Goal: Task Accomplishment & Management: Manage account settings

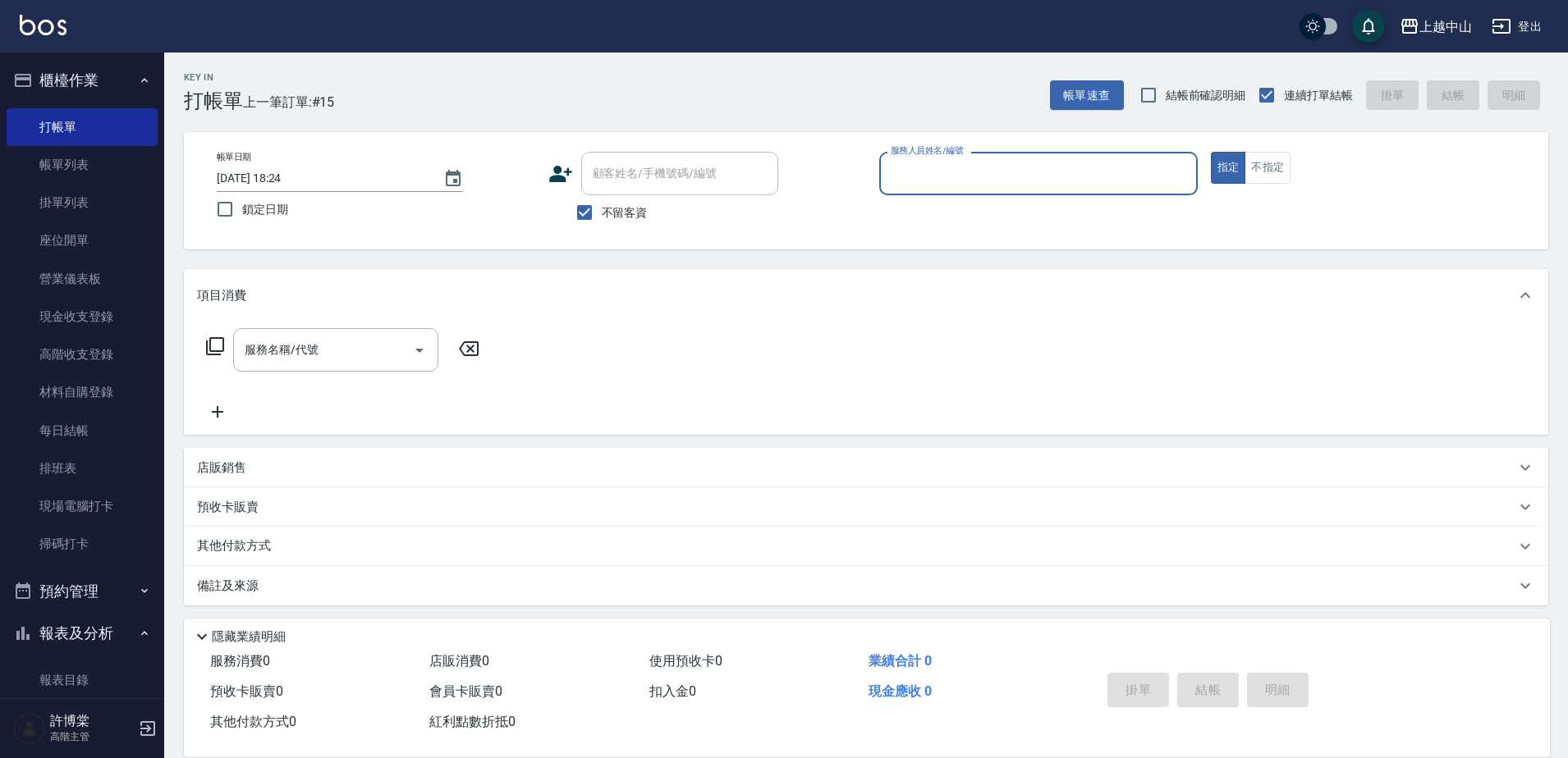
scroll to position [5, 0]
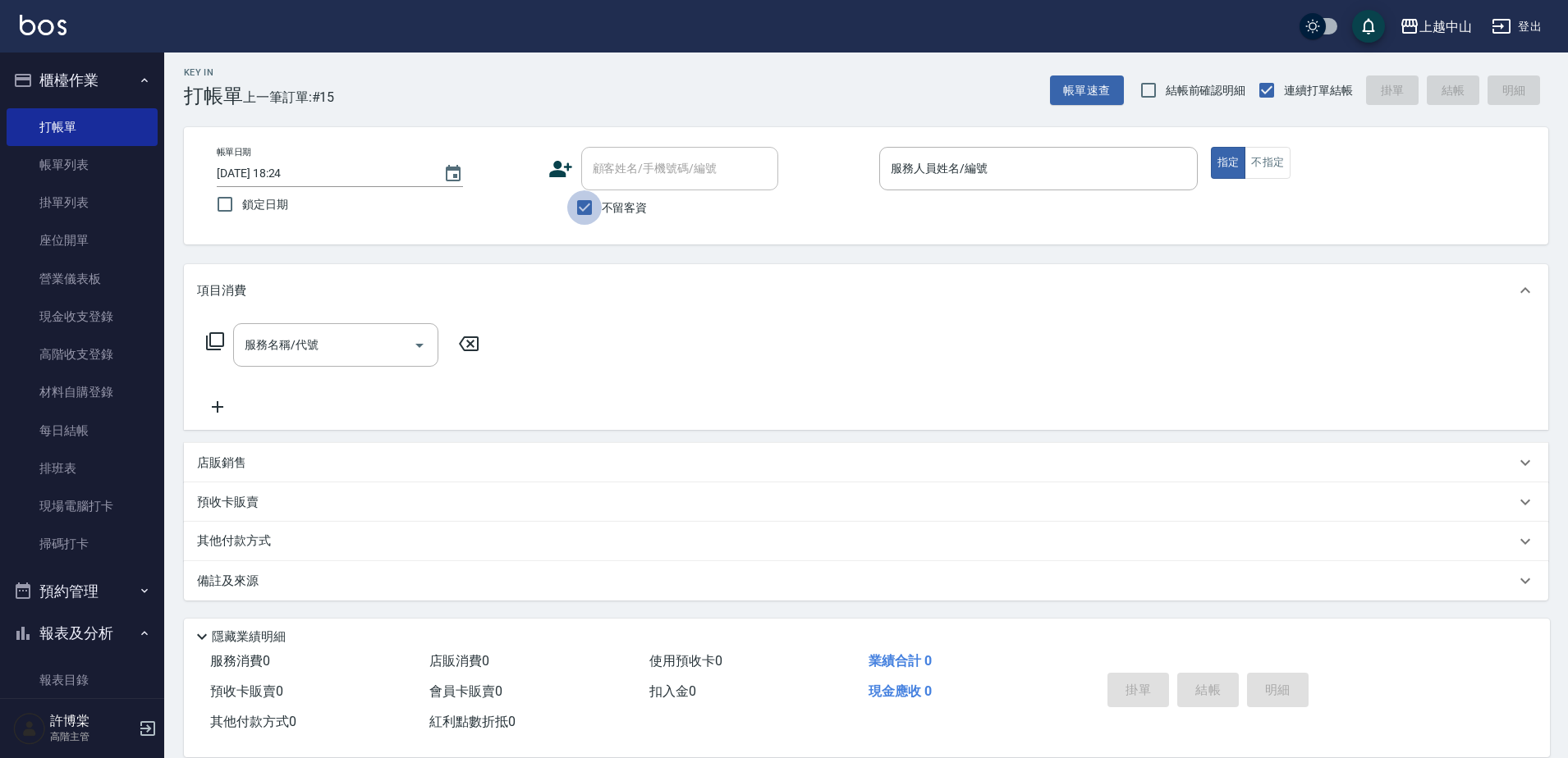
click at [597, 212] on input "不留客資" at bounding box center [584, 208] width 34 height 34
checkbox input "false"
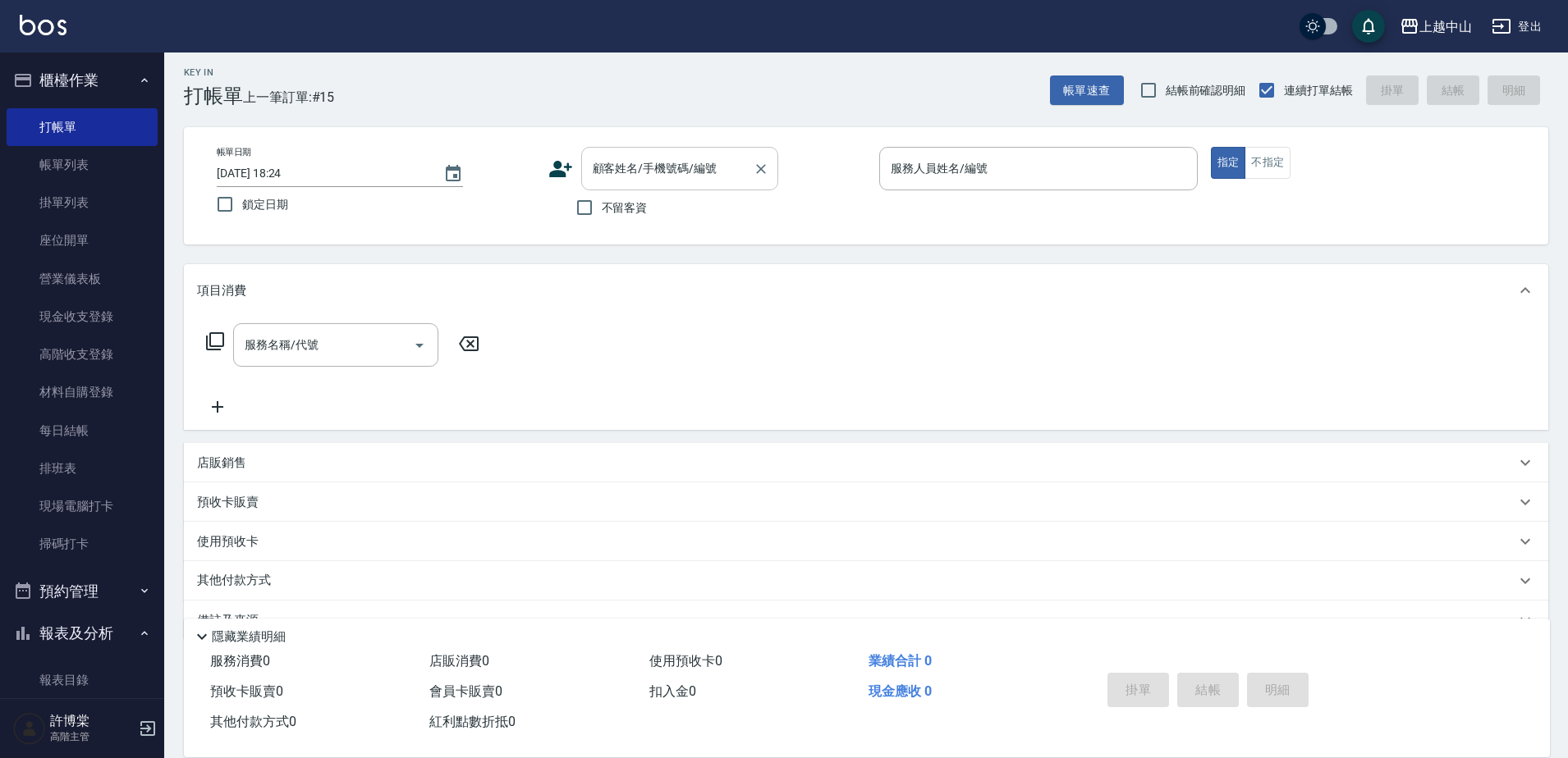
click at [643, 176] on div "顧客姓名/手機號碼/編號 顧客姓名/手機號碼/編號" at bounding box center [680, 169] width 197 height 44
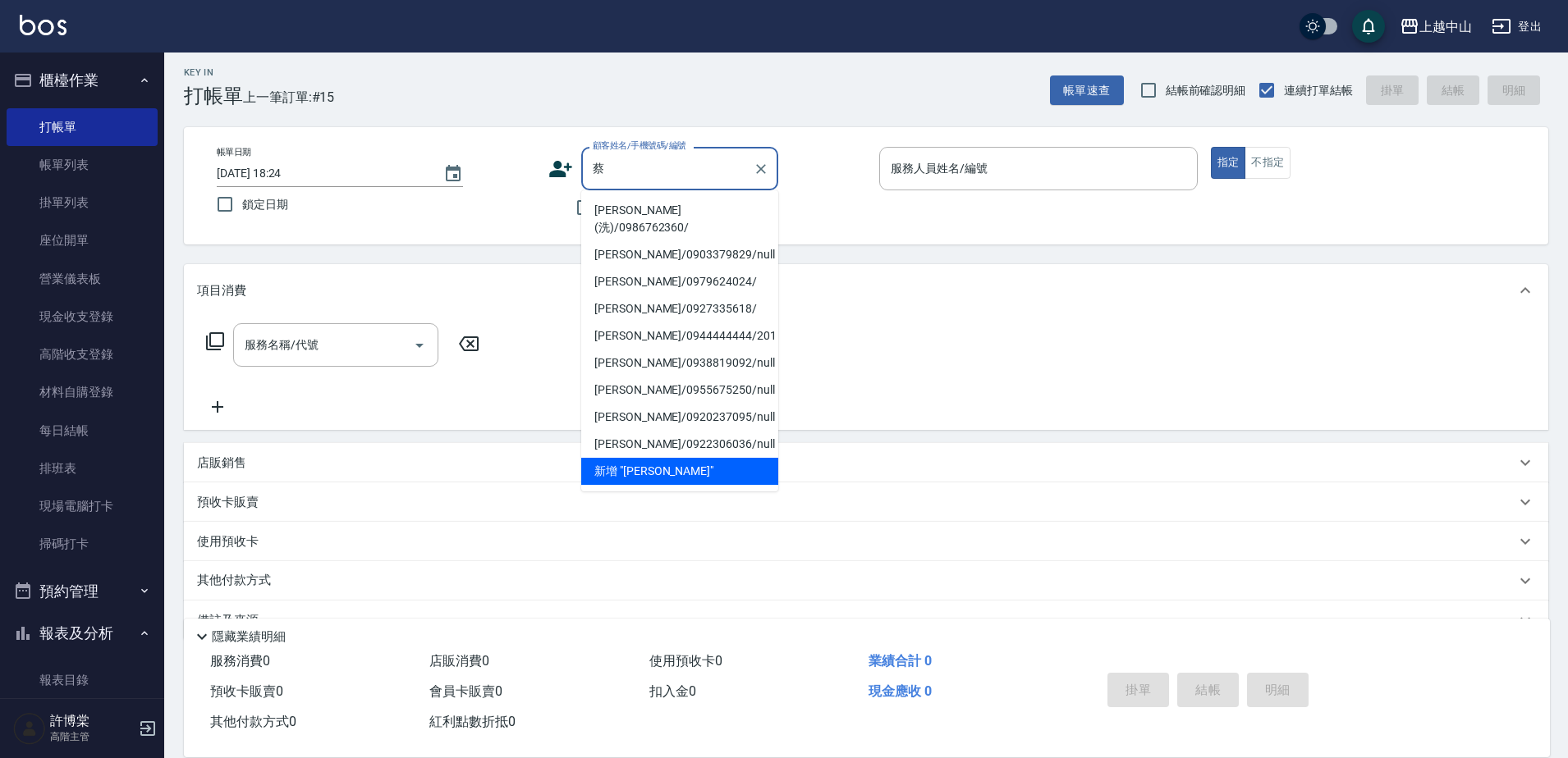
click at [656, 210] on li "[PERSON_NAME](洗)/0986762360/" at bounding box center [680, 219] width 197 height 44
type input "[PERSON_NAME](洗)/0986762360/"
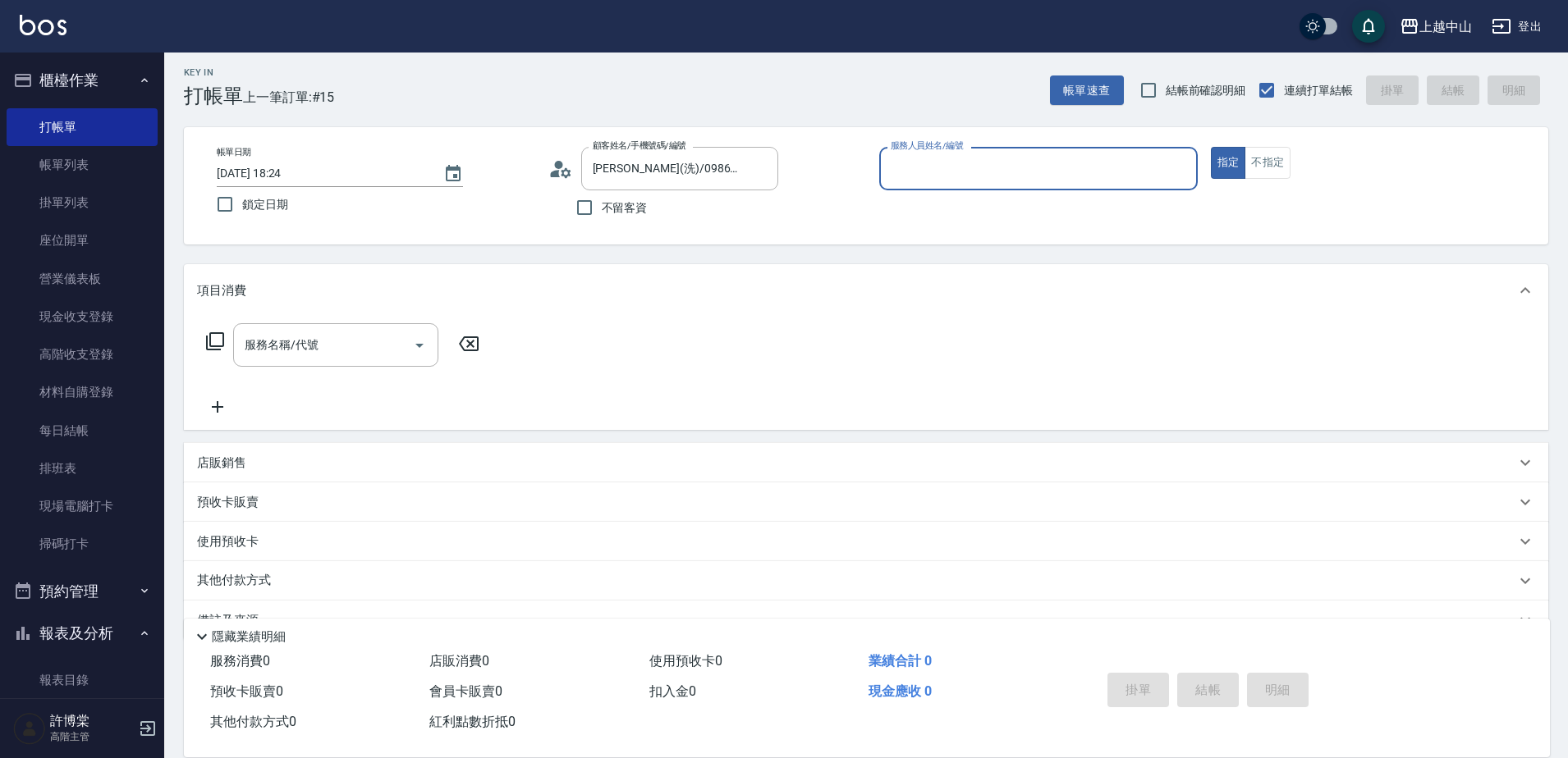
type input "Esme-2"
click at [1210, 147] on button "指定" at bounding box center [1228, 163] width 35 height 32
type button "true"
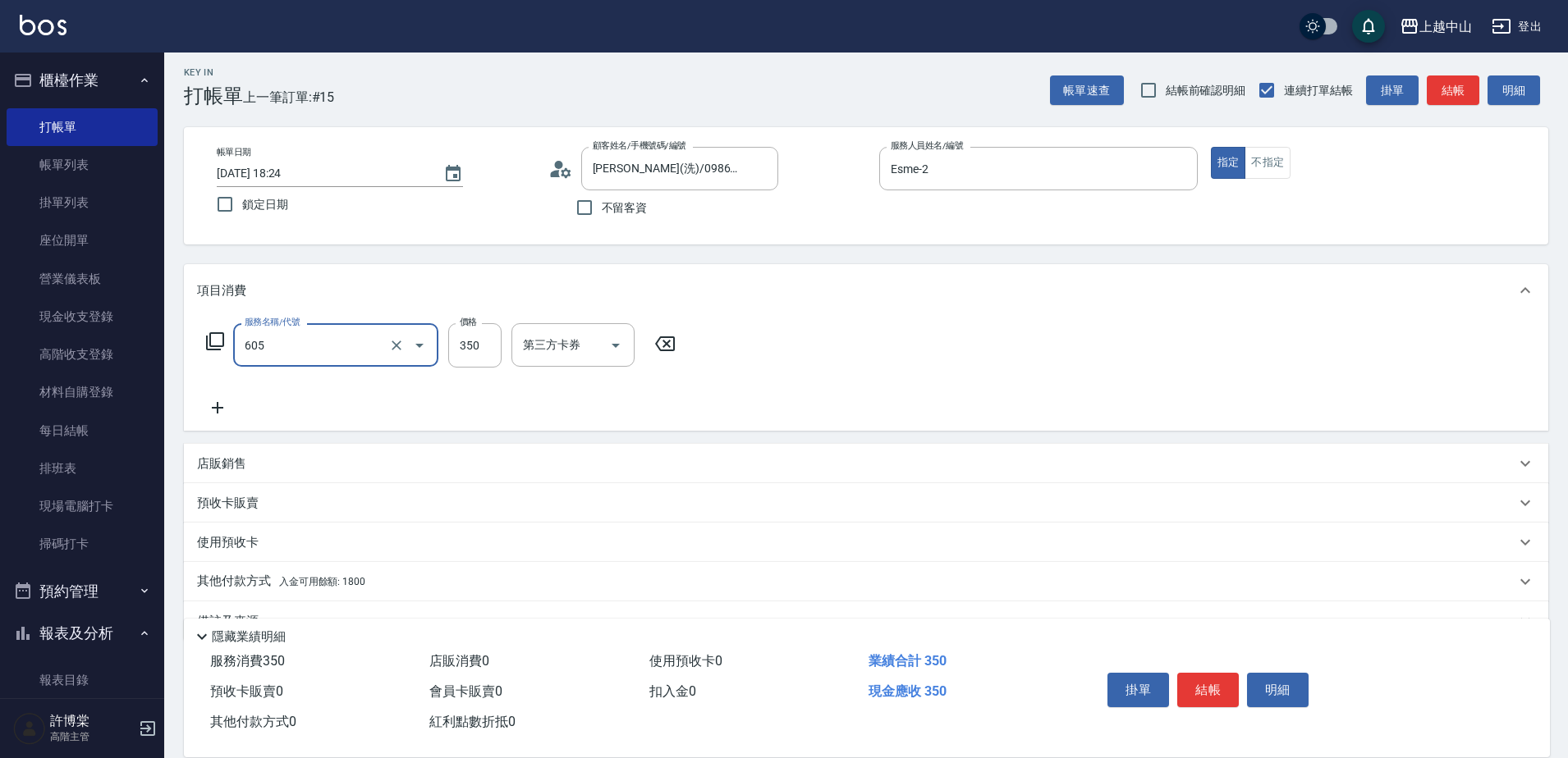
type input "洗髮 (女)(605)"
type input "400"
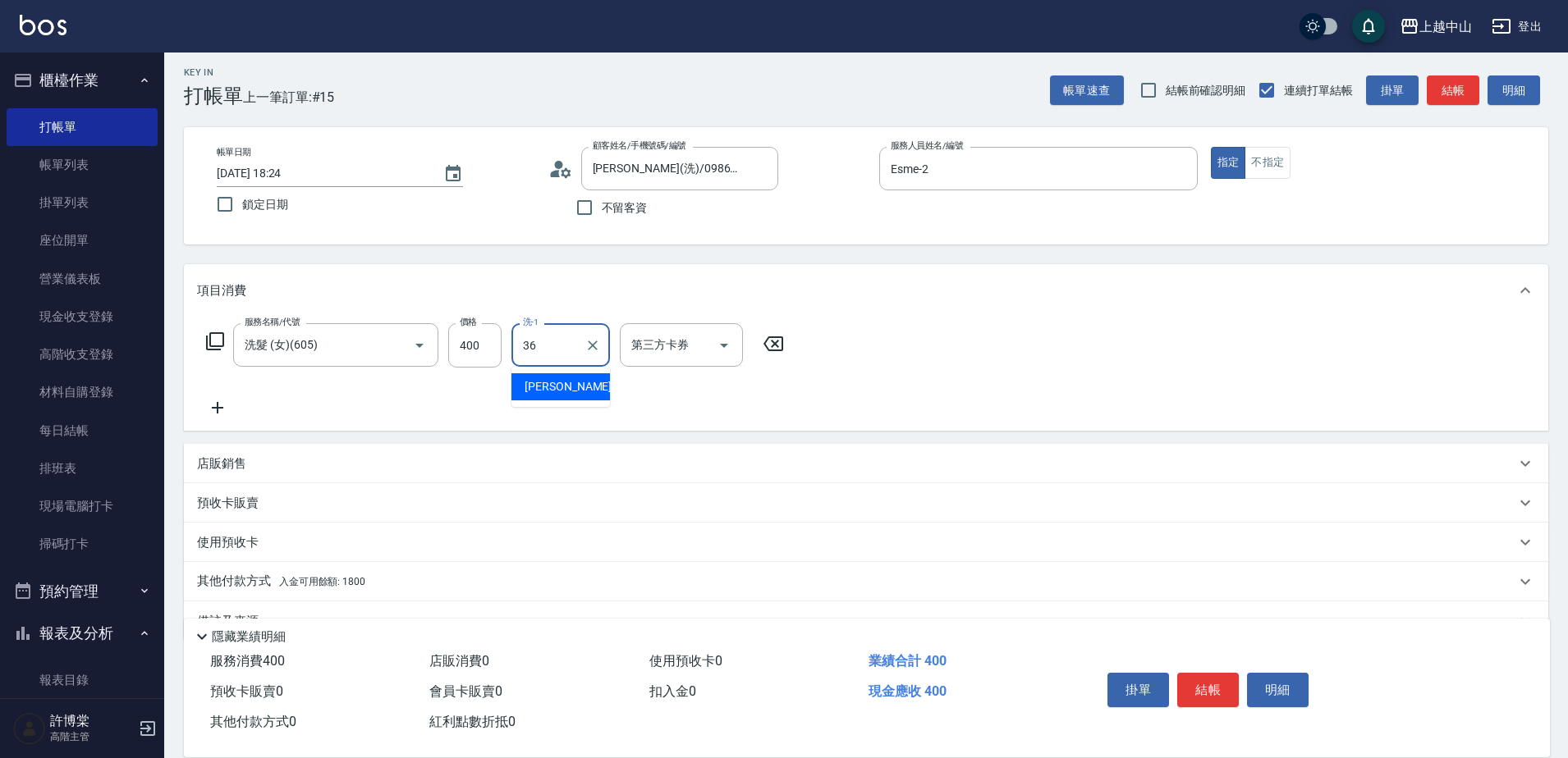
type input "薇慈-36"
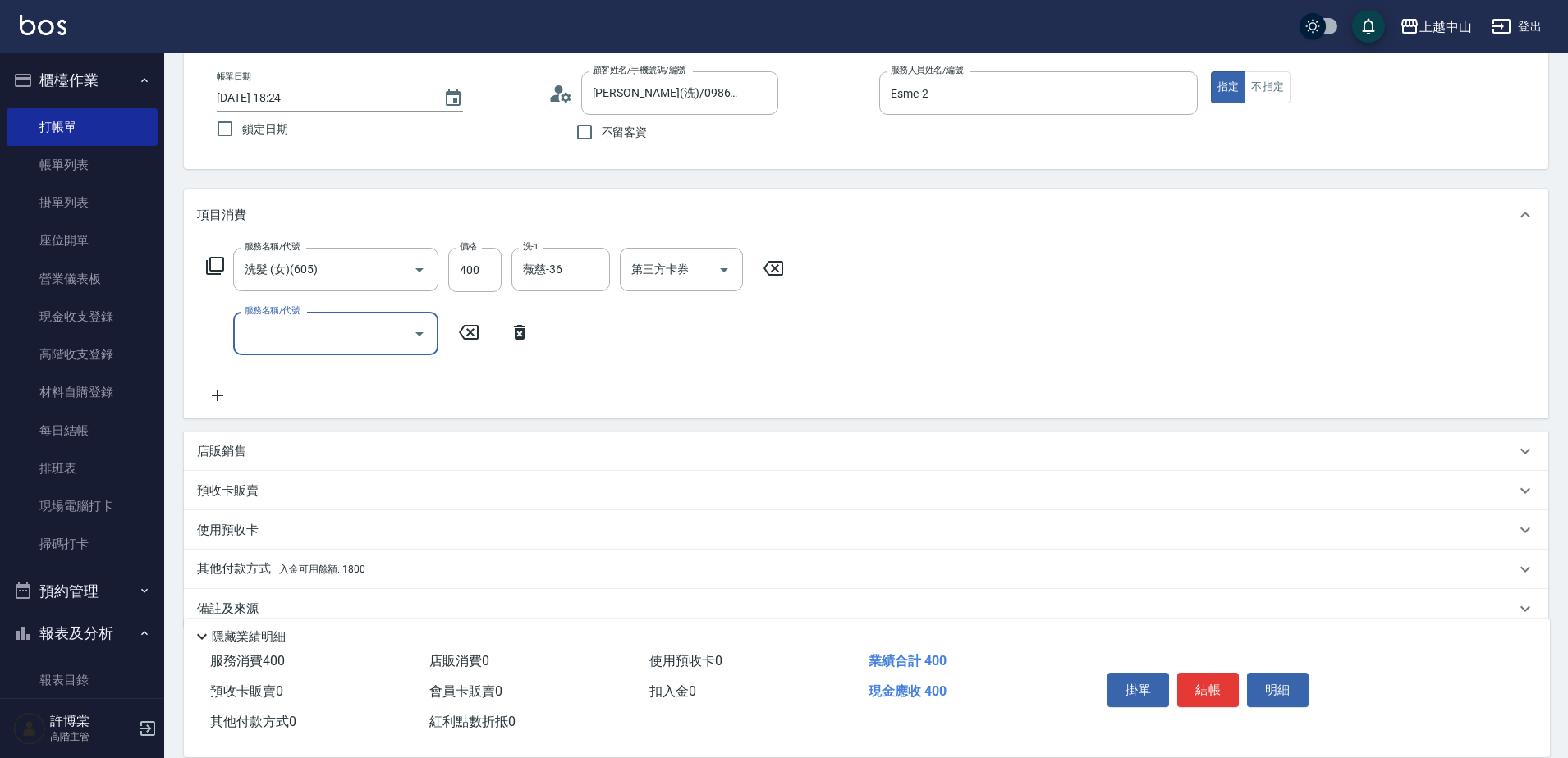
scroll to position [109, 0]
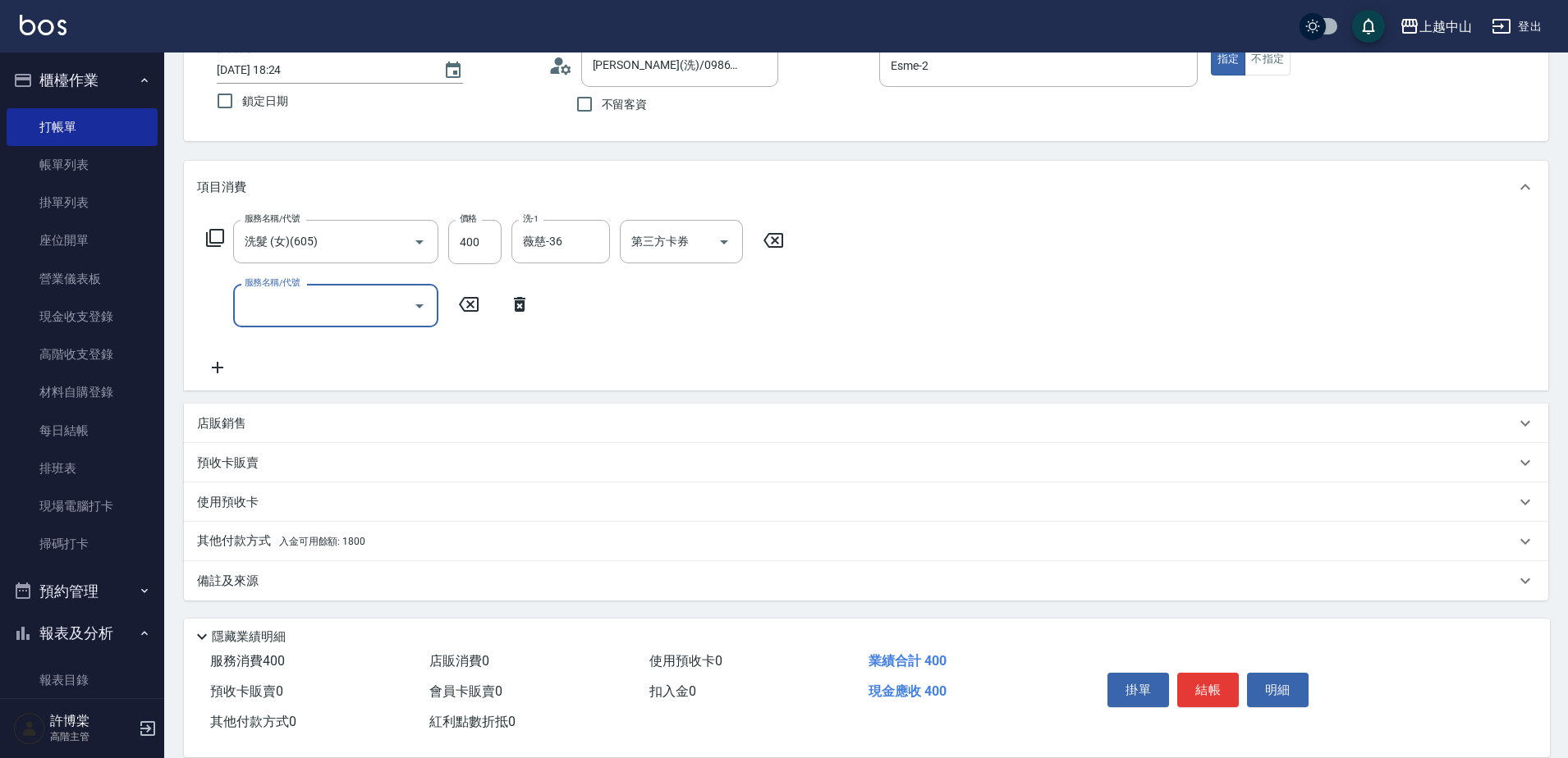
click at [387, 539] on div "其他付款方式 入金可用餘額: 1800" at bounding box center [856, 541] width 1318 height 18
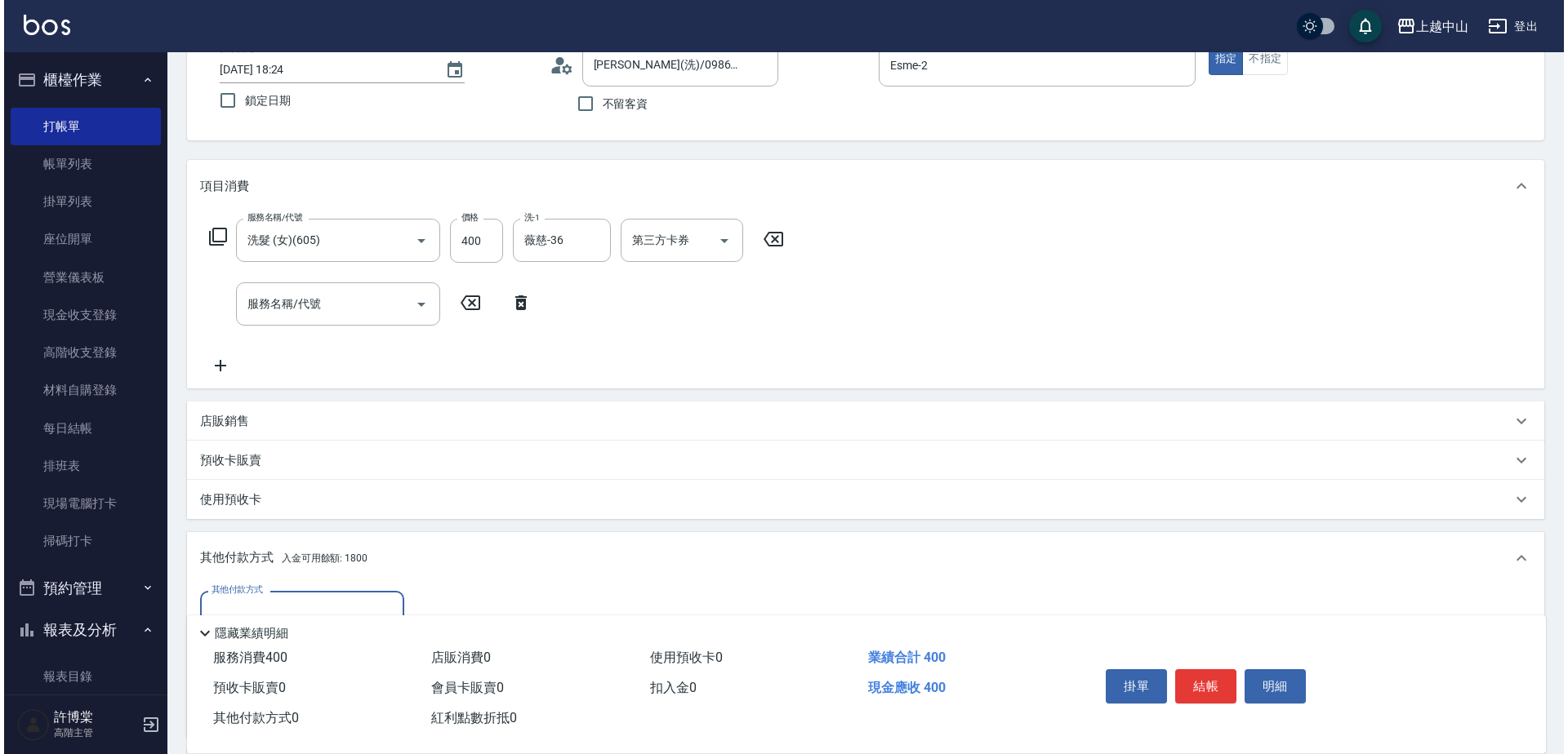
scroll to position [293, 0]
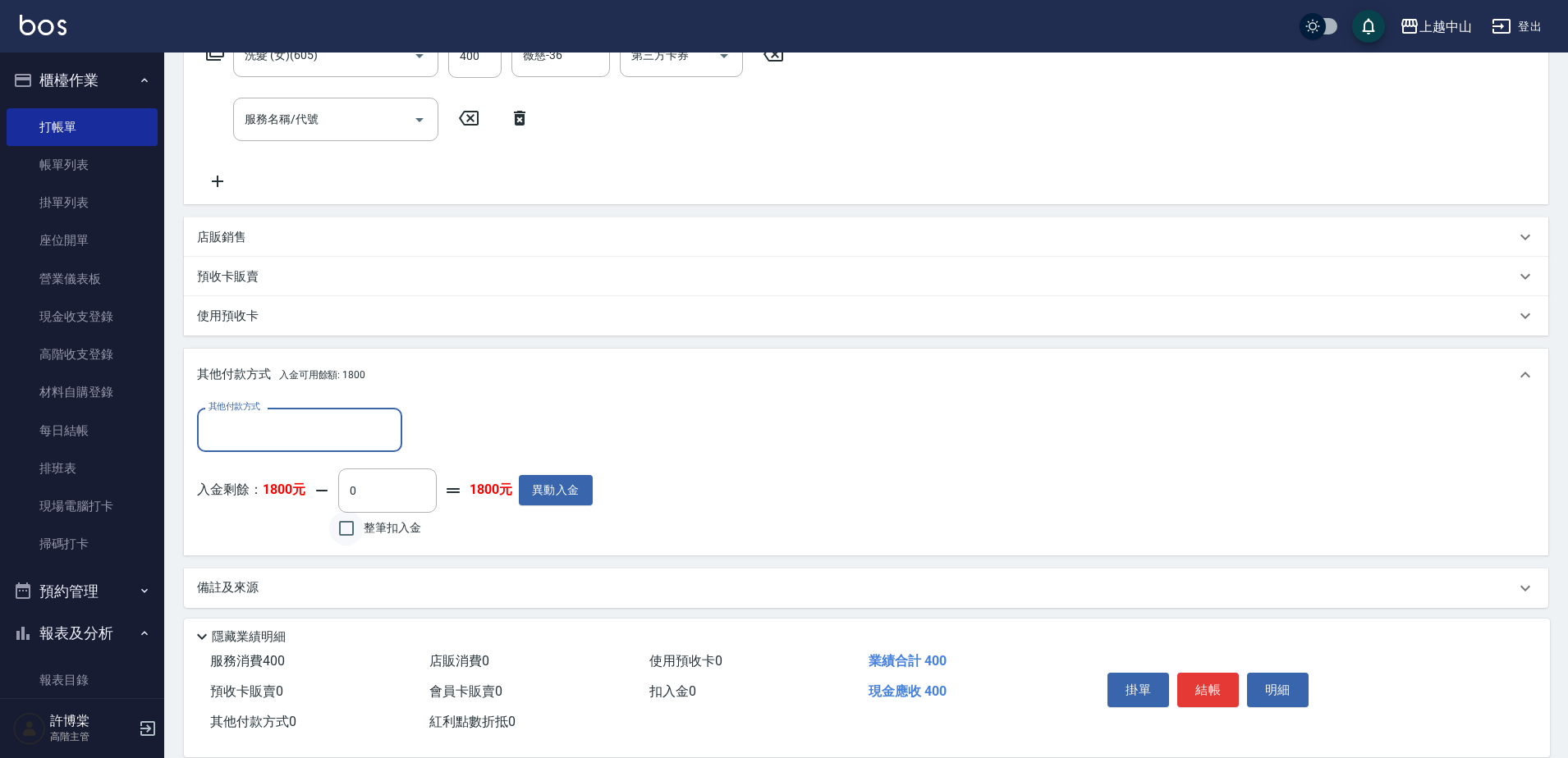
click at [348, 525] on input "整筆扣入金" at bounding box center [346, 529] width 34 height 34
checkbox input "true"
type input "400"
click at [1285, 677] on button "明細" at bounding box center [1277, 690] width 61 height 34
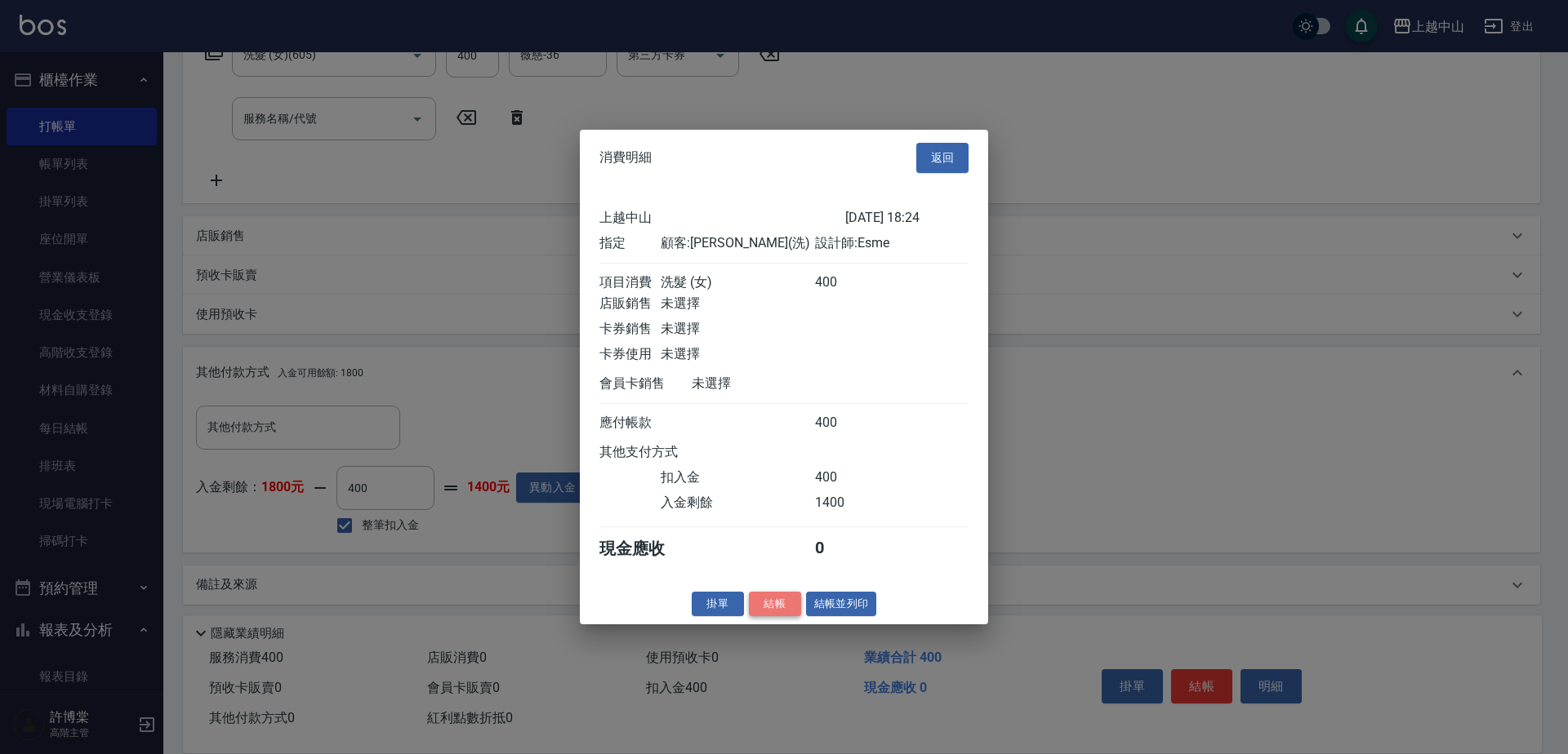
click at [769, 611] on button "結帳" at bounding box center [775, 604] width 52 height 26
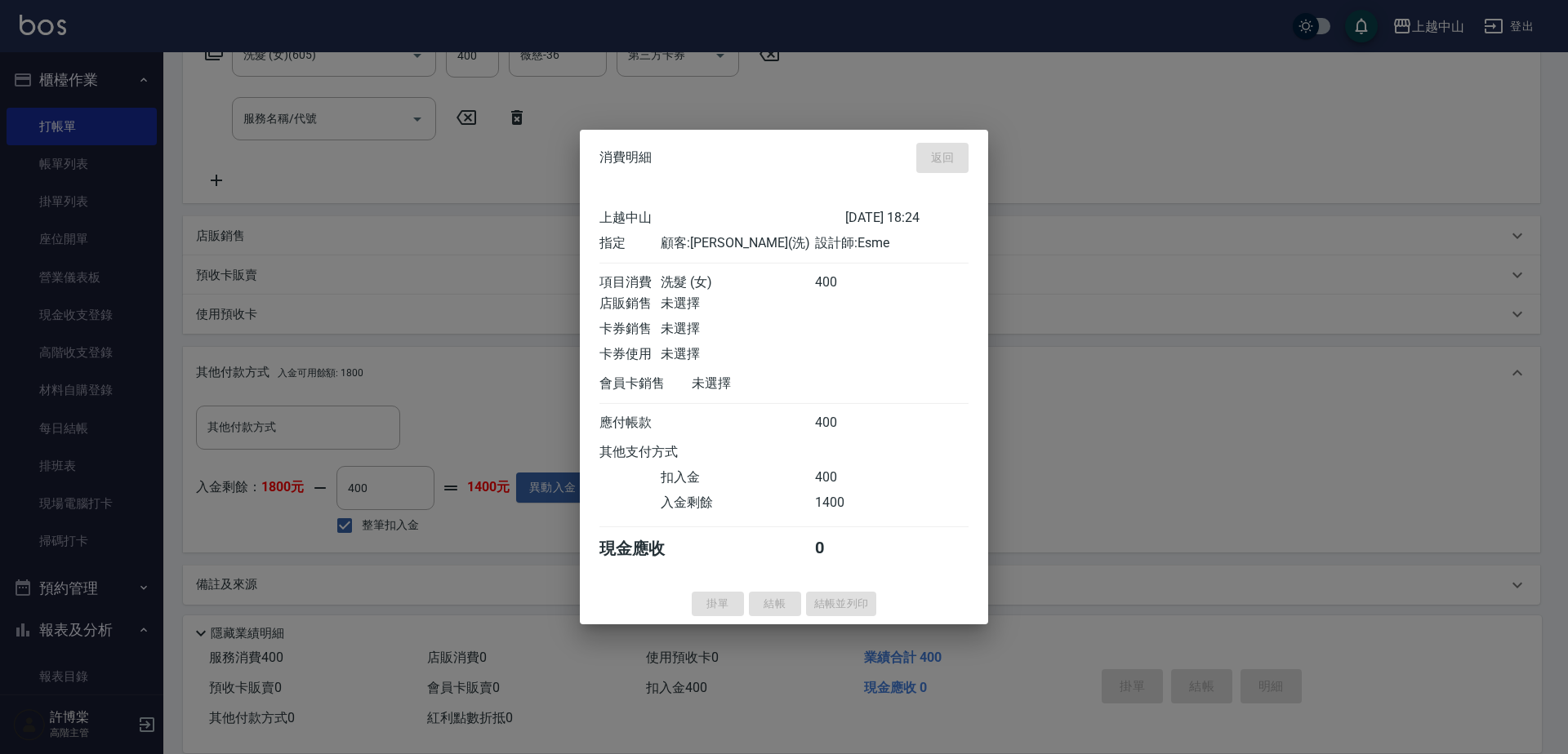
type input "[DATE] 21:54"
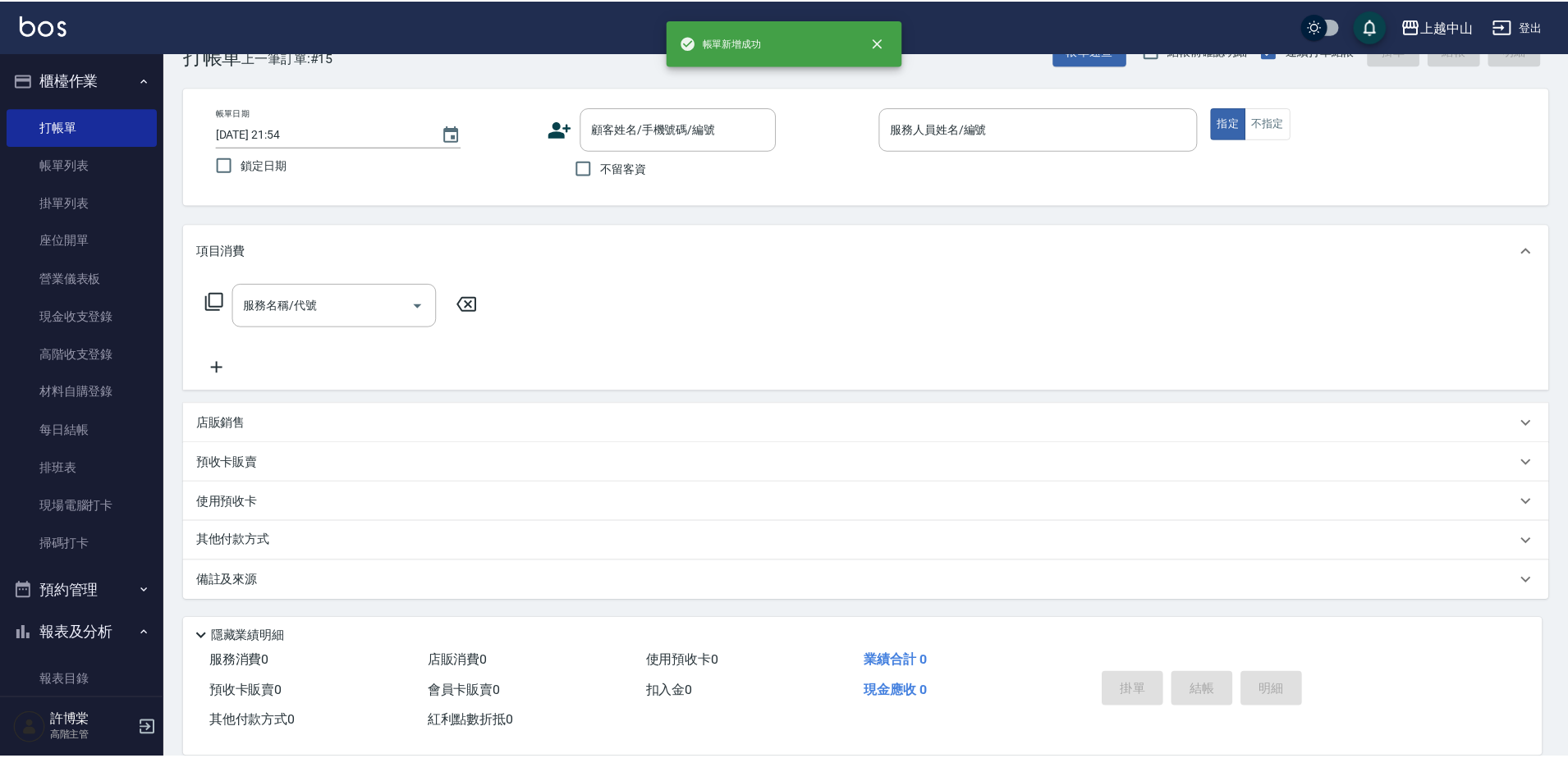
scroll to position [0, 0]
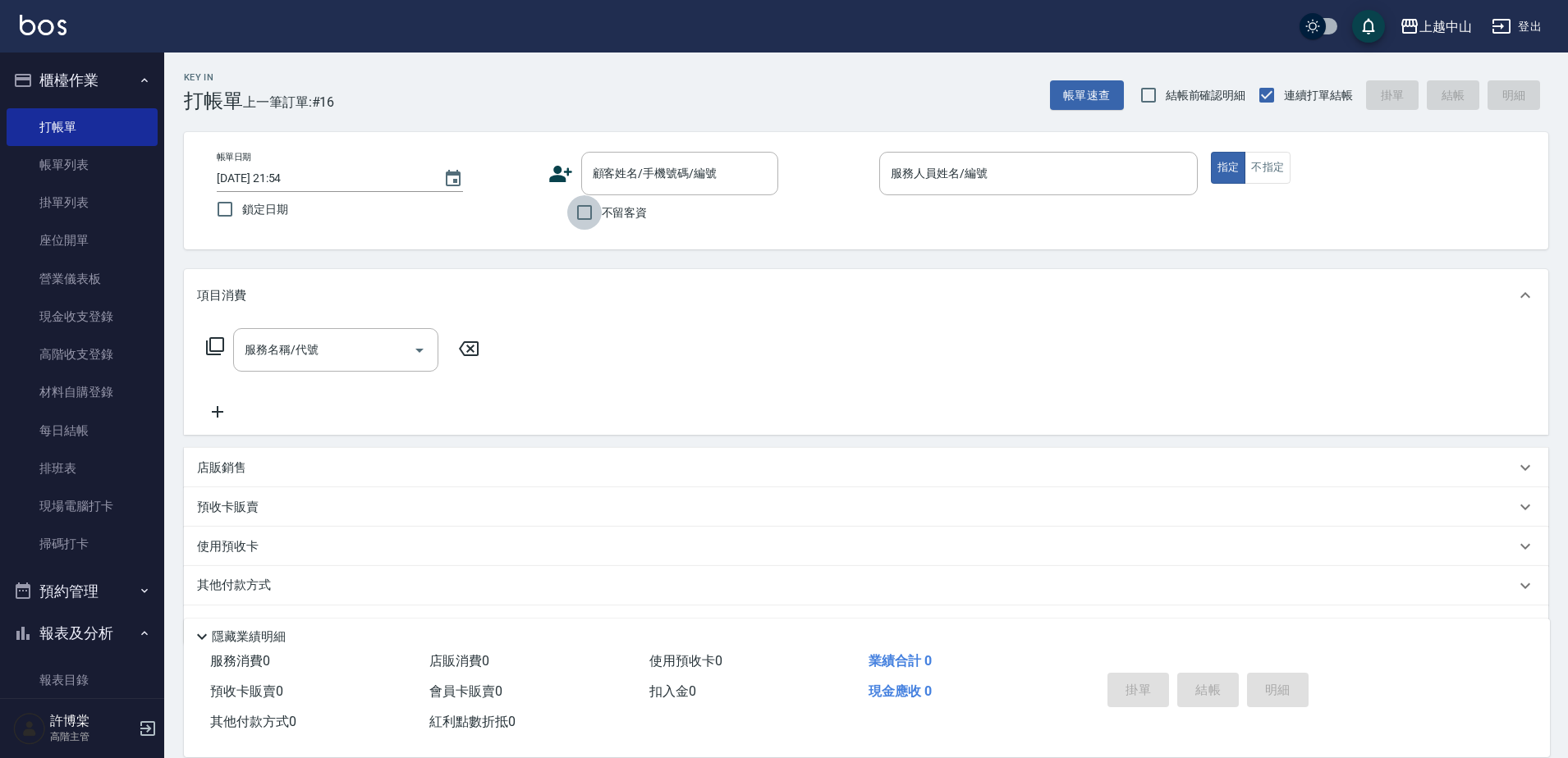
click at [584, 212] on input "不留客資" at bounding box center [584, 213] width 34 height 34
checkbox input "true"
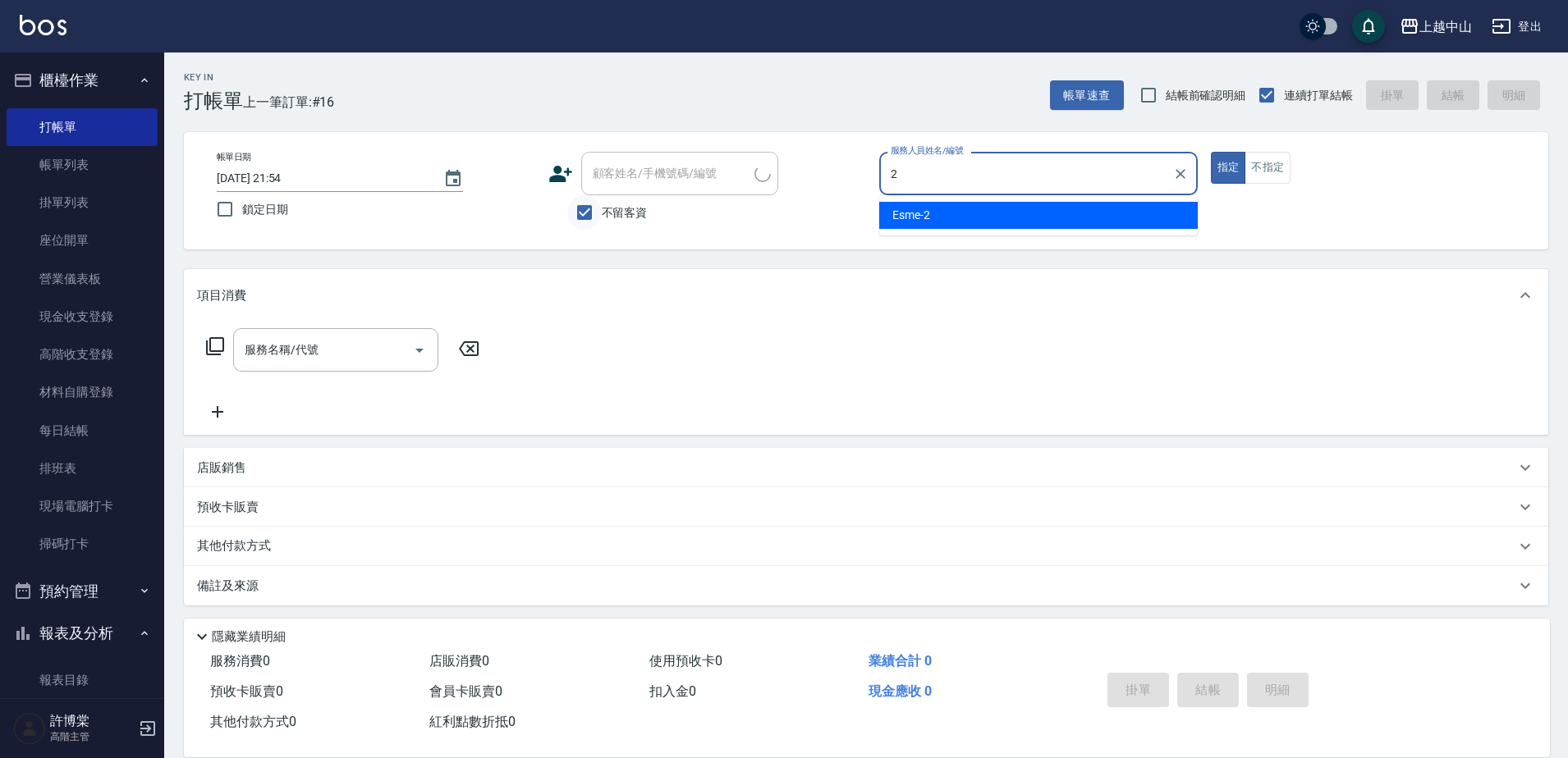
type input "Esme-2"
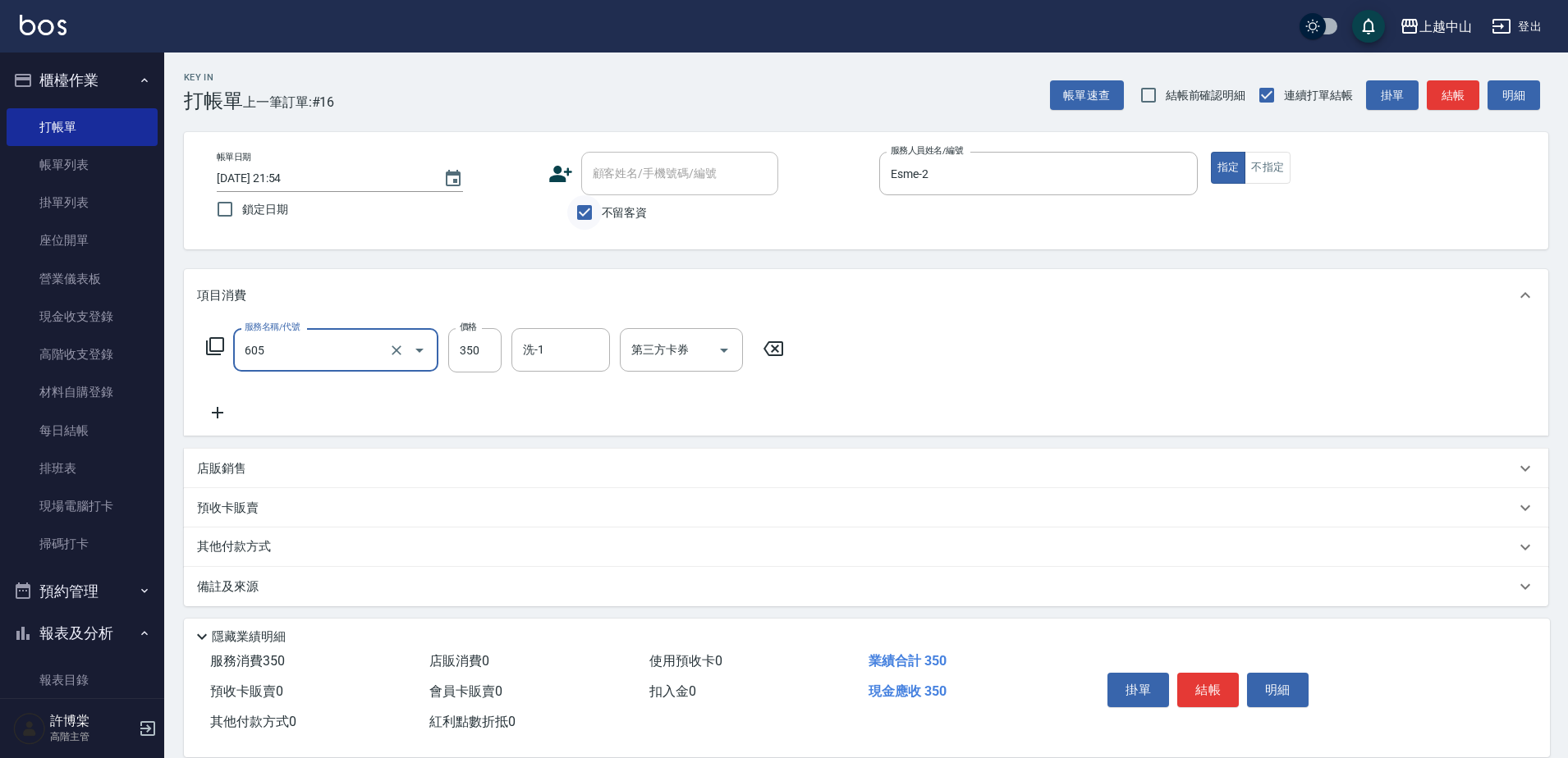
type input "洗髮 (女)(605)"
type input "400"
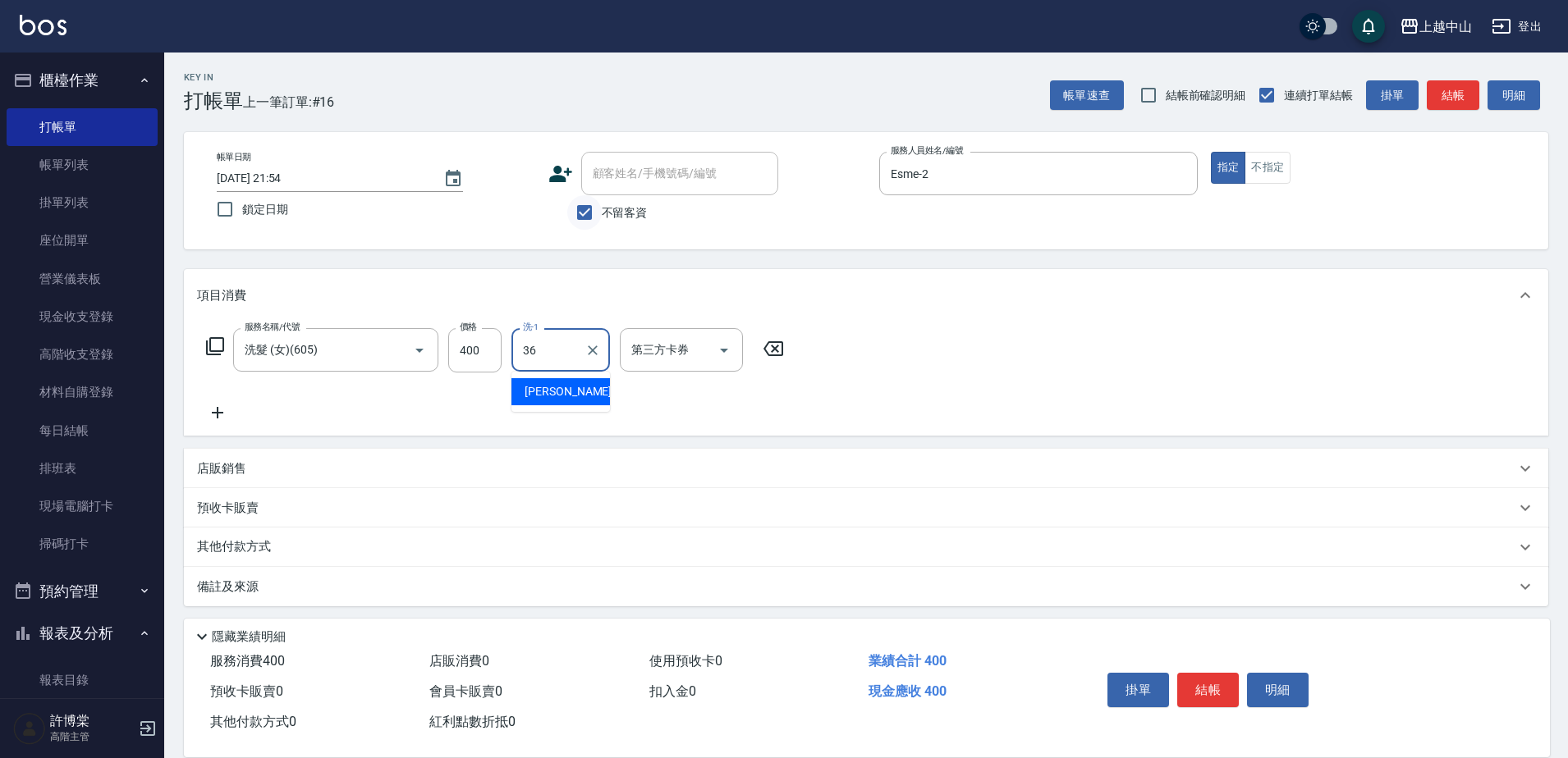
type input "薇慈-36"
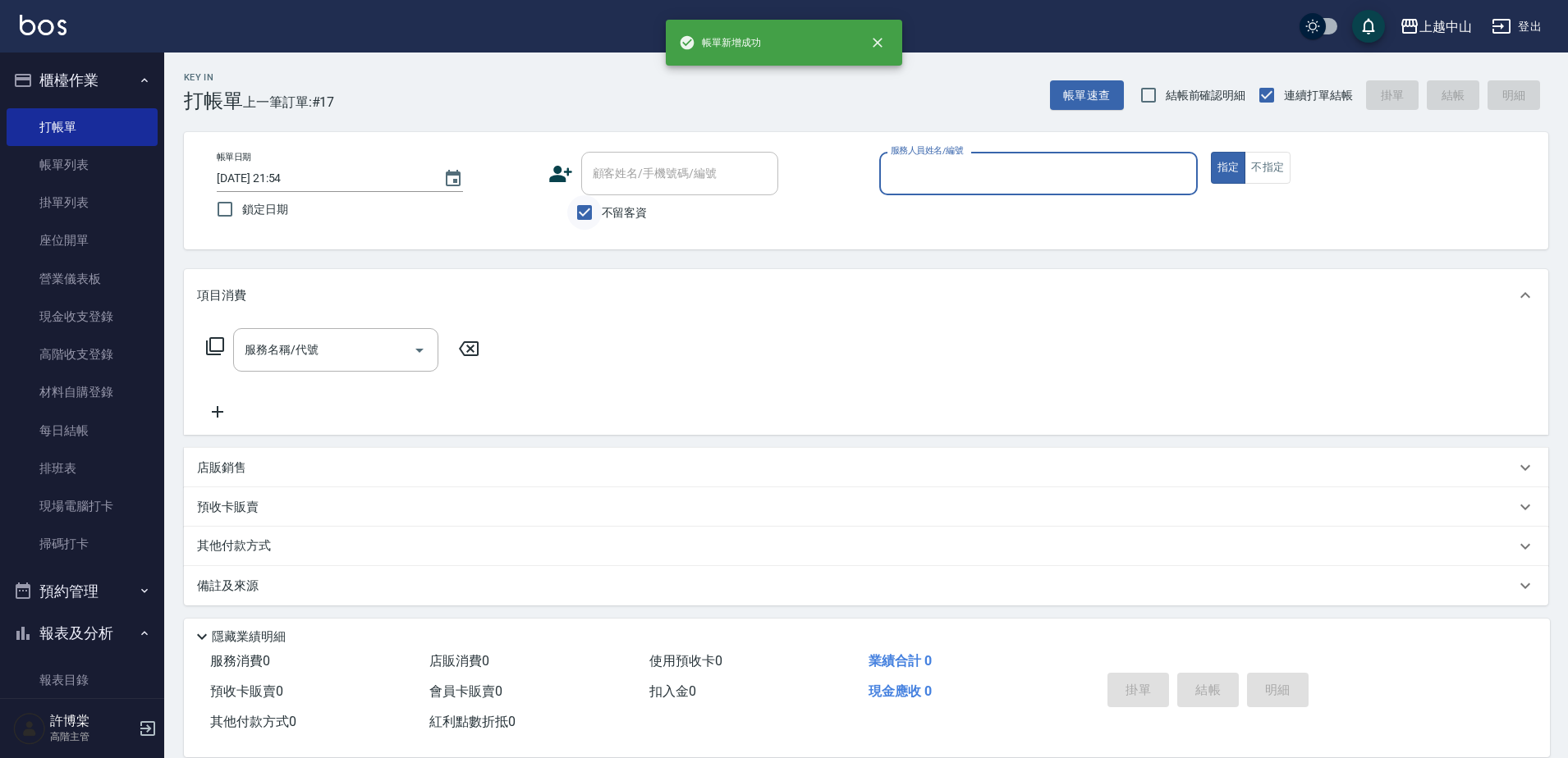
click at [574, 221] on input "不留客資" at bounding box center [584, 213] width 34 height 34
checkbox input "false"
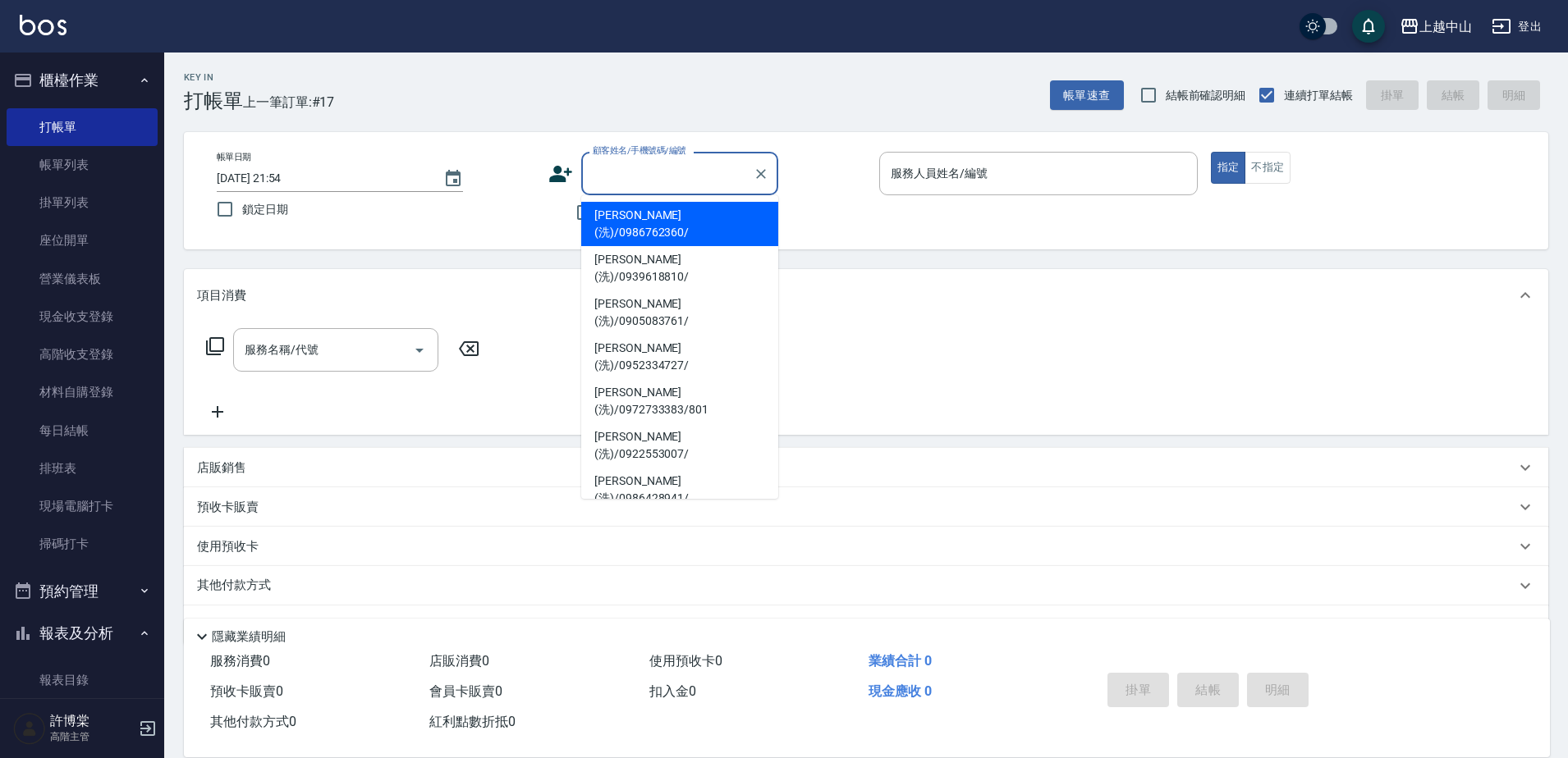
click at [615, 173] on div "顧客姓名/手機號碼/編號 顧客姓名/手機號碼/編號" at bounding box center [680, 173] width 197 height 44
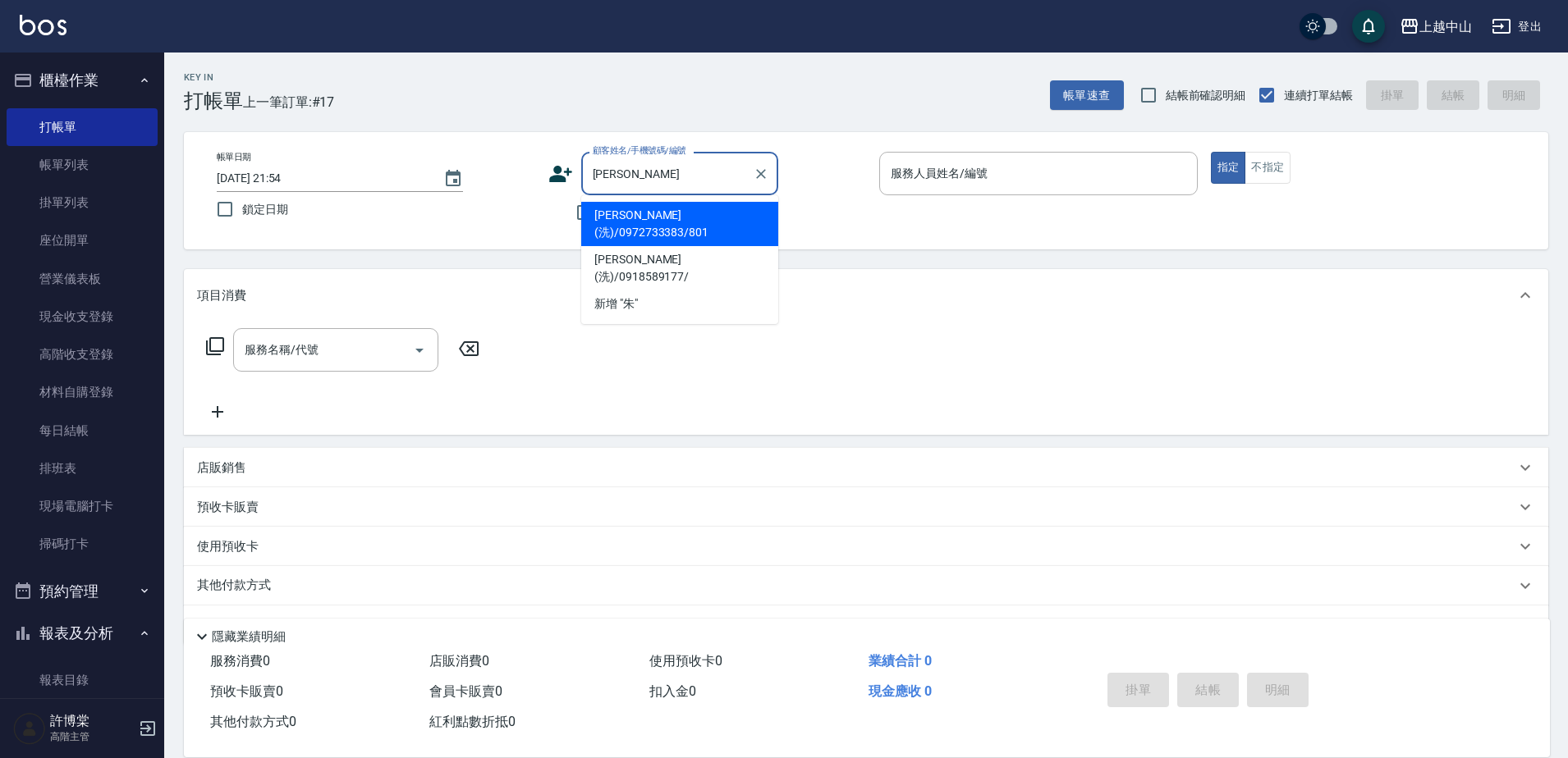
click at [680, 211] on li "[PERSON_NAME](洗)/0972733383/801" at bounding box center [680, 223] width 197 height 44
type input "[PERSON_NAME](洗)/0972733383/801"
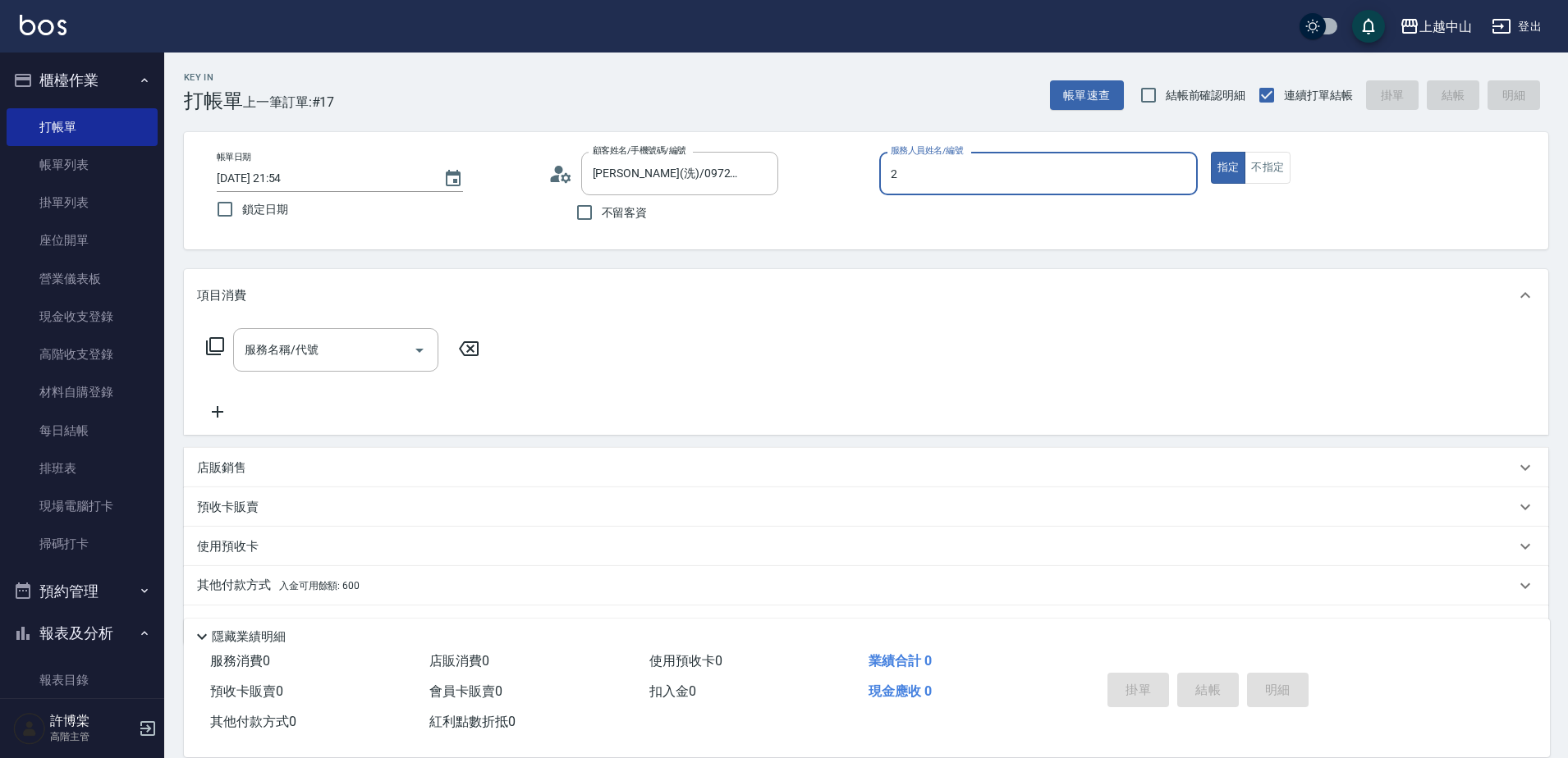
type input "Esme-2"
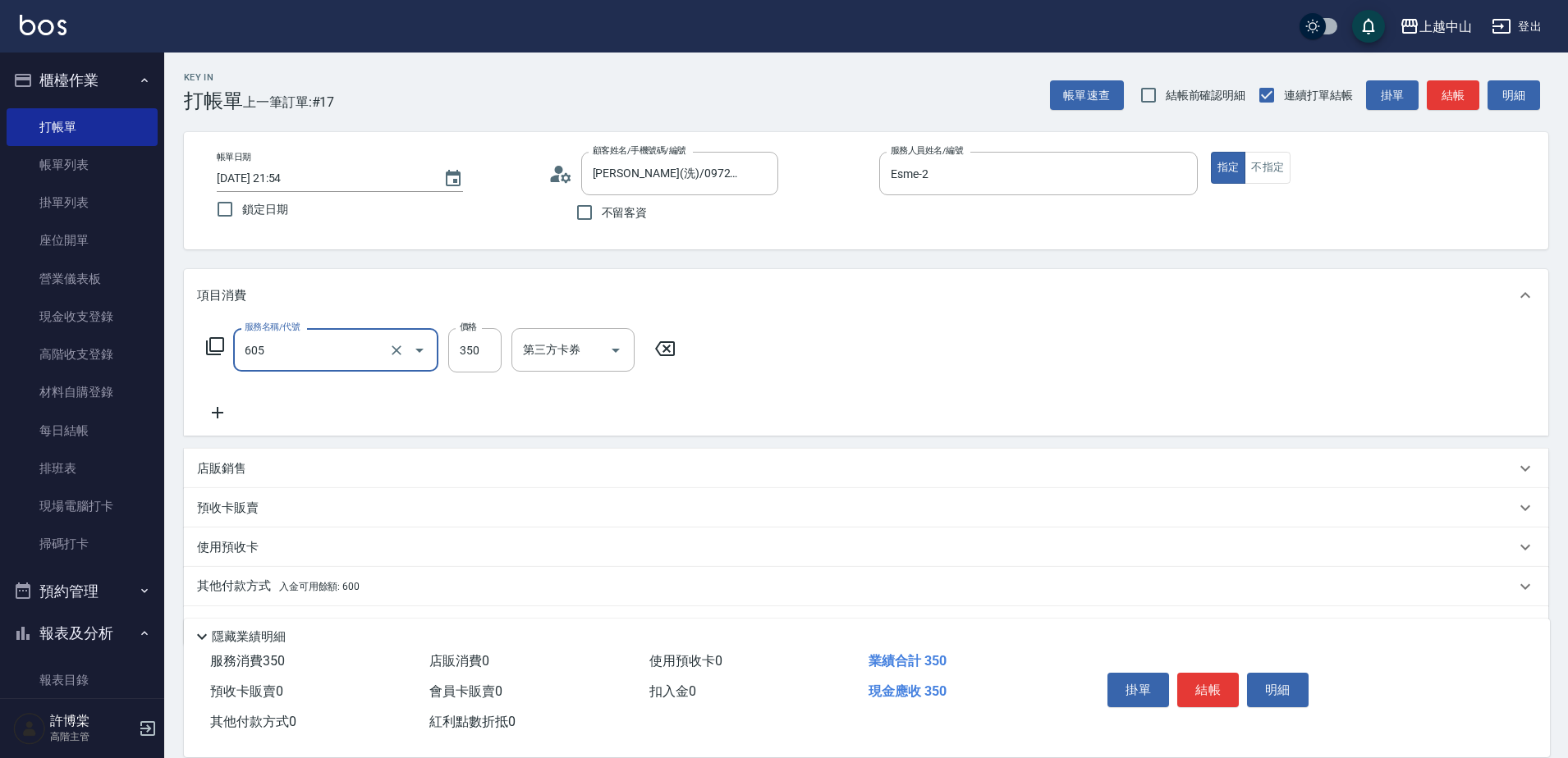
type input "洗髮 (女)(605)"
type input "500"
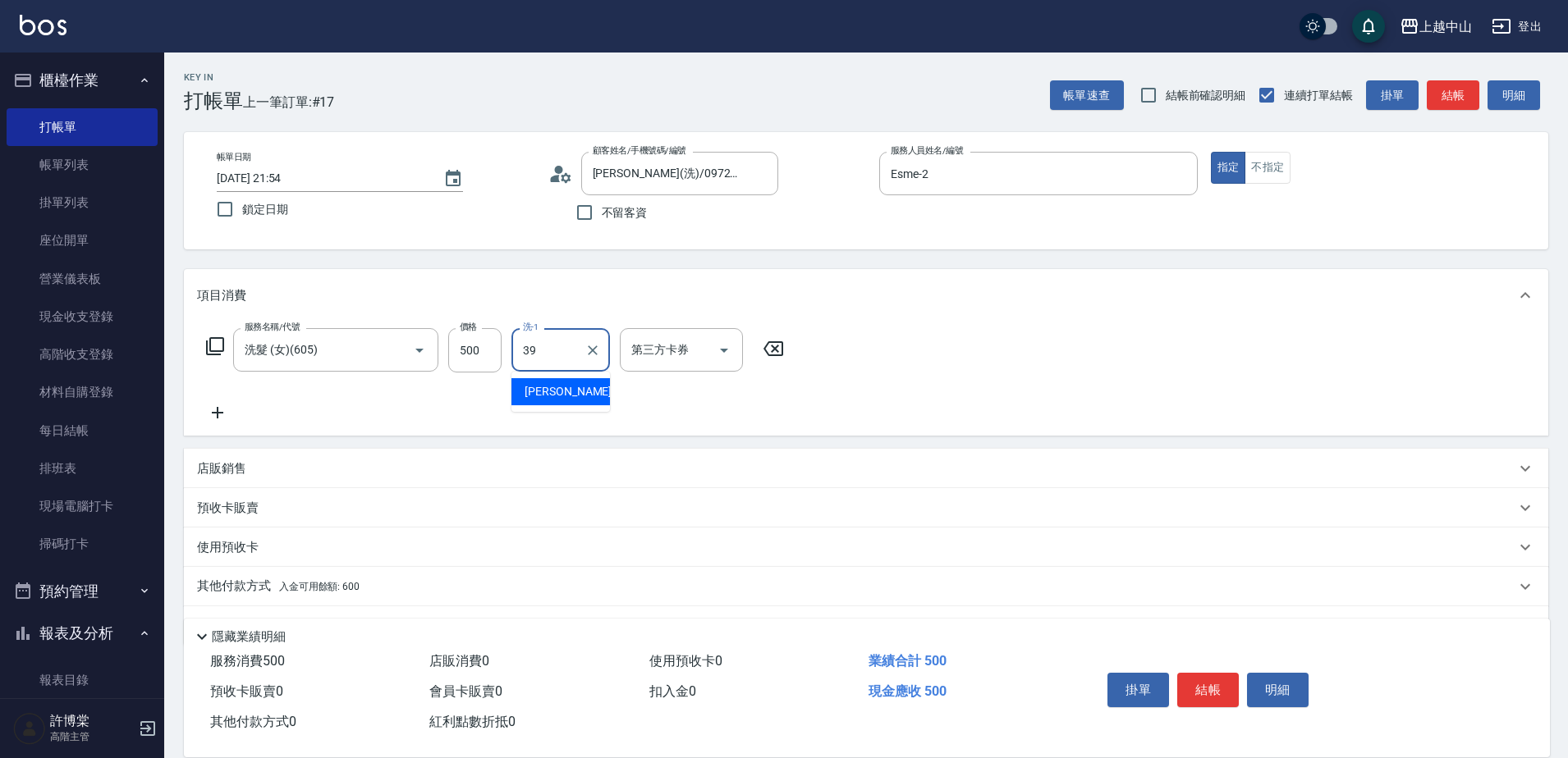
type input "[PERSON_NAME]-39"
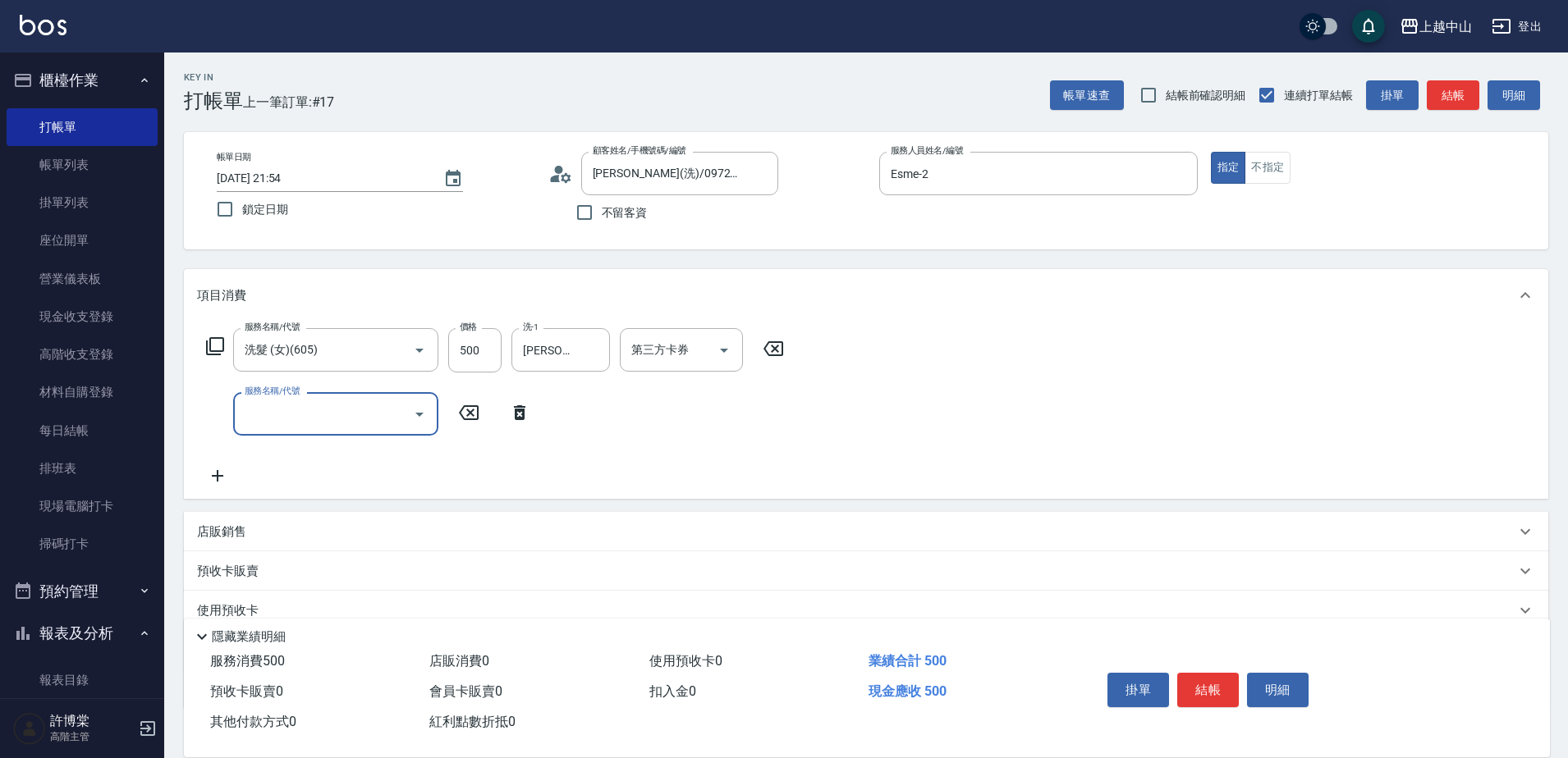
scroll to position [109, 0]
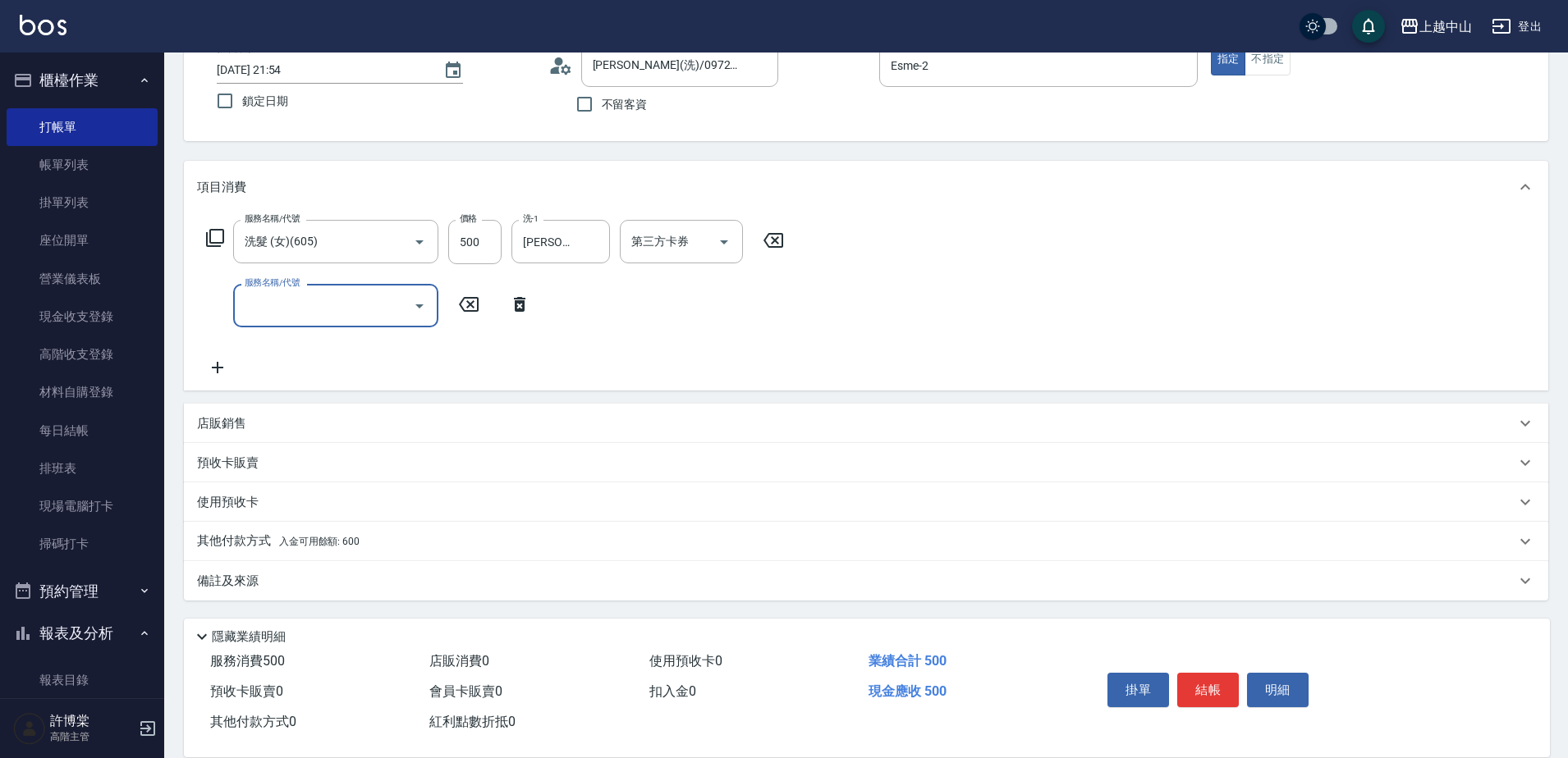
click at [644, 538] on div "其他付款方式 入金可用餘額: 600" at bounding box center [856, 541] width 1318 height 18
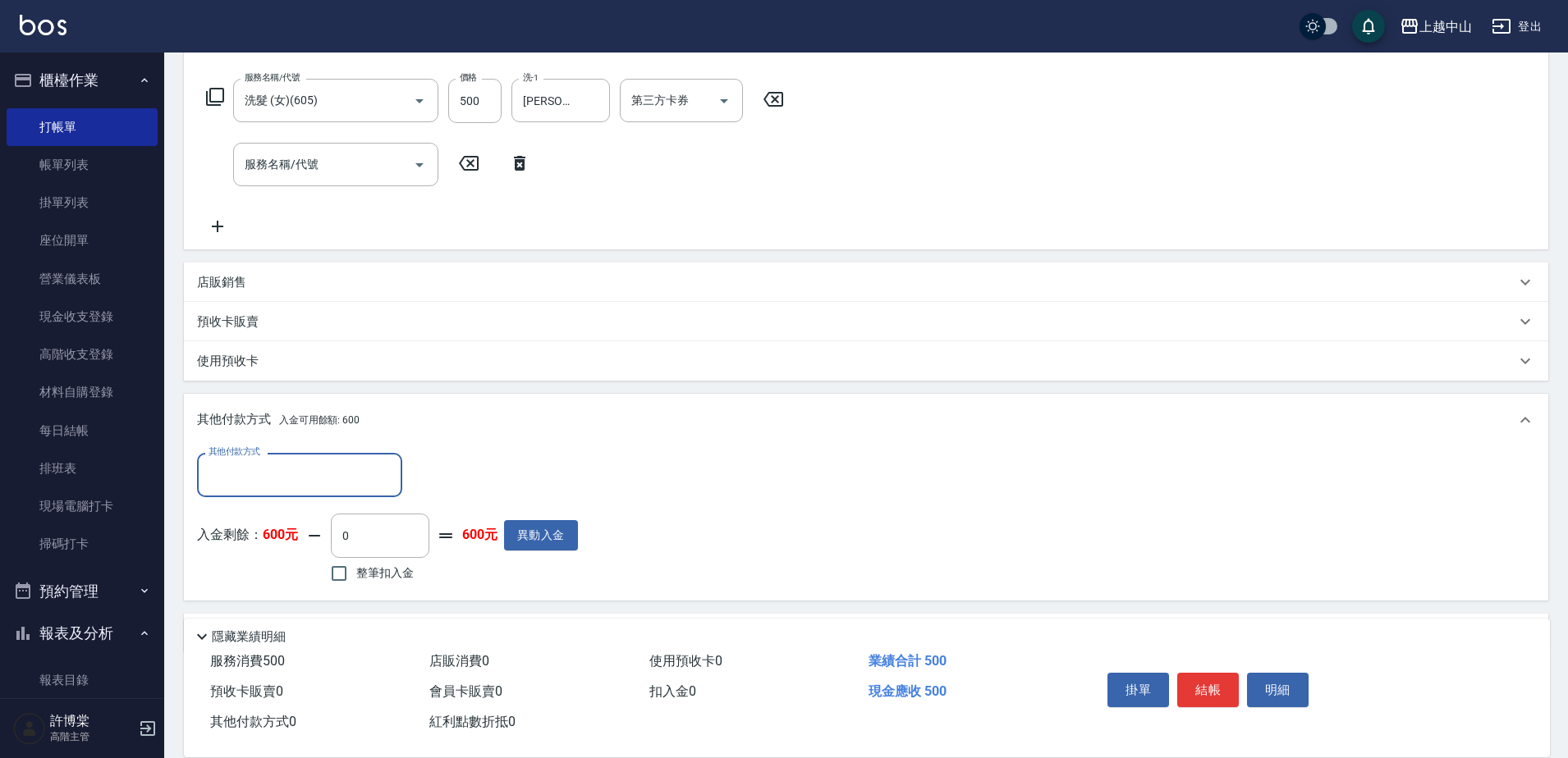
scroll to position [283, 0]
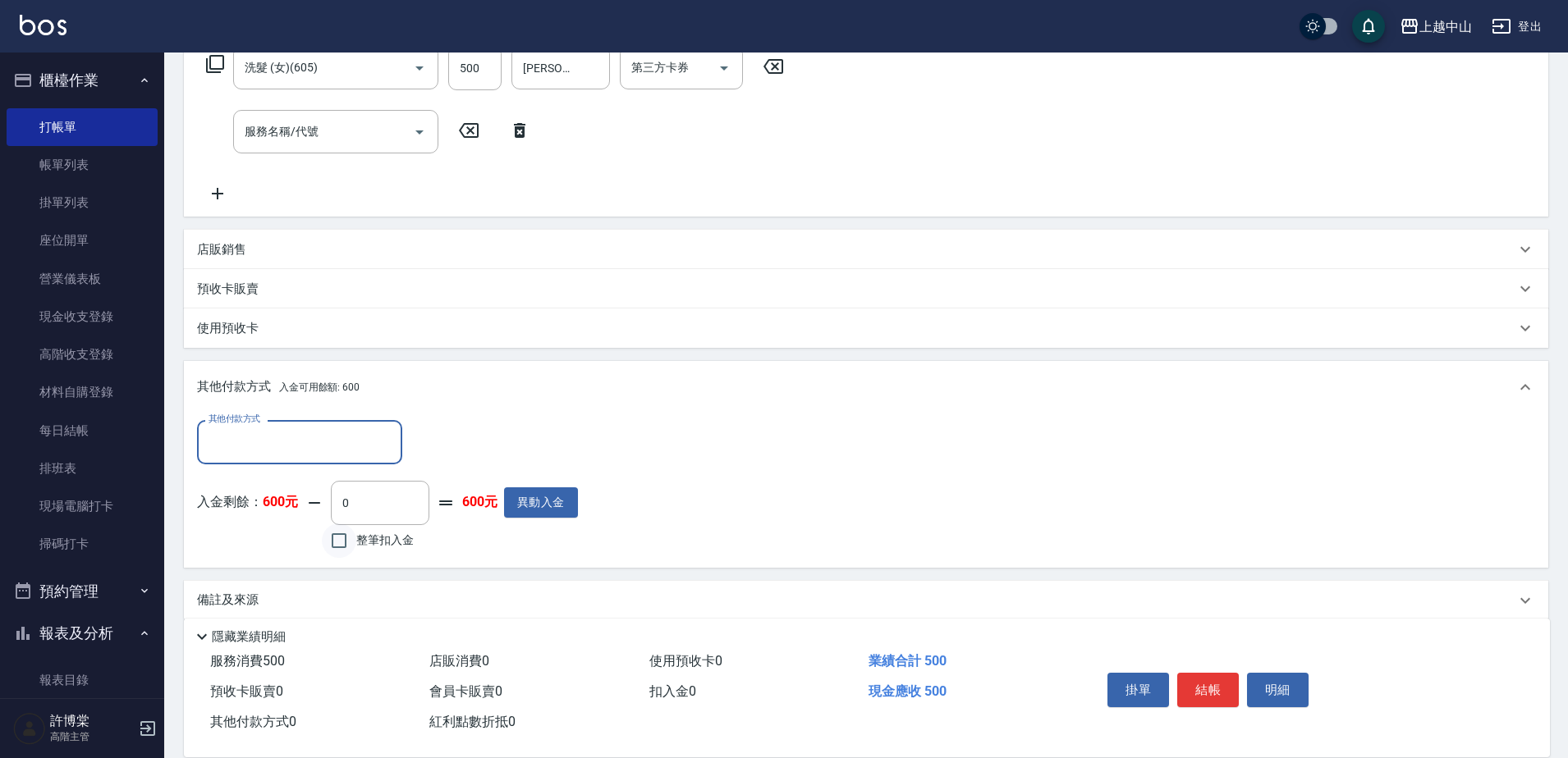
click at [327, 539] on input "整筆扣入金" at bounding box center [339, 541] width 34 height 34
checkbox input "true"
type input "500"
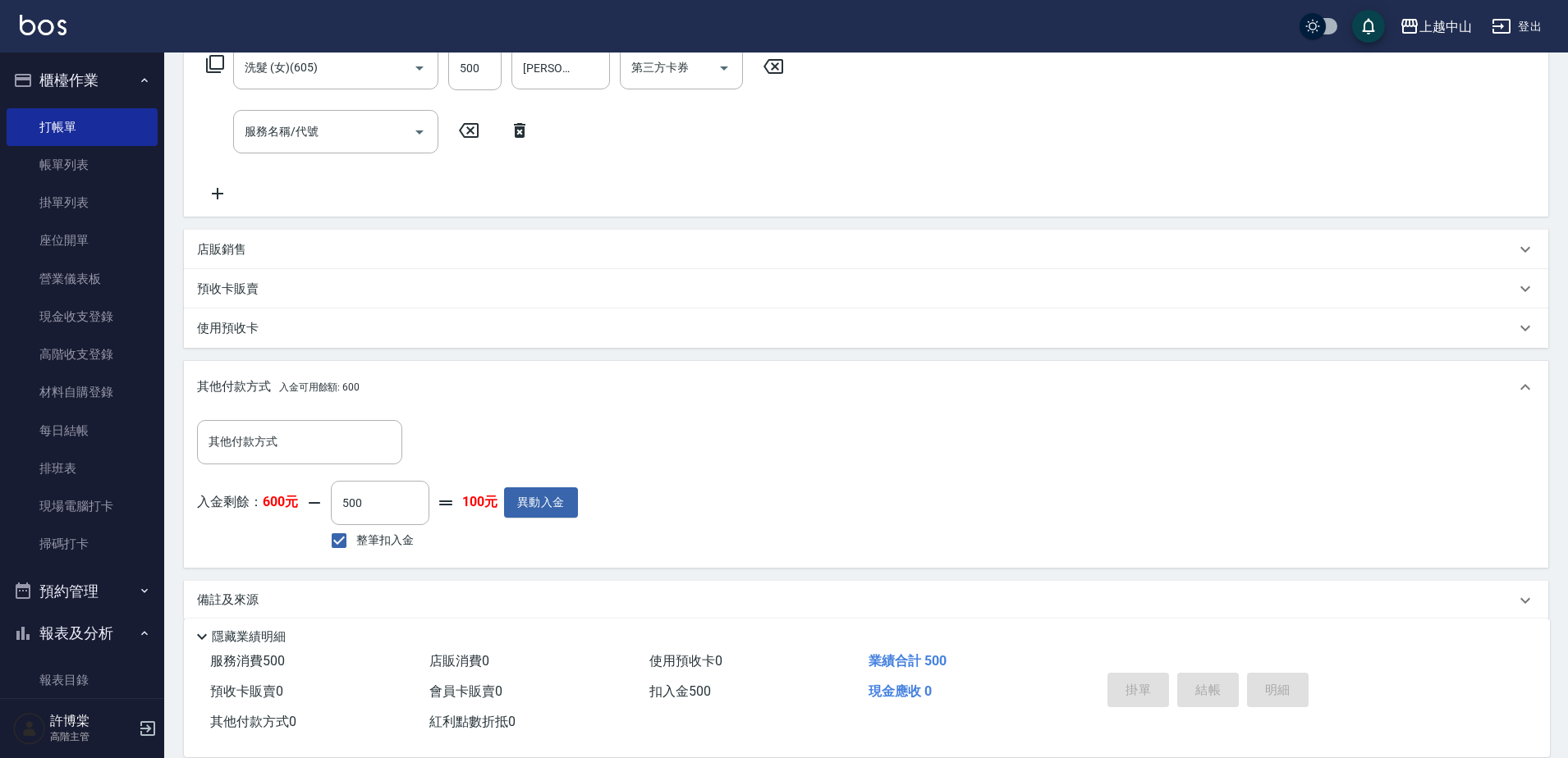
type input "[DATE] 21:55"
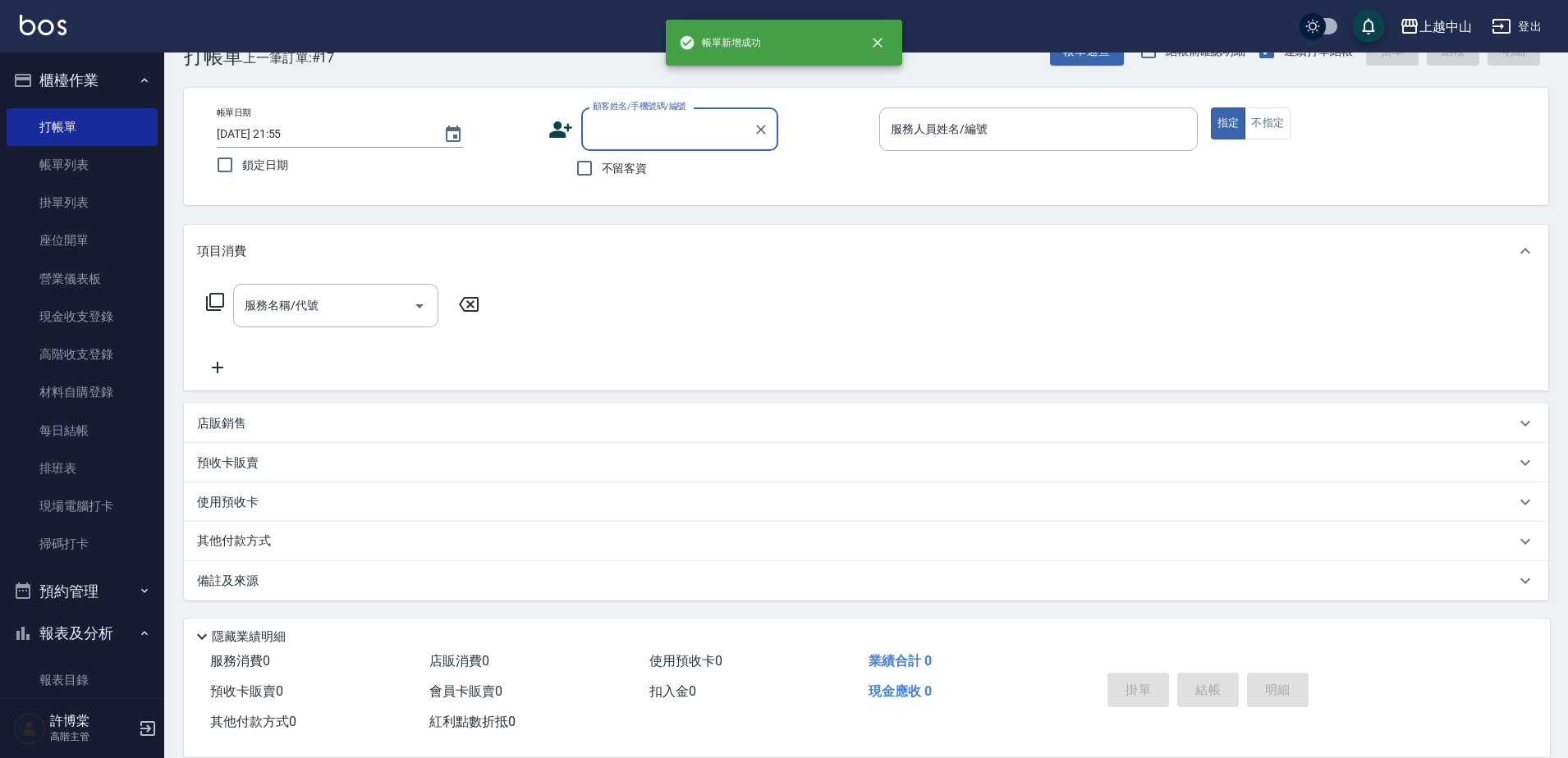
scroll to position [0, 0]
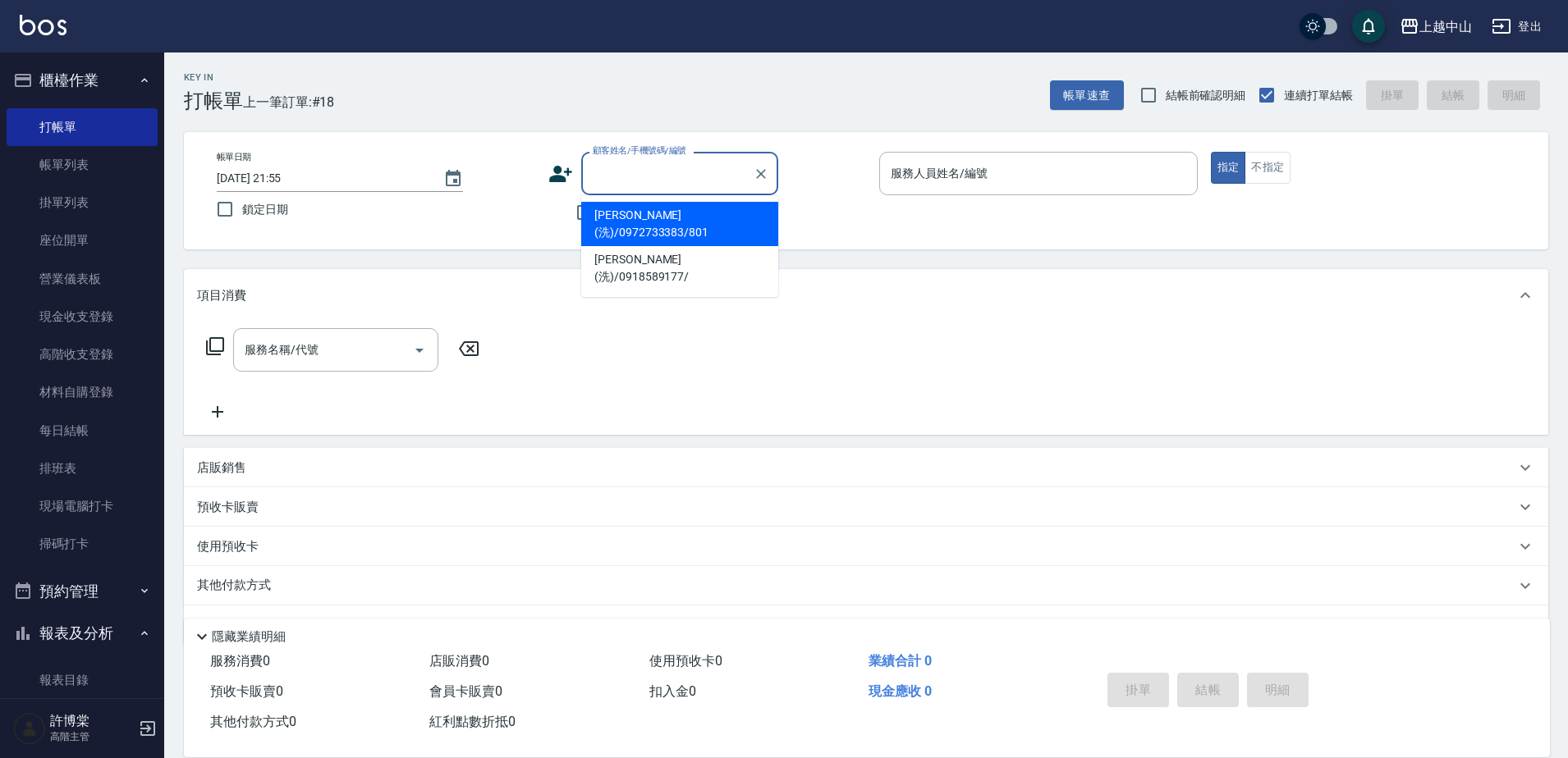
click at [616, 176] on input "顧客姓名/手機號碼/編號" at bounding box center [667, 173] width 158 height 28
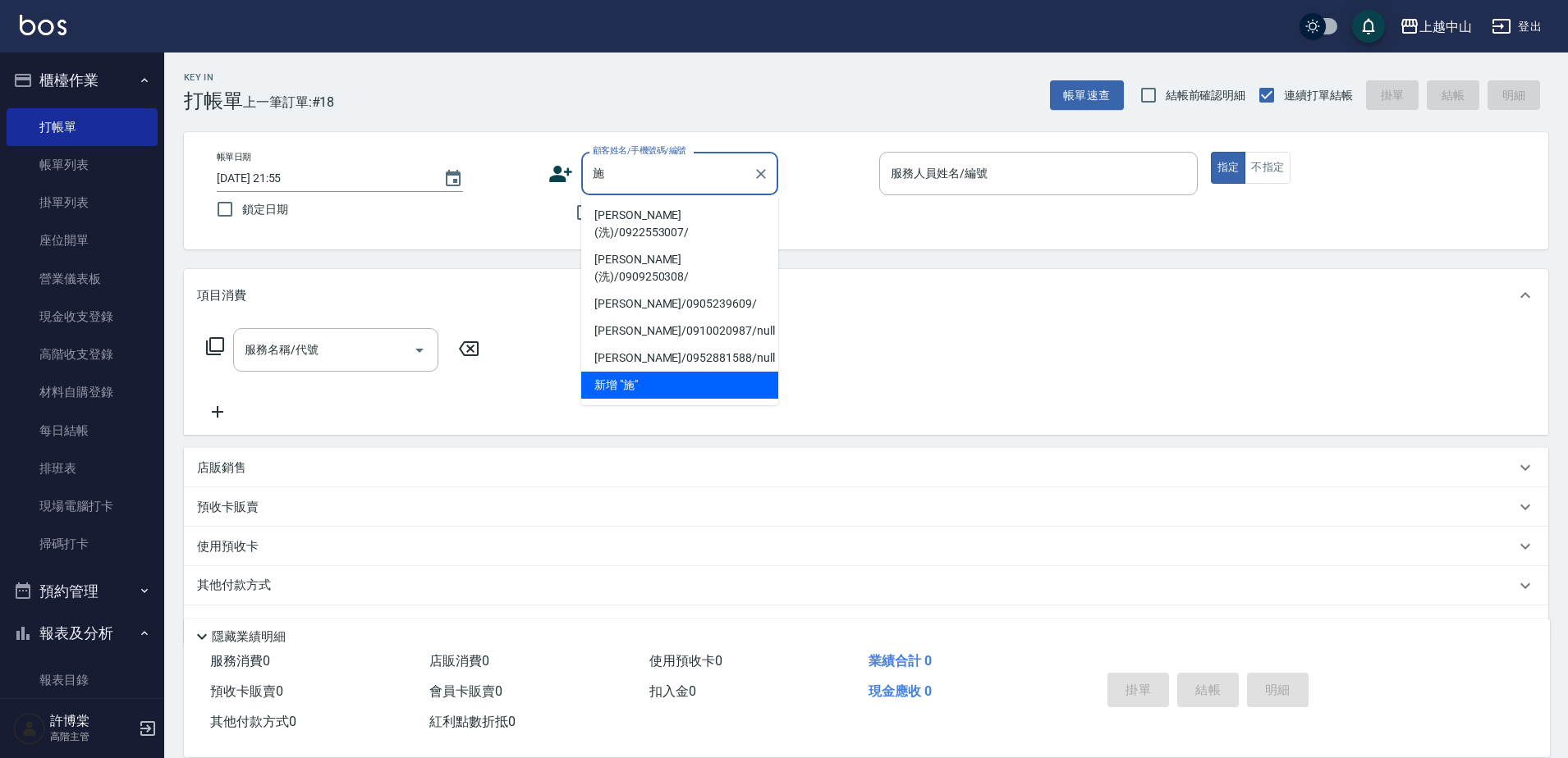
click at [644, 209] on li "[PERSON_NAME](洗)/0922553007/" at bounding box center [680, 223] width 197 height 44
type input "[PERSON_NAME](洗)/0922553007/"
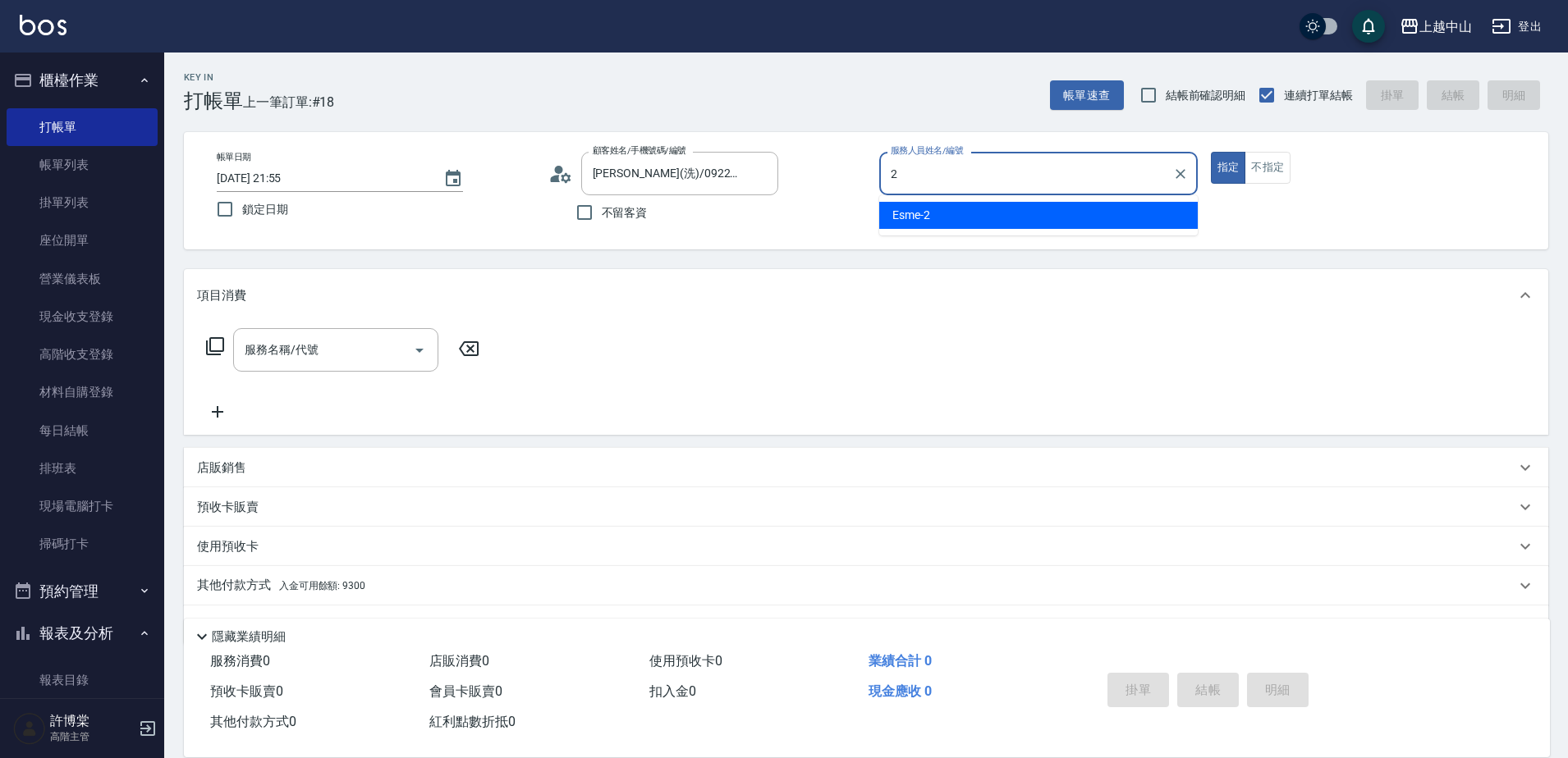
type input "Esme-2"
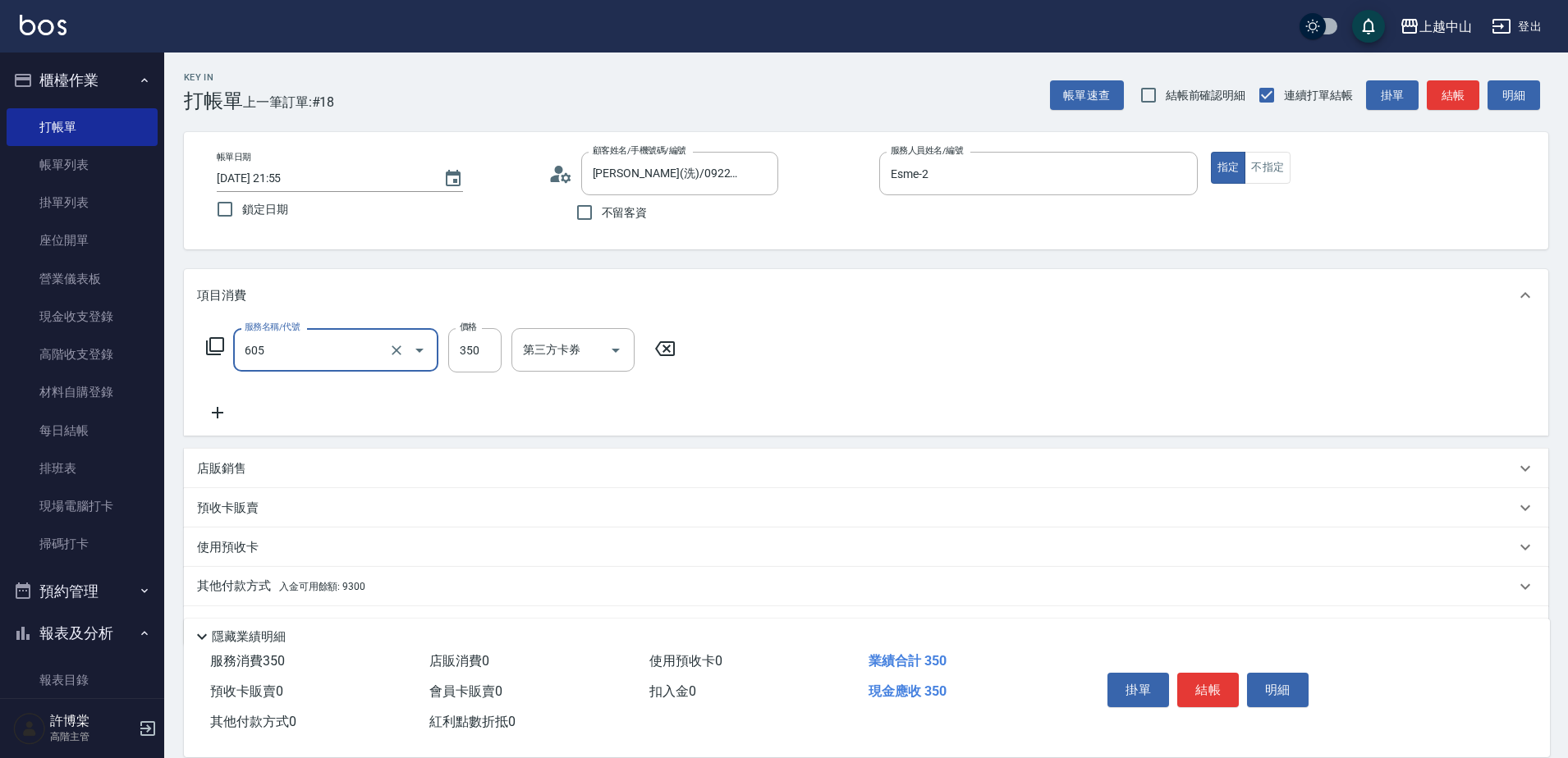
type input "洗髮 (女)(605)"
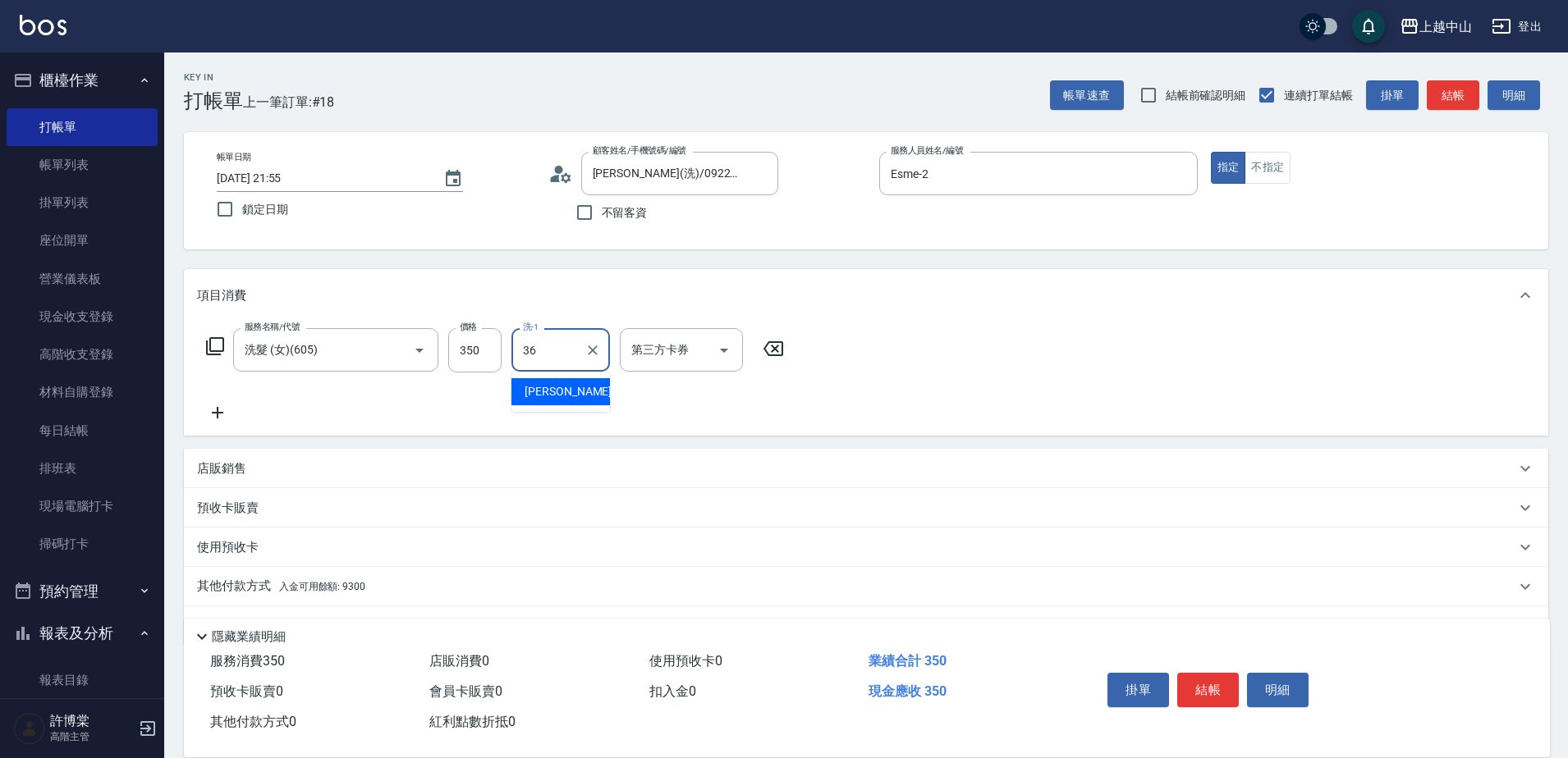
type input "薇慈-36"
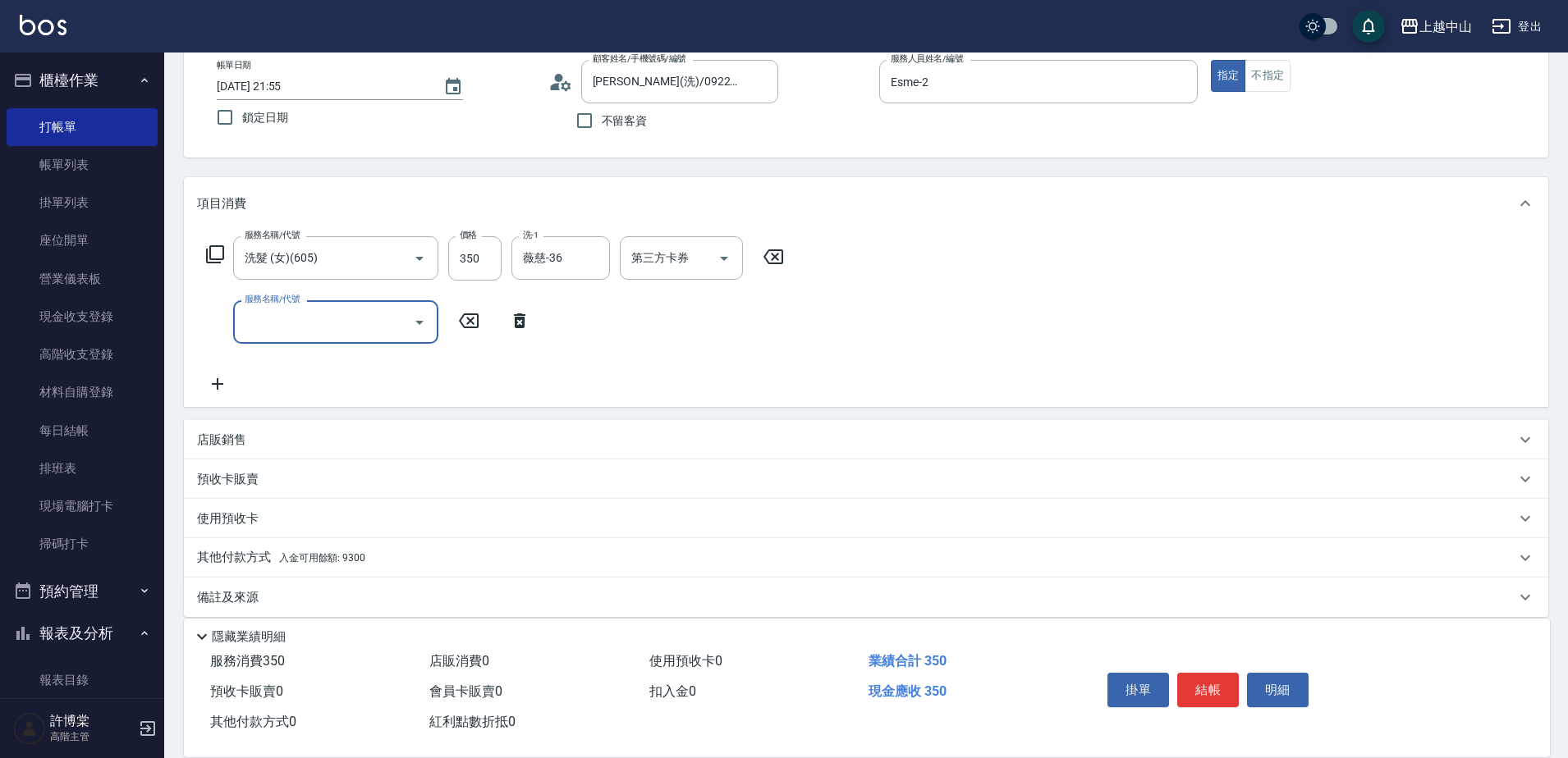
scroll to position [109, 0]
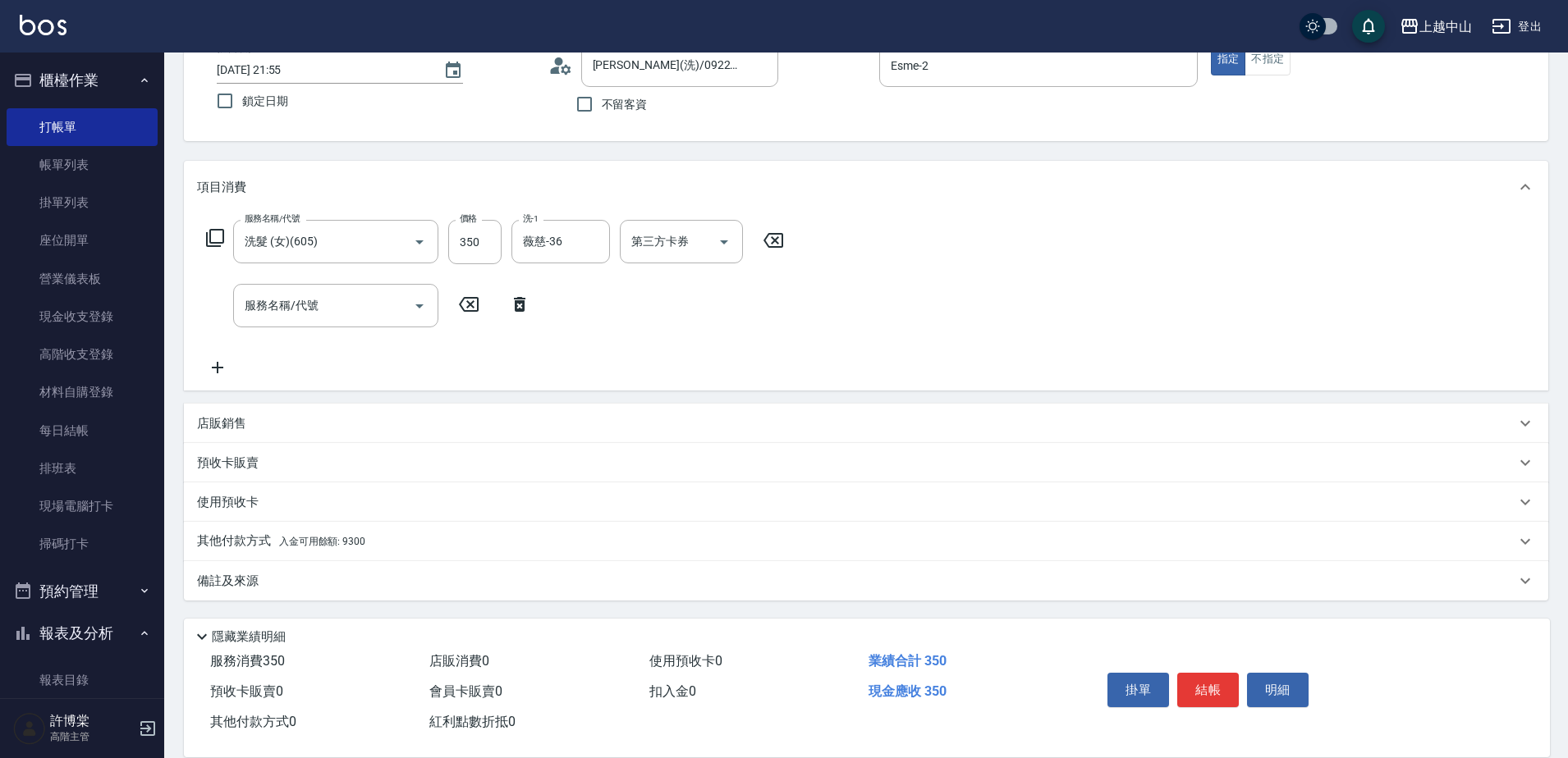
click at [470, 549] on div "其他付款方式 入金可用餘額: 9300" at bounding box center [856, 541] width 1318 height 18
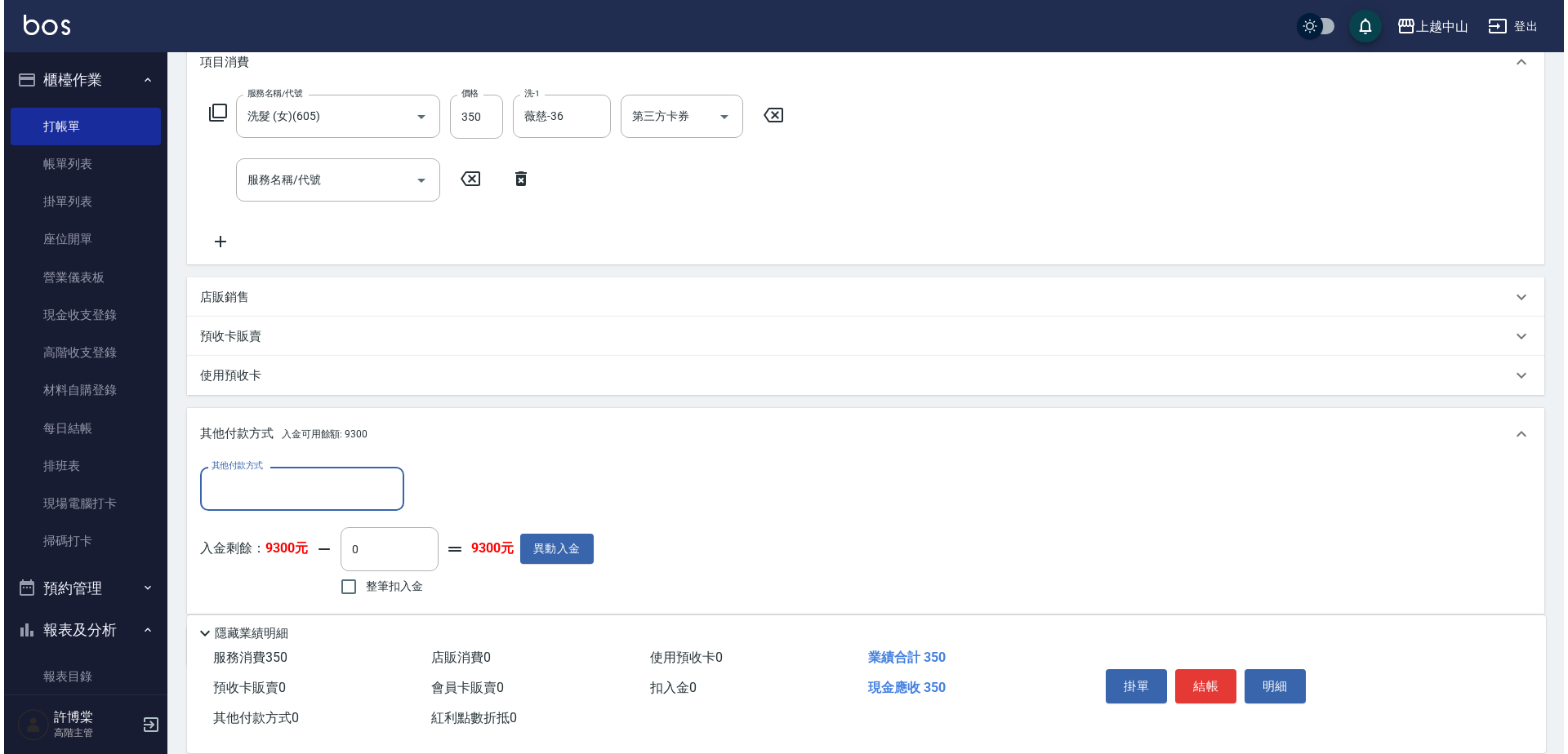
scroll to position [286, 0]
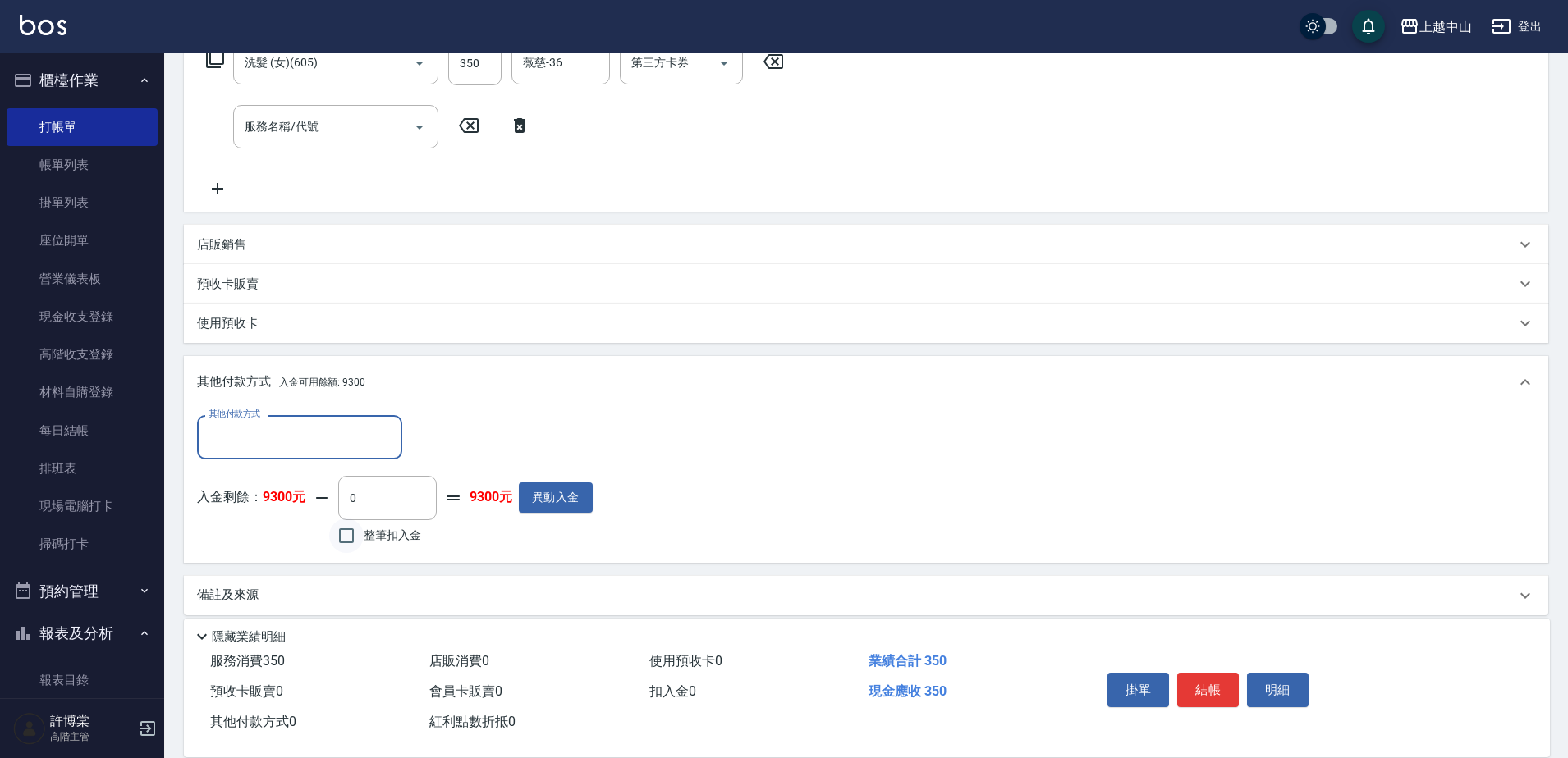
click at [335, 539] on input "整筆扣入金" at bounding box center [346, 536] width 34 height 34
checkbox input "true"
type input "350"
click at [1266, 687] on button "明細" at bounding box center [1277, 690] width 61 height 34
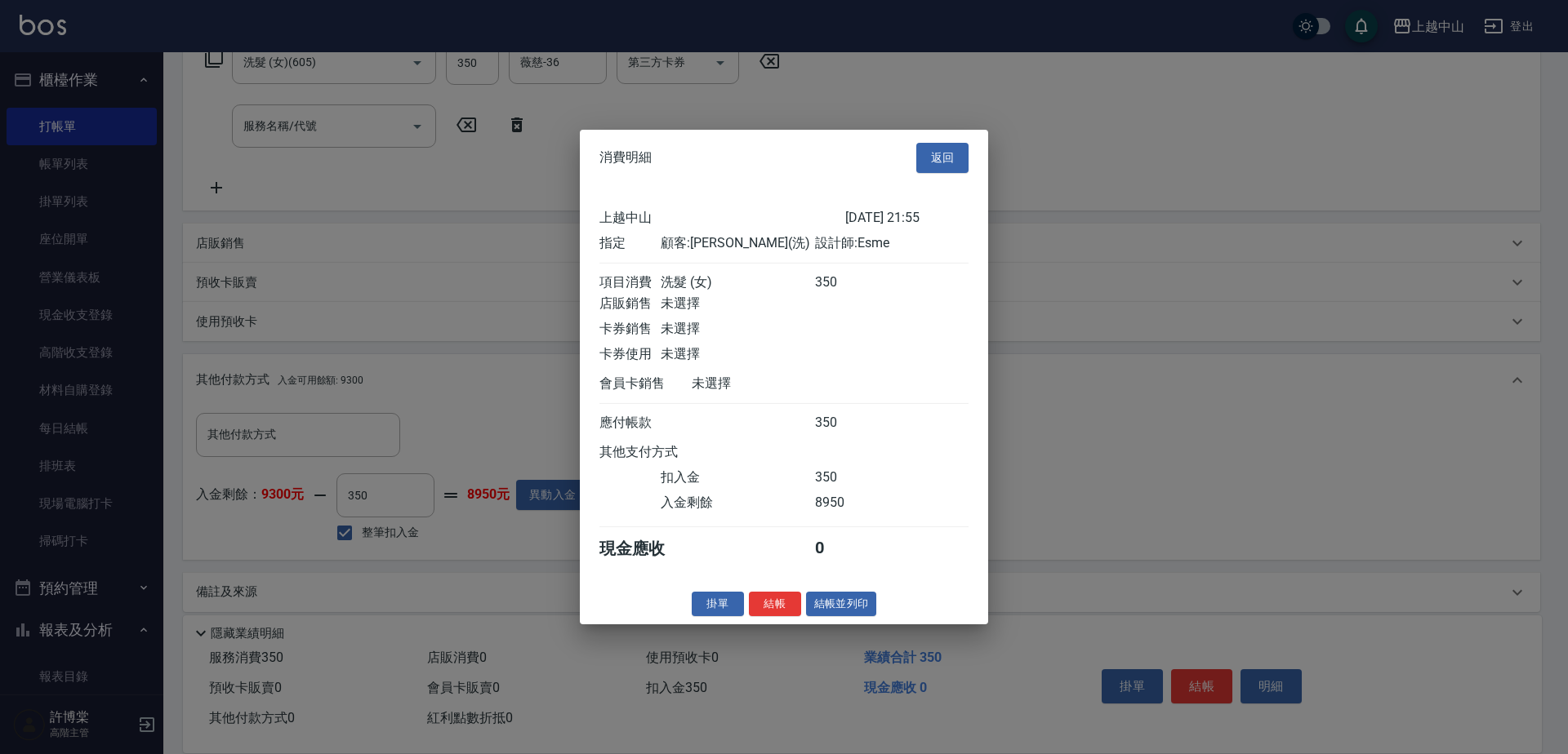
click at [770, 616] on button "結帳" at bounding box center [775, 604] width 52 height 26
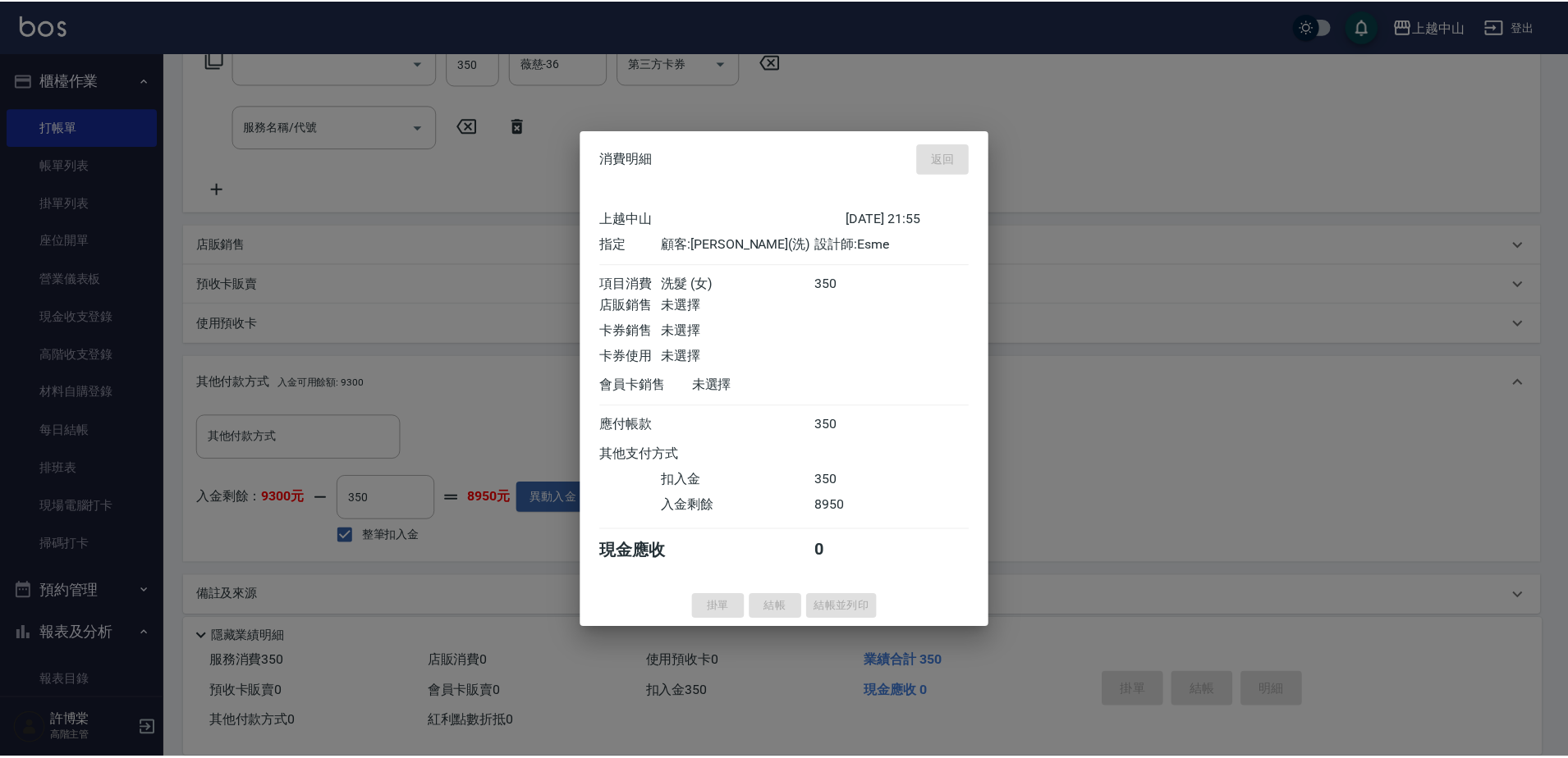
scroll to position [0, 0]
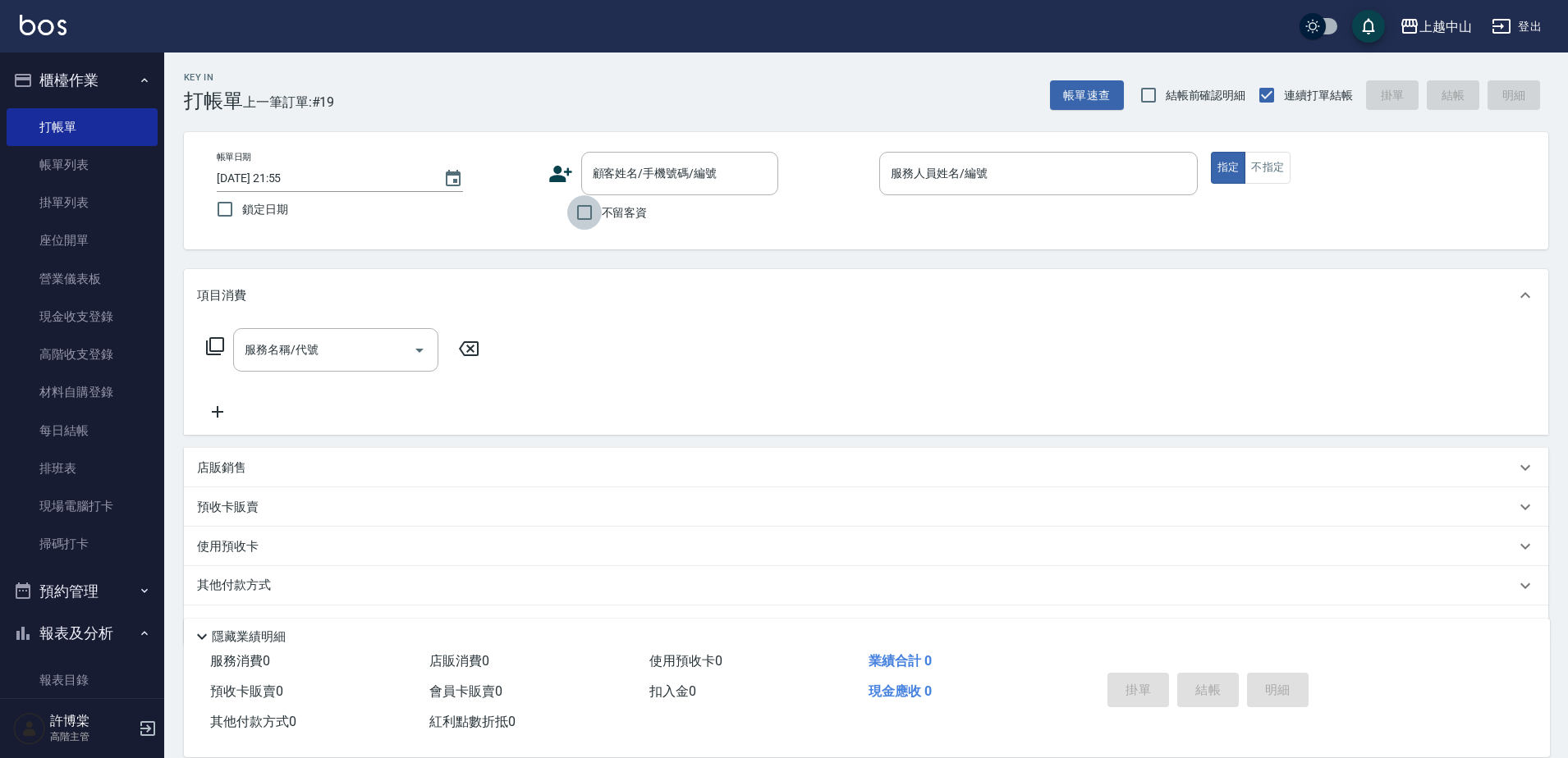
click at [587, 220] on input "不留客資" at bounding box center [584, 213] width 34 height 34
checkbox input "true"
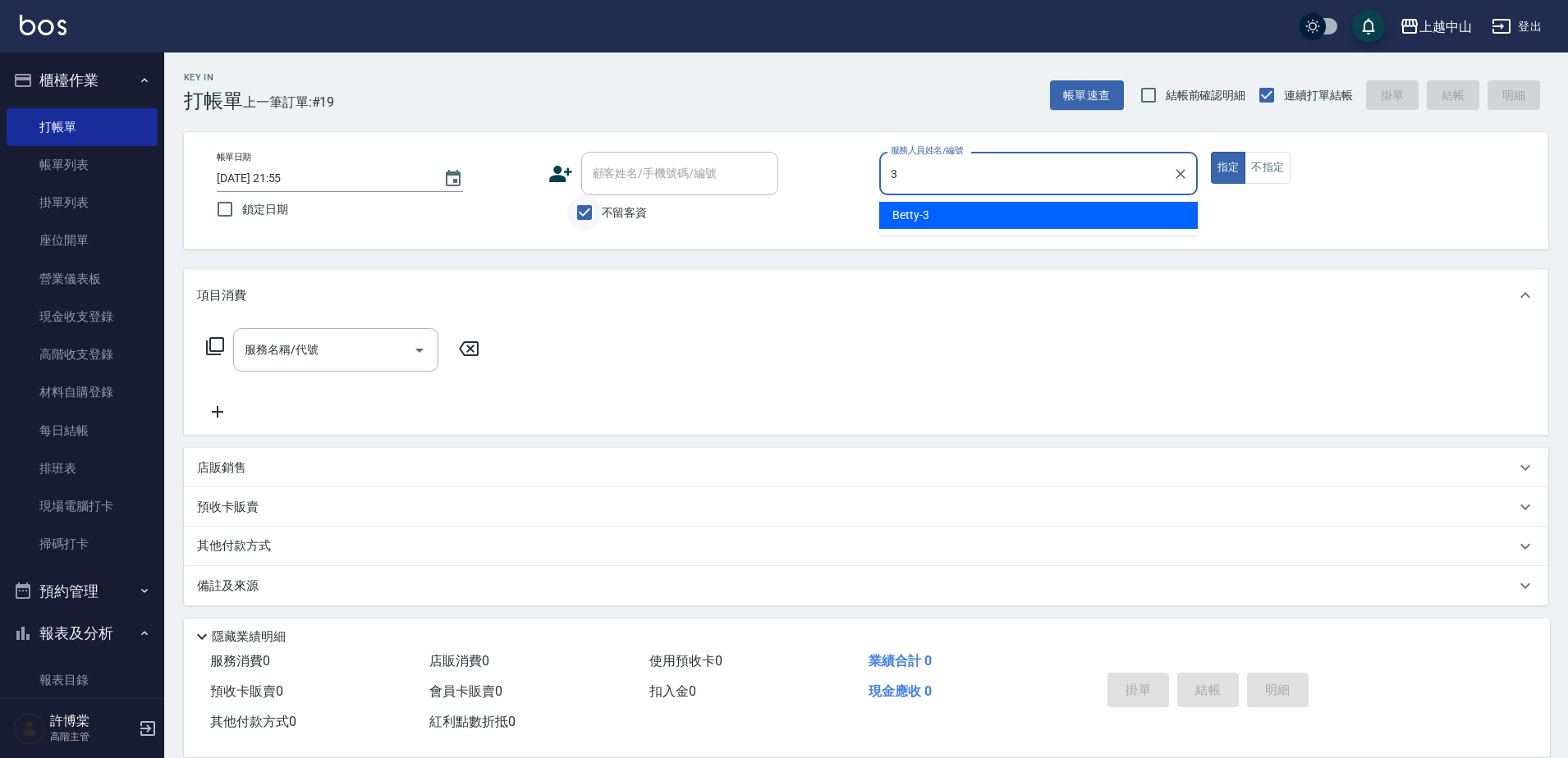
type input "Betty-3"
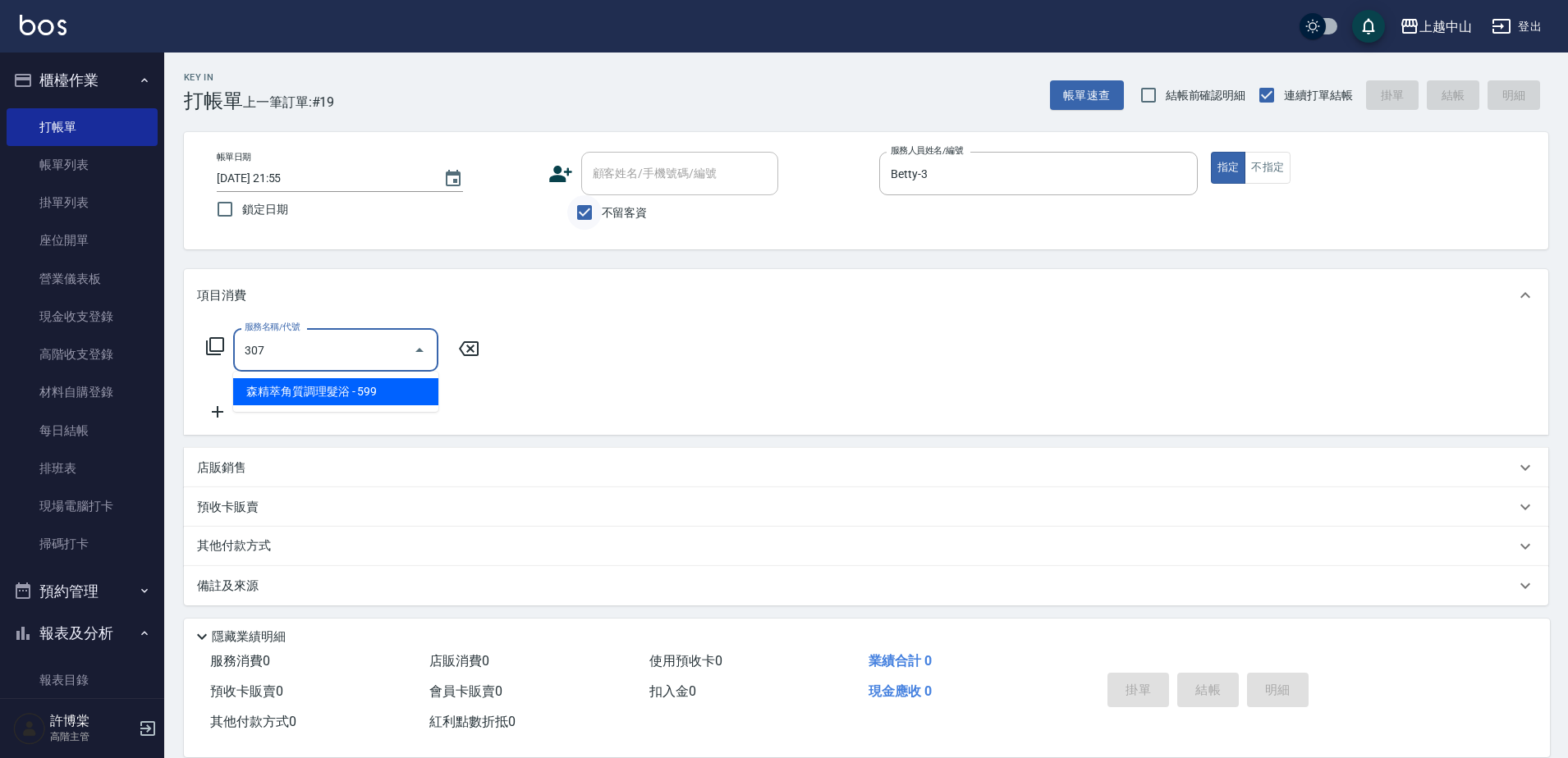
type input "森精萃角質調理髮浴(307)"
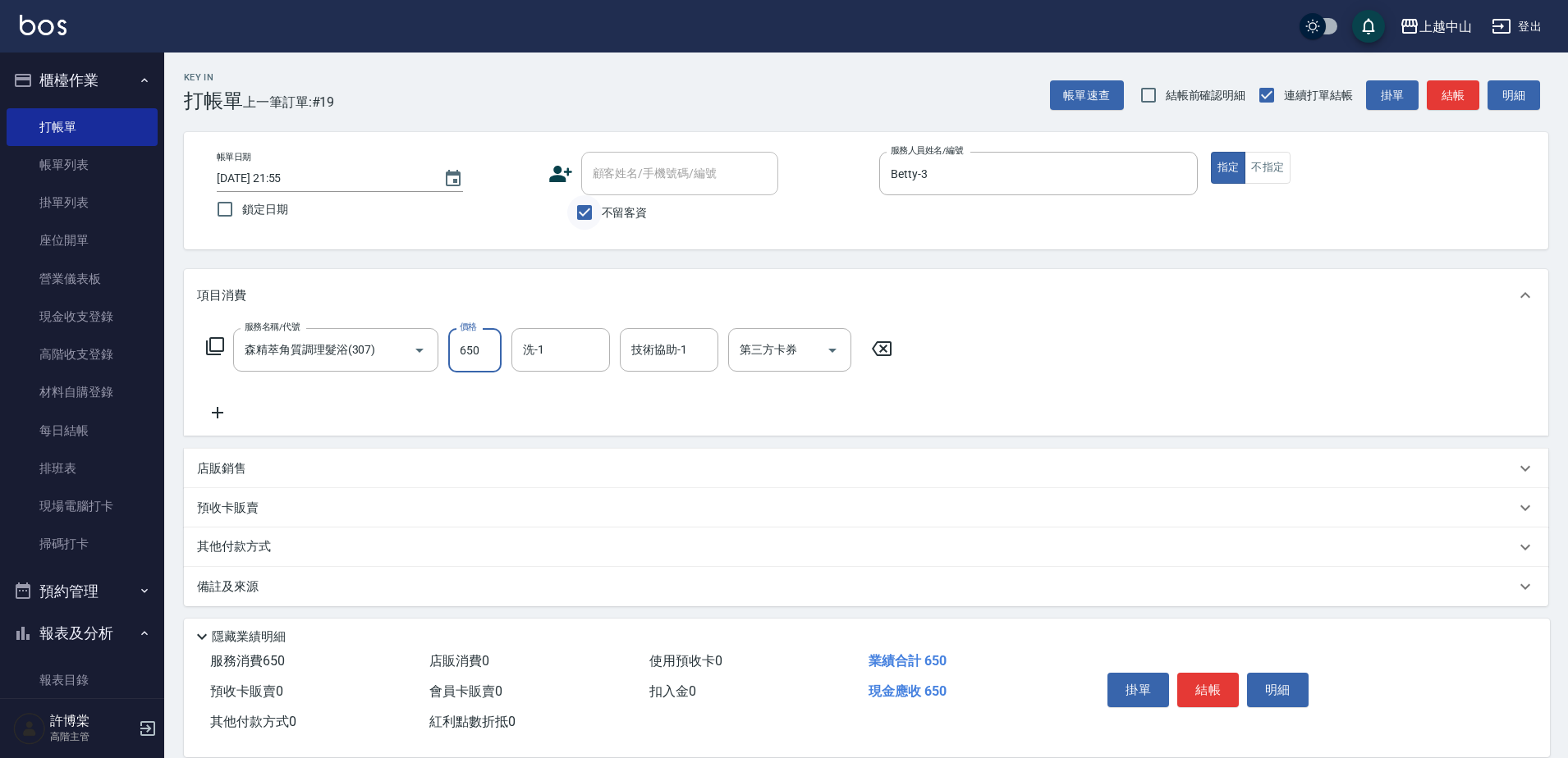
type input "650"
type input "[PERSON_NAME]-39"
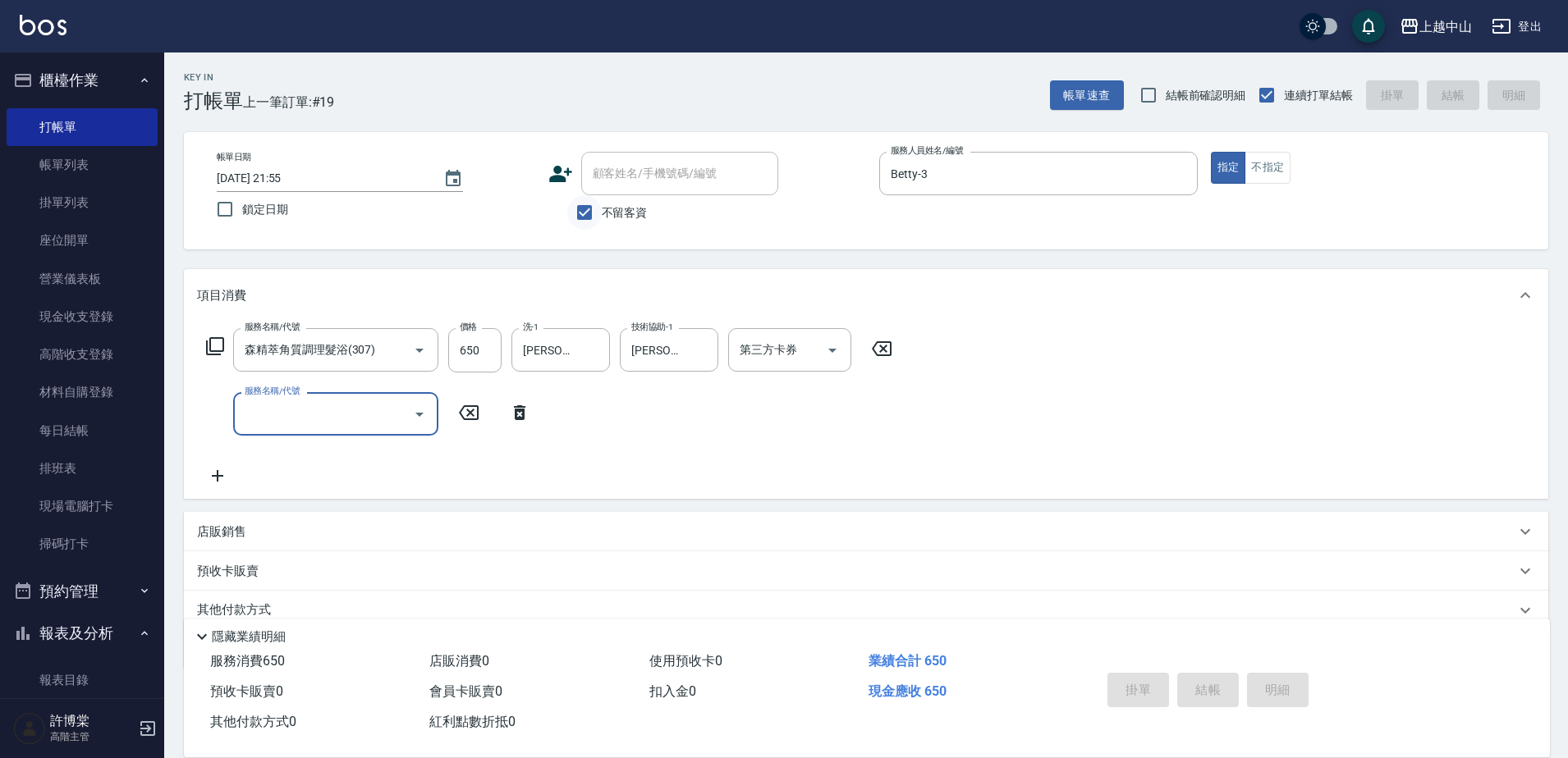
type input "[DATE] 21:56"
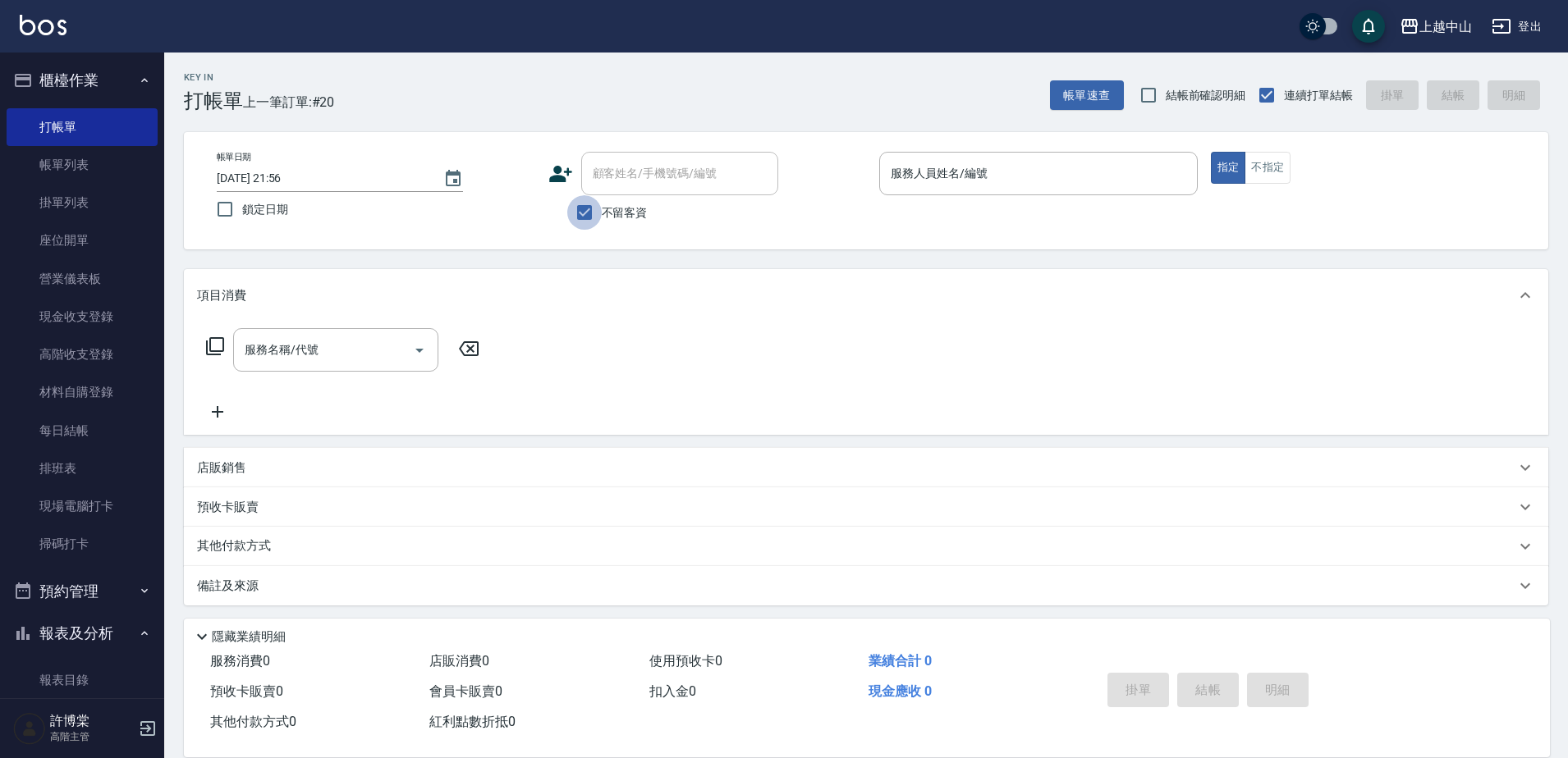
click at [592, 209] on input "不留客資" at bounding box center [584, 213] width 34 height 34
checkbox input "false"
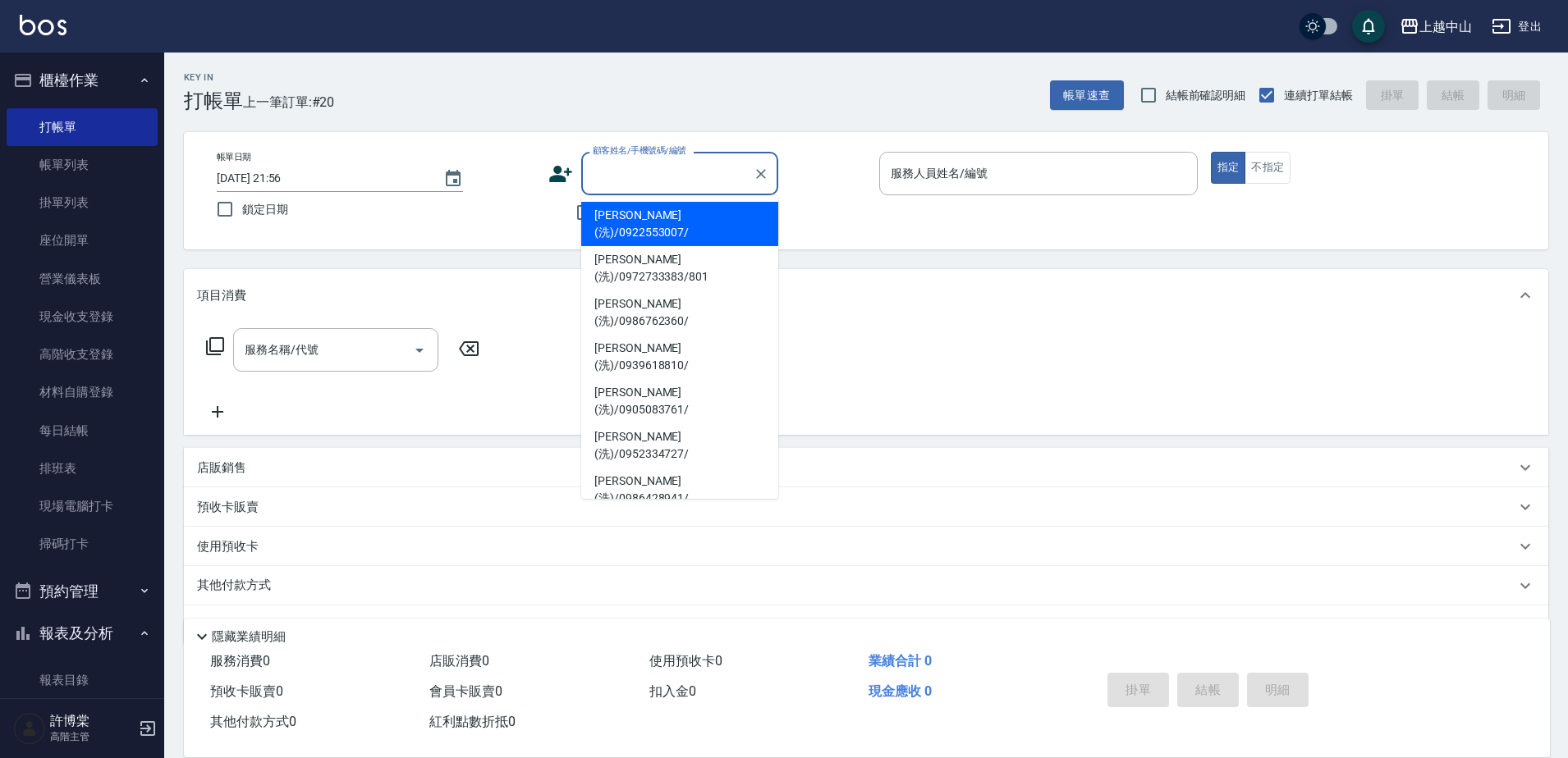
click at [613, 184] on input "顧客姓名/手機號碼/編號" at bounding box center [667, 173] width 158 height 28
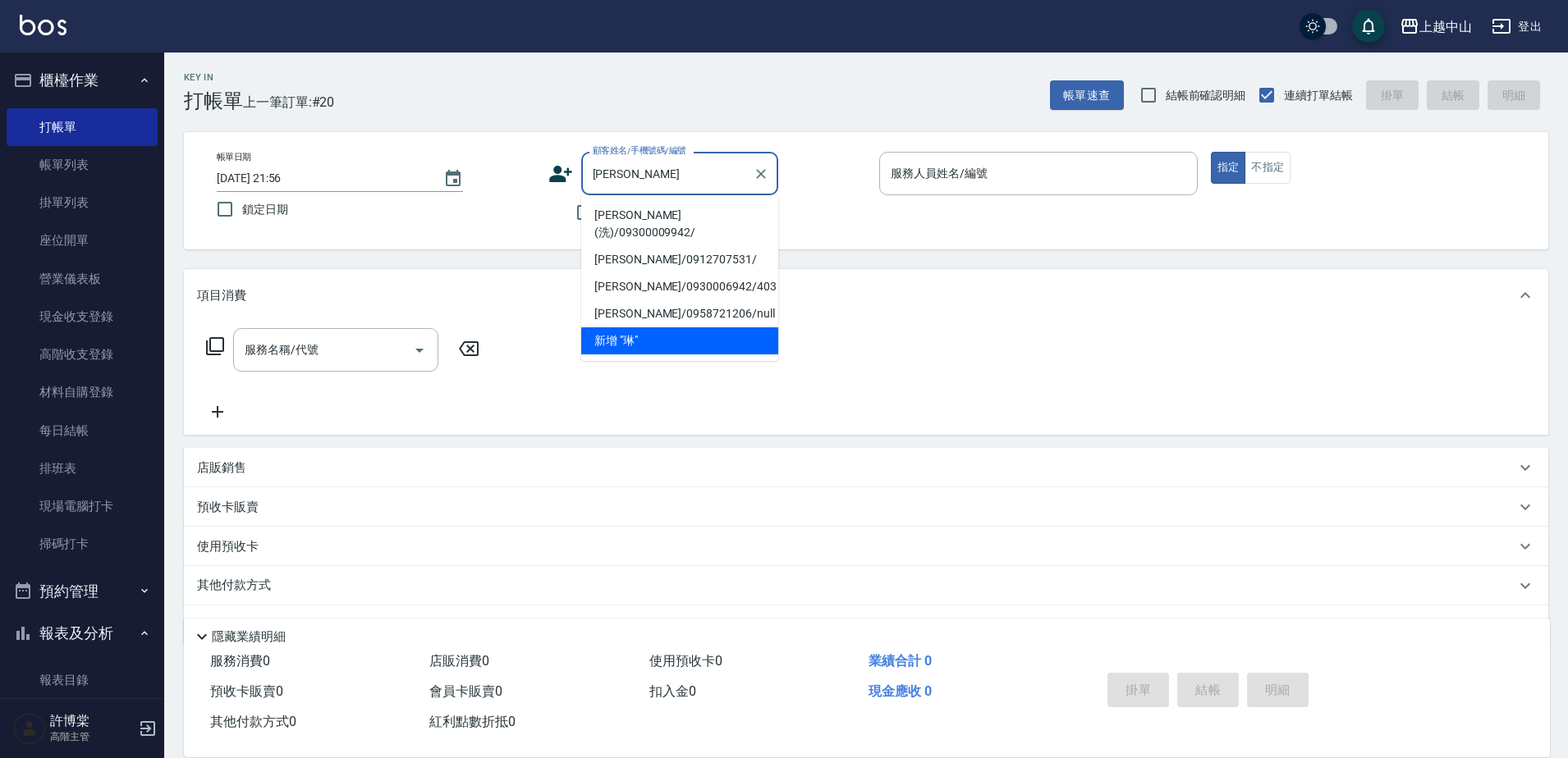
click at [669, 218] on li "[PERSON_NAME](洗)/09300009942/" at bounding box center [680, 223] width 197 height 44
type input "[PERSON_NAME](洗)/09300009942/"
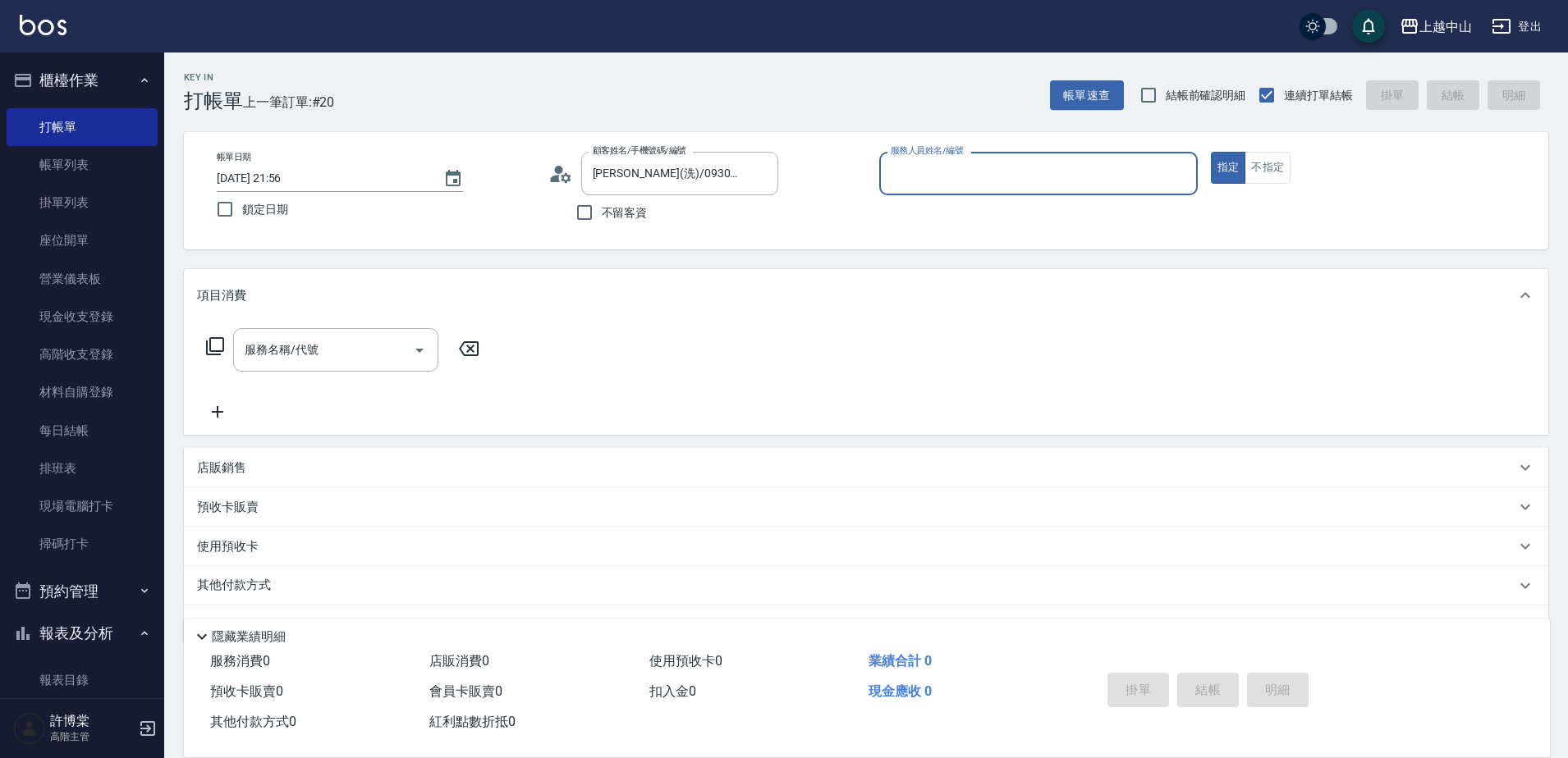
type input "NINI-4"
click at [1210, 152] on button "指定" at bounding box center [1228, 167] width 35 height 32
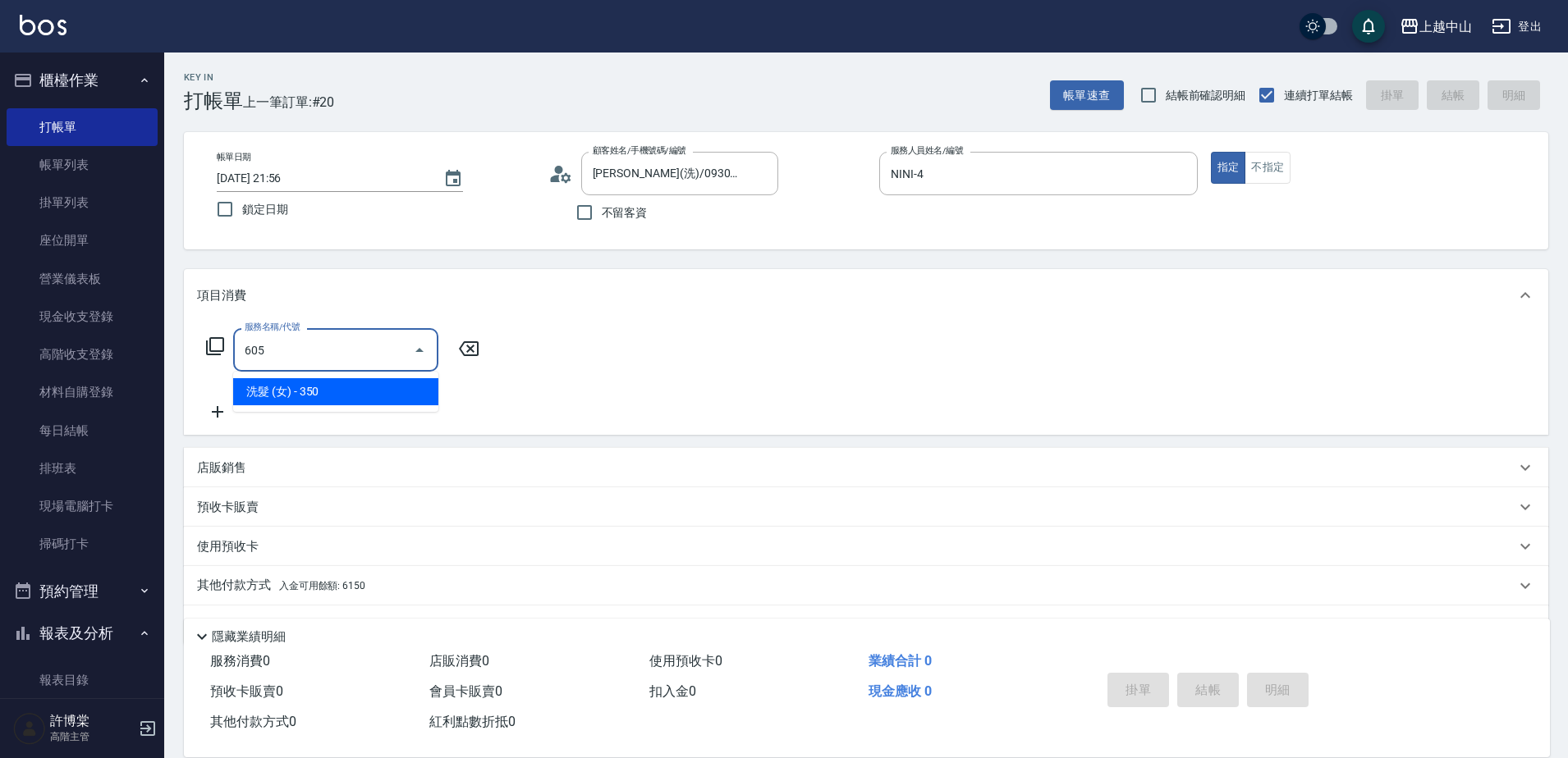
type input "洗髮 (女)(605)"
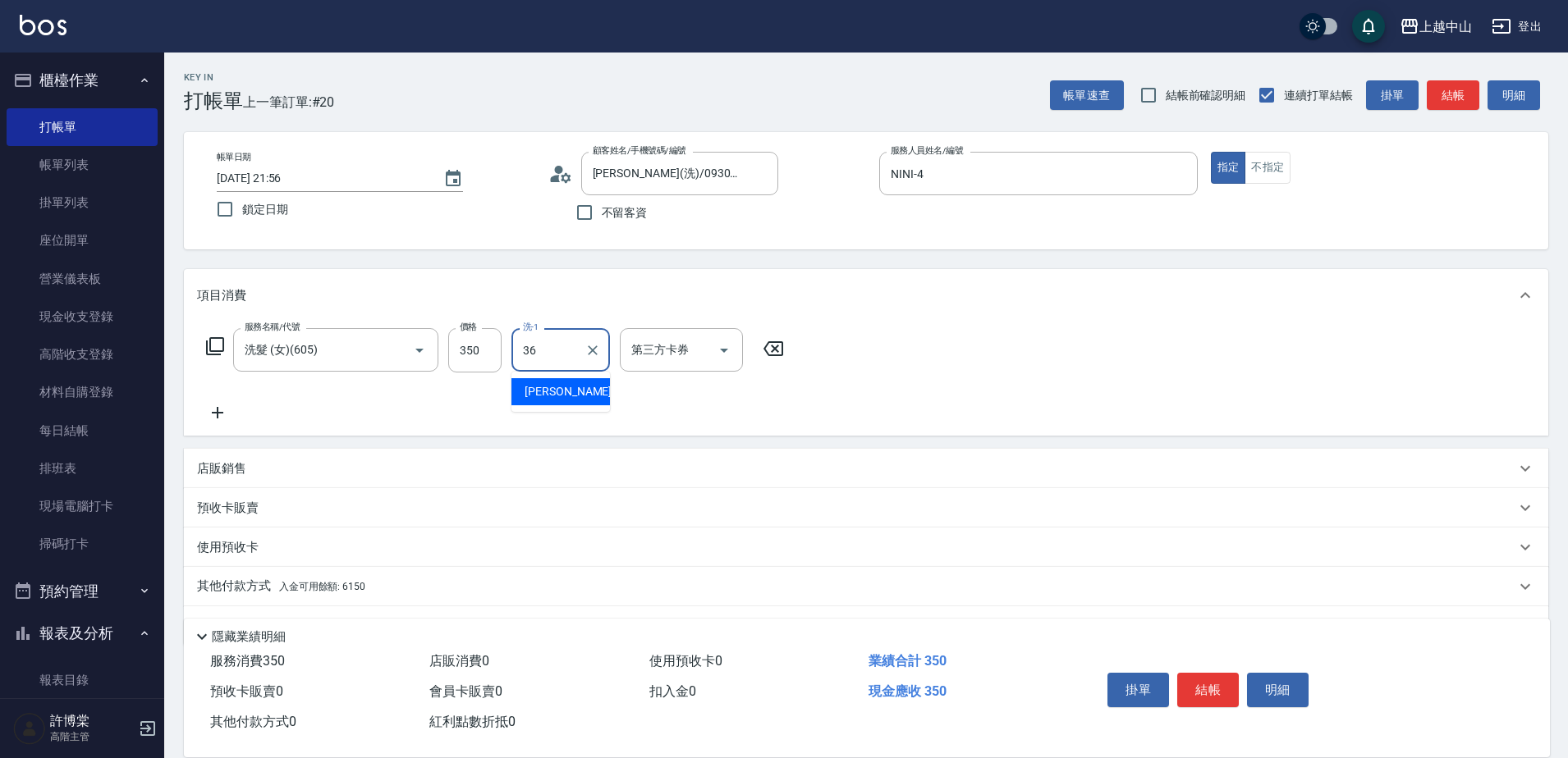
type input "薇慈-36"
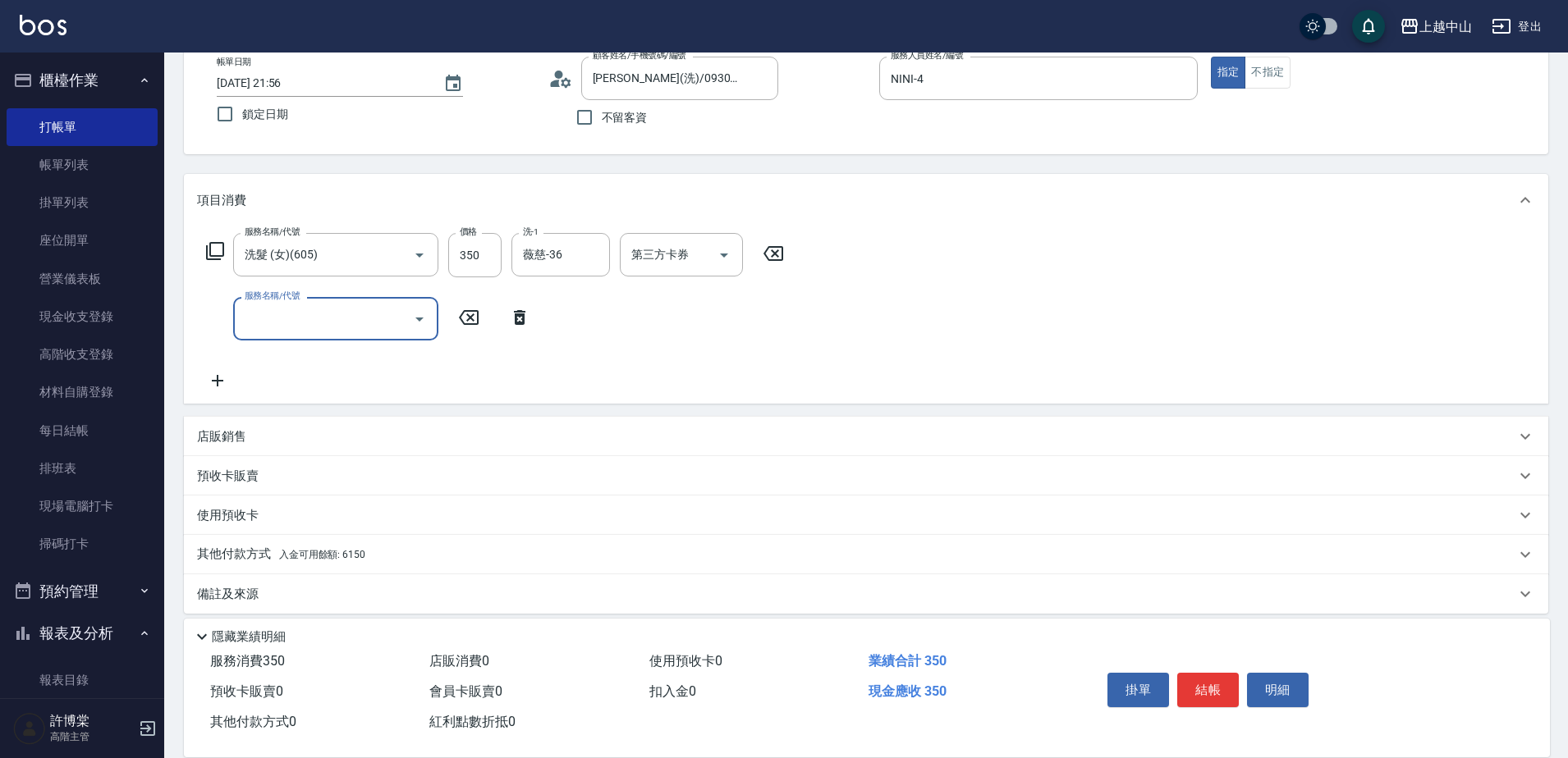
scroll to position [109, 0]
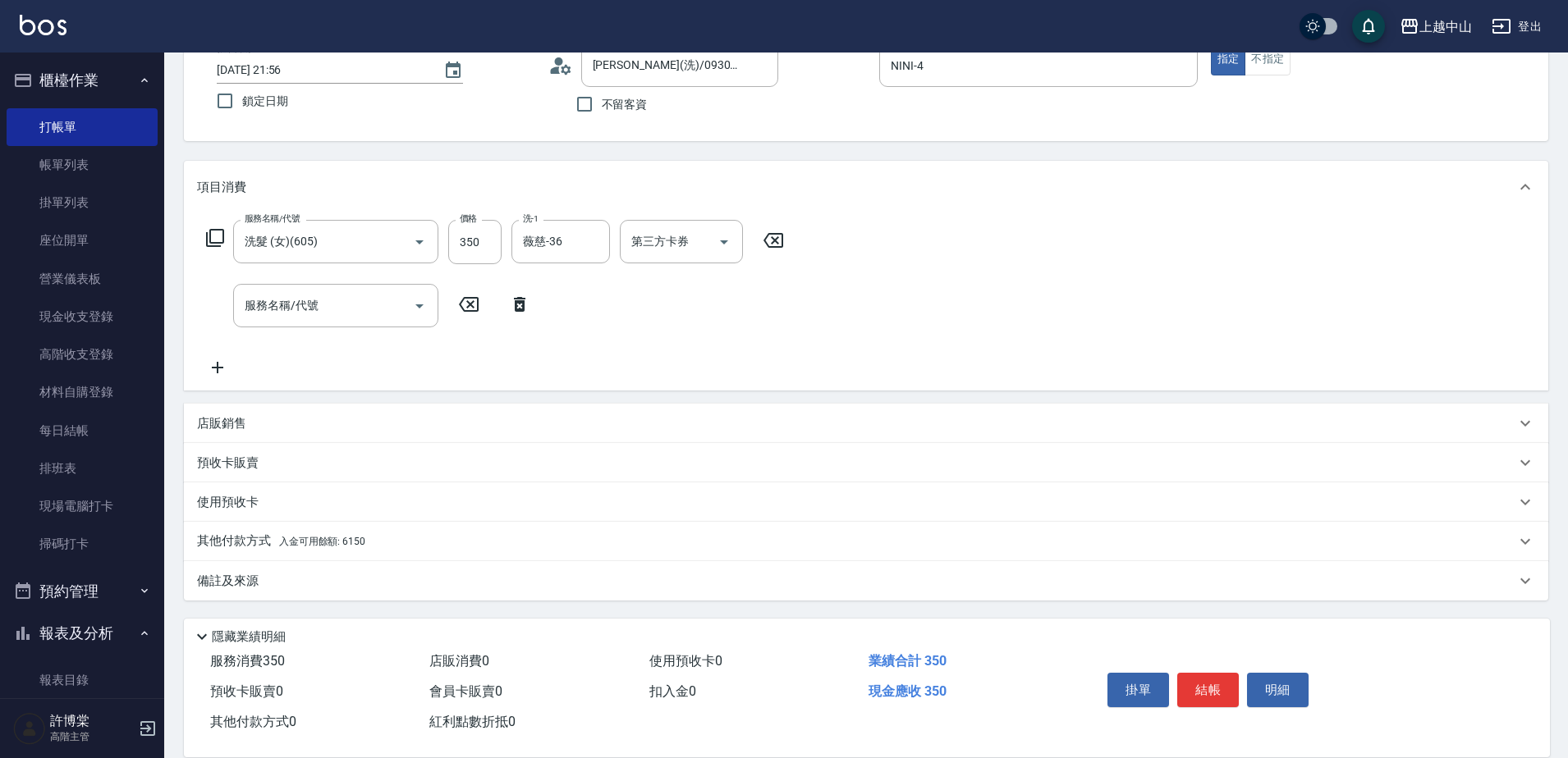
click at [618, 557] on div "其他付款方式 入金可用餘額: 6150" at bounding box center [866, 542] width 1365 height 40
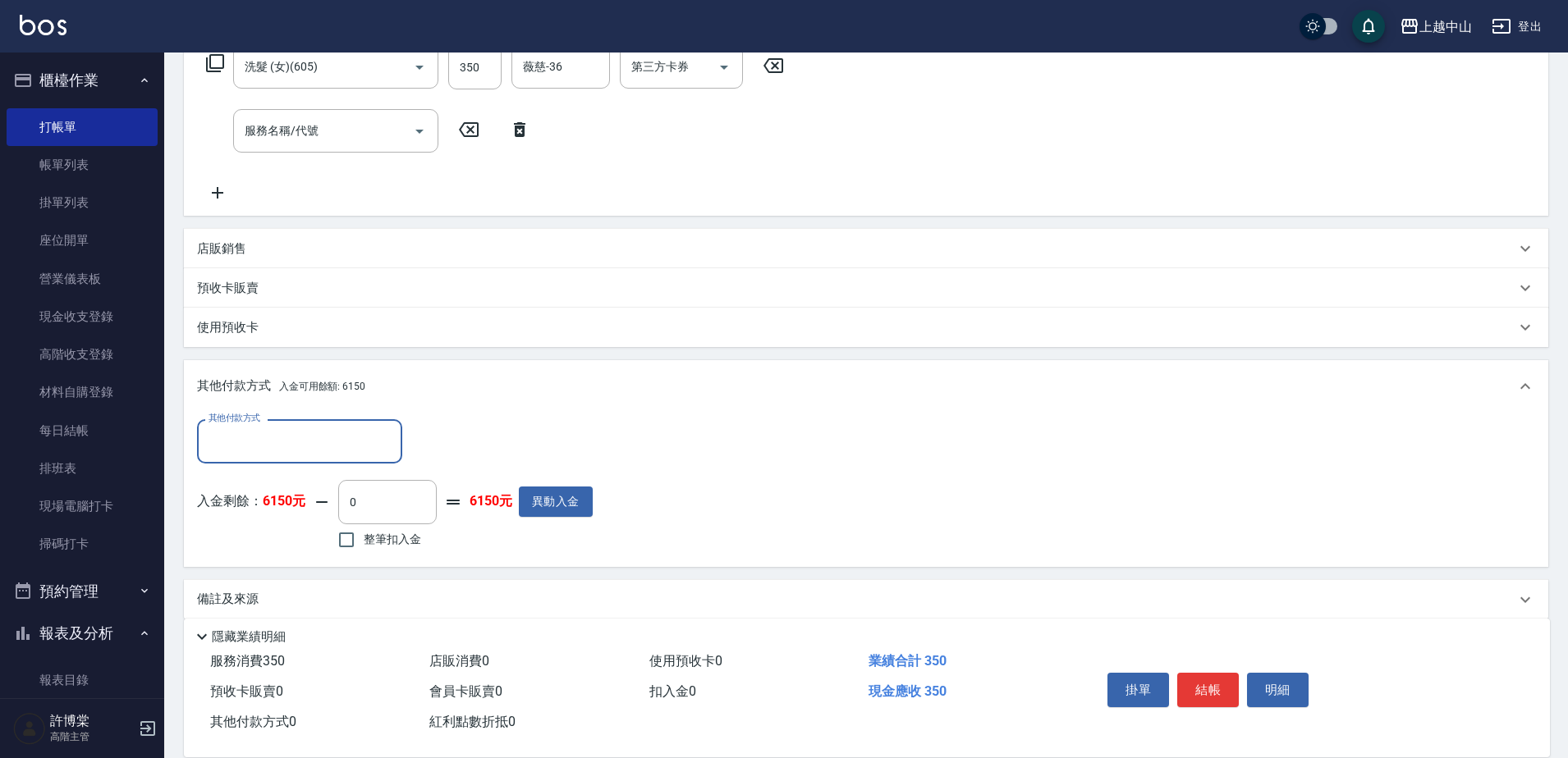
scroll to position [302, 0]
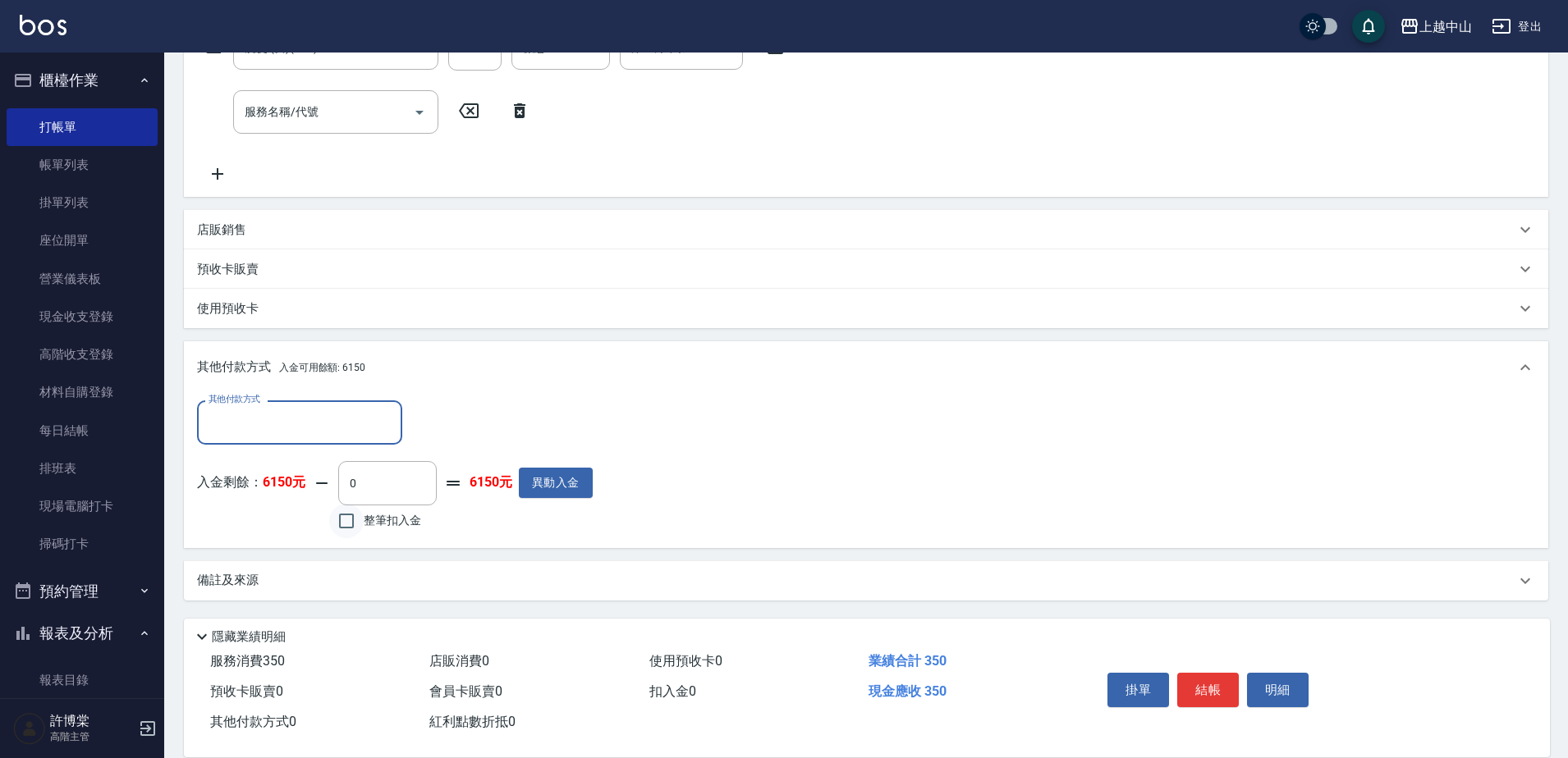
click at [357, 519] on input "整筆扣入金" at bounding box center [346, 521] width 34 height 34
checkbox input "true"
type input "350"
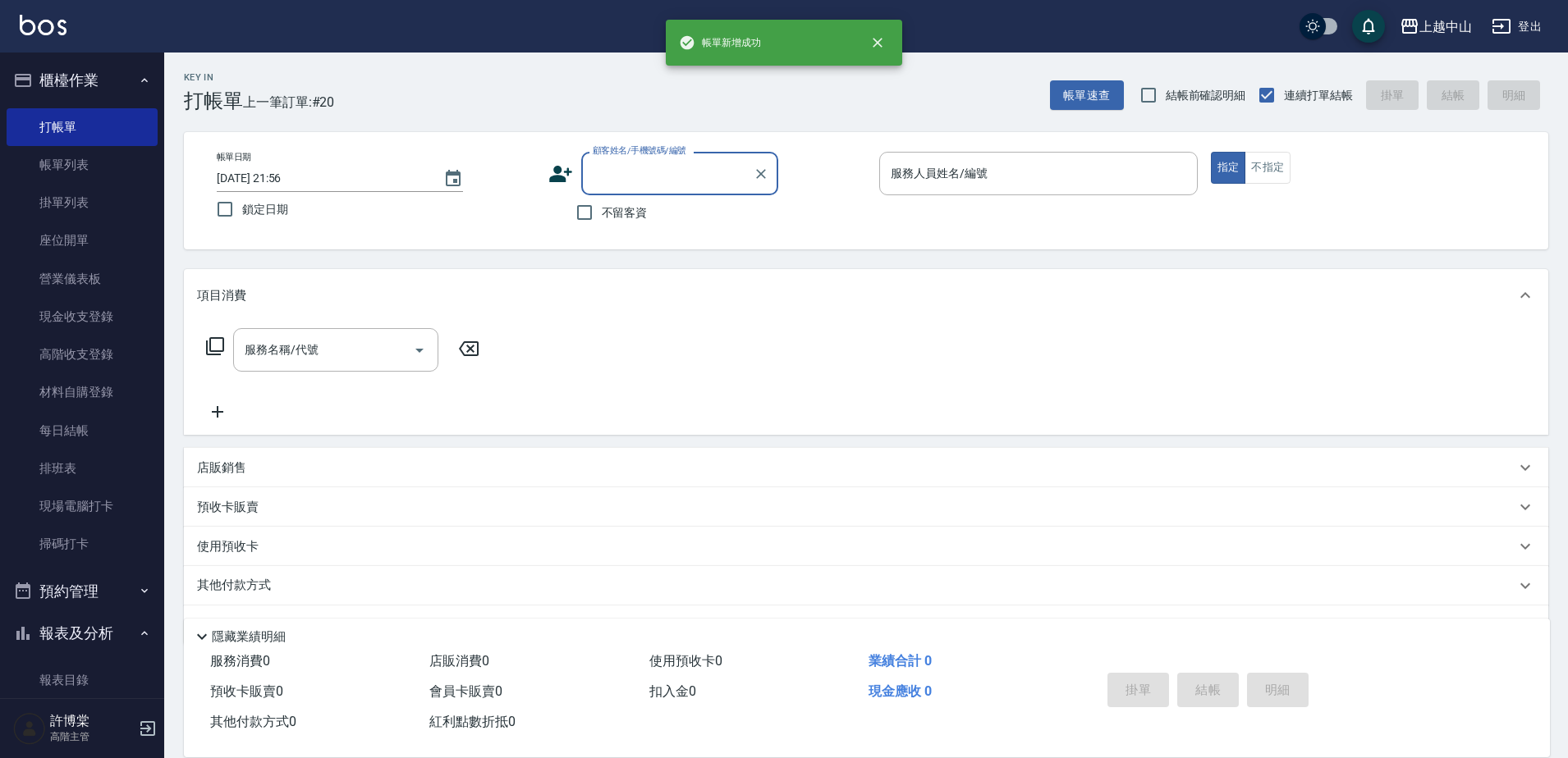
scroll to position [0, 0]
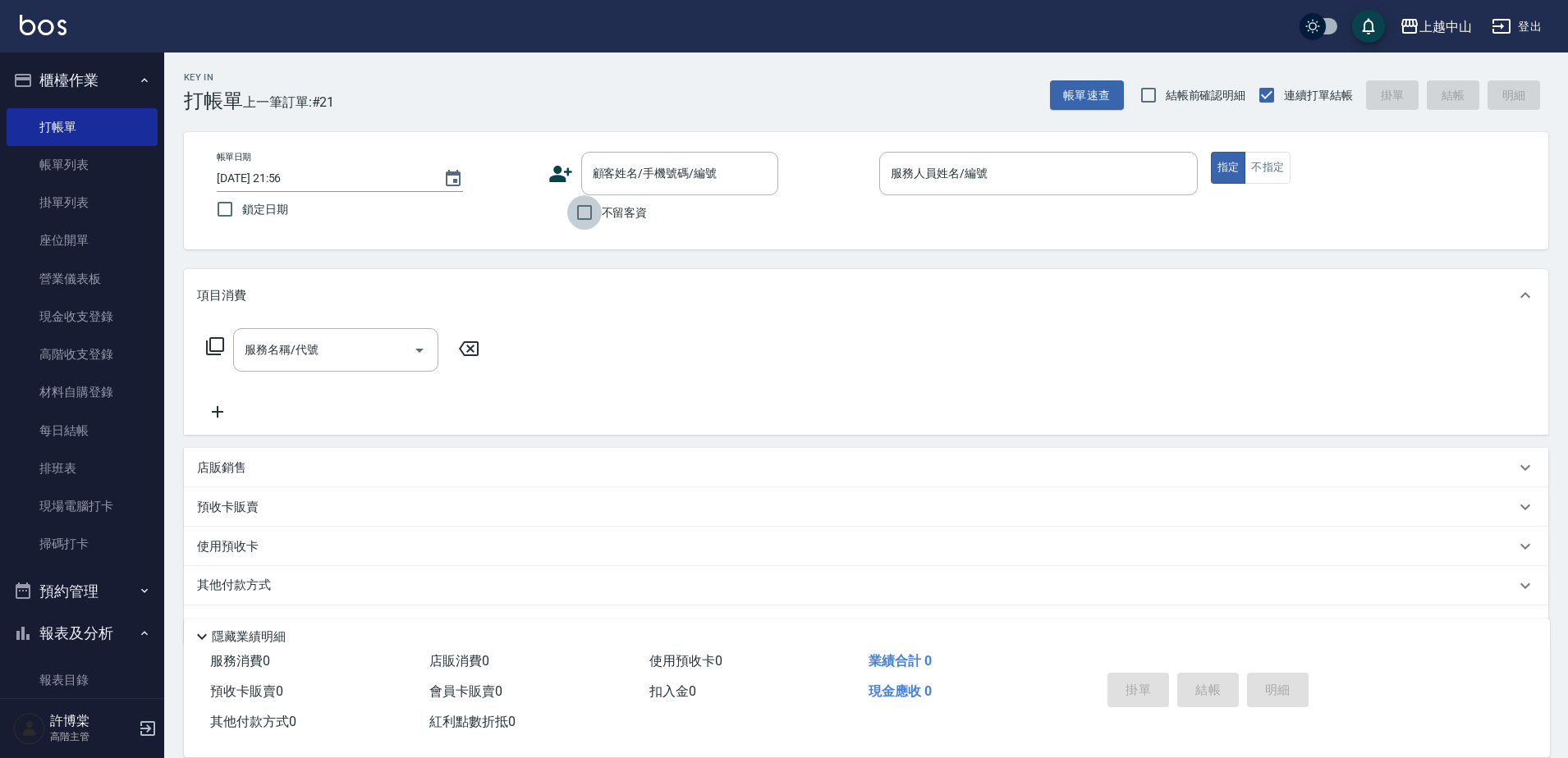
click at [594, 222] on input "不留客資" at bounding box center [584, 213] width 34 height 34
checkbox input "true"
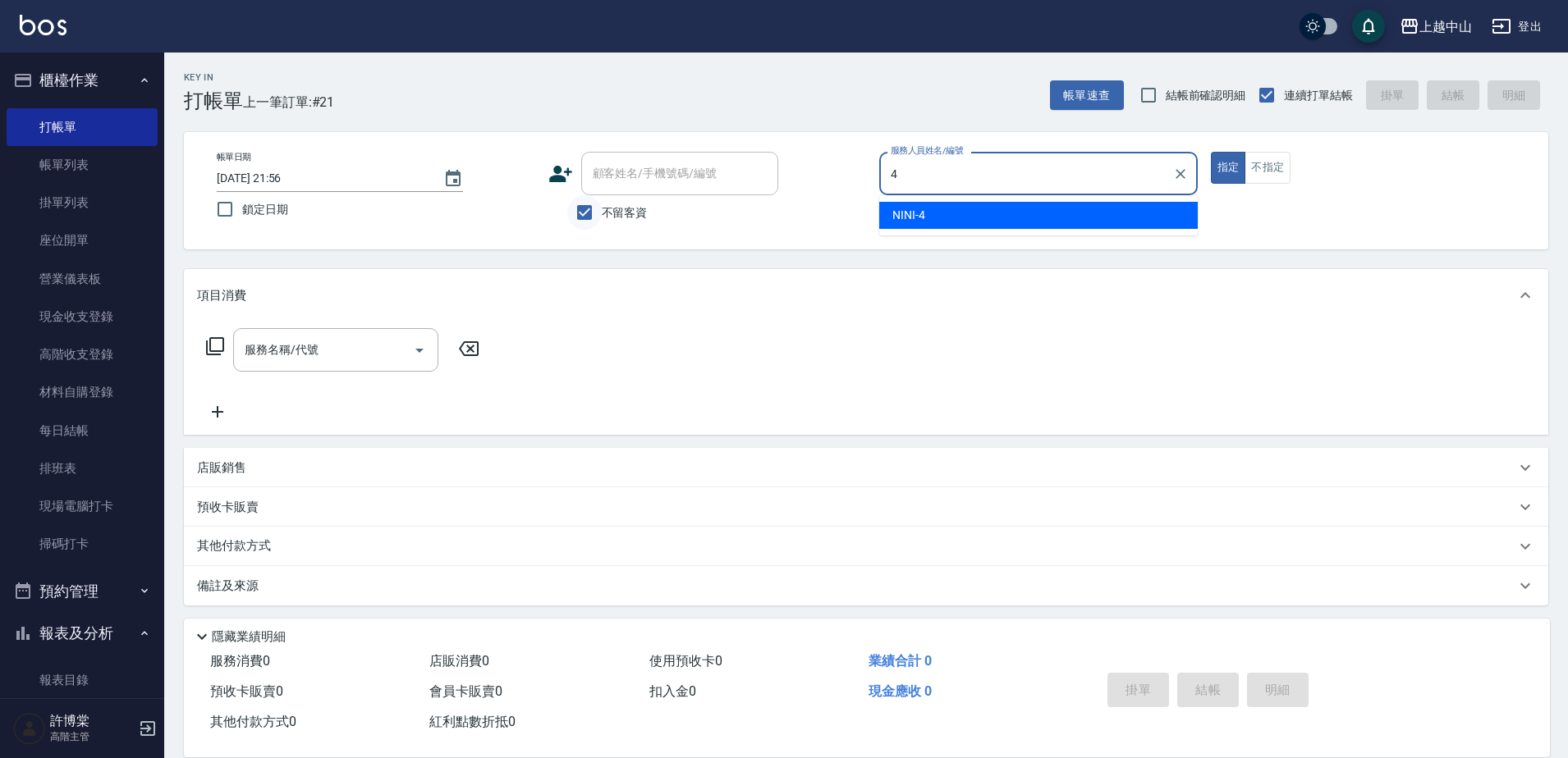
type input "NINI-4"
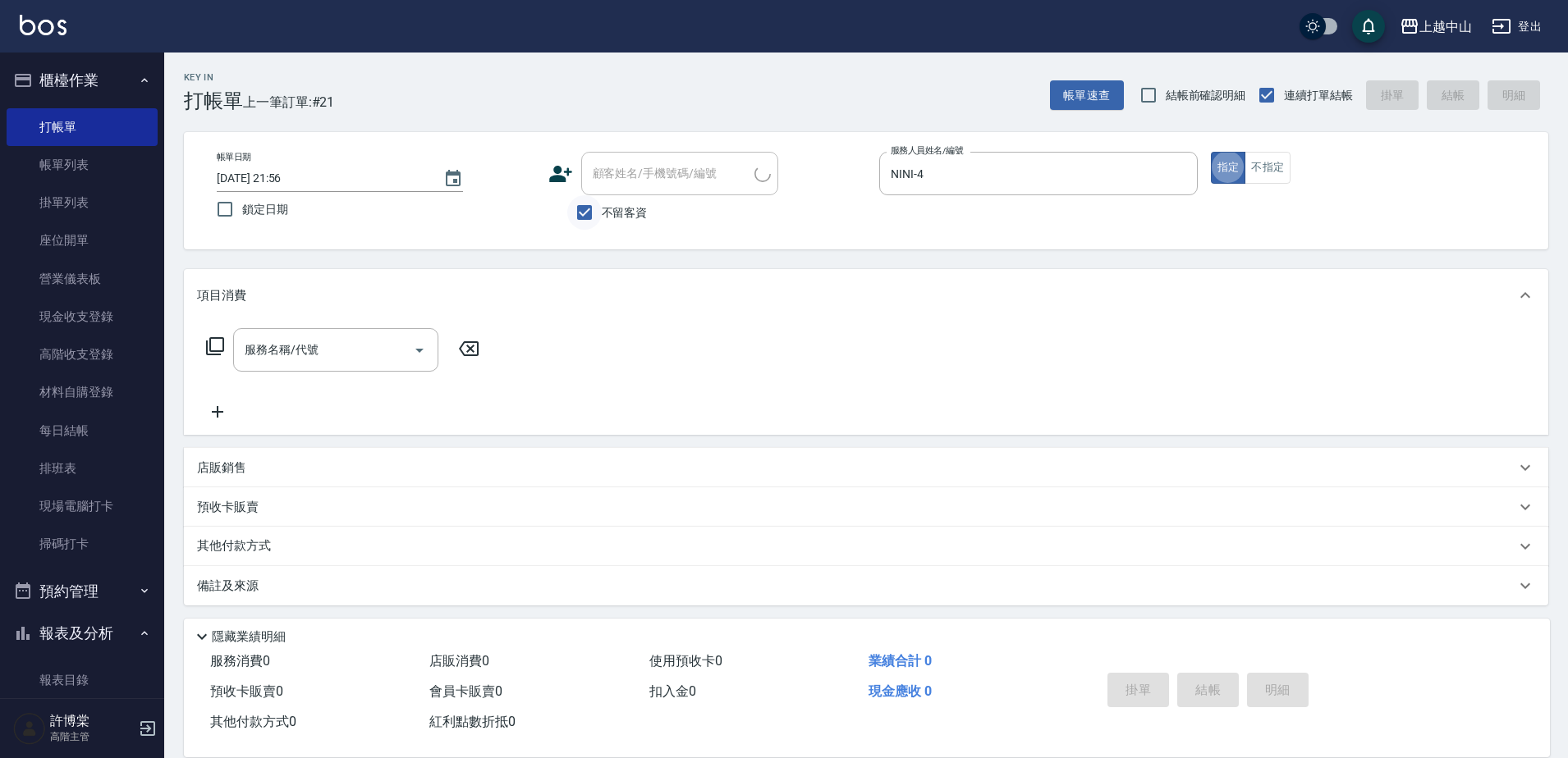
type input "3"
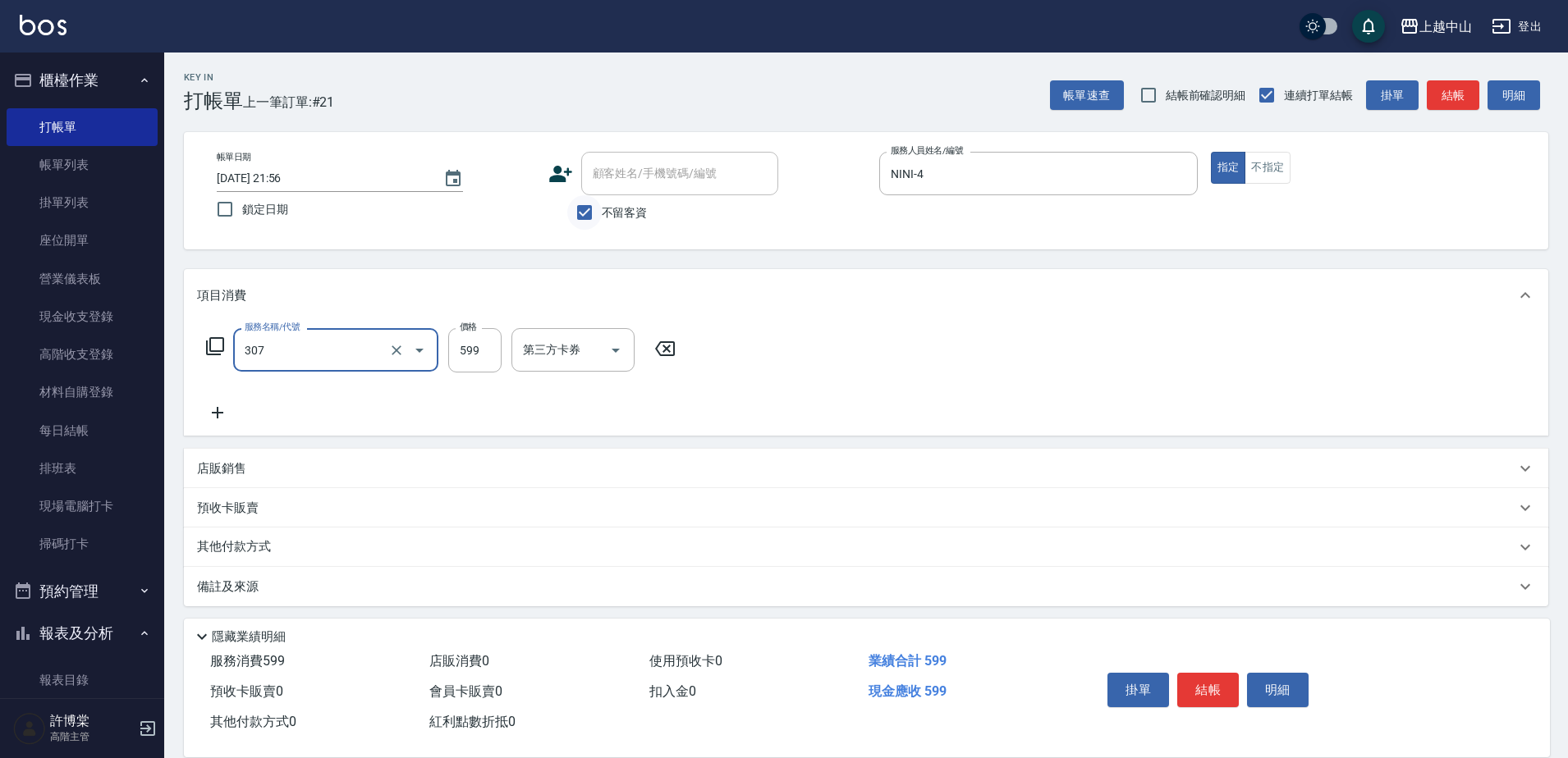
type input "森精萃角質調理髮浴(307)"
type input "650"
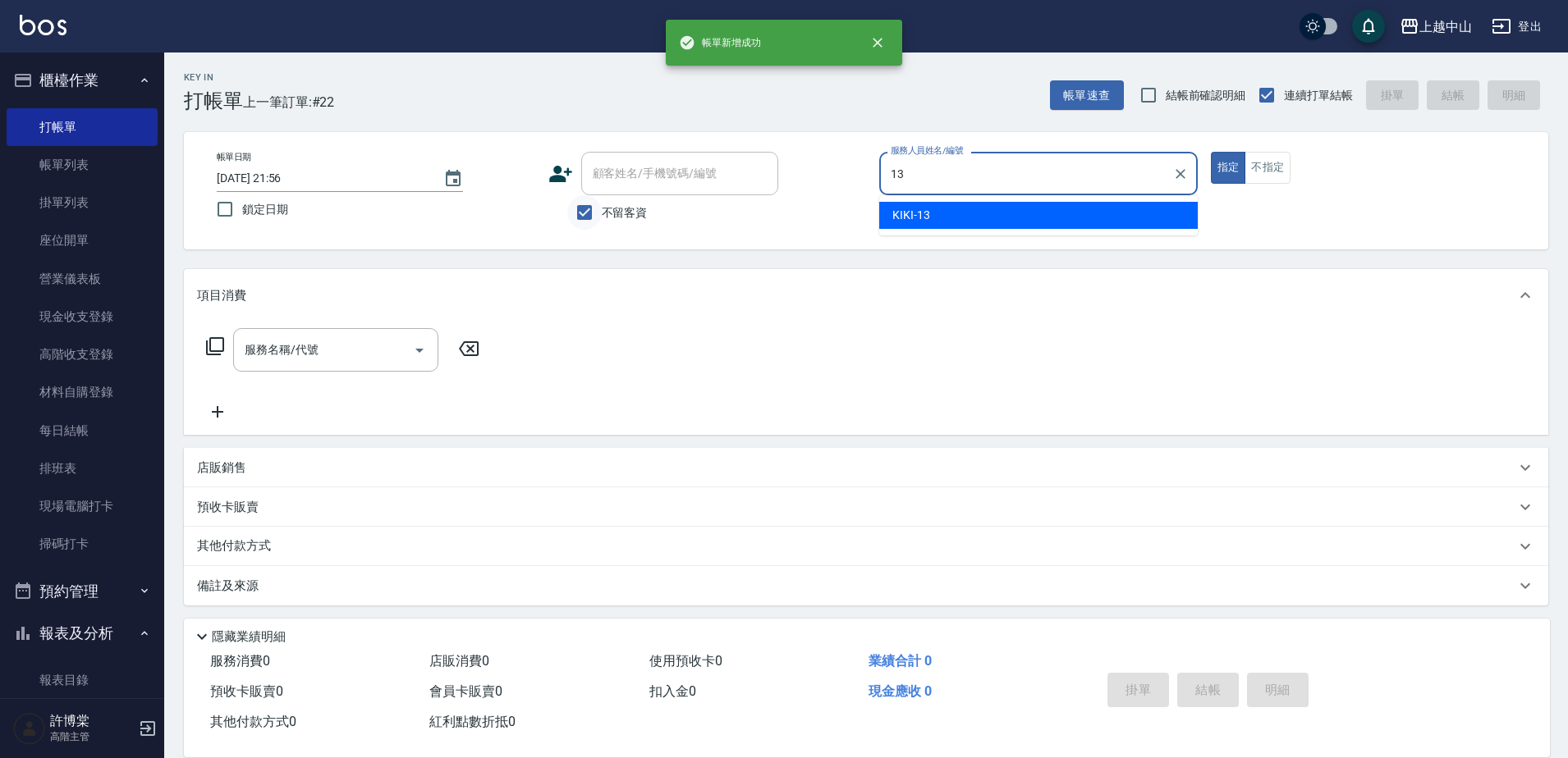
type input "KIKI-13"
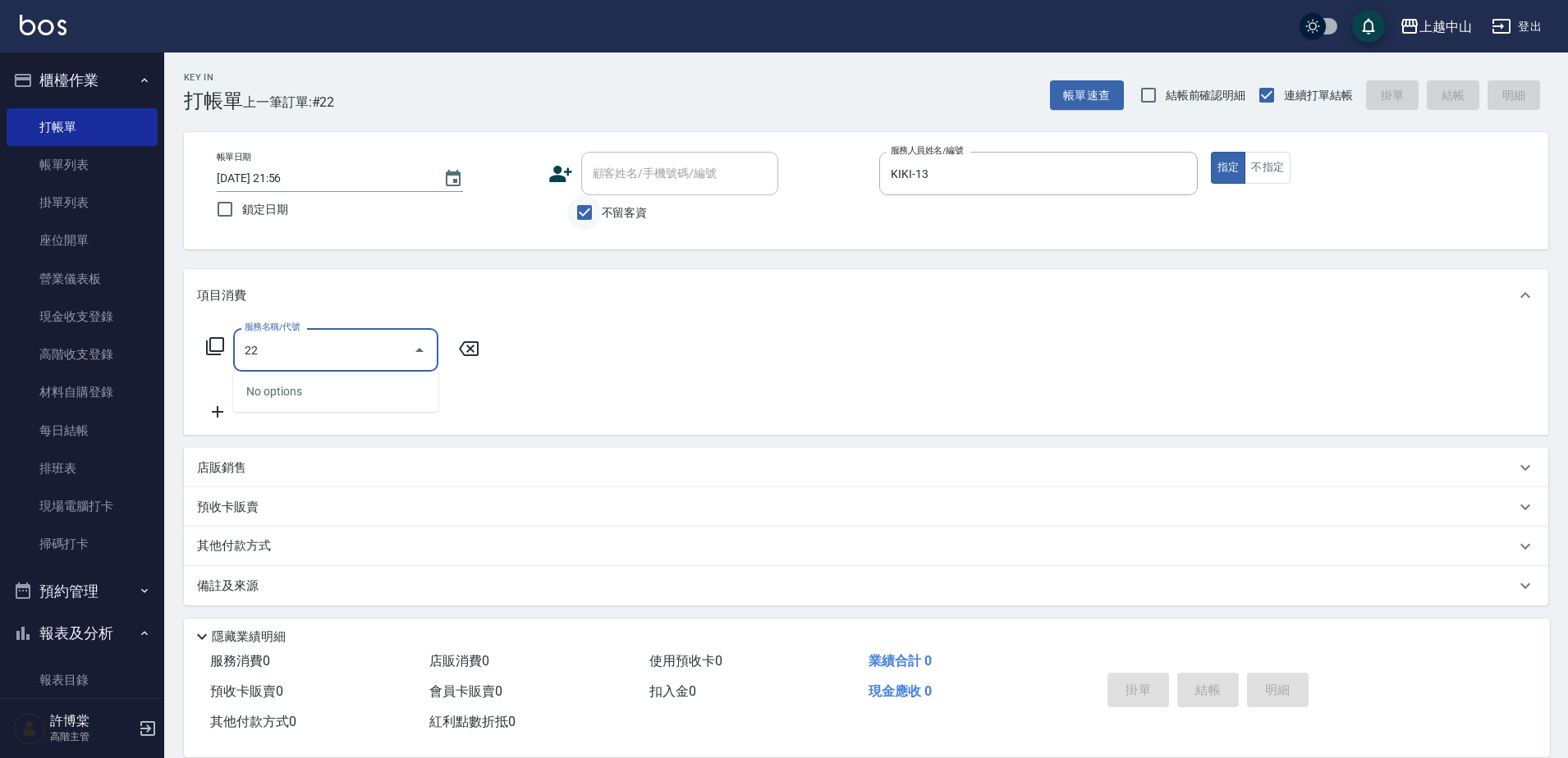
type input "2"
type input "溫朔燙髮3000(212)"
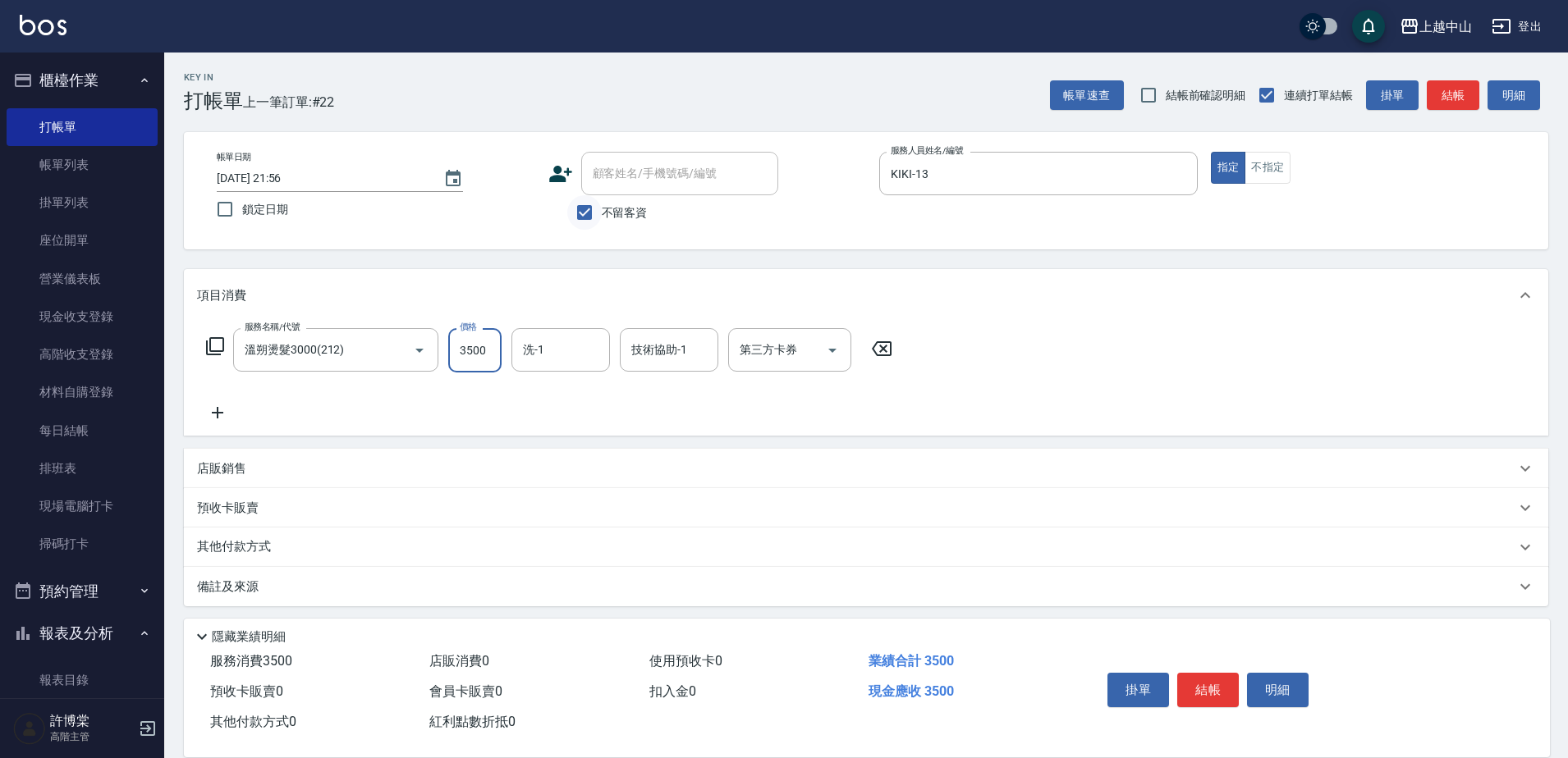
type input "3500"
type input "[PERSON_NAME]-33"
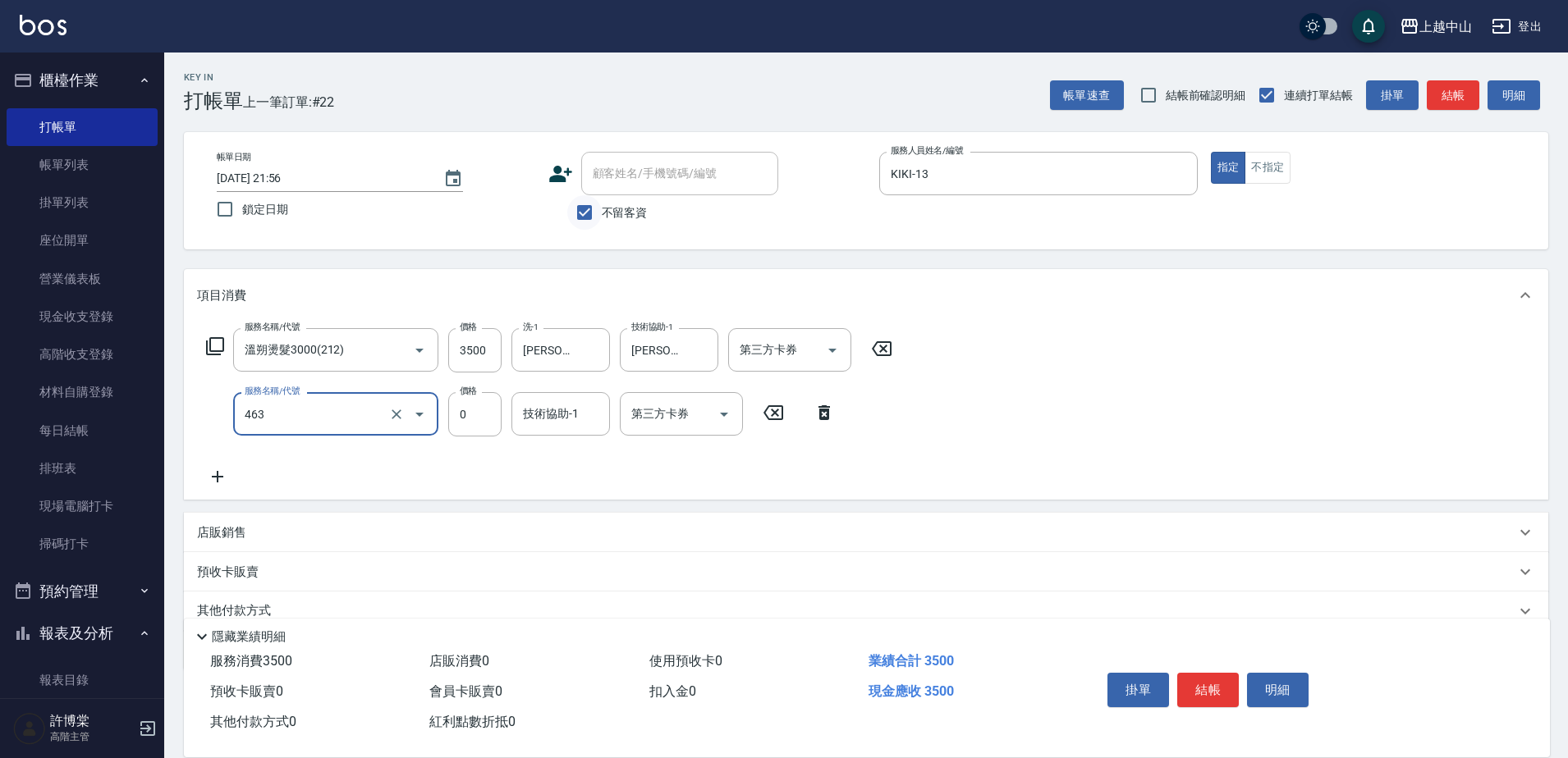
type input "護髮卡使用(463)"
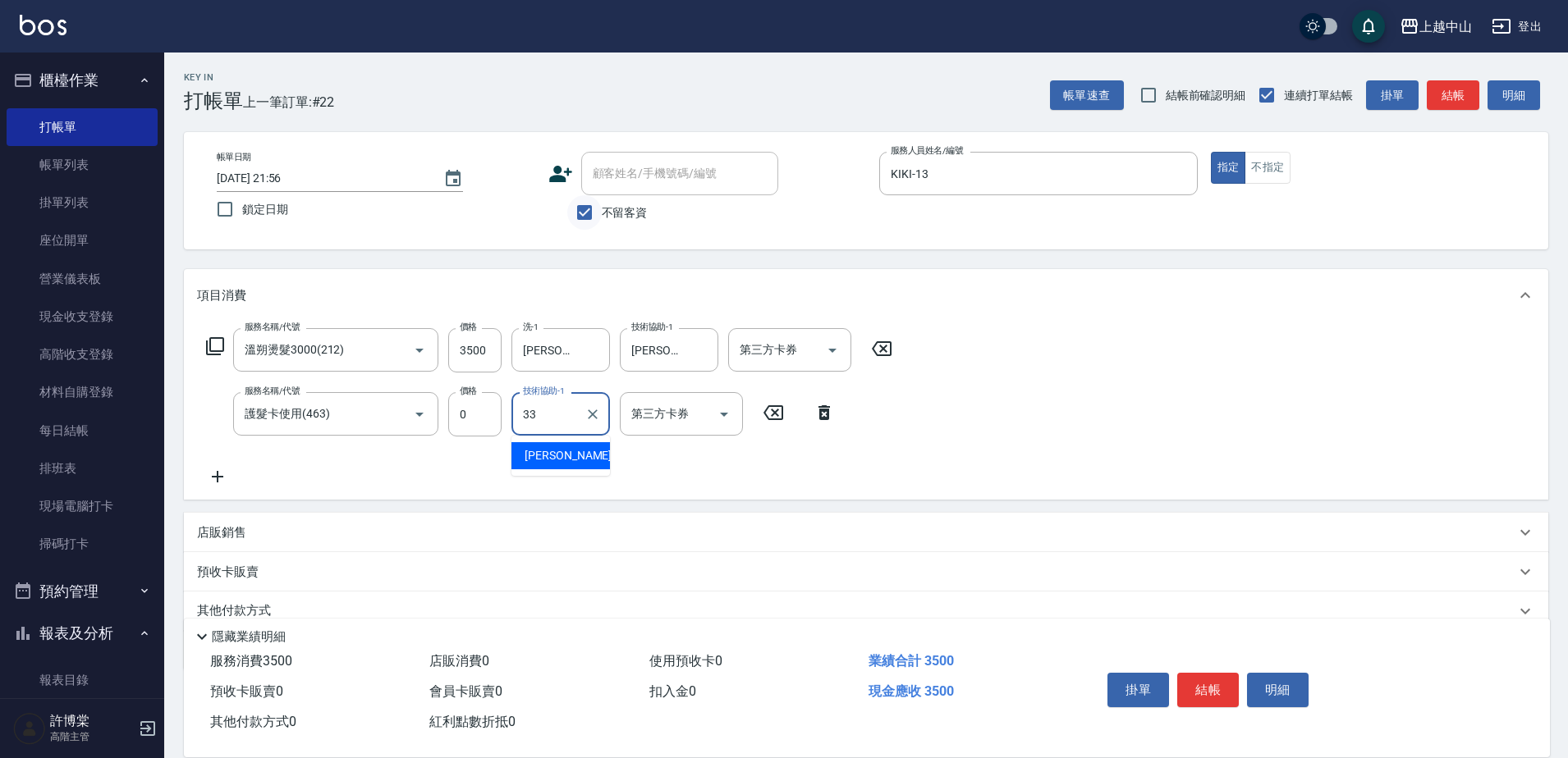
type input "[PERSON_NAME]-33"
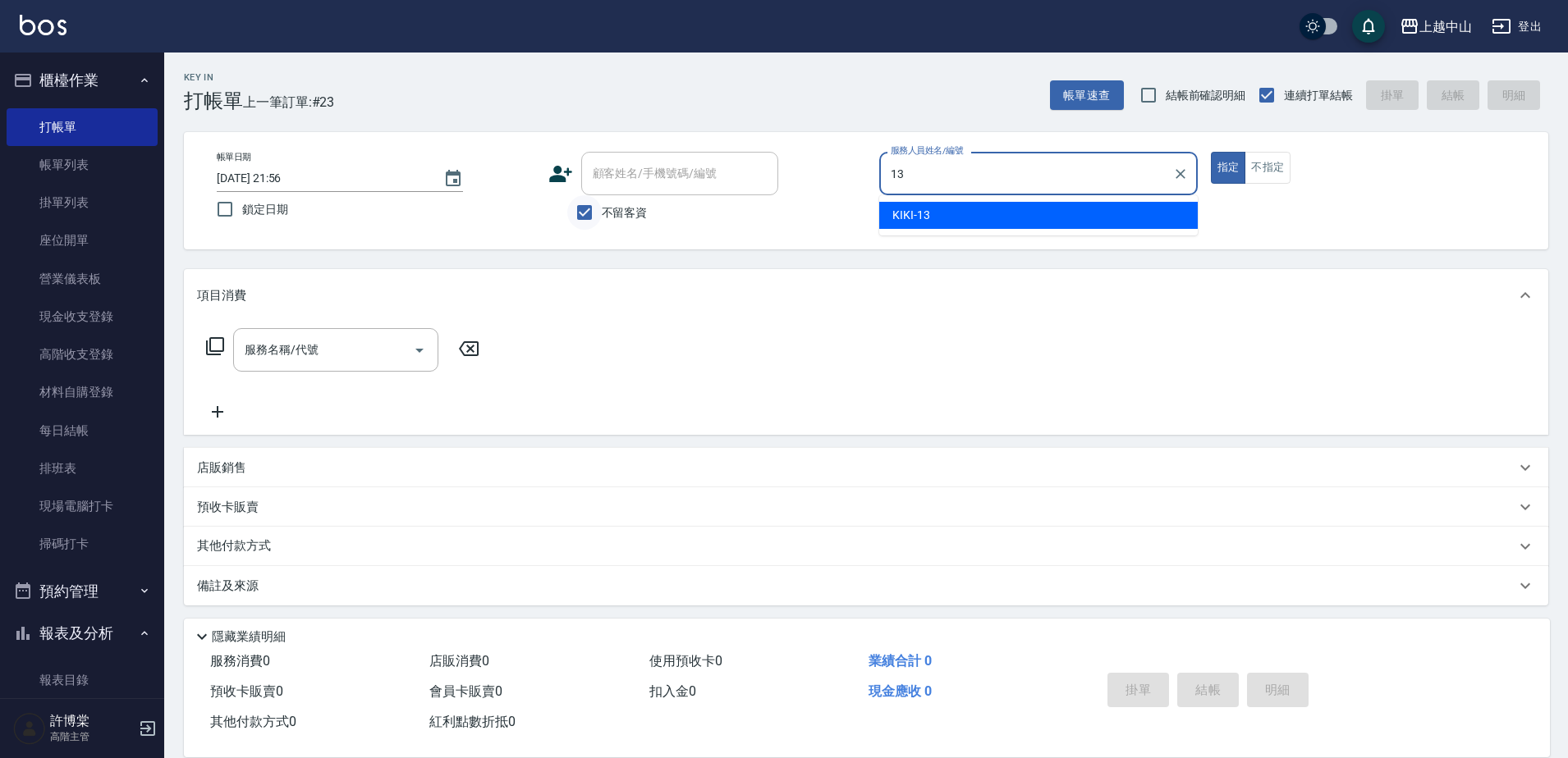
type input "KIKI-13"
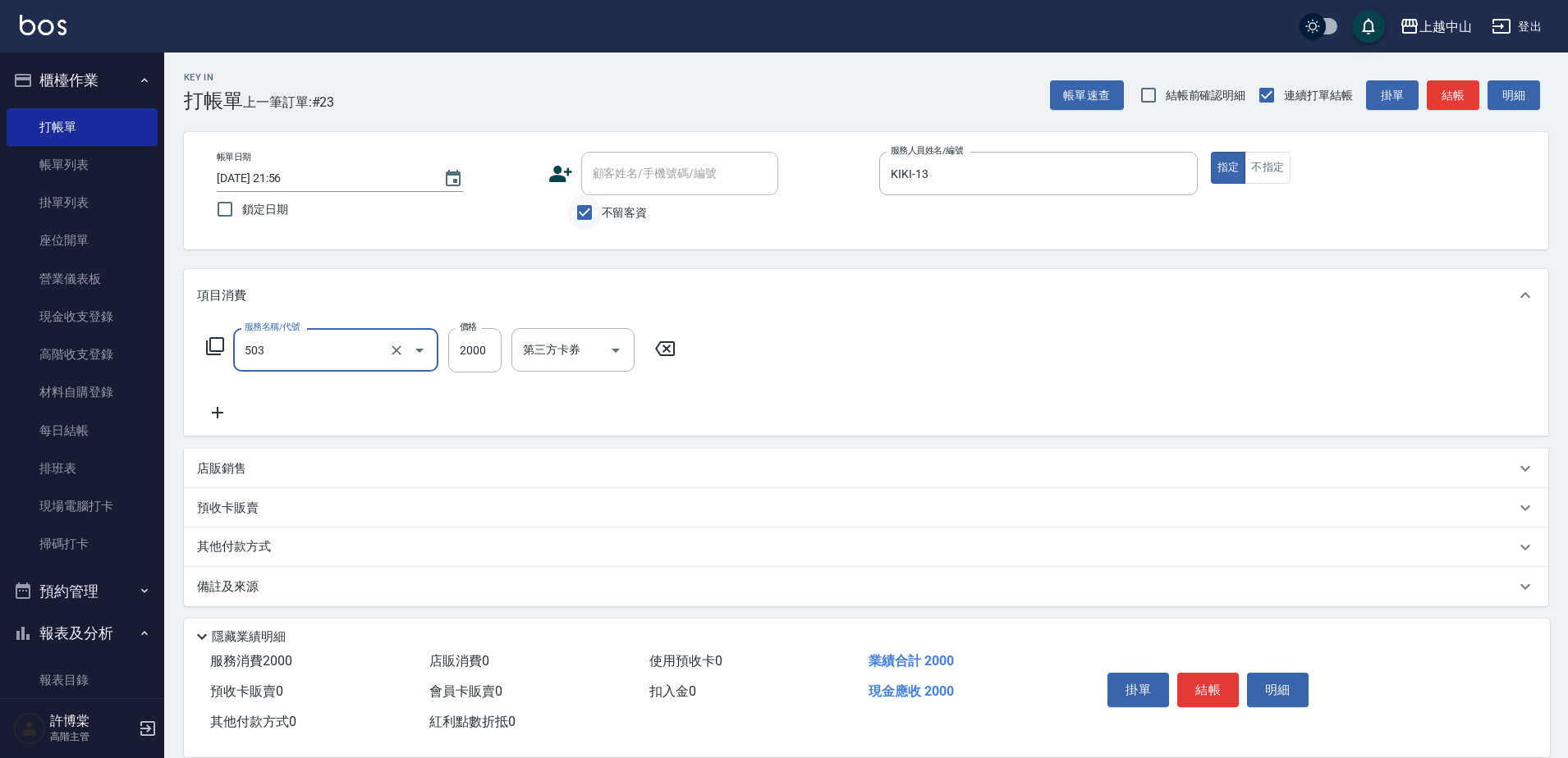
type input "染髮2000以下(503)"
type input "980"
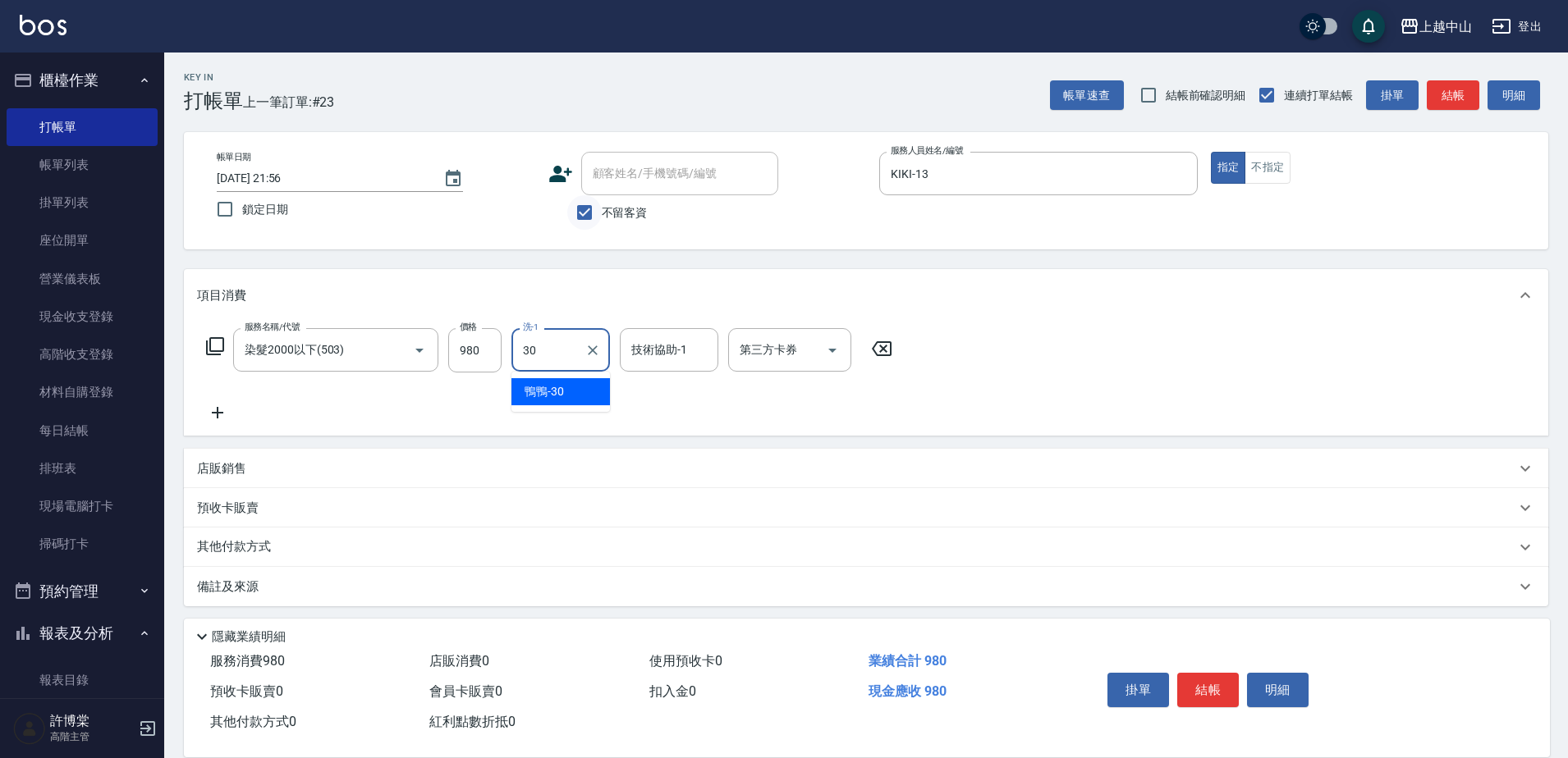
type input "鴨鴨-30"
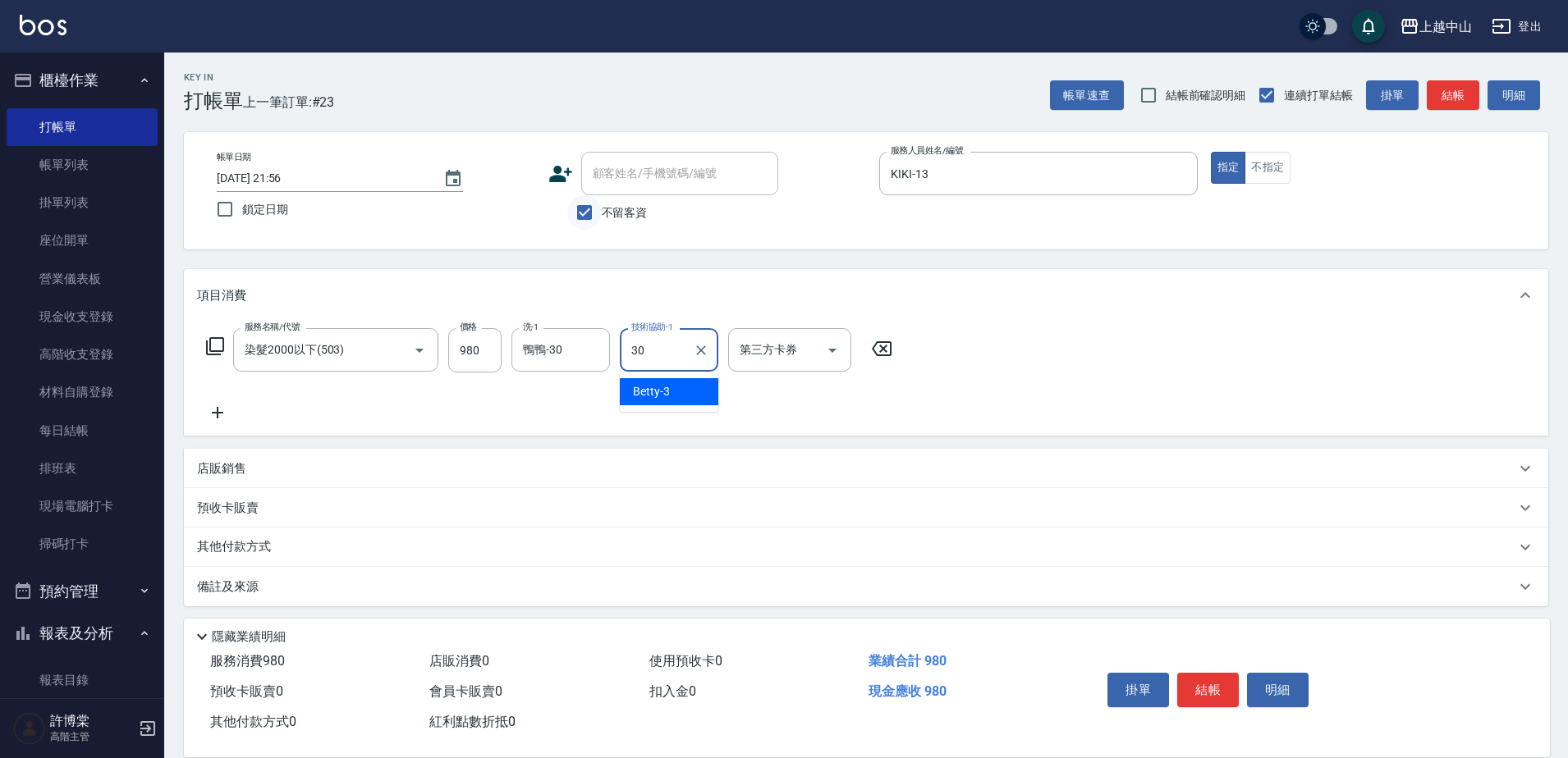
type input "鴨鴨-30"
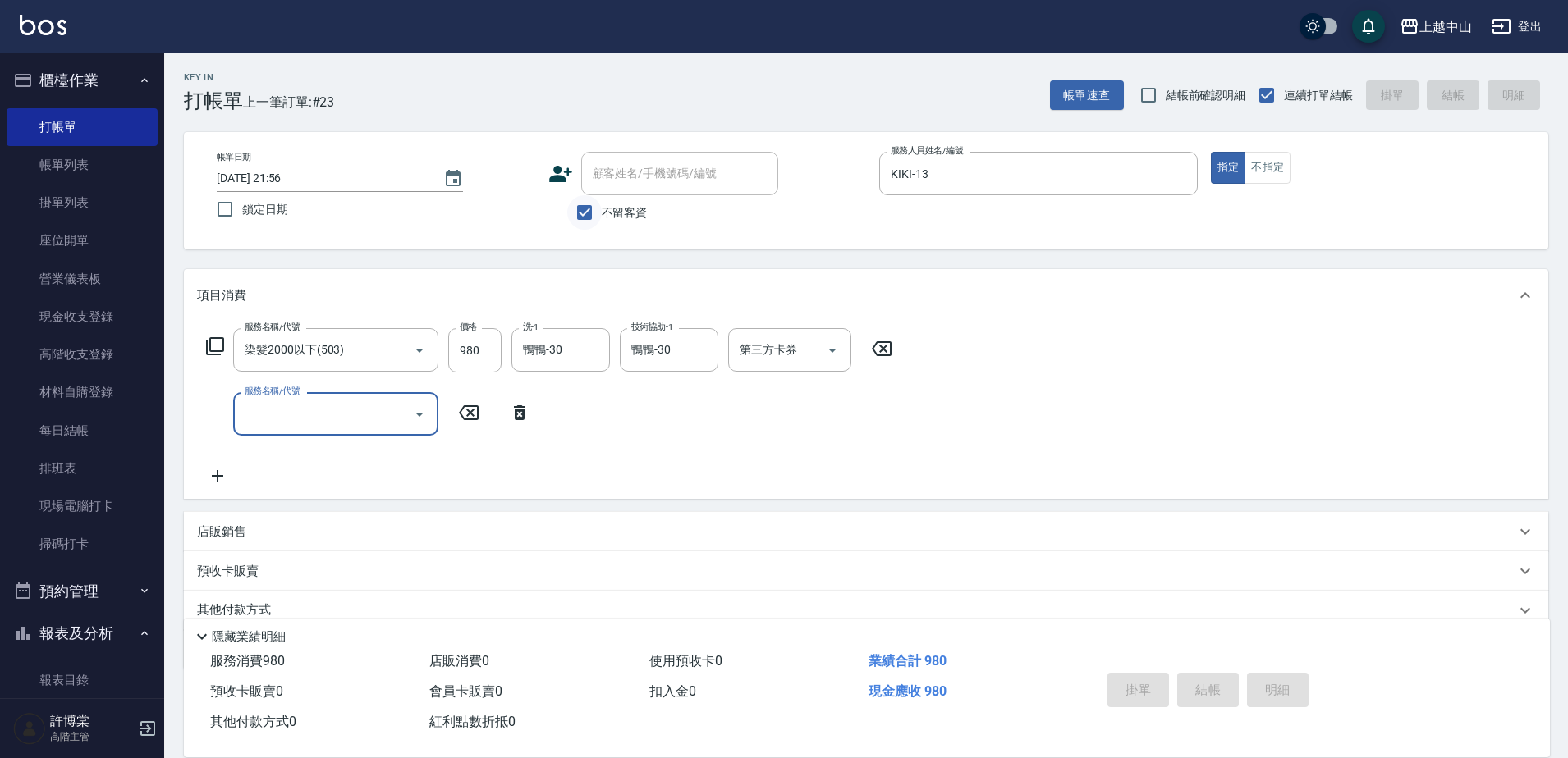
type input "[DATE] 21:57"
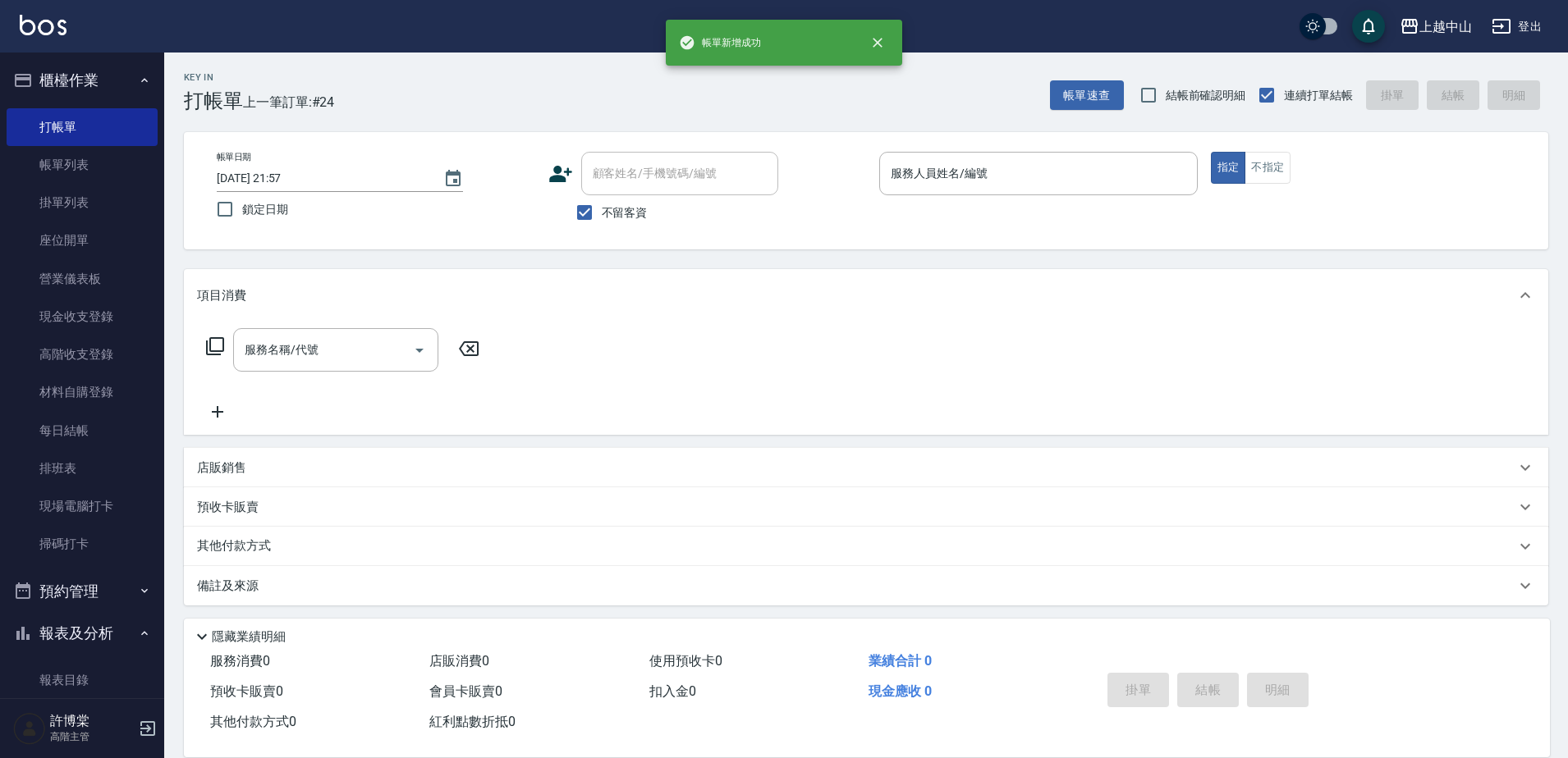
click at [555, 205] on div "不留客資" at bounding box center [663, 213] width 230 height 34
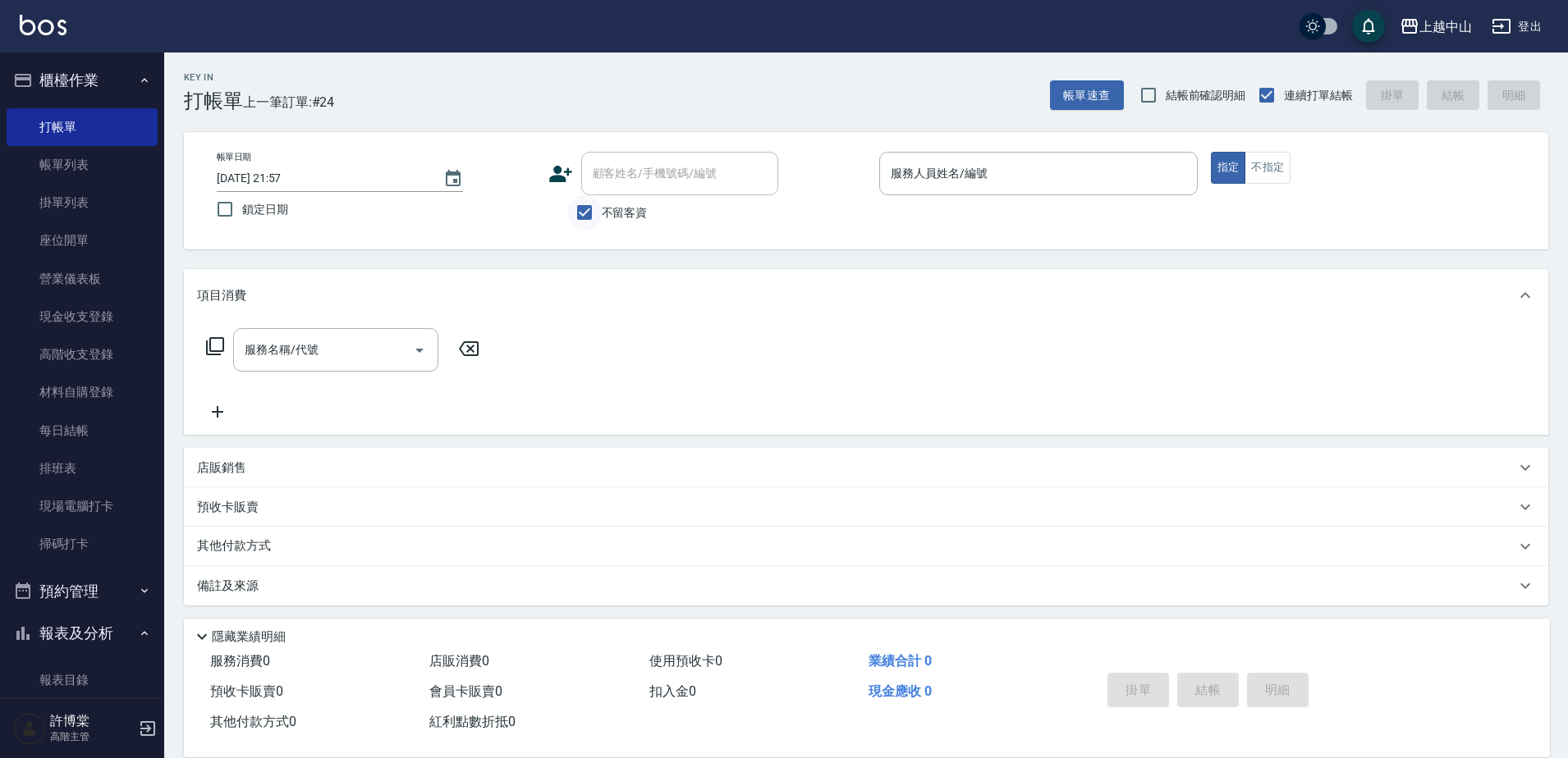
click at [592, 214] on input "不留客資" at bounding box center [584, 213] width 34 height 34
checkbox input "false"
click at [629, 178] on input "顧客姓名/手機號碼/編號" at bounding box center [667, 173] width 158 height 28
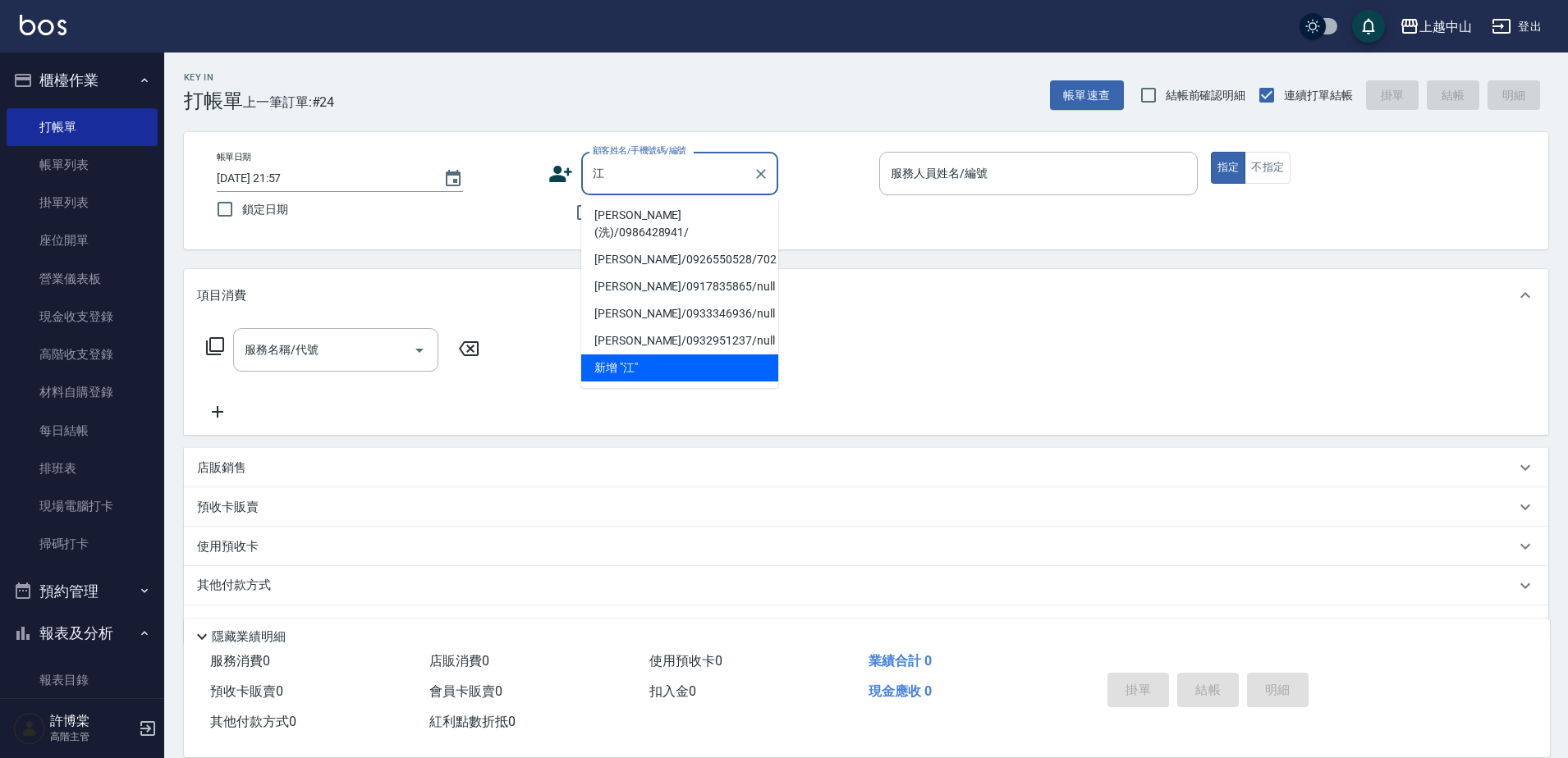
click at [641, 213] on li "[PERSON_NAME](洗)/0986428941/" at bounding box center [680, 223] width 197 height 44
type input "[PERSON_NAME](洗)/0986428941/"
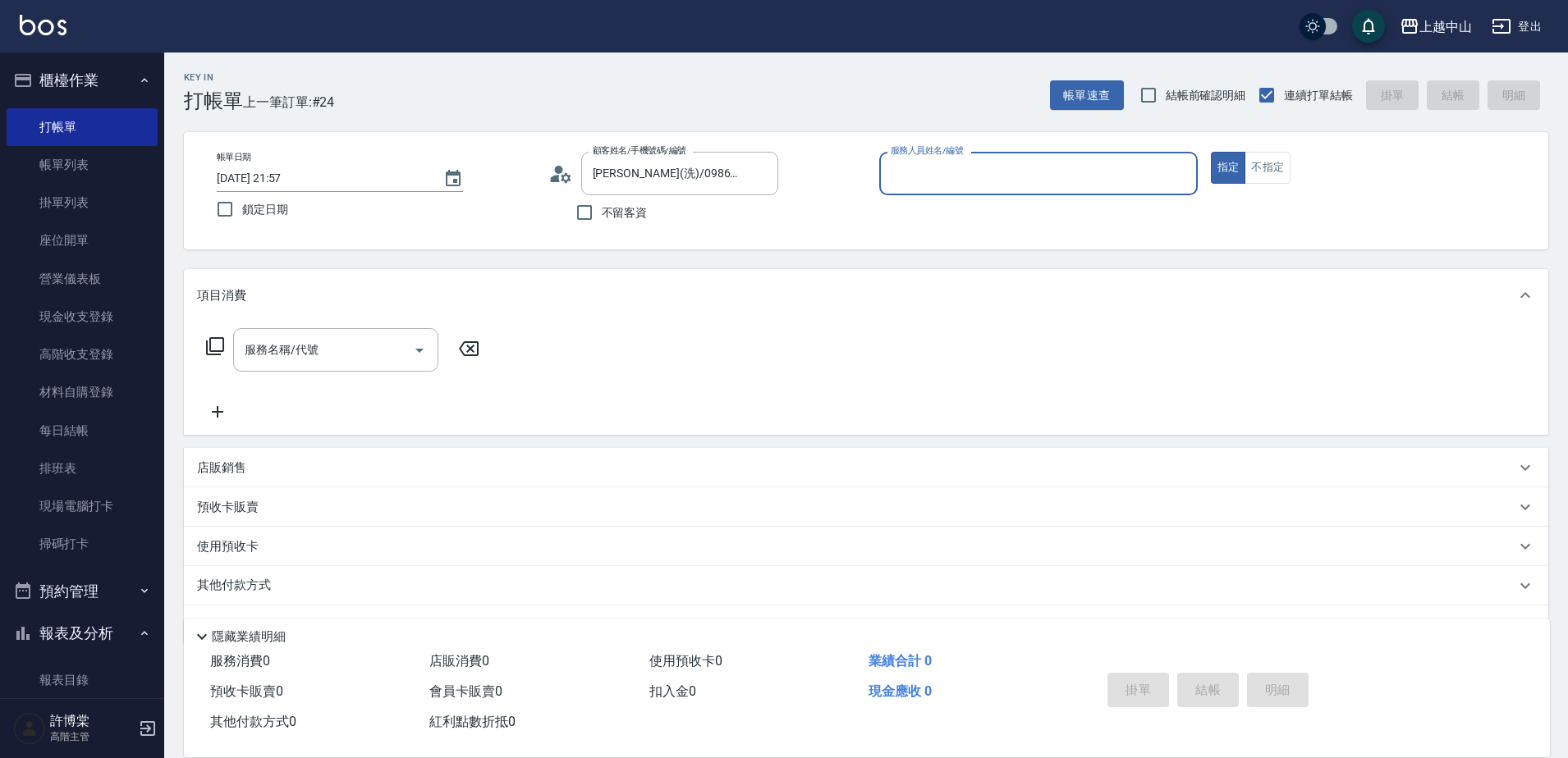
type input "KIKI-13"
click at [1210, 152] on button "指定" at bounding box center [1228, 167] width 35 height 32
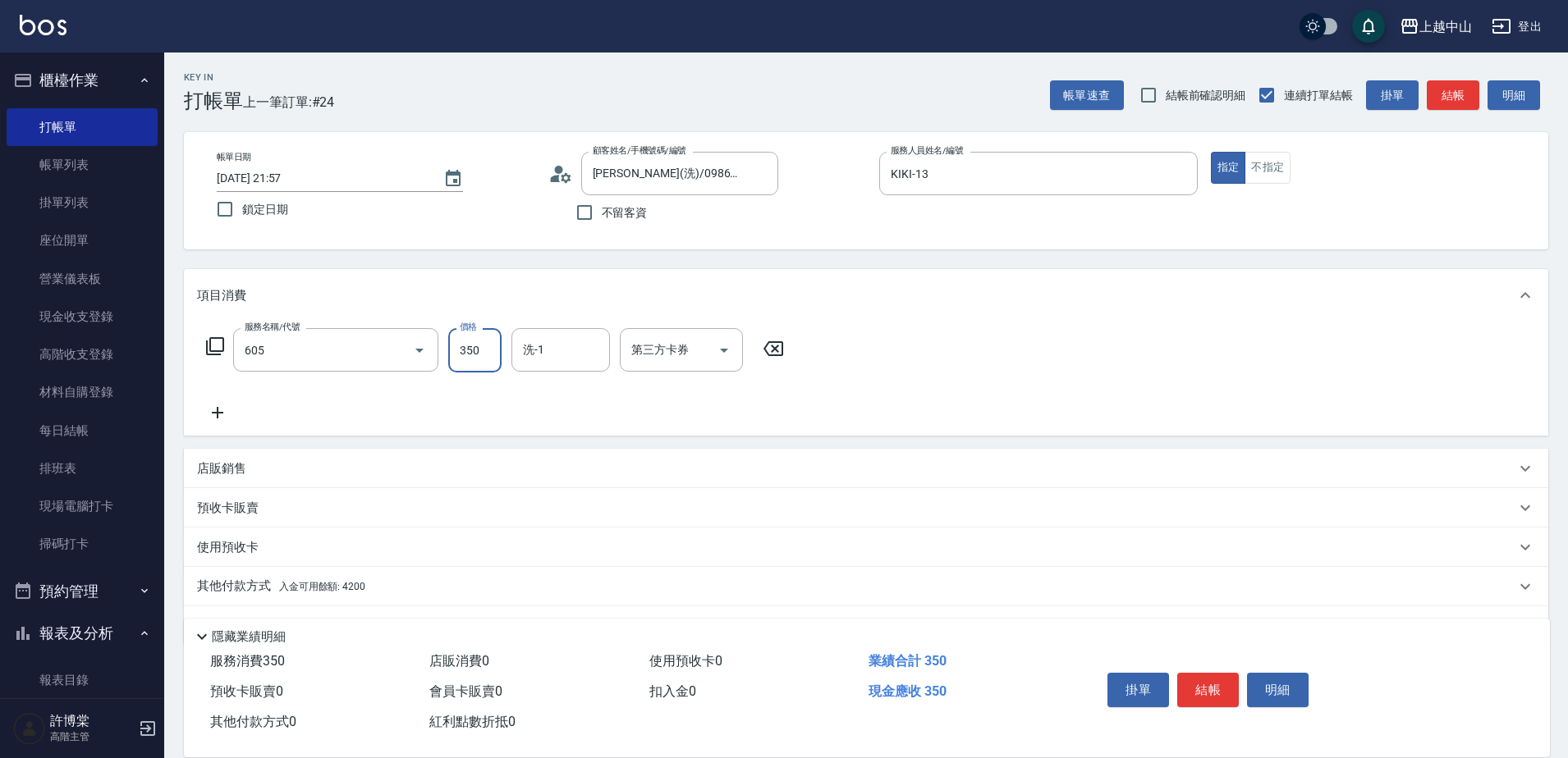
type input "洗髮 (女)(605)"
type input "薇慈-36"
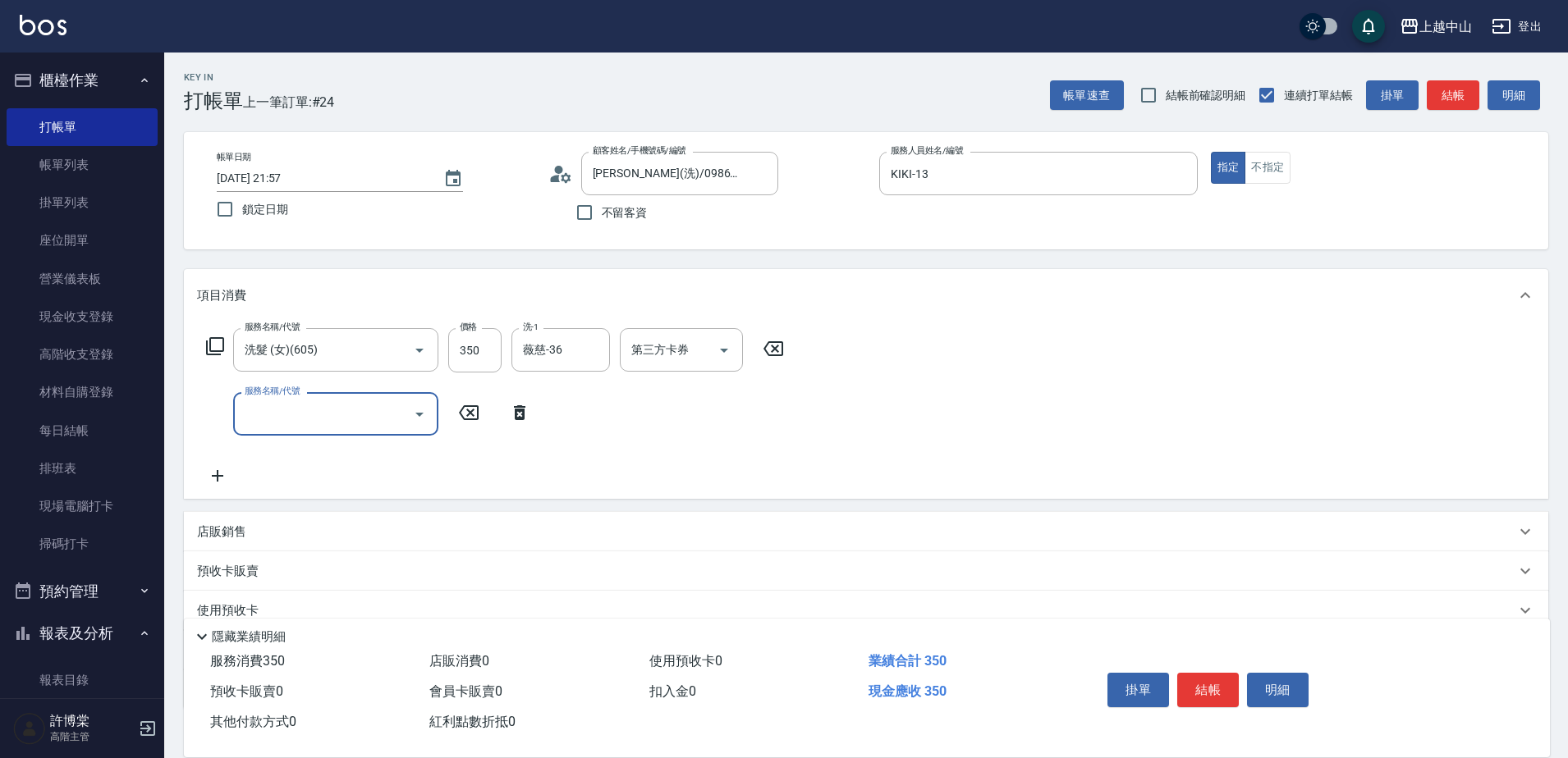
scroll to position [109, 0]
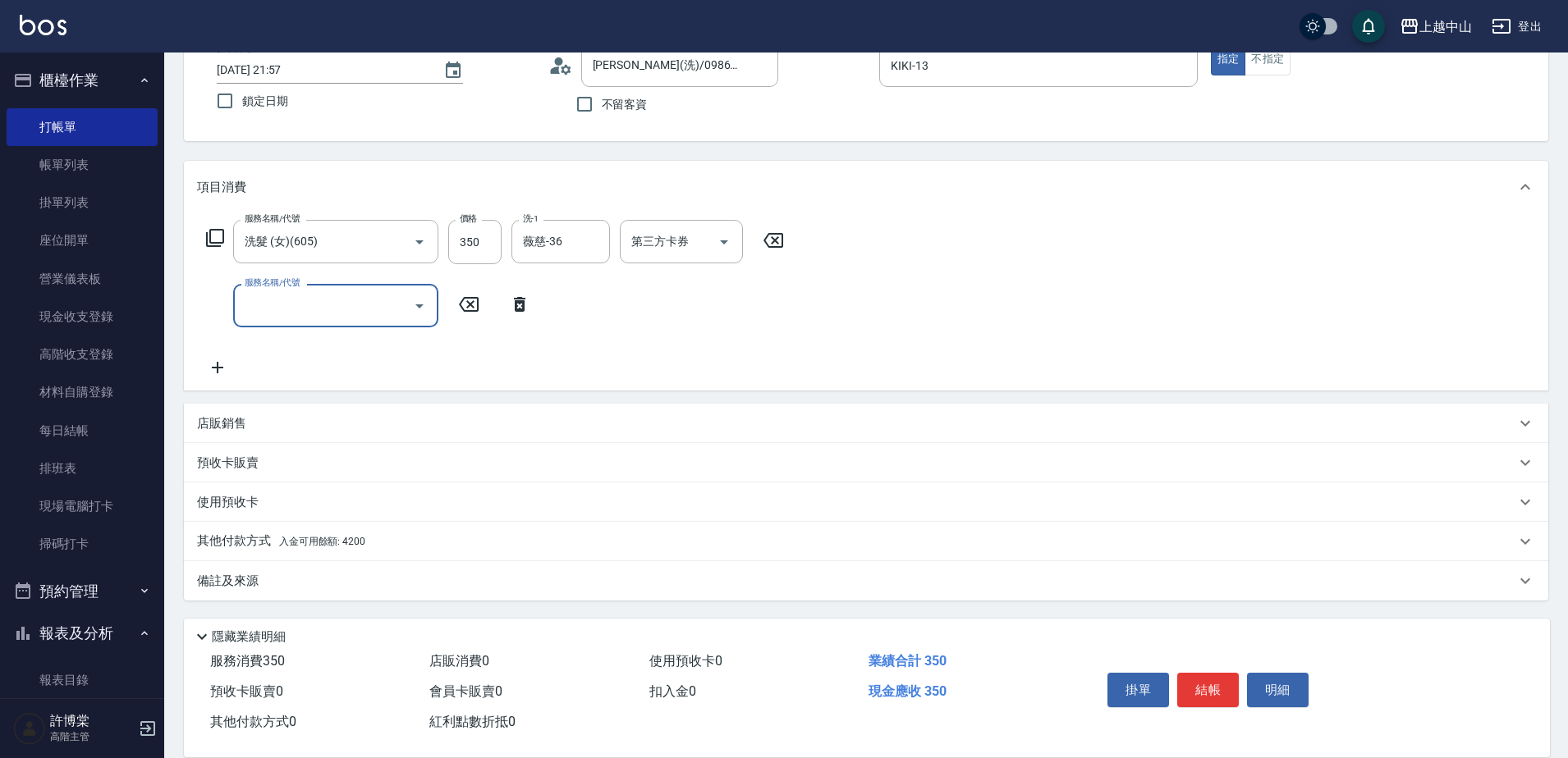
click at [521, 528] on div "其他付款方式 入金可用餘額: 4200" at bounding box center [866, 542] width 1365 height 40
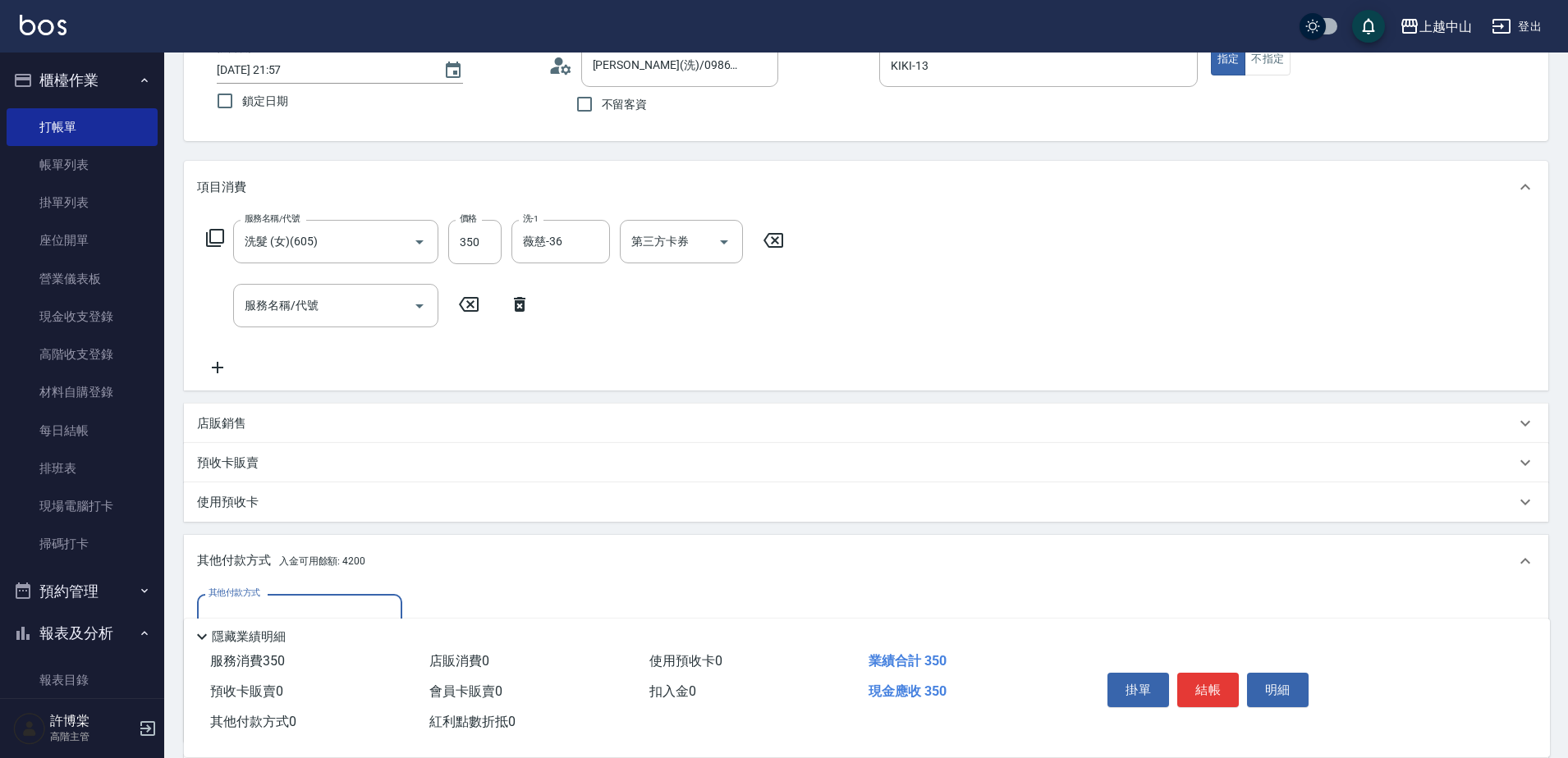
scroll to position [255, 0]
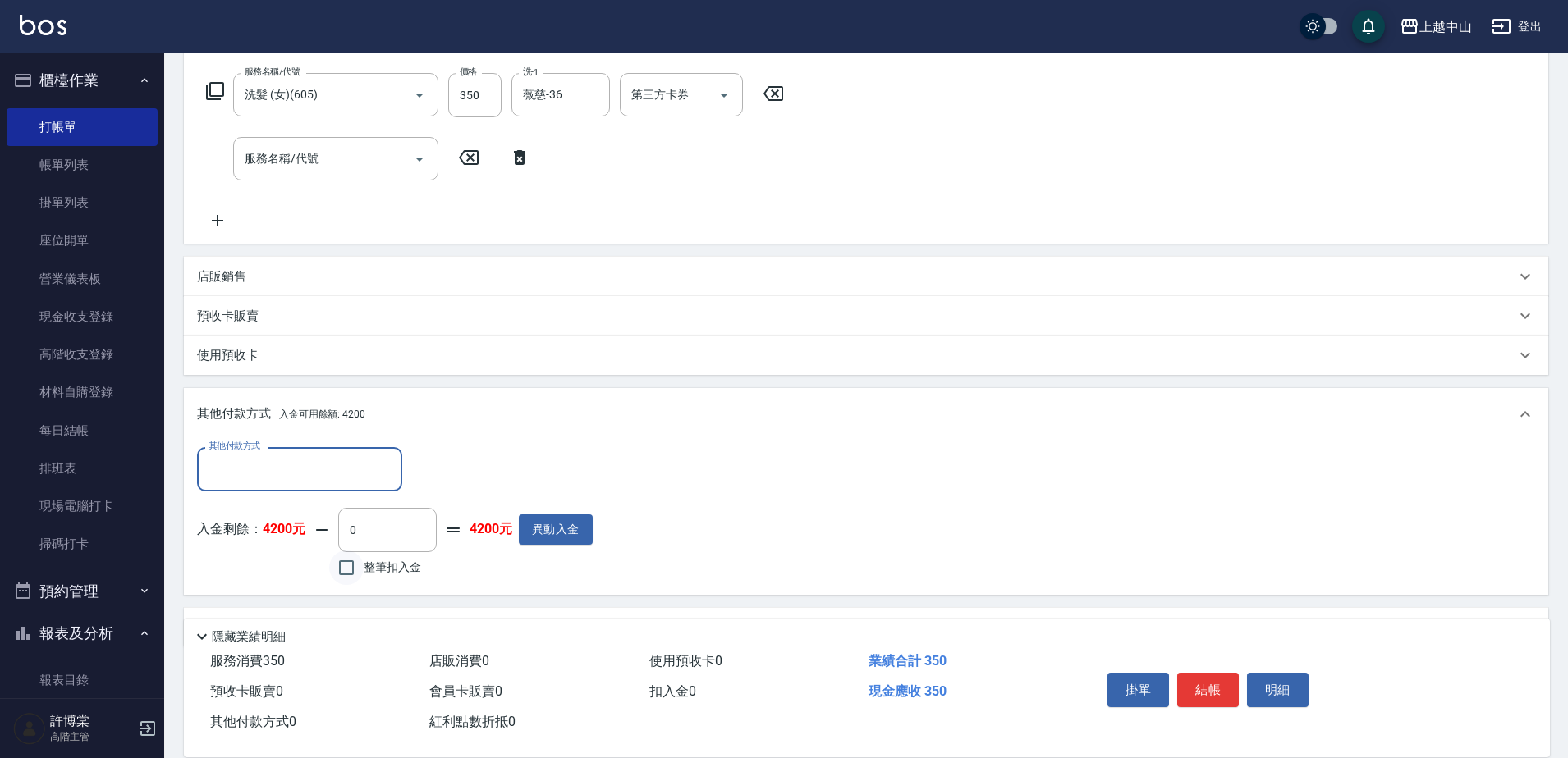
click at [347, 565] on input "整筆扣入金" at bounding box center [346, 568] width 34 height 34
checkbox input "true"
type input "350"
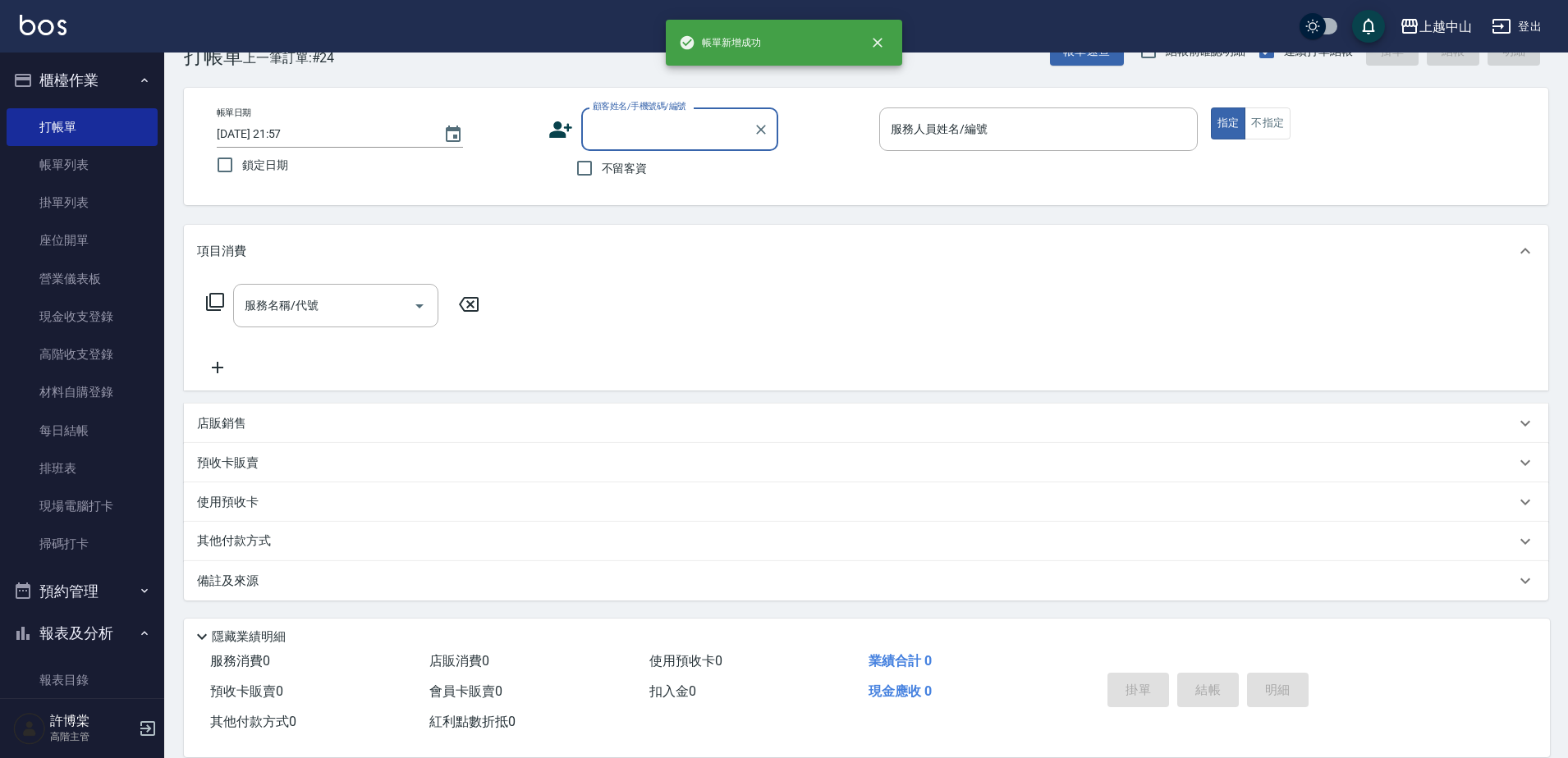
scroll to position [0, 0]
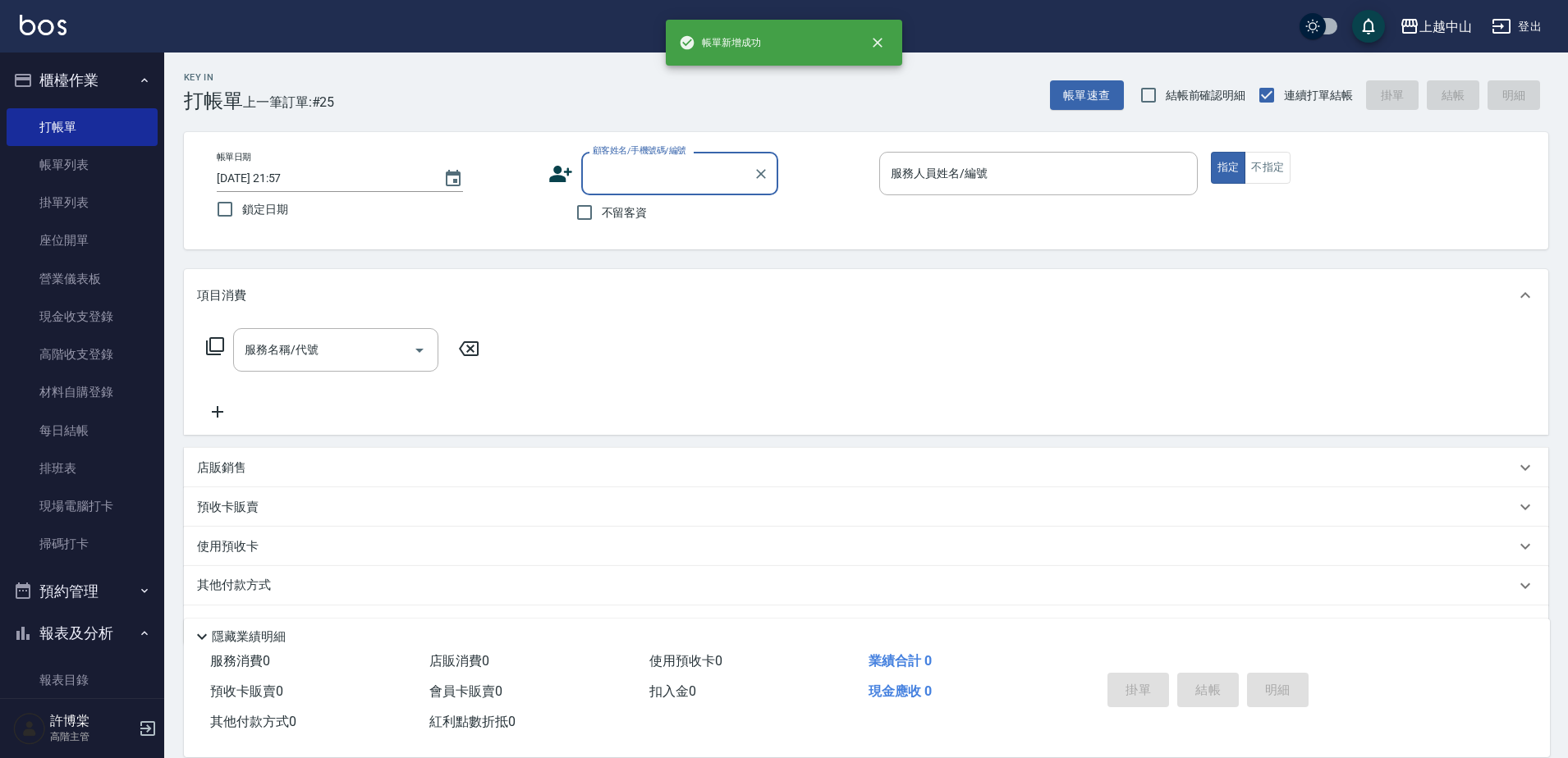
type input "1"
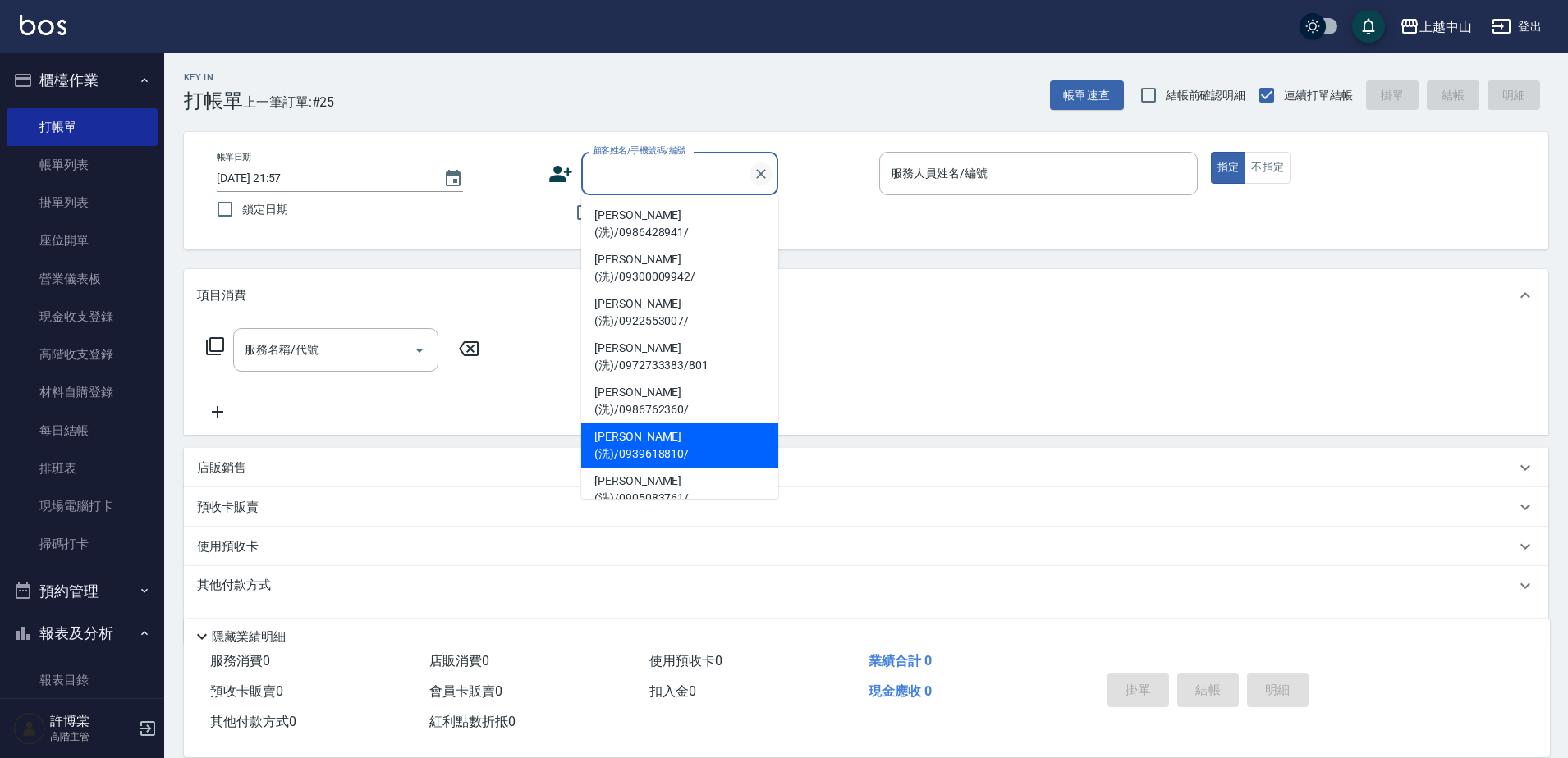
click at [766, 173] on icon "Clear" at bounding box center [761, 173] width 16 height 16
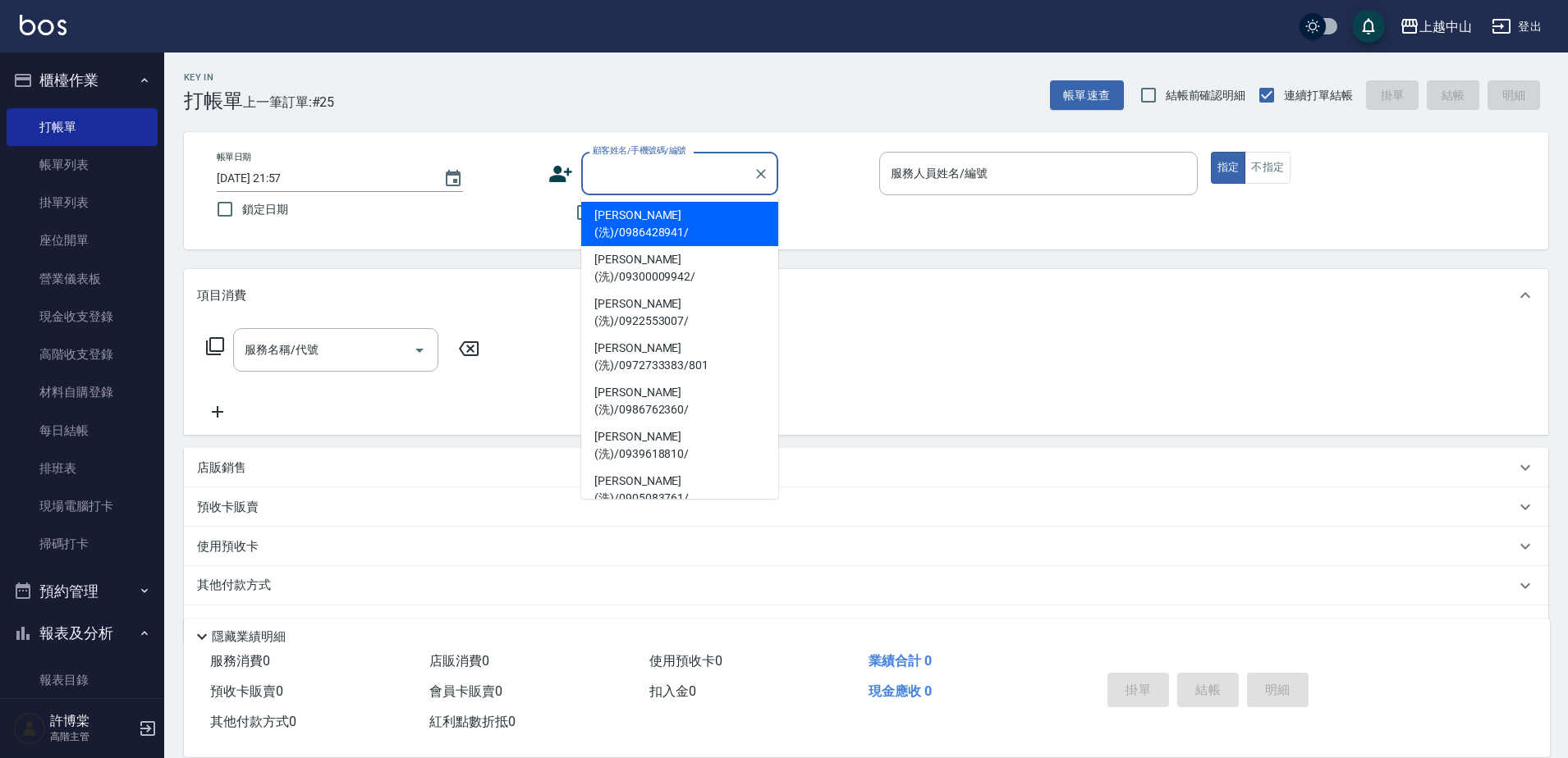
click at [544, 202] on div "帳單日期 [DATE] 21:57 鎖定日期 顧客姓名/手機號碼/編號 顧客姓名/手機號碼/編號 不留客資 服務人員姓名/編號 服務人員姓名/編號 指定 不指定" at bounding box center [866, 190] width 1325 height 78
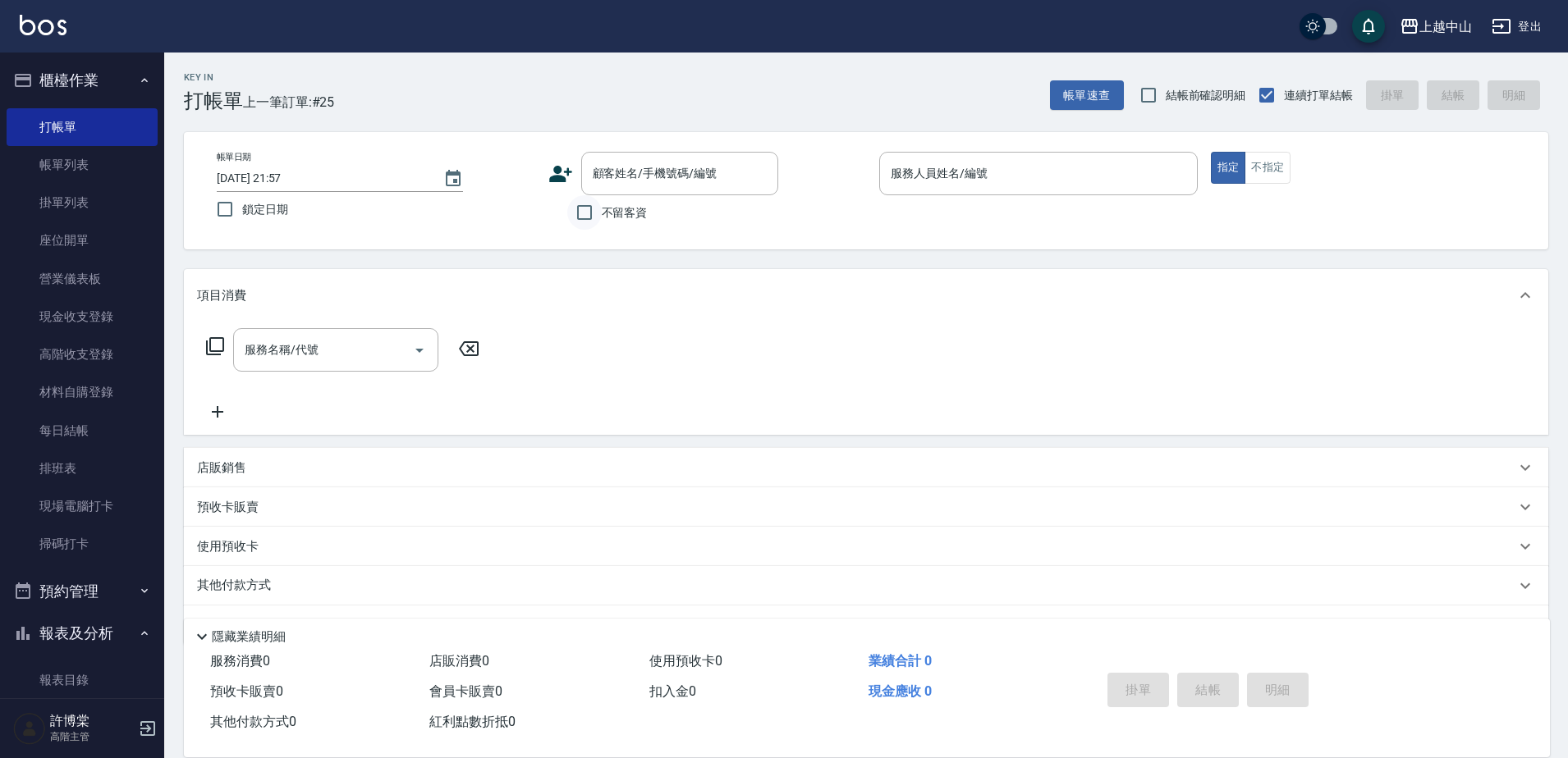
click at [593, 210] on input "不留客資" at bounding box center [584, 213] width 34 height 34
checkbox input "true"
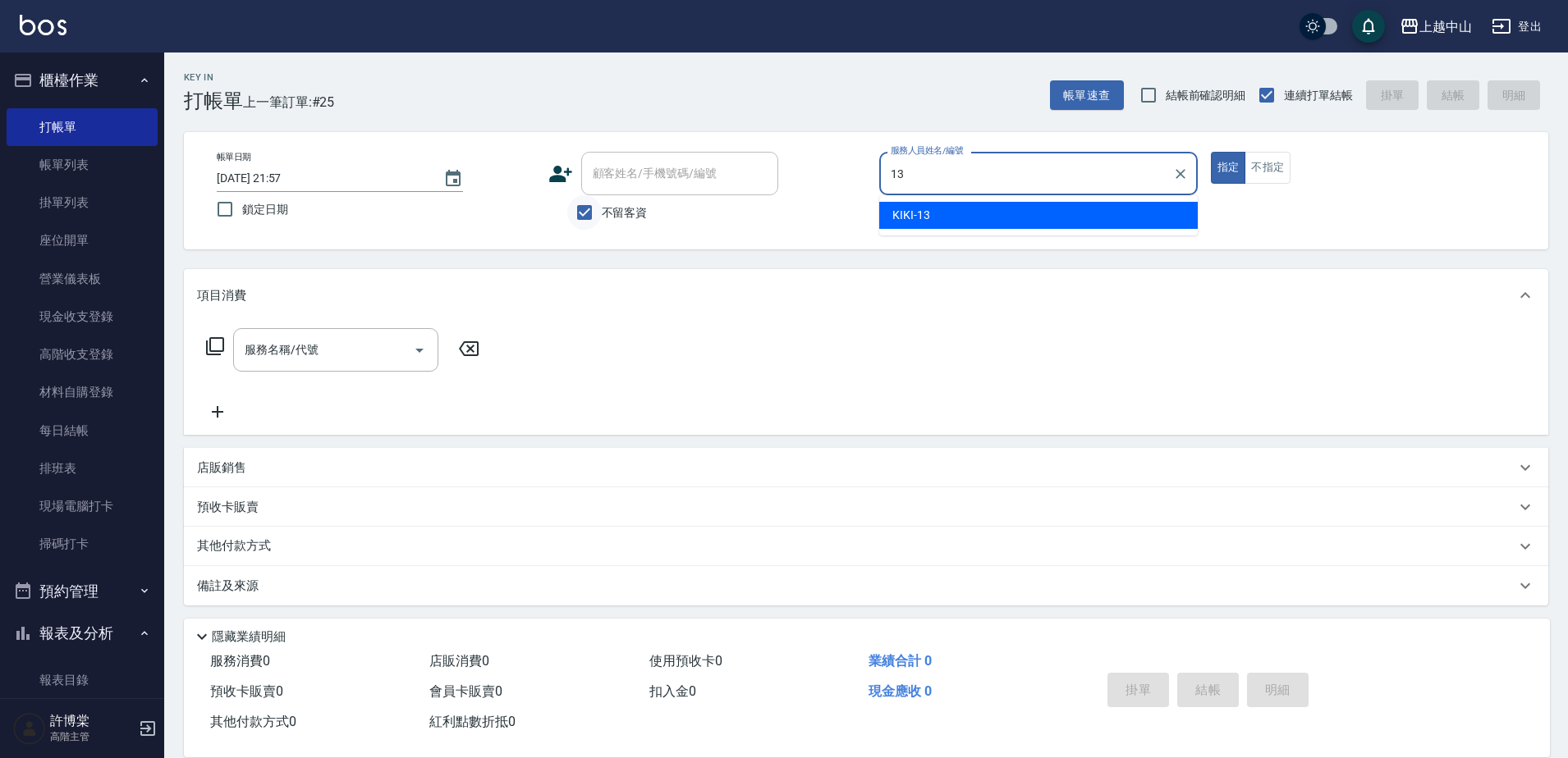
type input "KIKI-13"
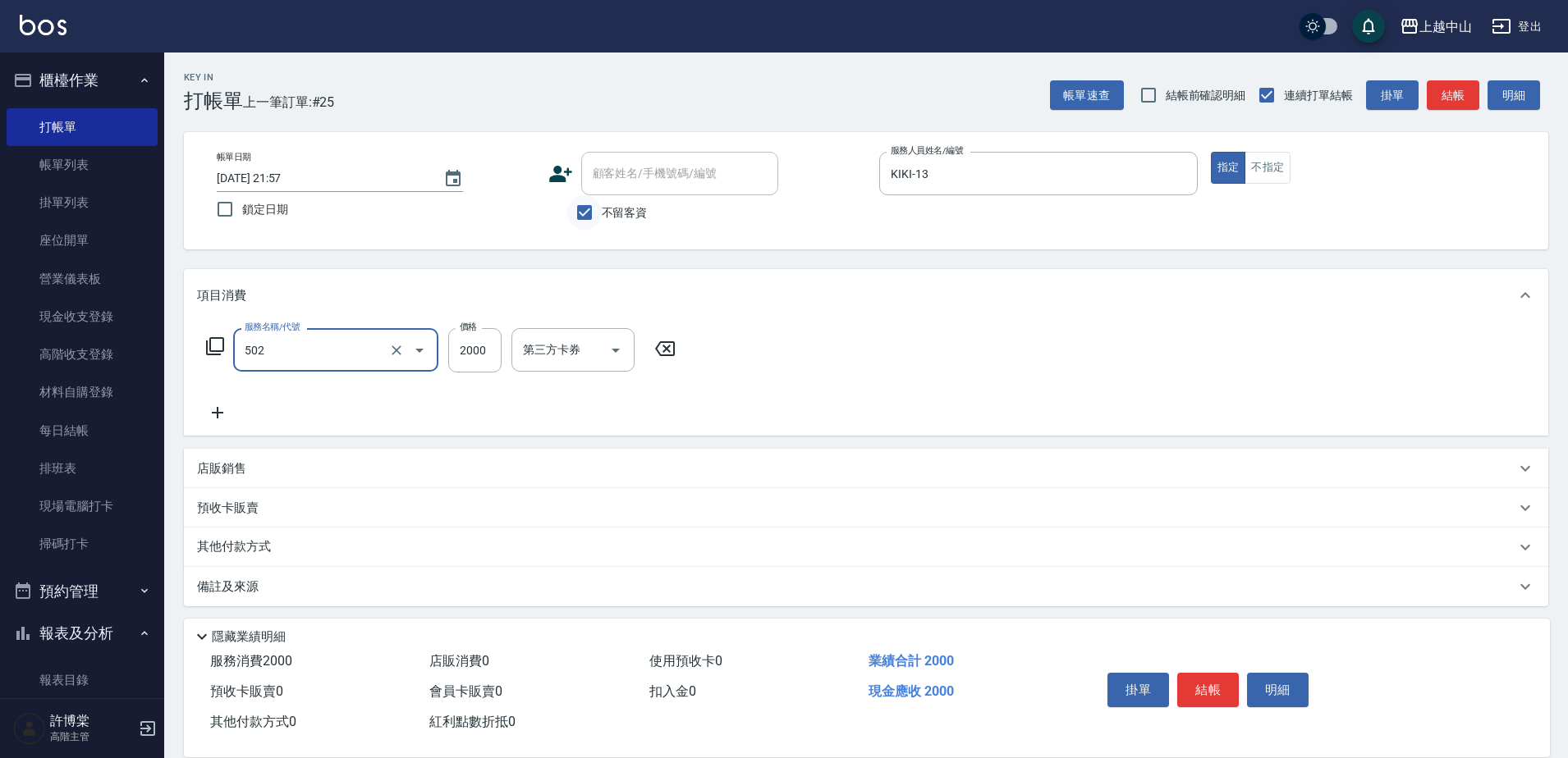
type input "染髮2000以上(502)"
type input "5000"
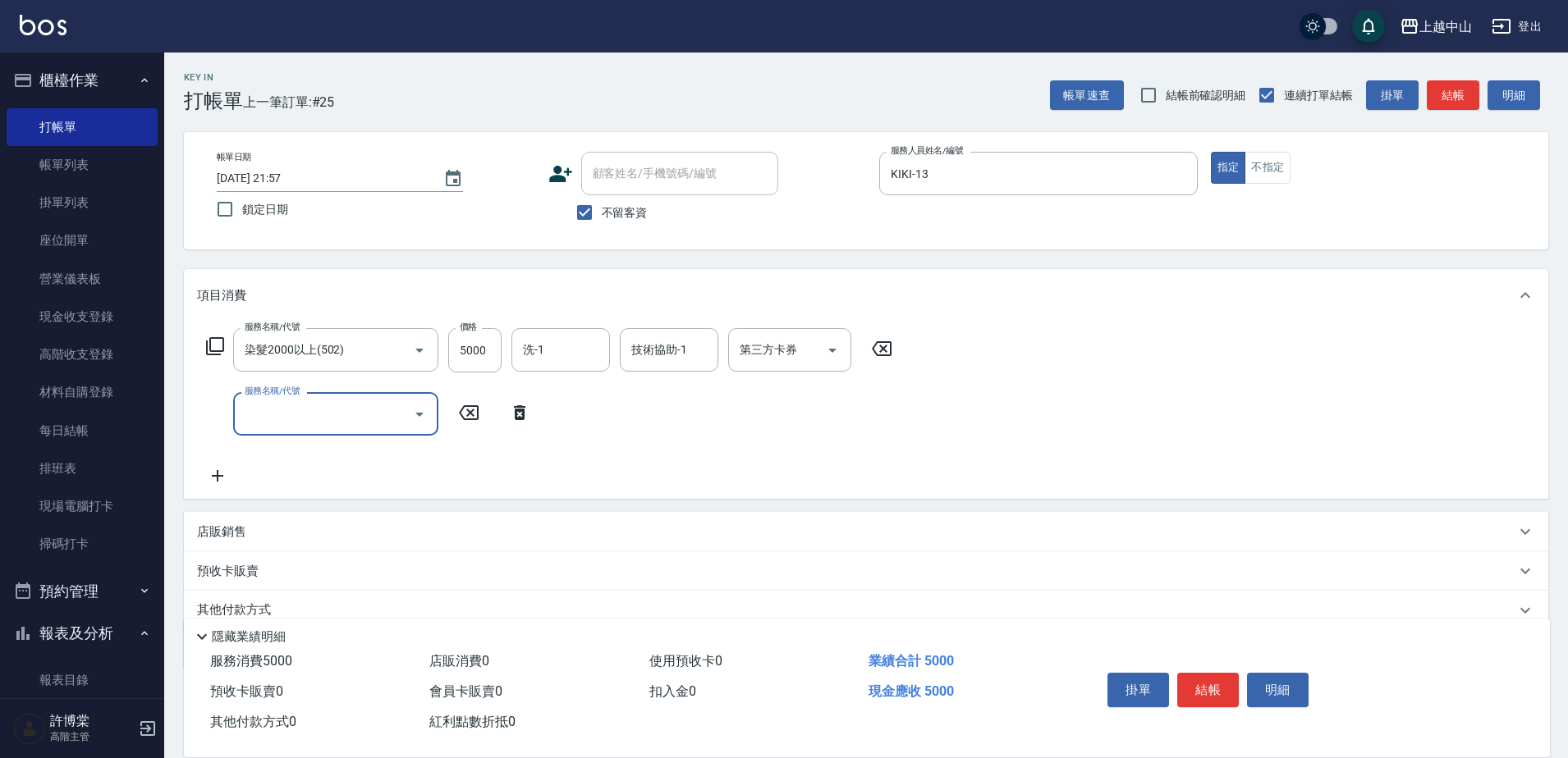
scroll to position [69, 0]
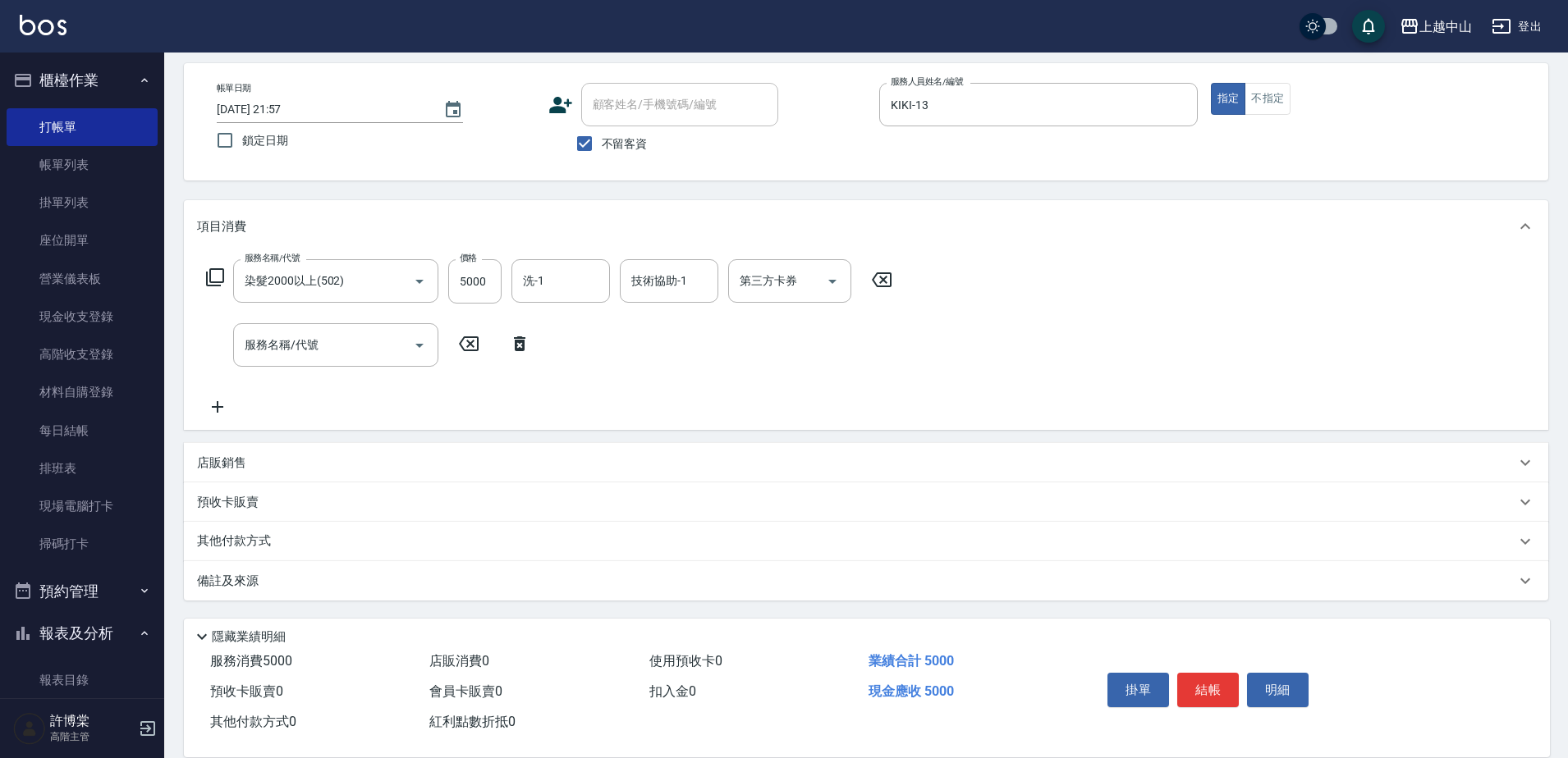
click at [283, 465] on div "店販銷售" at bounding box center [856, 463] width 1318 height 17
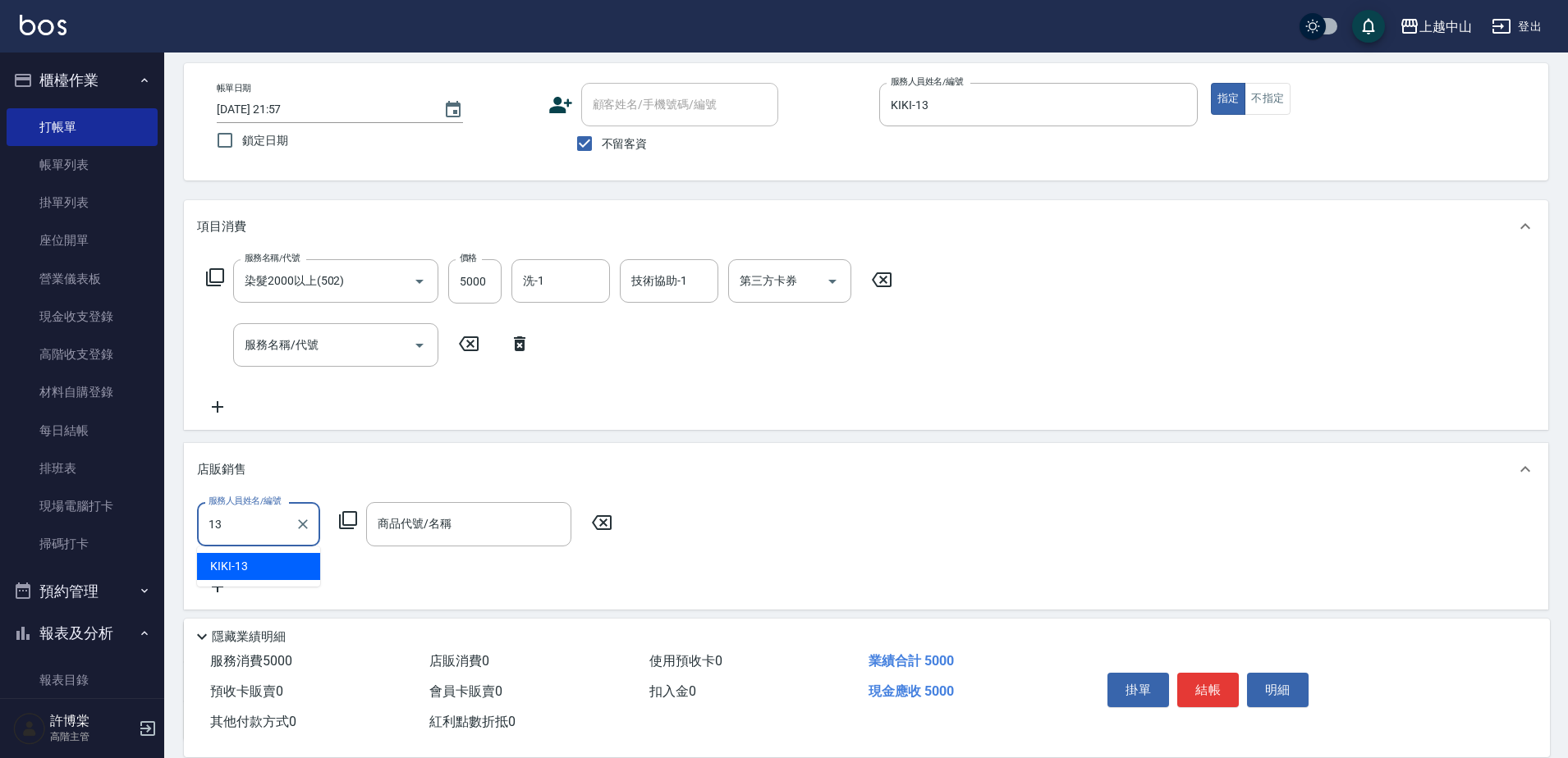
type input "KIKI-13"
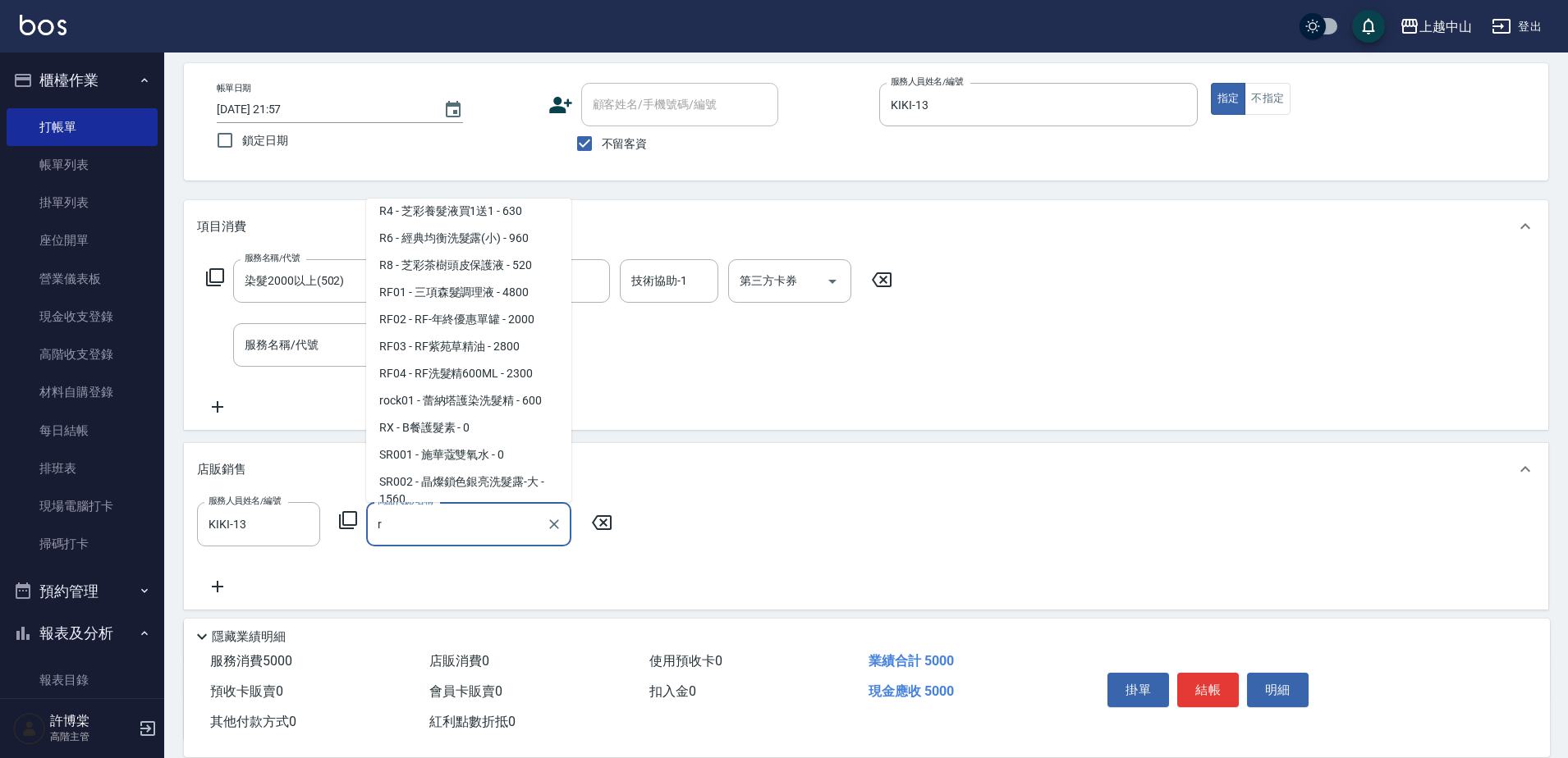
scroll to position [1416, 0]
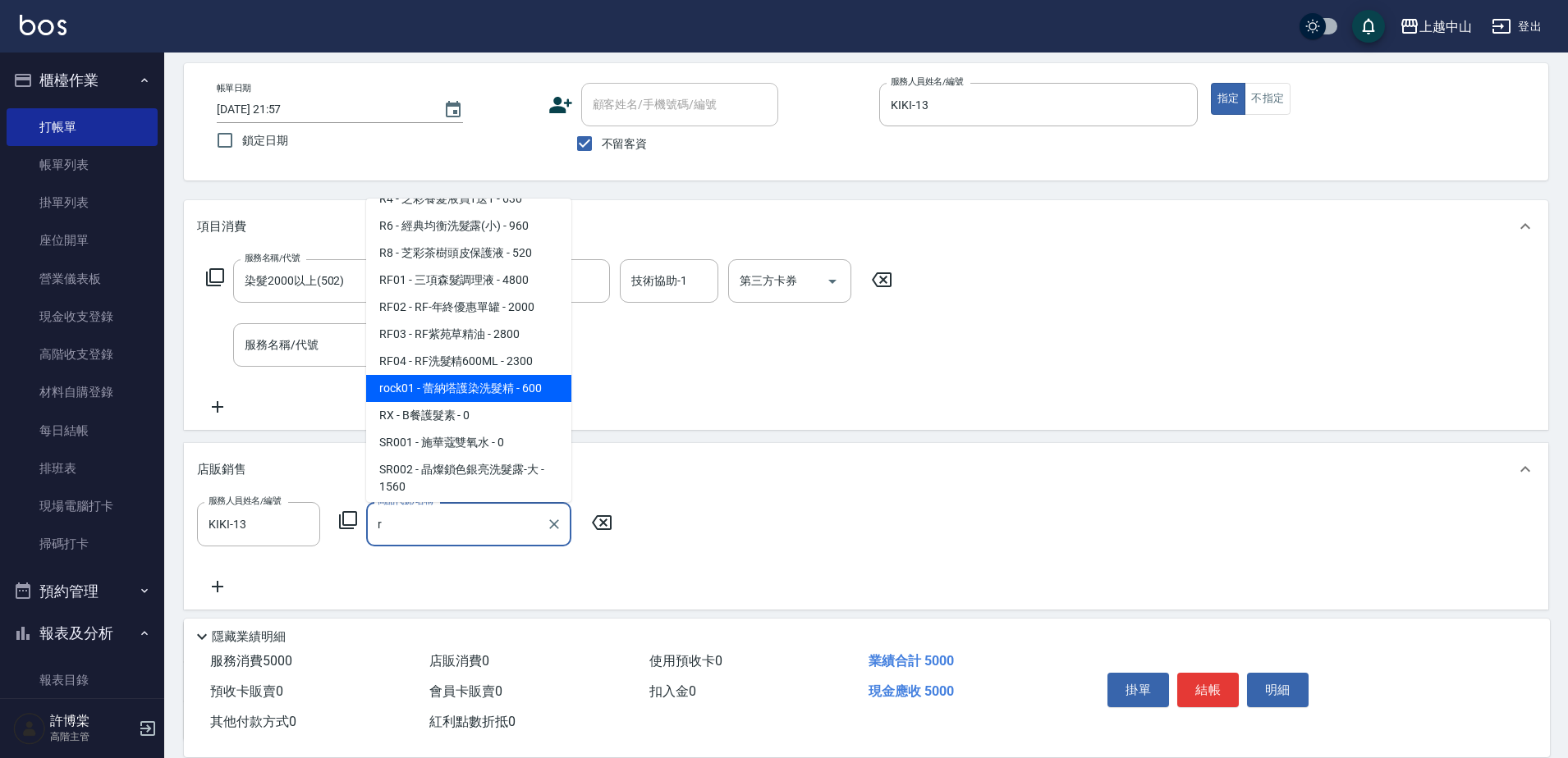
click at [500, 389] on span "rock01 - 蕾納塔護染洗髮精 - 600" at bounding box center [469, 388] width 205 height 27
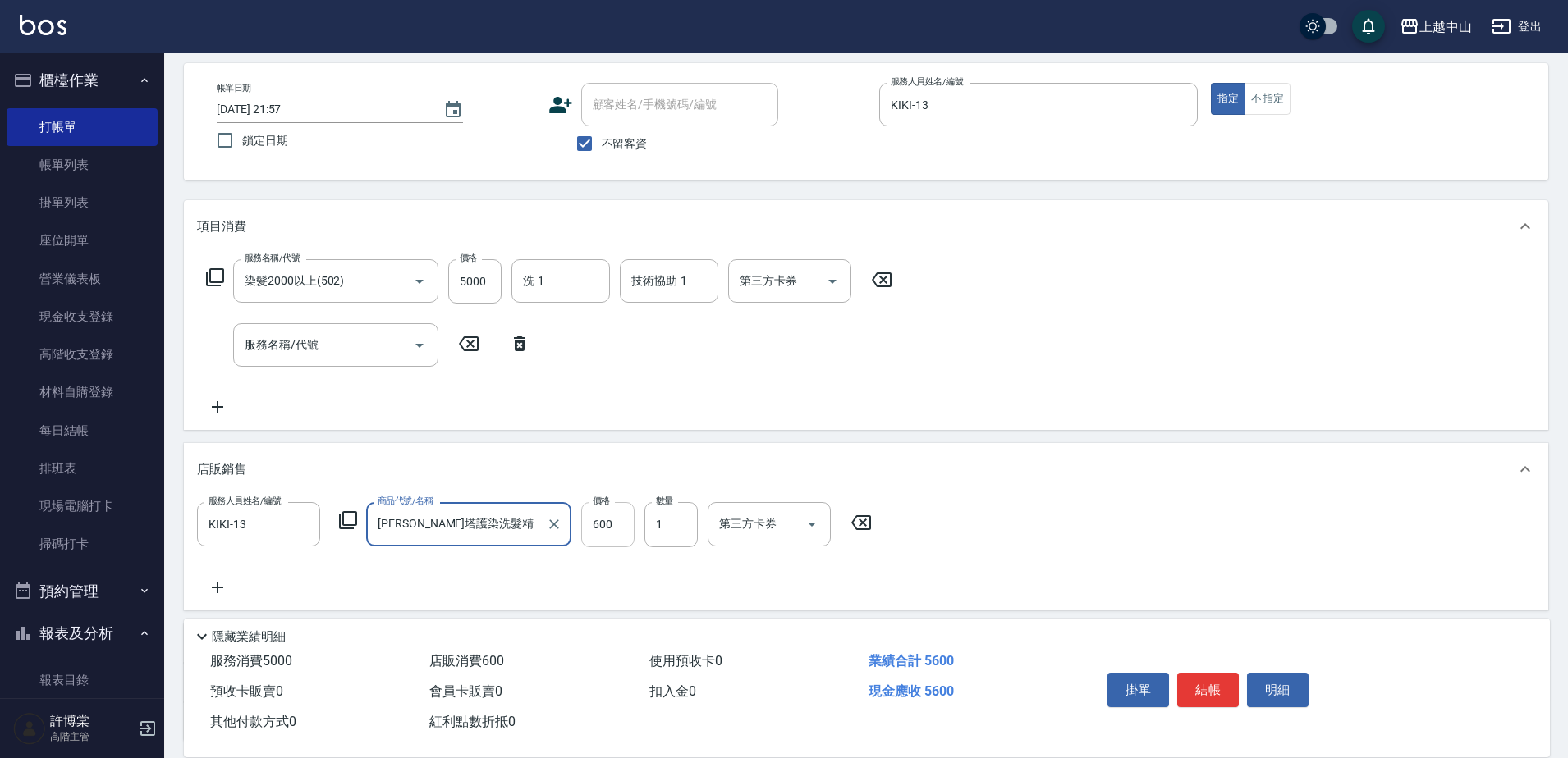
type input "[PERSON_NAME]塔護染洗髮精"
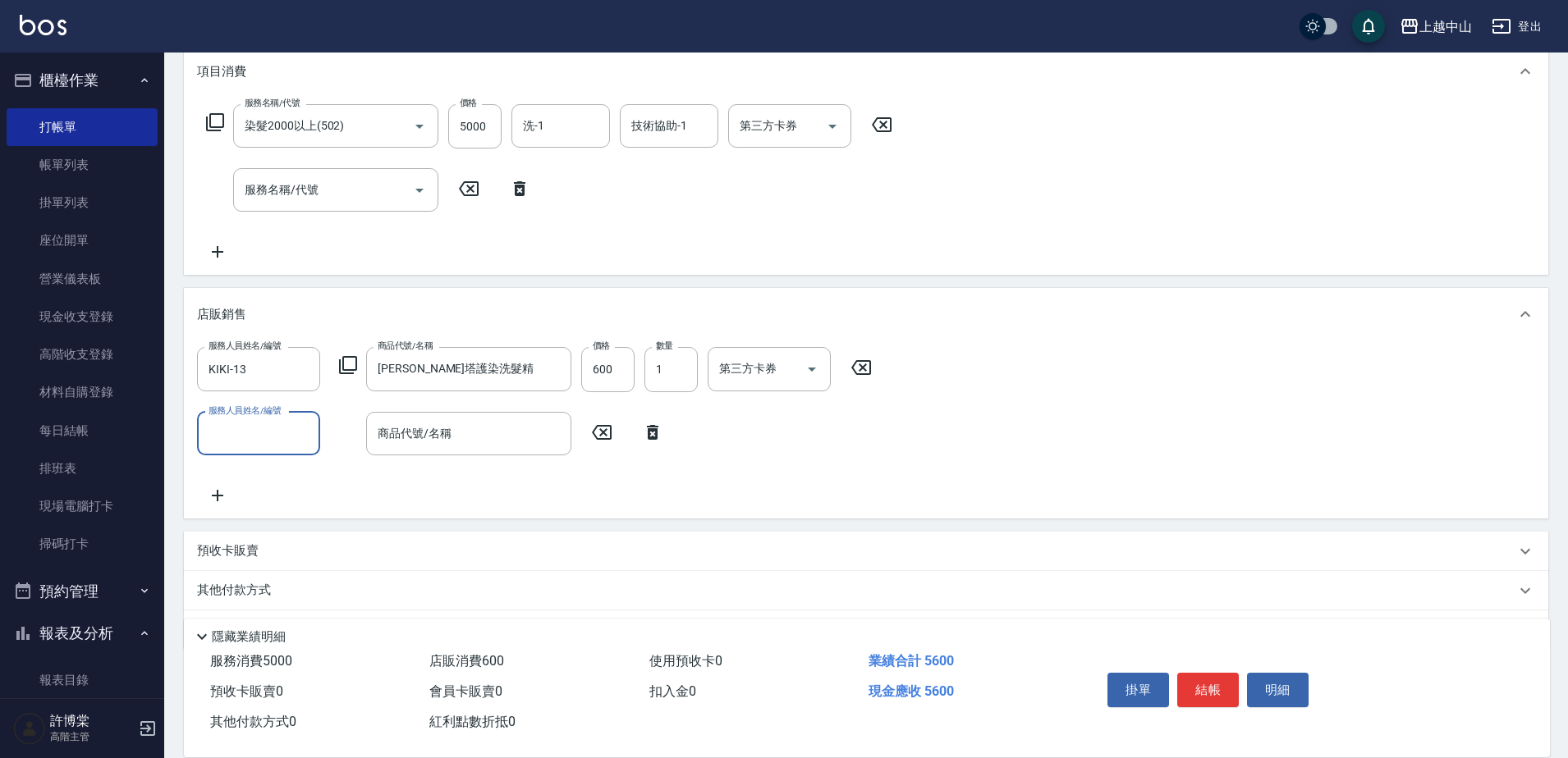
scroll to position [233, 0]
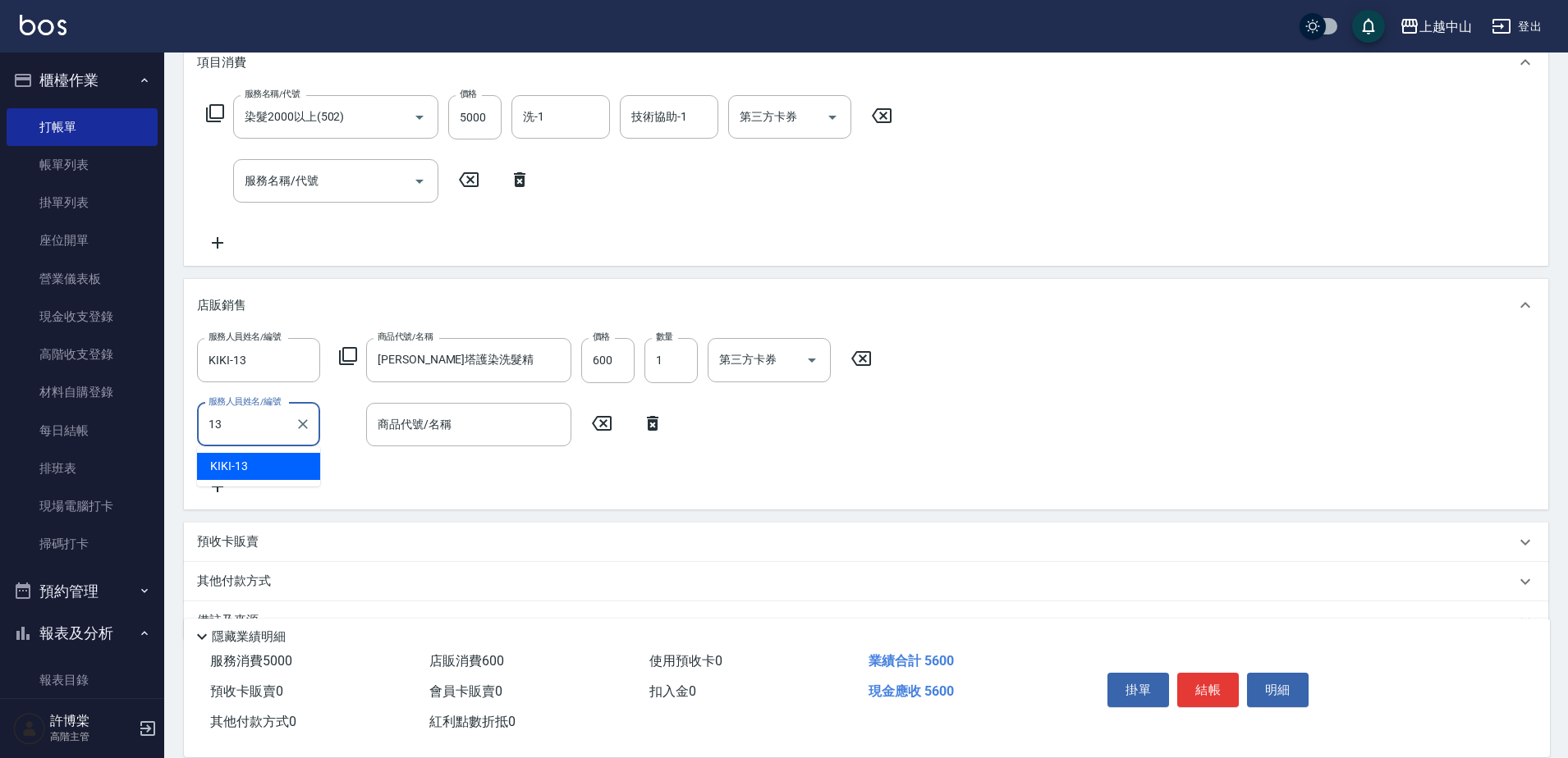
type input "KIKI-13"
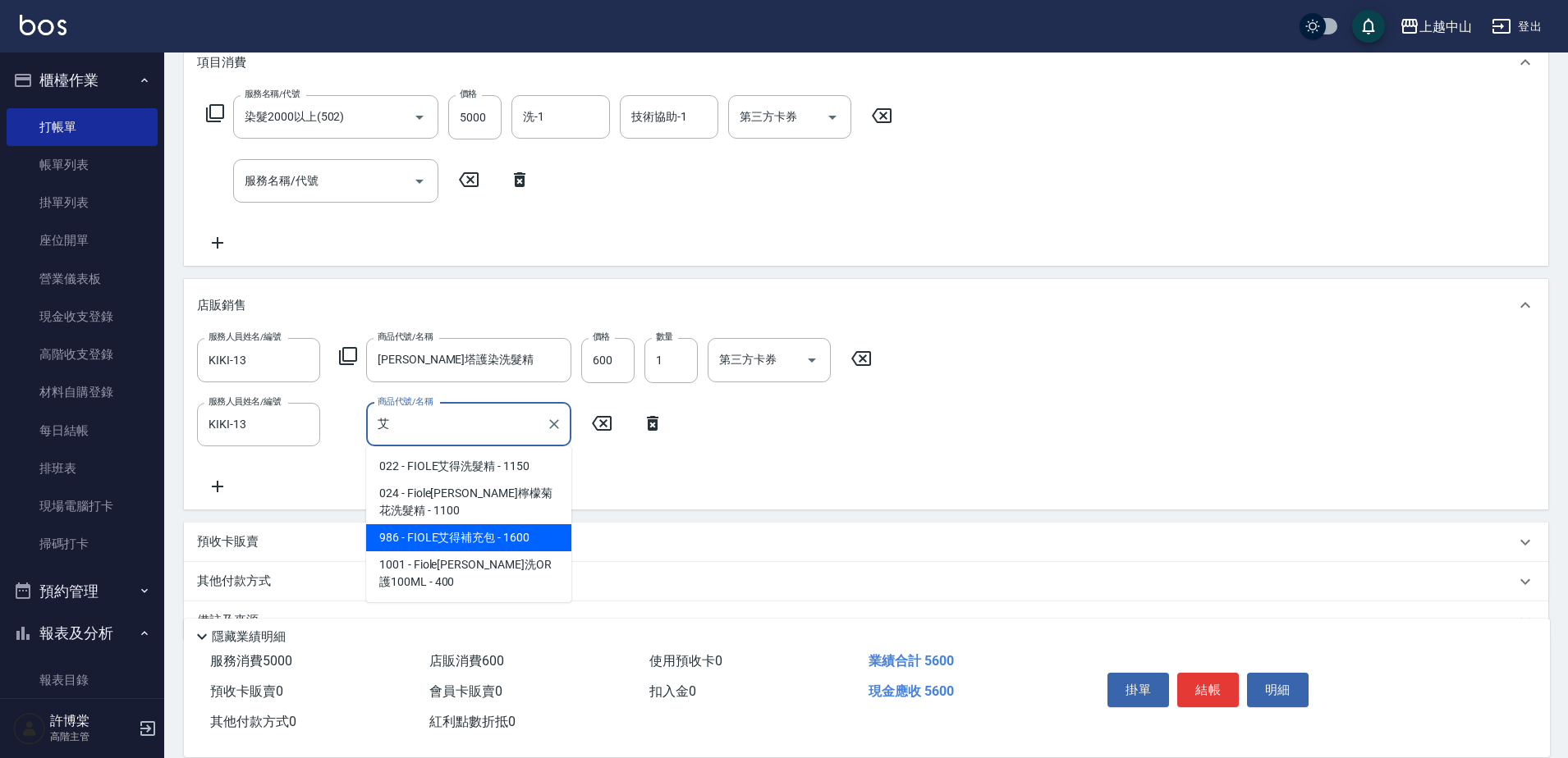
click at [530, 537] on span "986 - FIOLE艾得補充包 - 1600" at bounding box center [469, 537] width 205 height 27
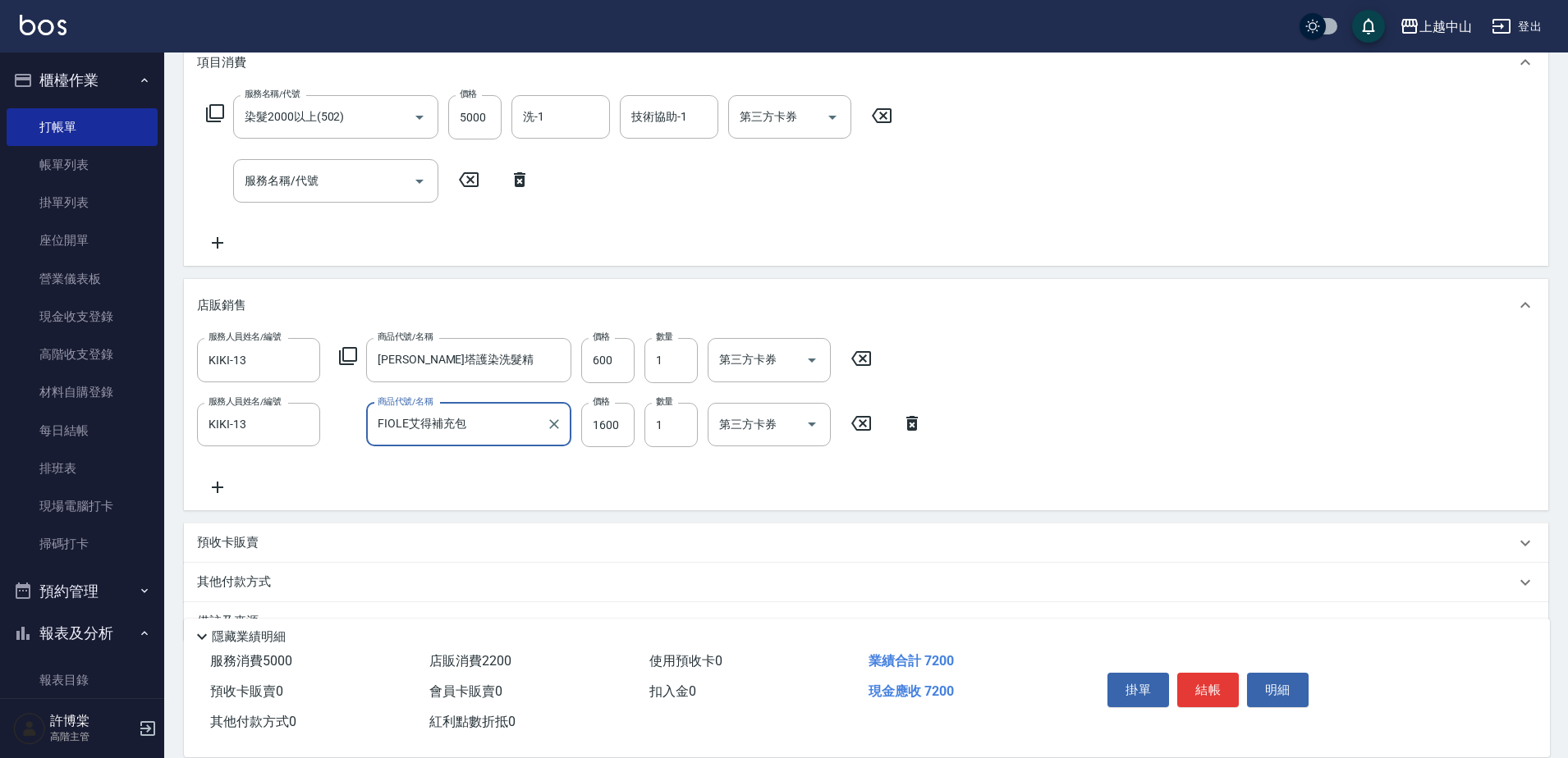
type input "FIOLE艾得補充包"
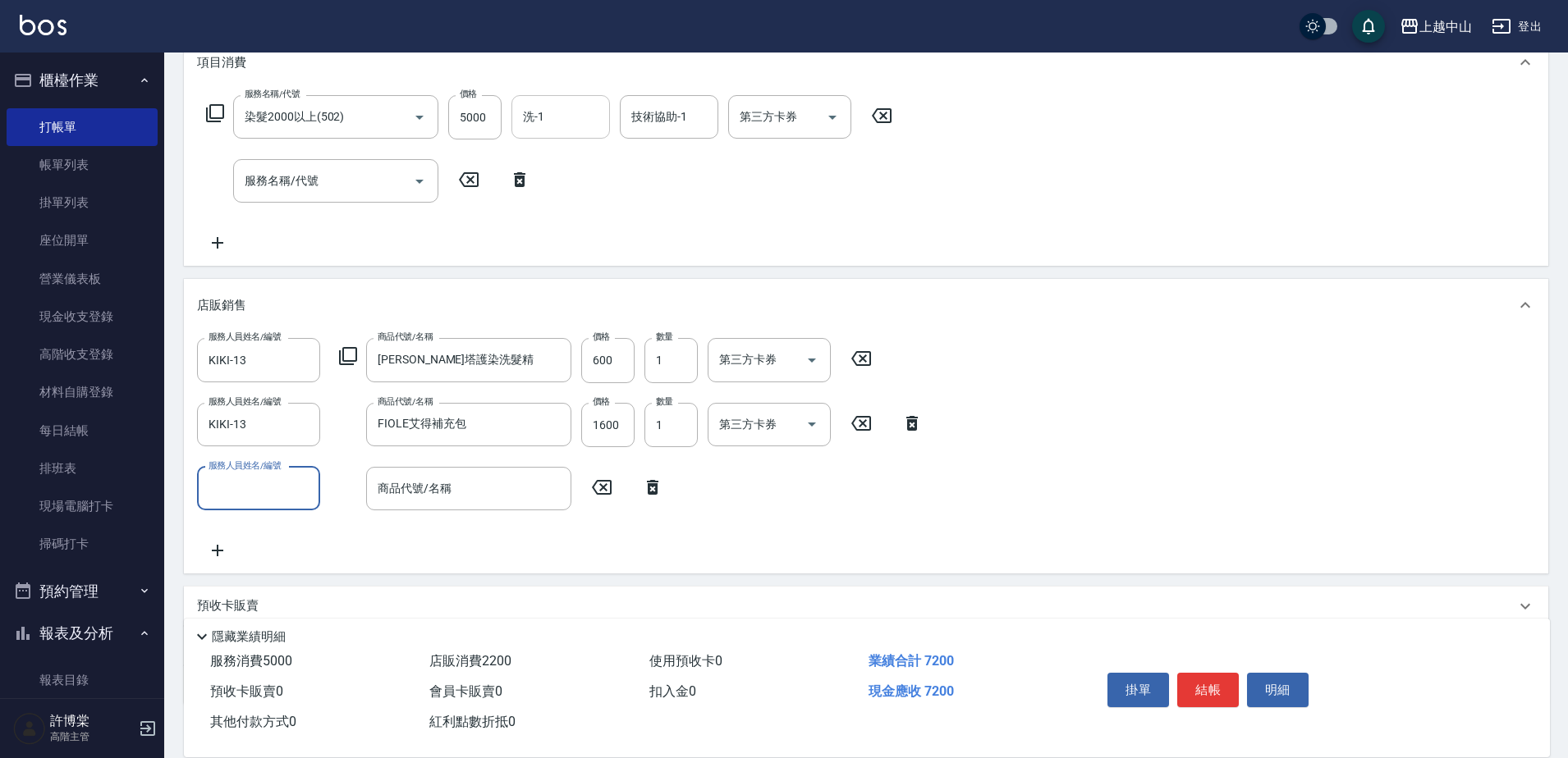
click at [557, 116] on input "洗-1" at bounding box center [560, 116] width 84 height 28
type input "鴨鴨-30"
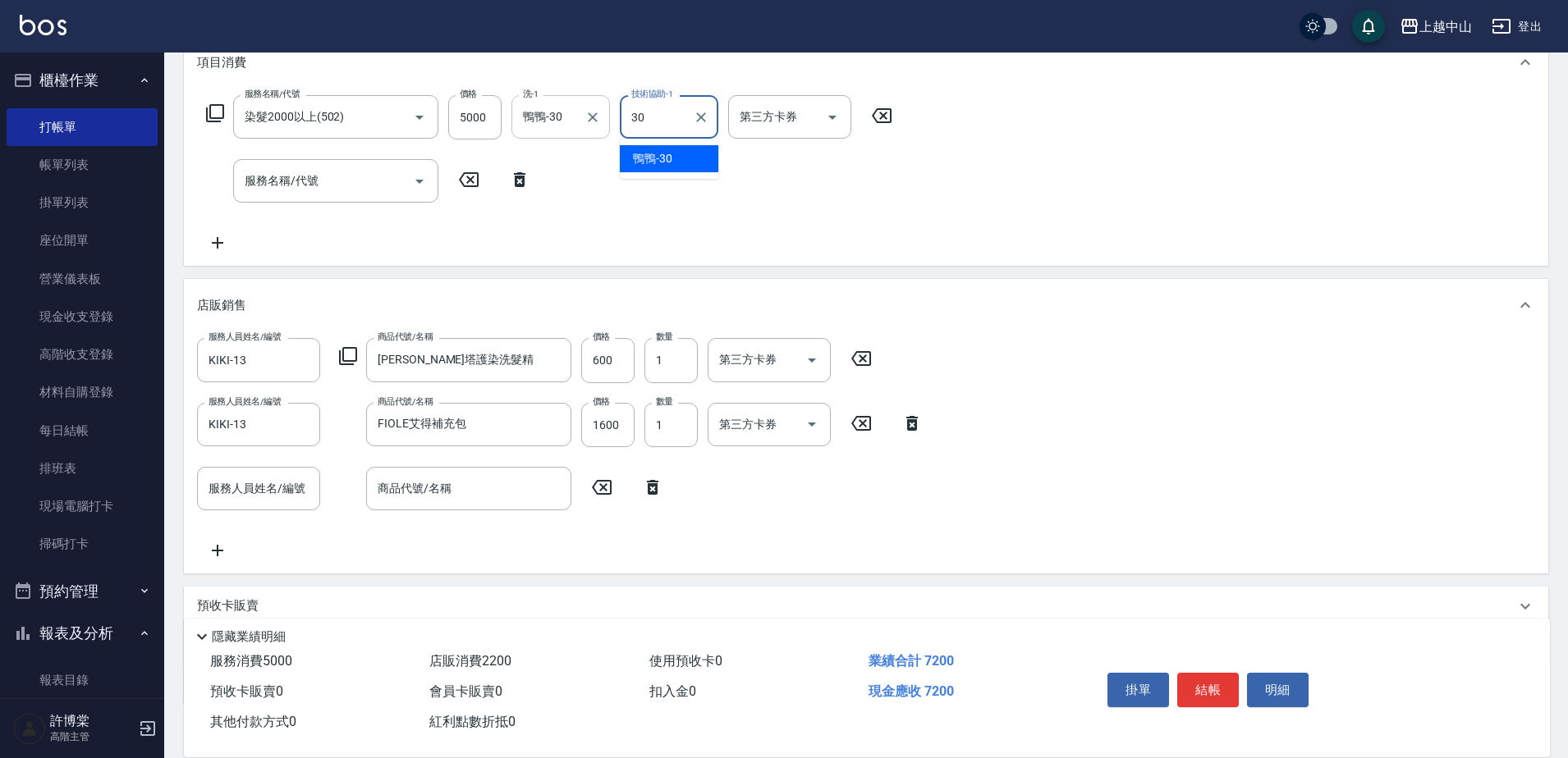
type input "鴨鴨-30"
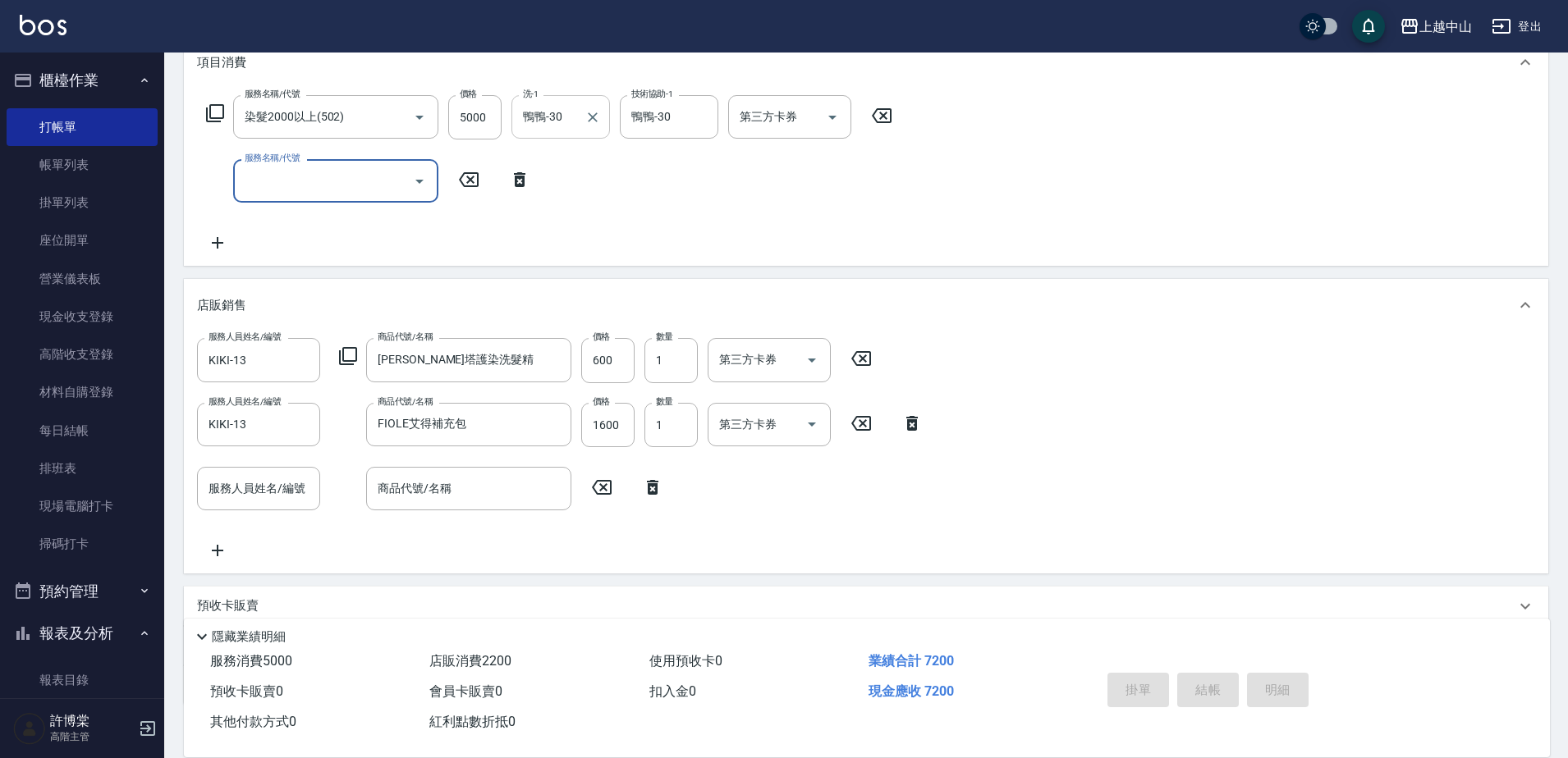
type input "[DATE] 21:59"
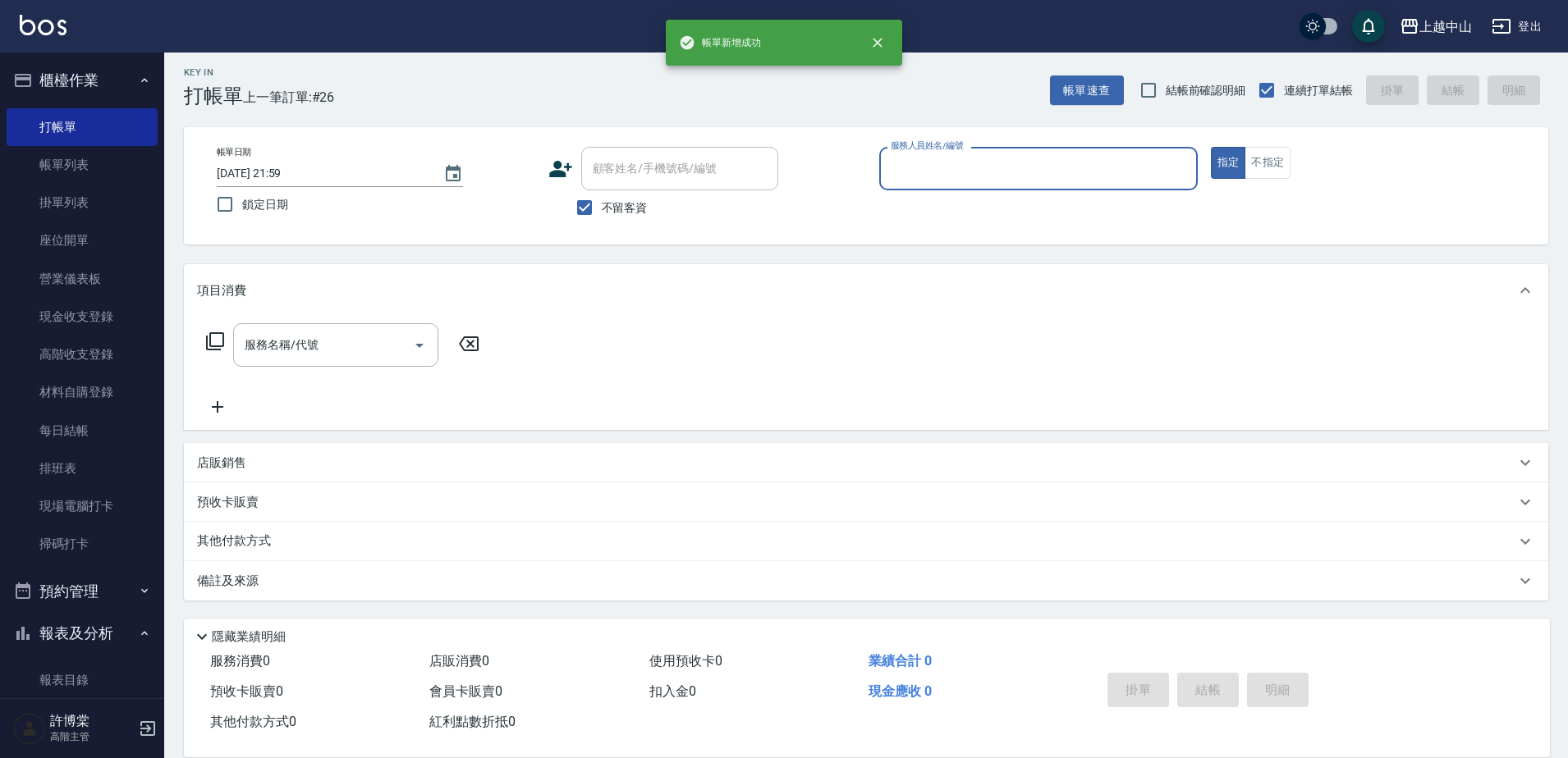
scroll to position [5, 0]
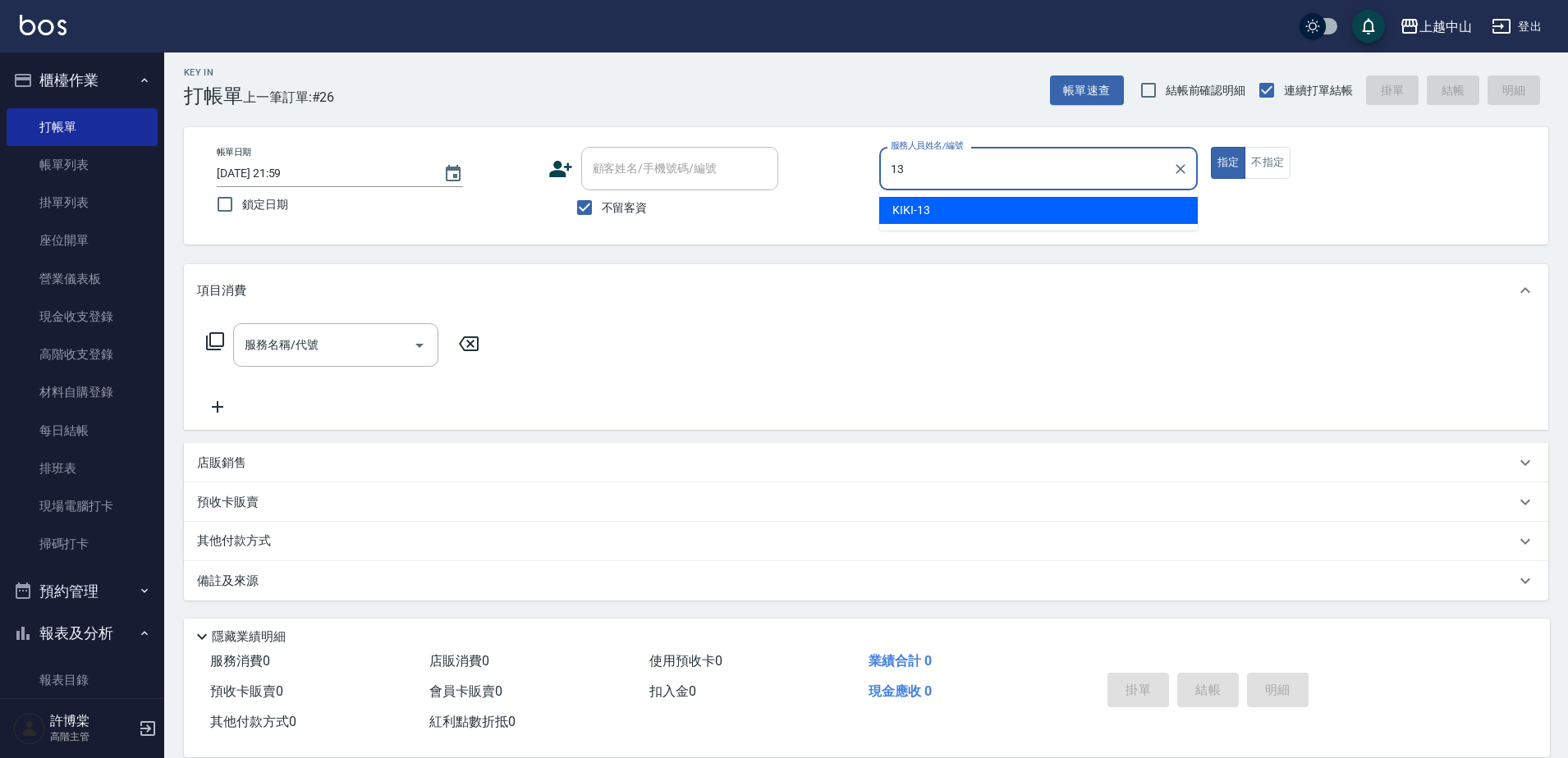
type input "13"
type input "KIKI-13"
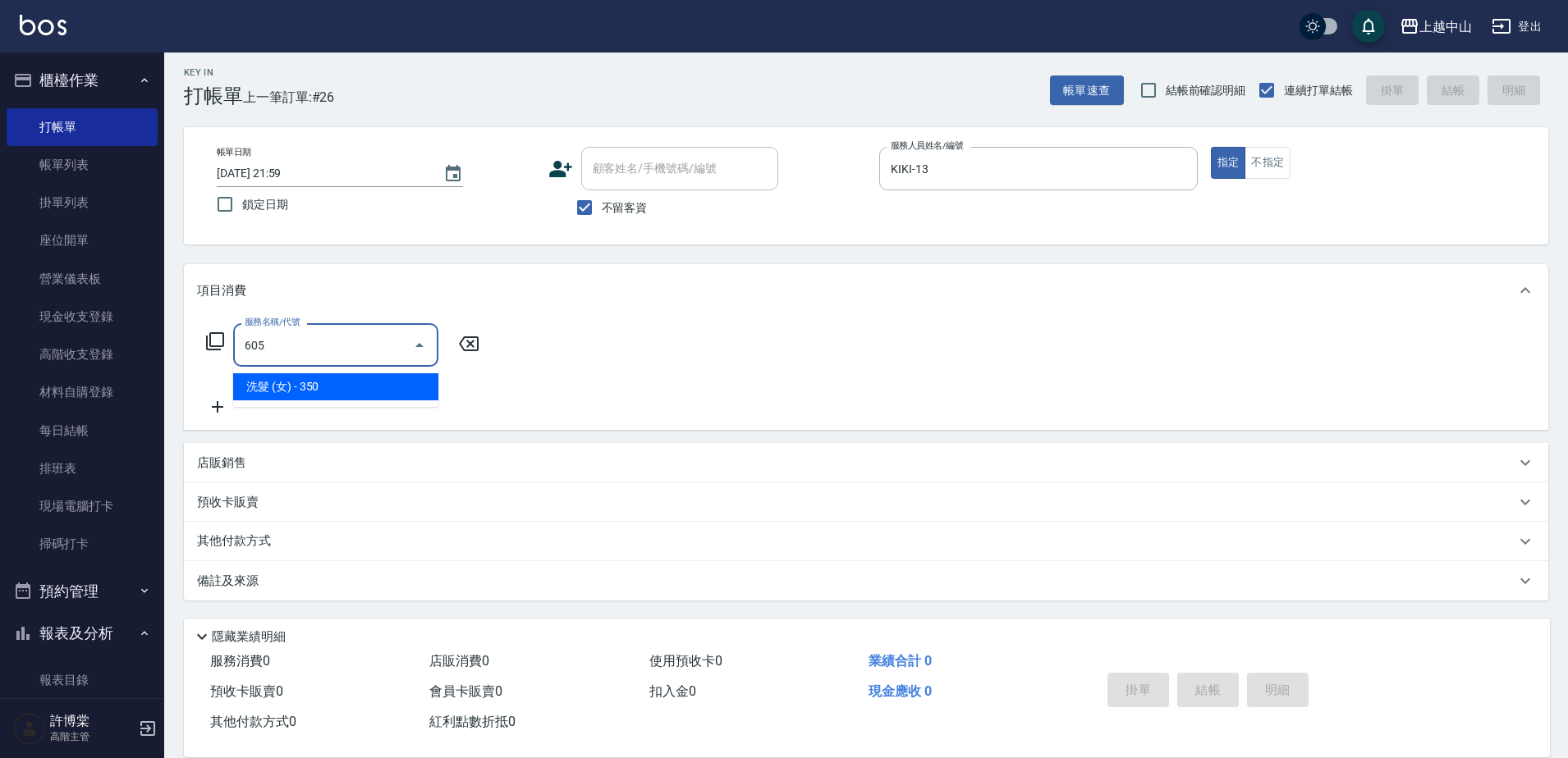
type input "洗髮 (女)(605)"
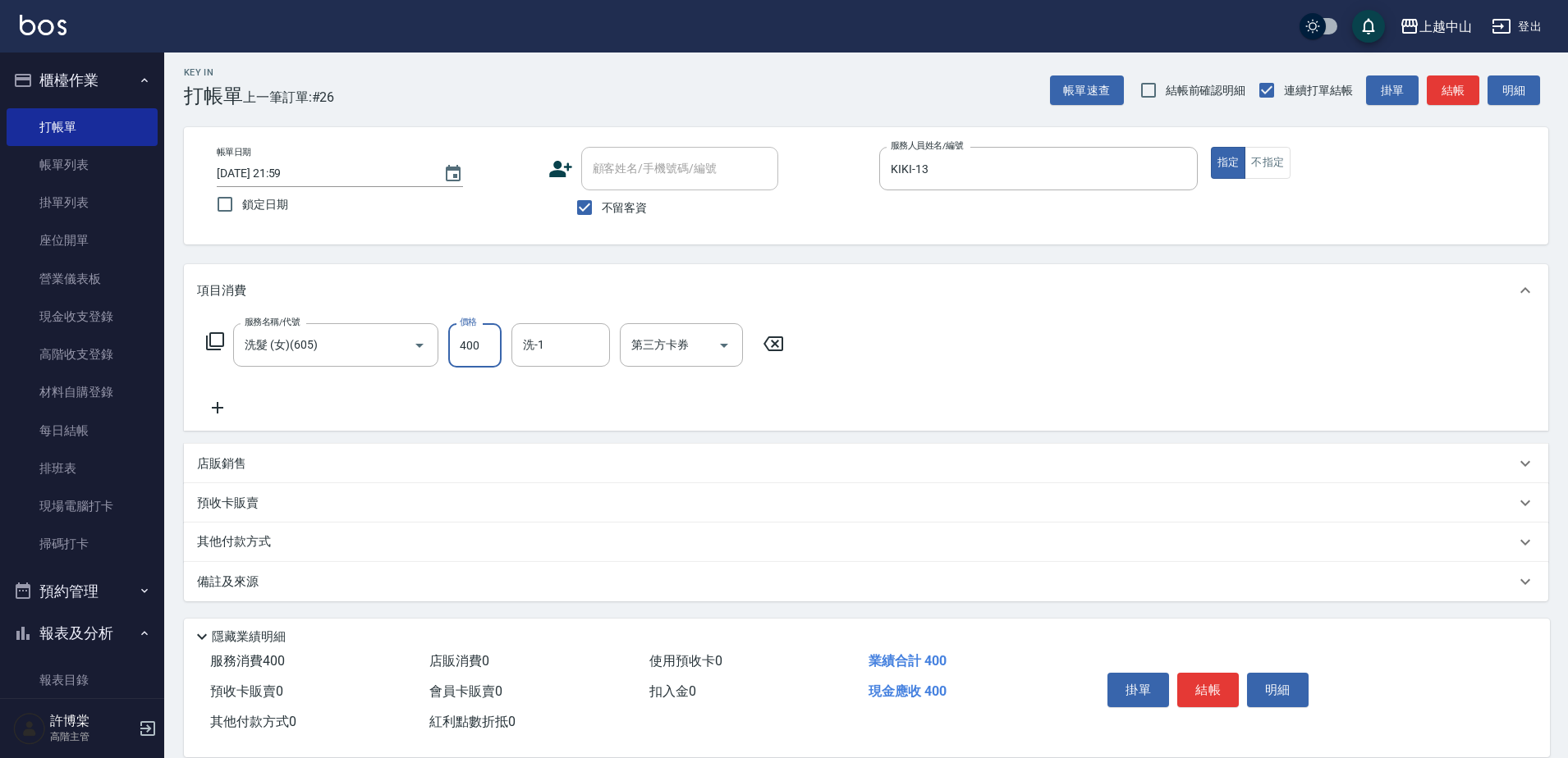
type input "400"
type input "鴨鴨-30"
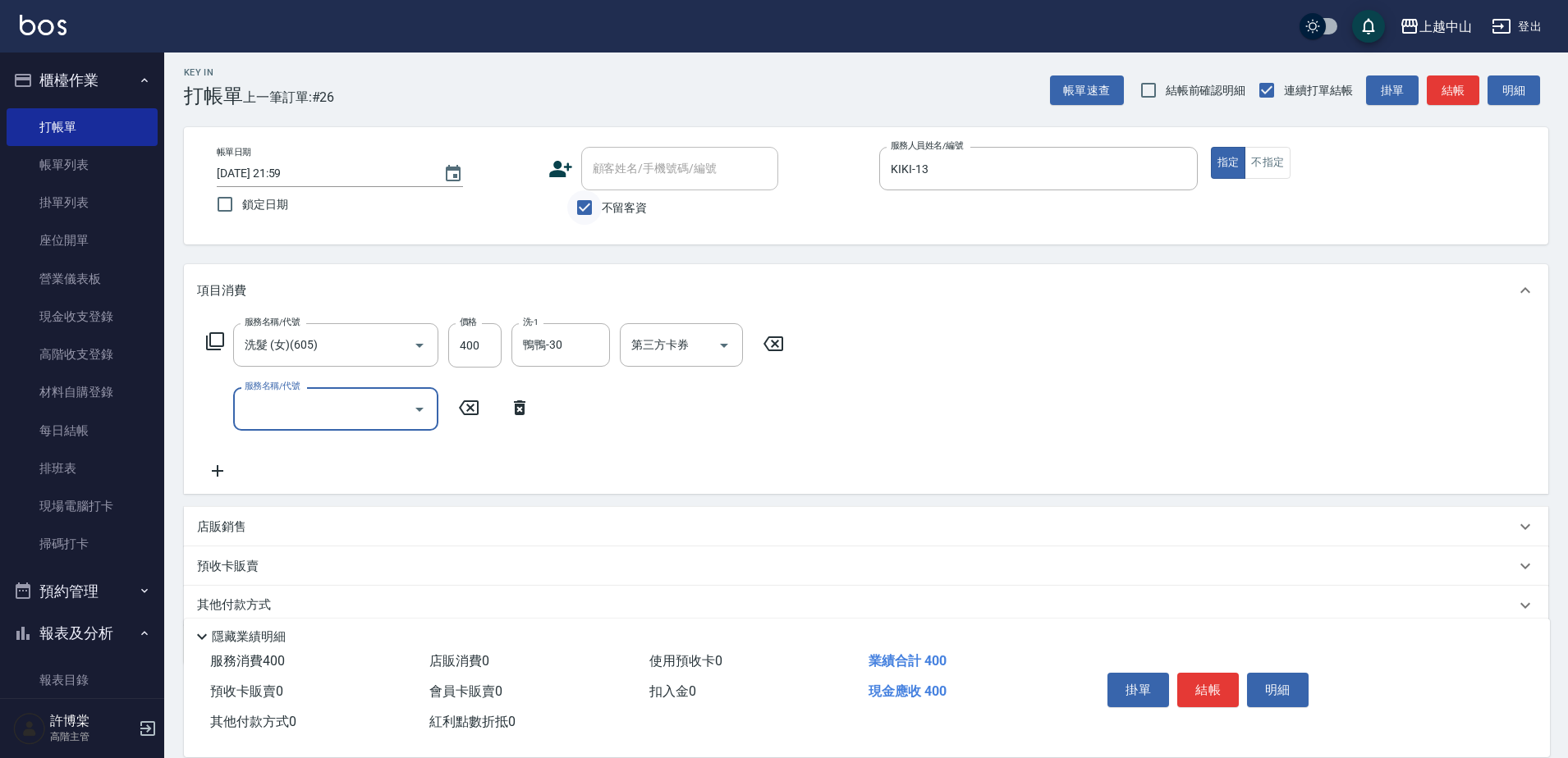
click at [587, 214] on input "不留客資" at bounding box center [584, 208] width 34 height 34
checkbox input "false"
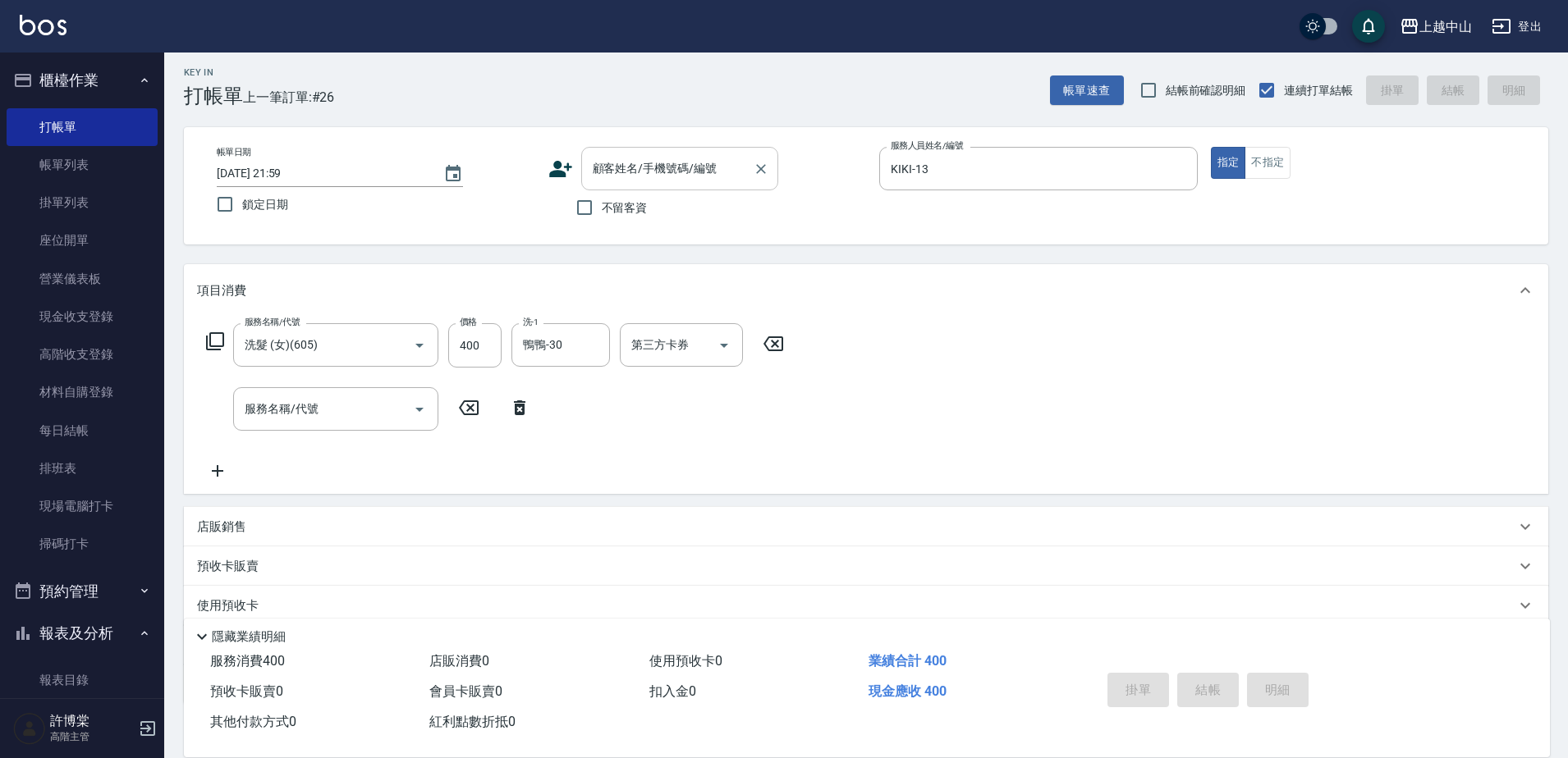
click at [603, 163] on div "顧客姓名/手機號碼/編號 顧客姓名/手機號碼/編號" at bounding box center [680, 169] width 197 height 44
type input "孫"
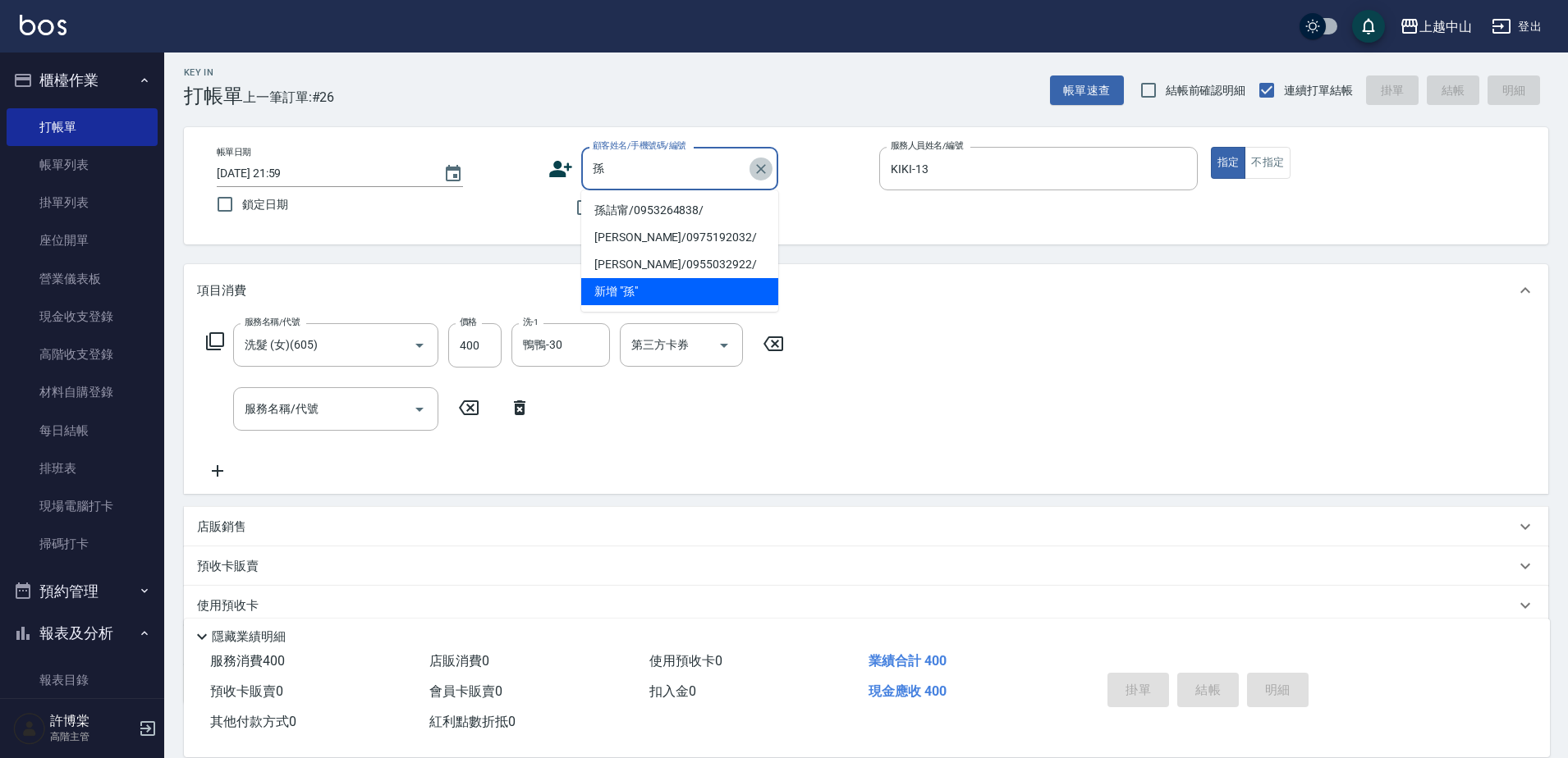
click at [757, 166] on icon "Clear" at bounding box center [761, 169] width 16 height 16
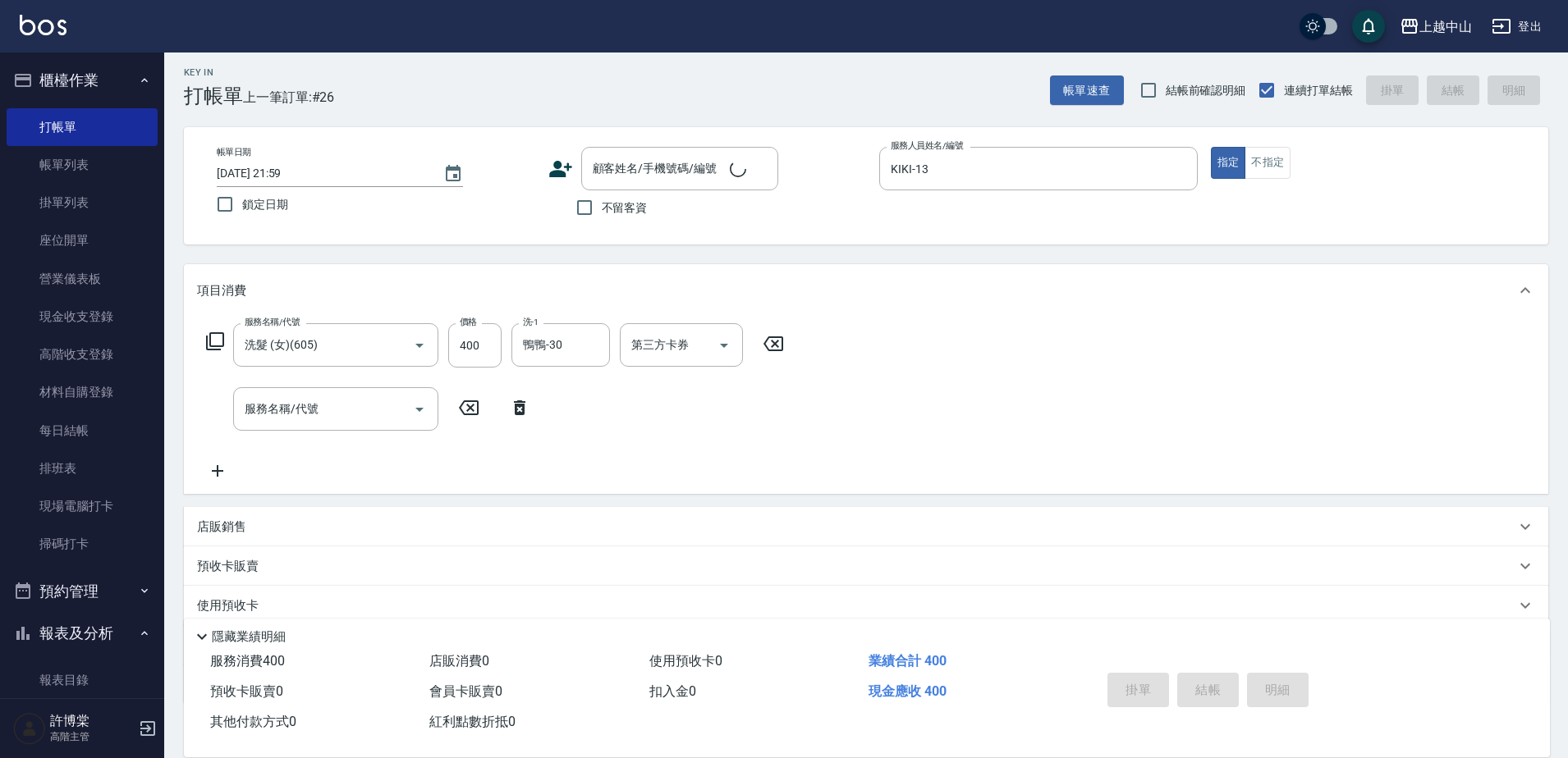
click at [808, 148] on div "顧客姓名/手機號碼/編號 顧客姓名/手機號碼/編號" at bounding box center [708, 169] width 319 height 44
click at [594, 212] on input "不留客資" at bounding box center [584, 208] width 34 height 34
checkbox input "true"
type input "[DATE] 22:15"
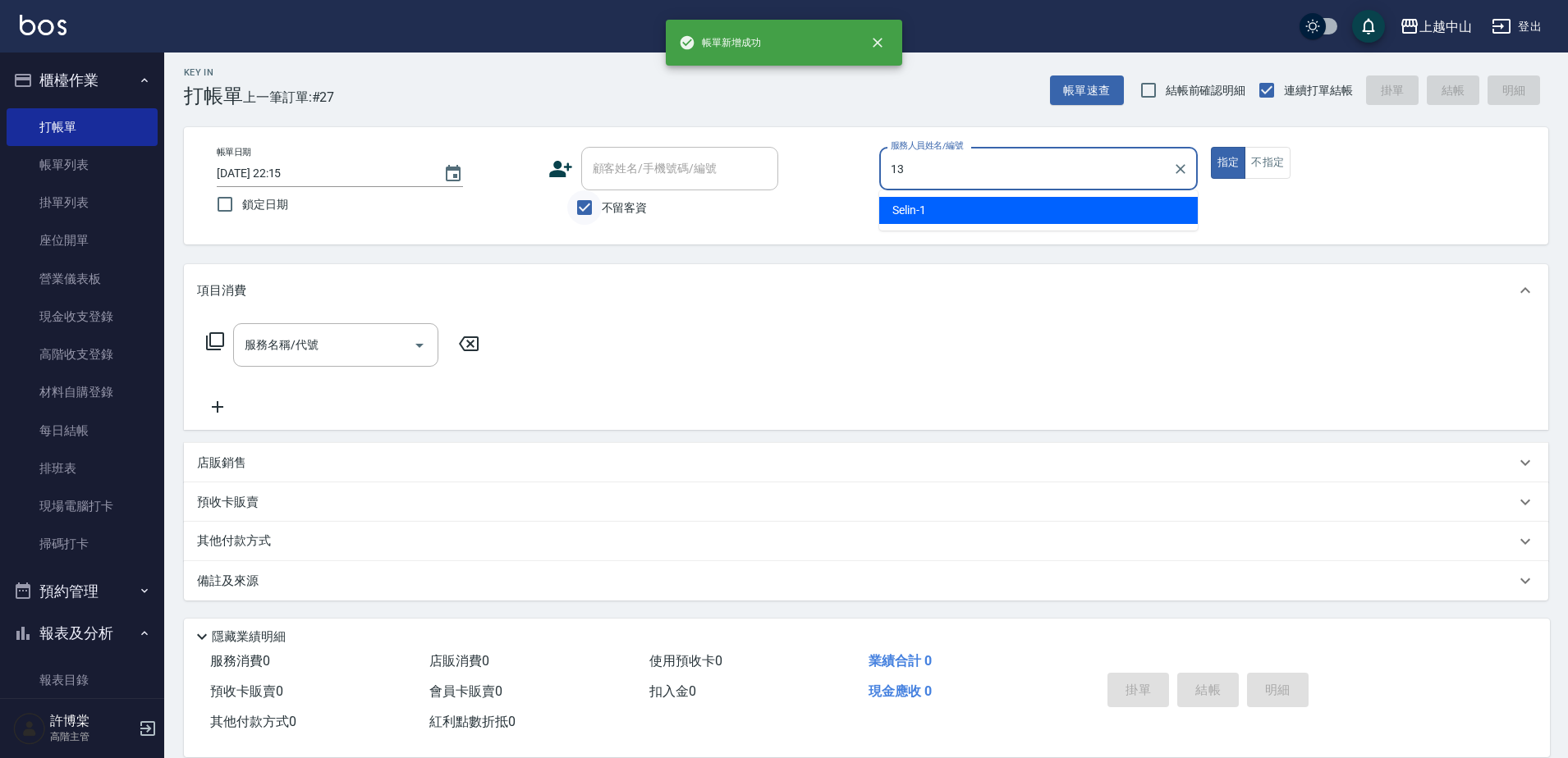
type input "KIKI-13"
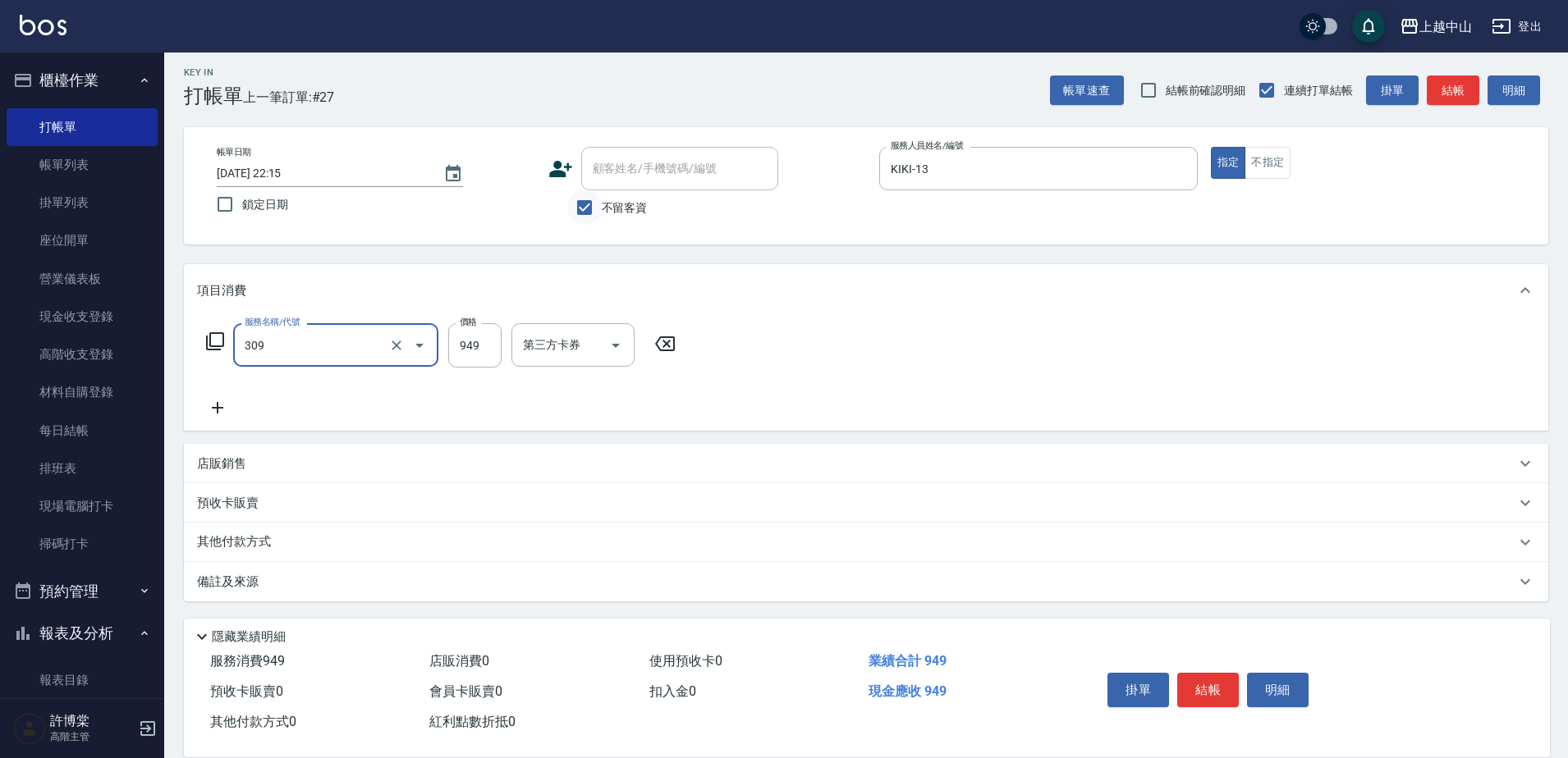
type input "森精萃舒壓調理髮浴(309)"
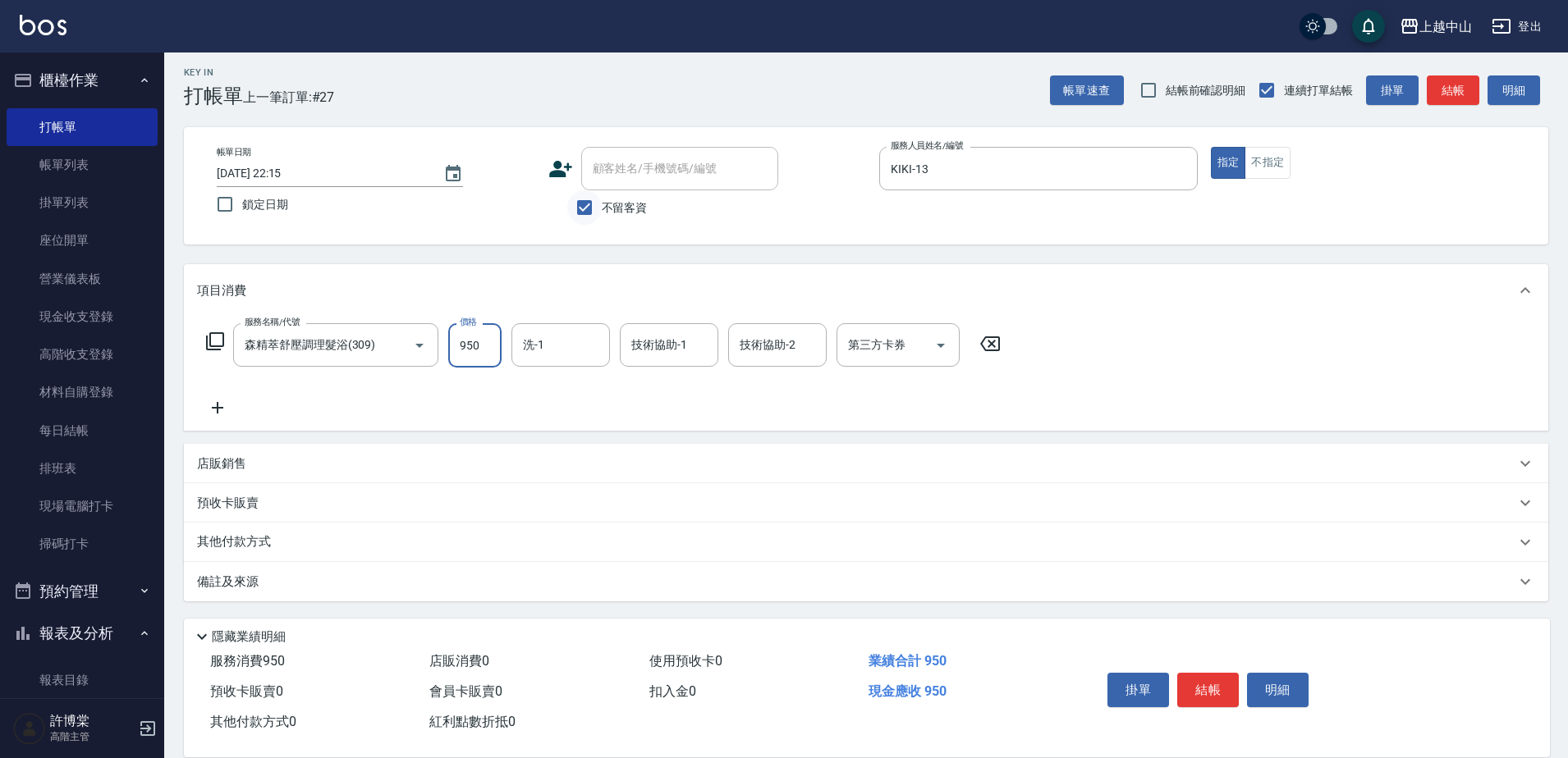
type input "950"
type input "鴨鴨-30"
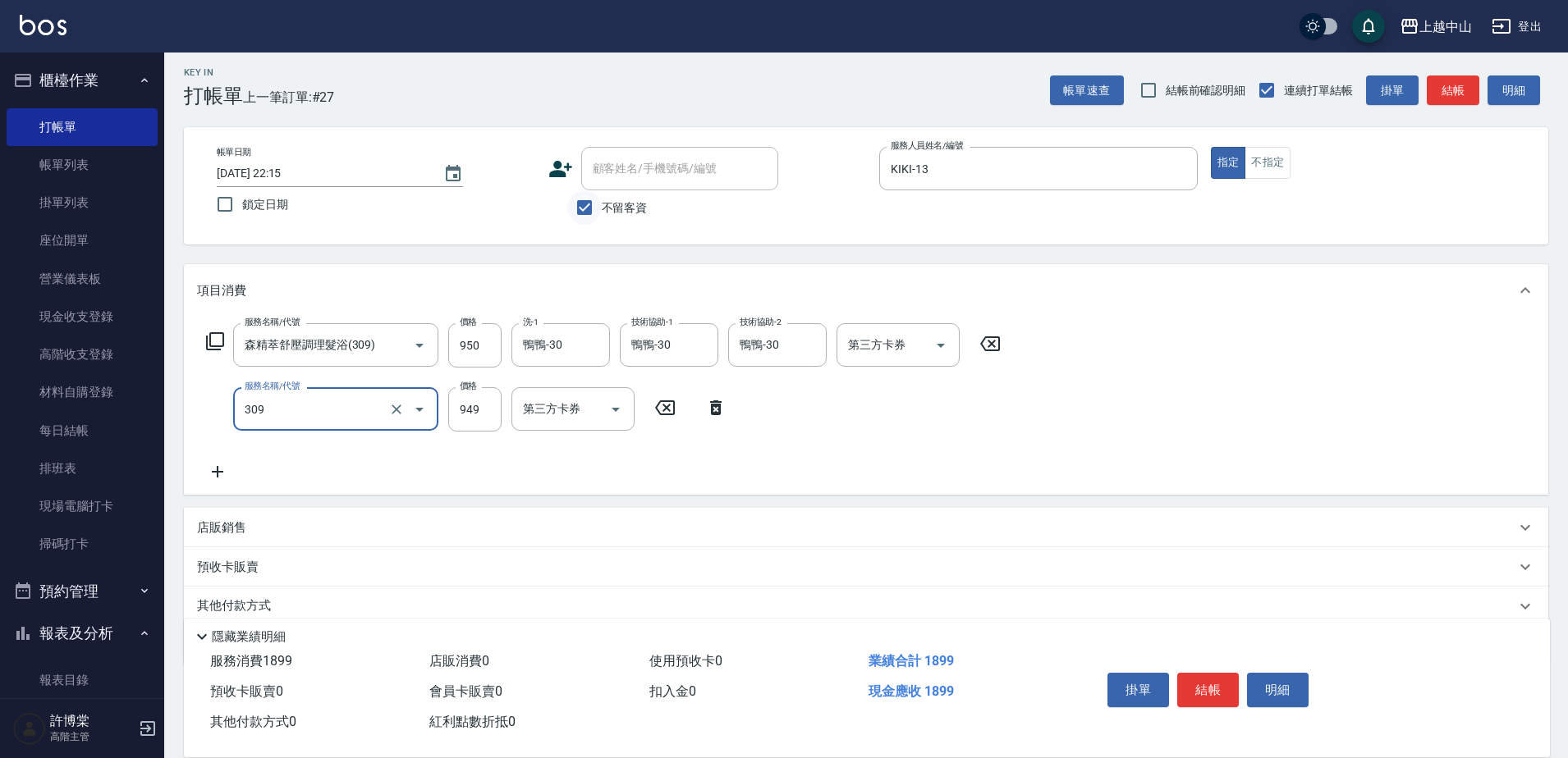
type input "森精萃舒壓調理髮浴(309)"
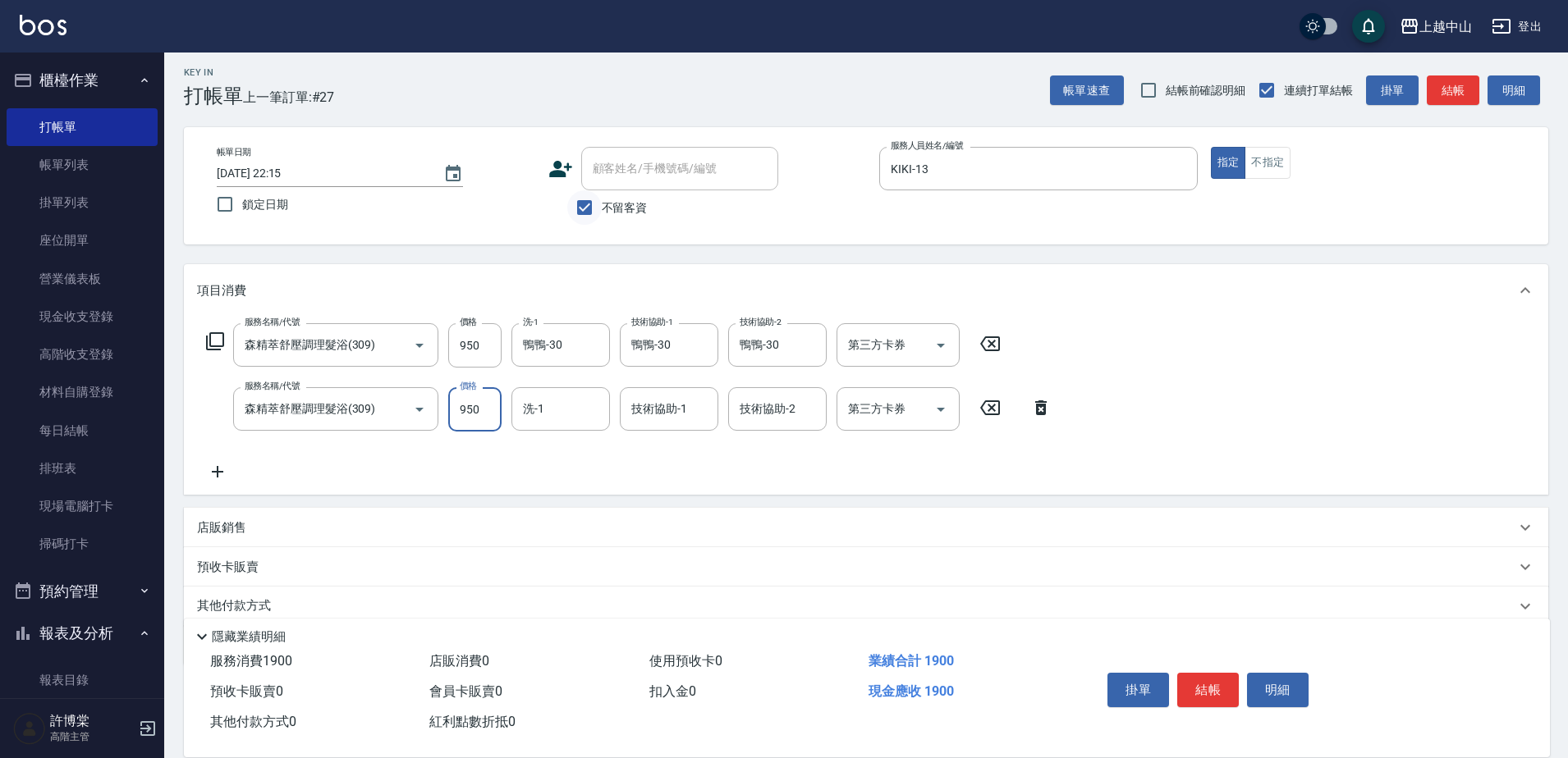
type input "950"
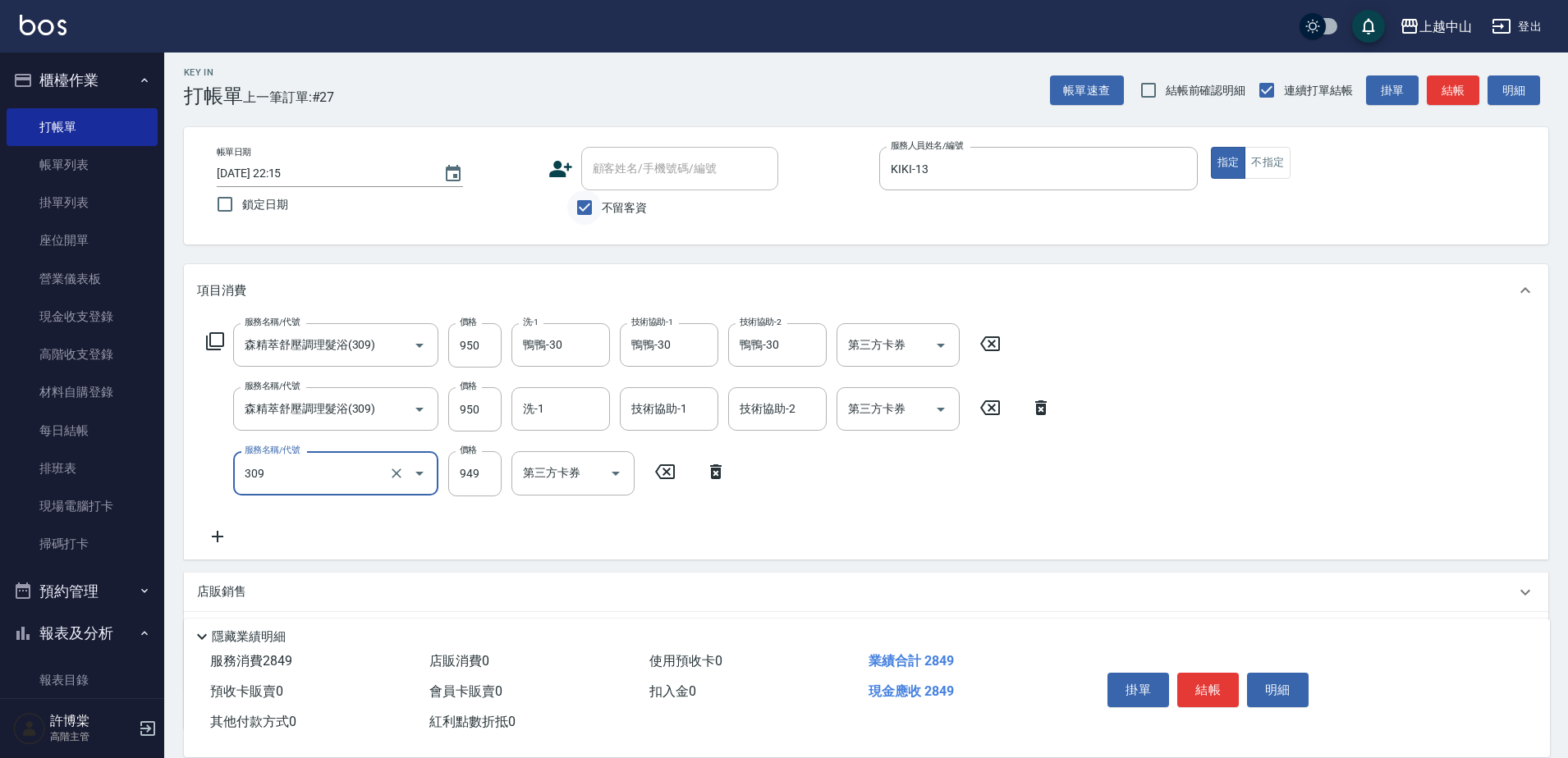
type input "森精萃舒壓調理髮浴(309)"
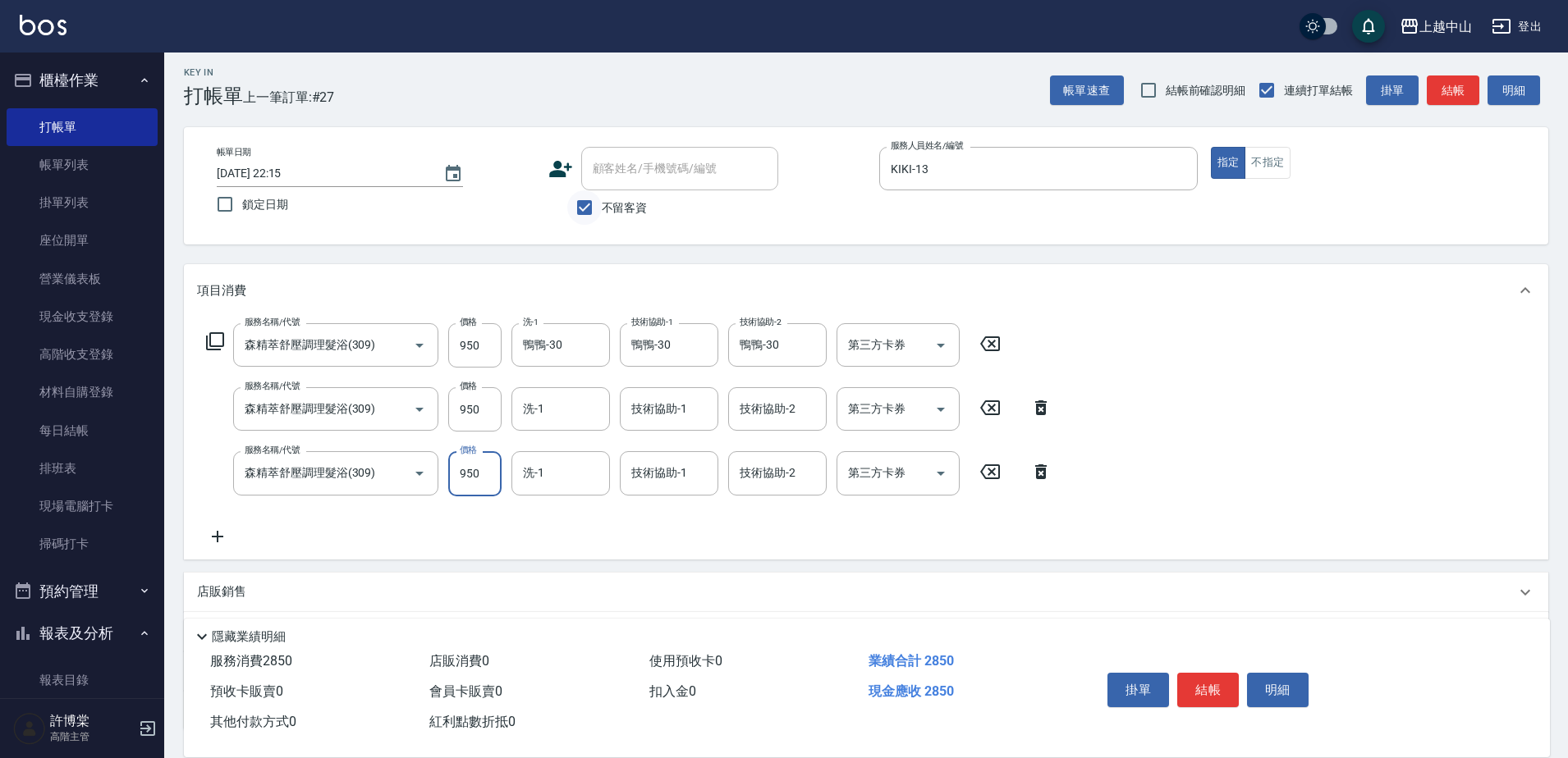
type input "950"
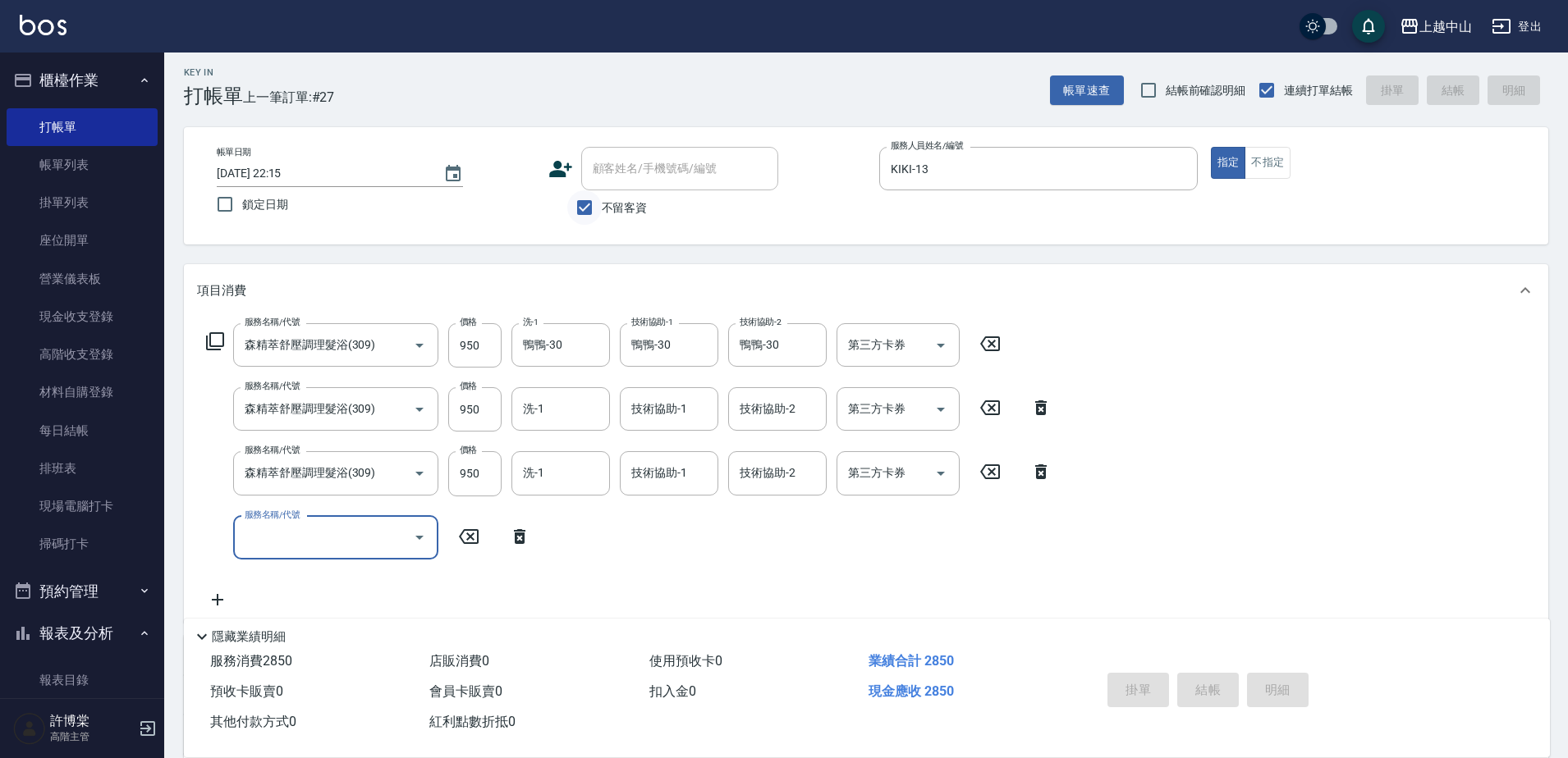
type input "[DATE] 22:16"
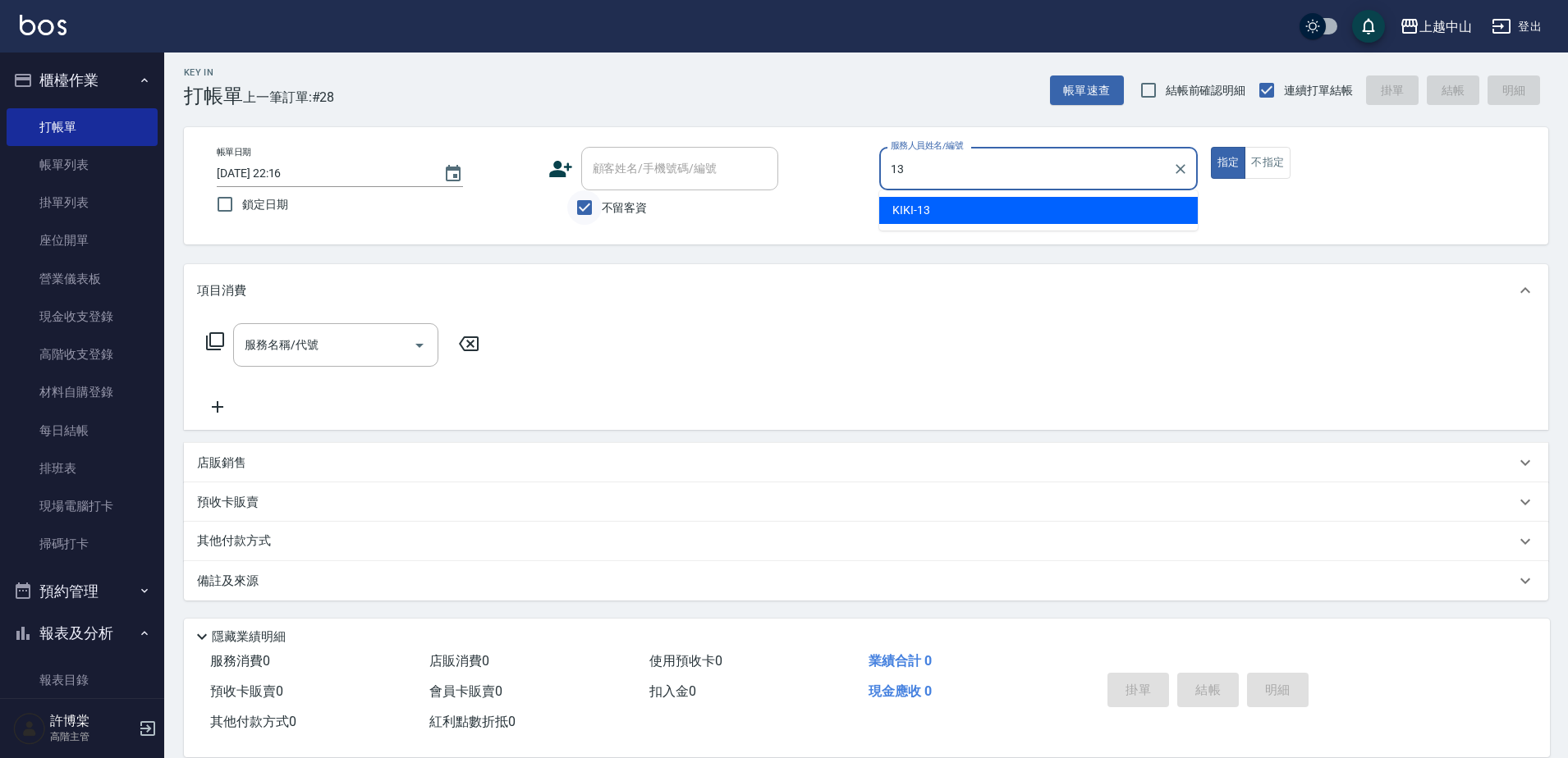
type input "KIKI-13"
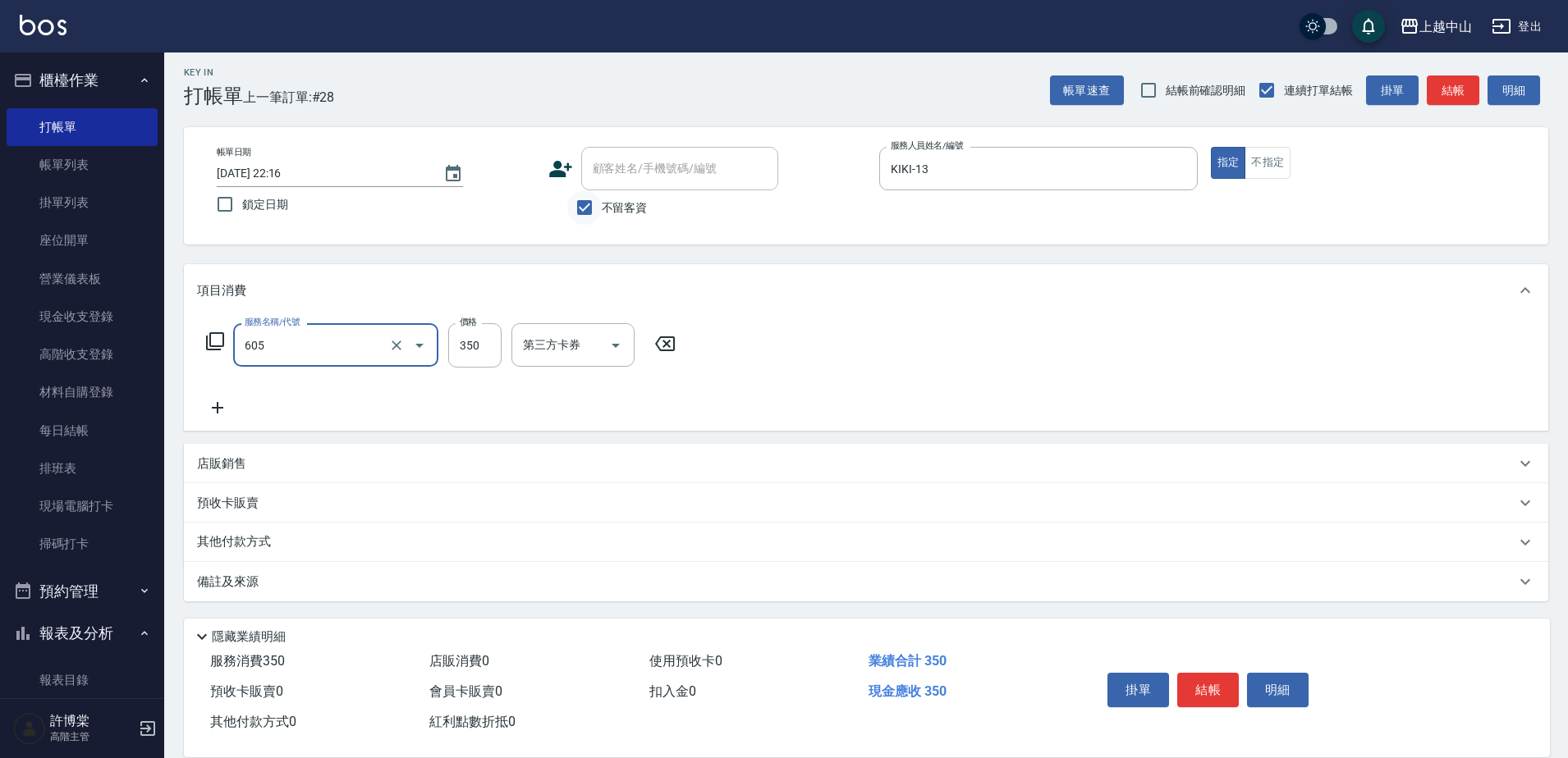
type input "洗髮 (女)(605)"
type input "400"
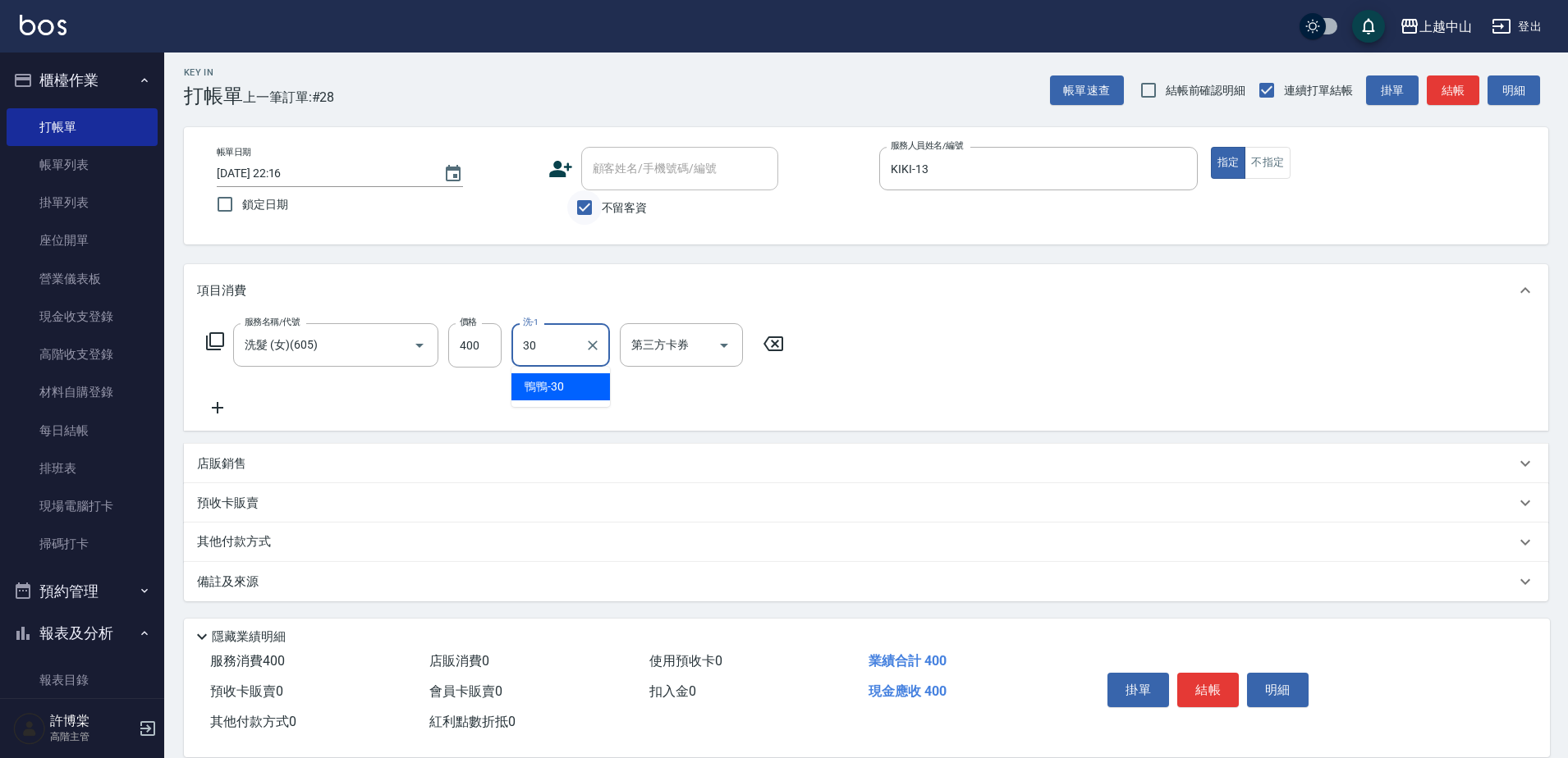
type input "鴨鴨-30"
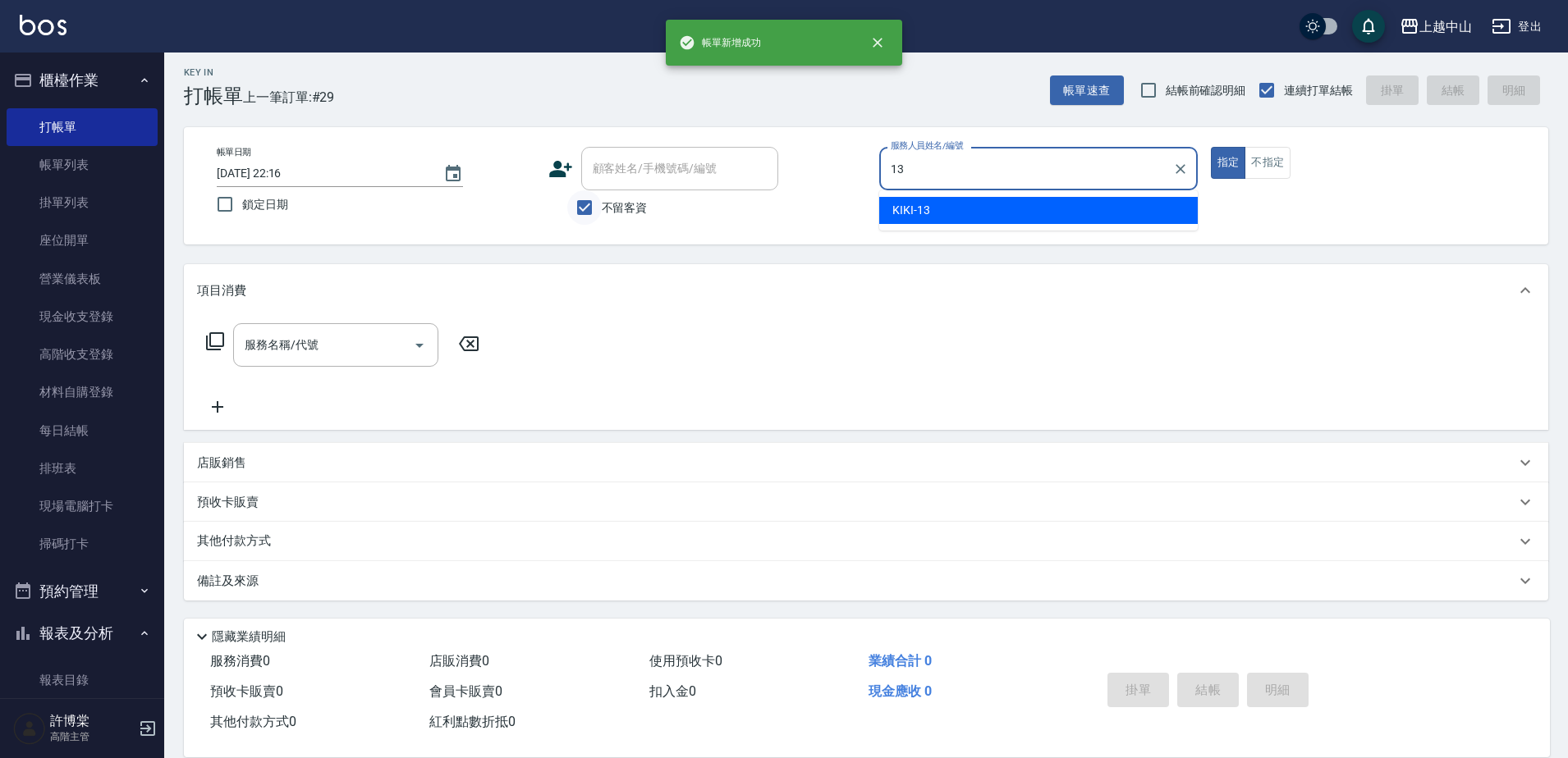
type input "KIKI-13"
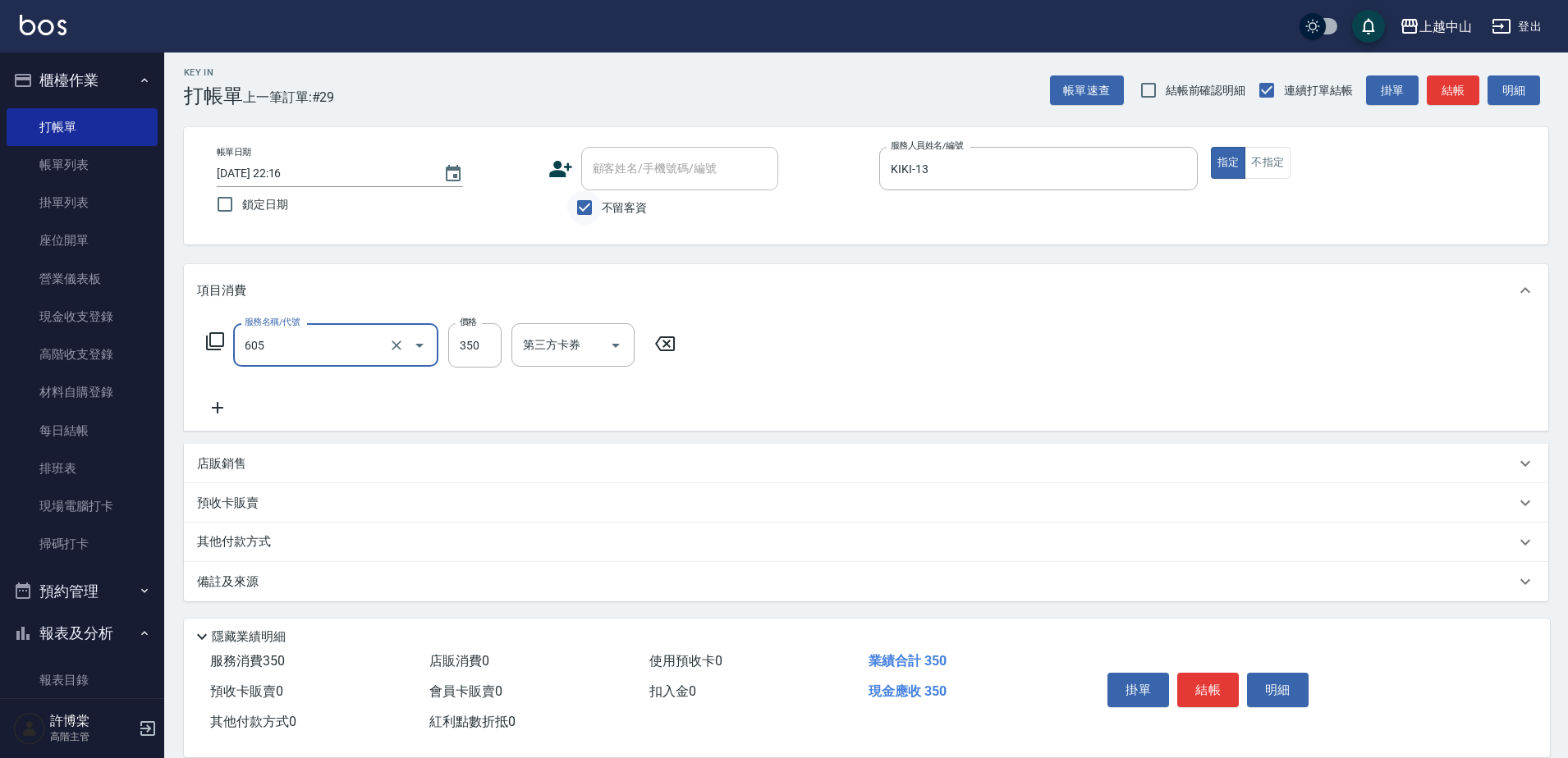
type input "洗髮 (女)(605)"
type input "400"
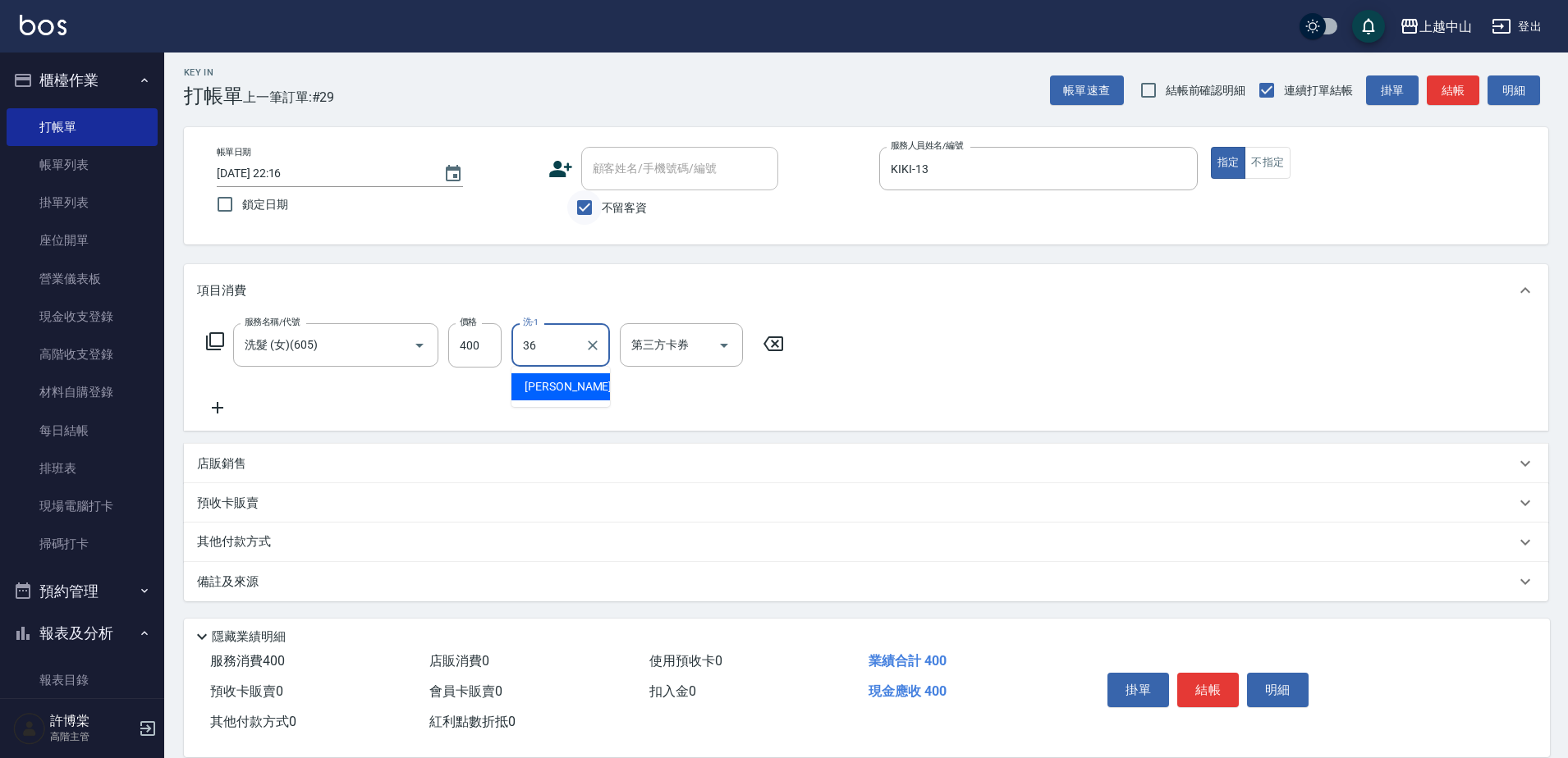
type input "薇慈-36"
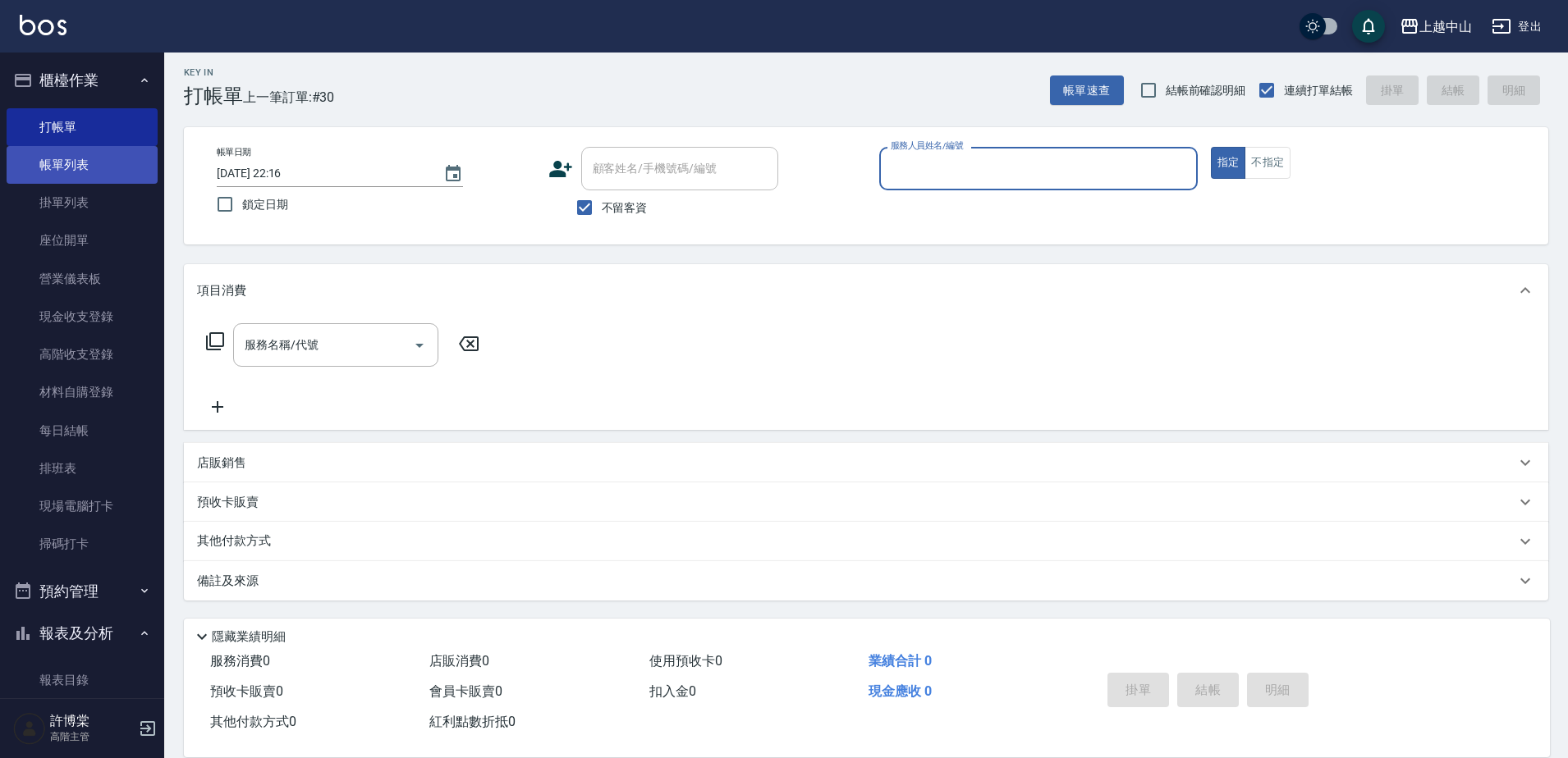
click at [114, 174] on link "帳單列表" at bounding box center [82, 165] width 151 height 38
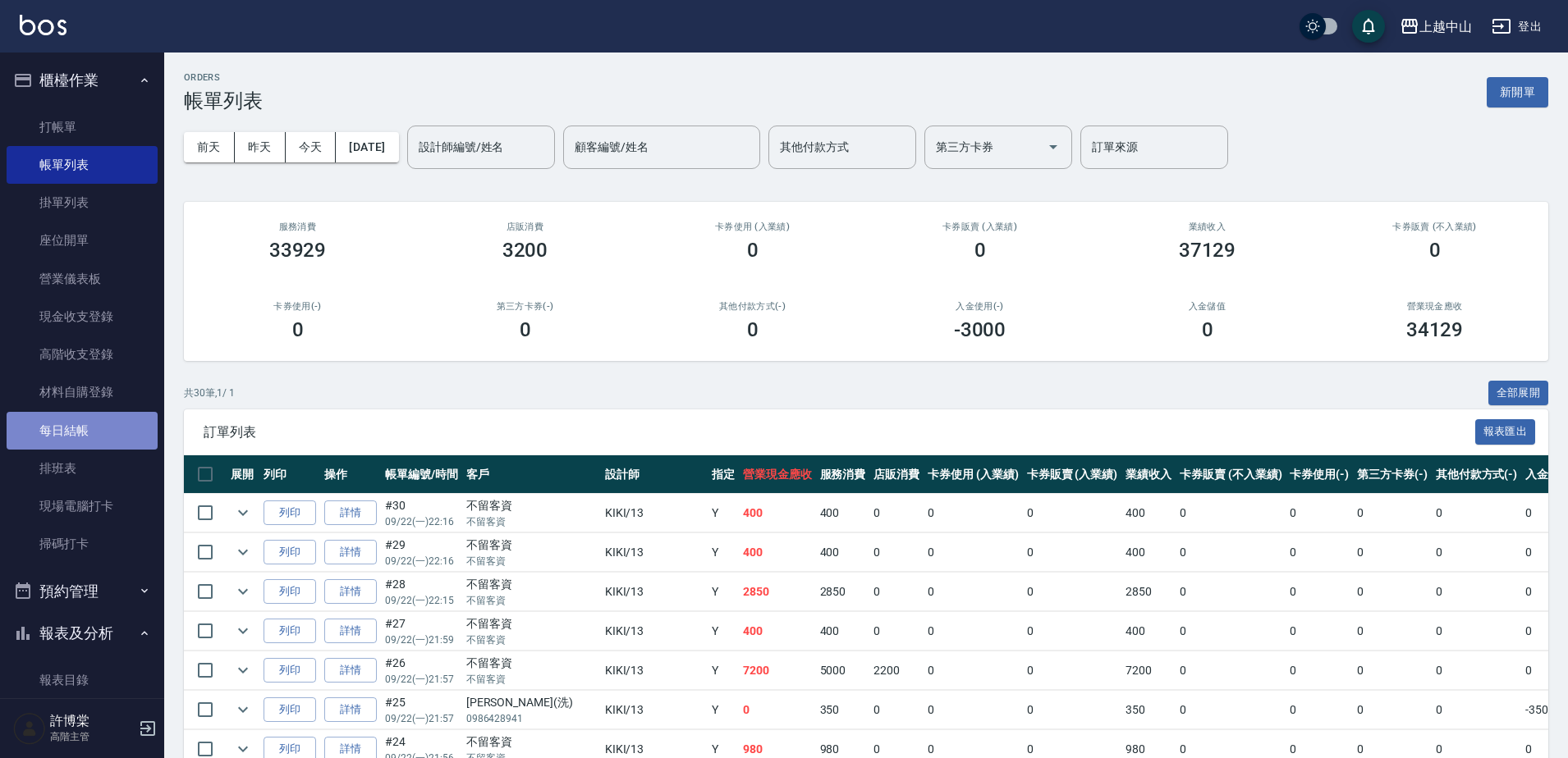
click at [95, 427] on link "每日結帳" at bounding box center [82, 431] width 151 height 38
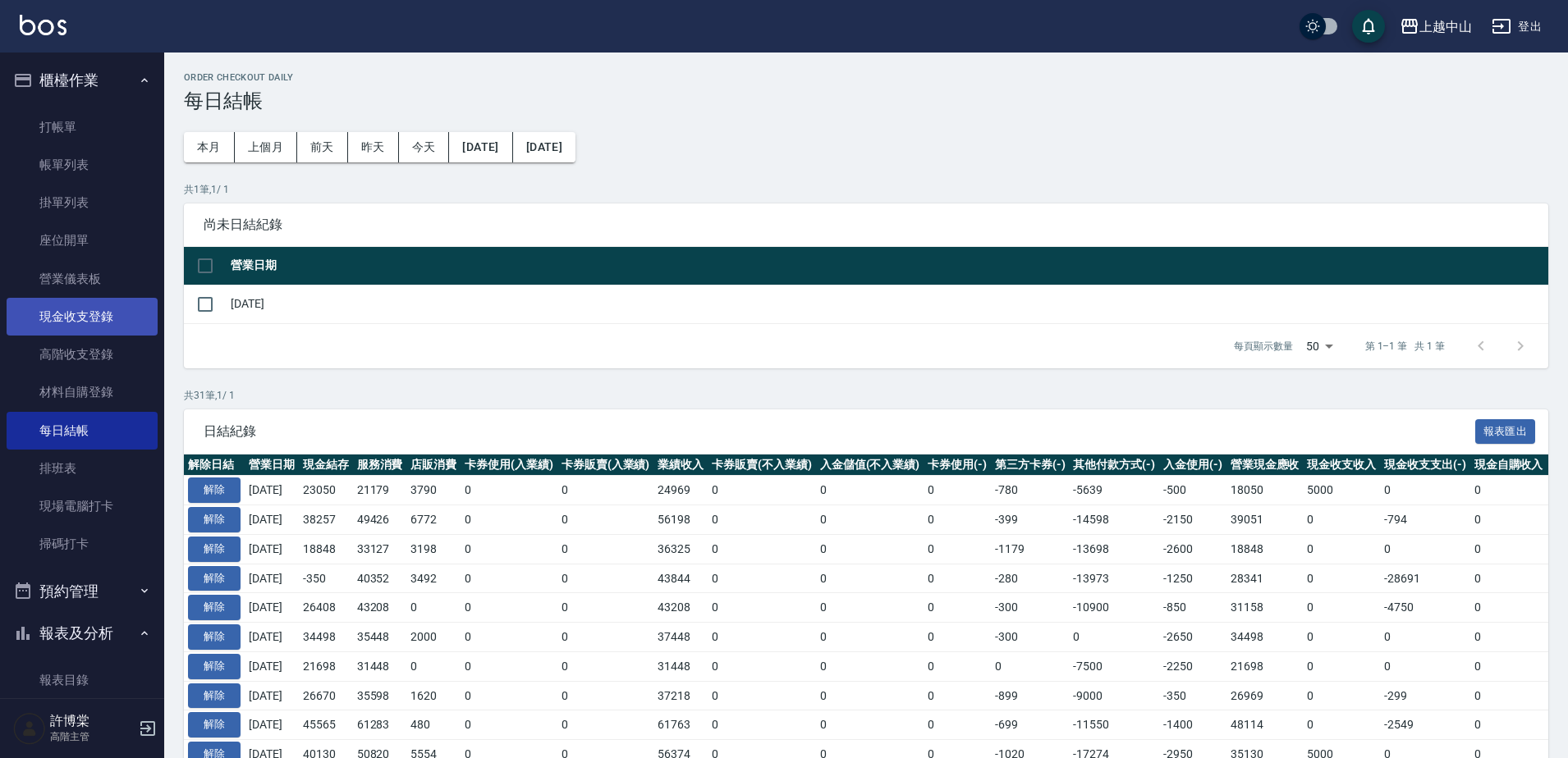
click at [92, 323] on link "現金收支登錄" at bounding box center [82, 317] width 151 height 38
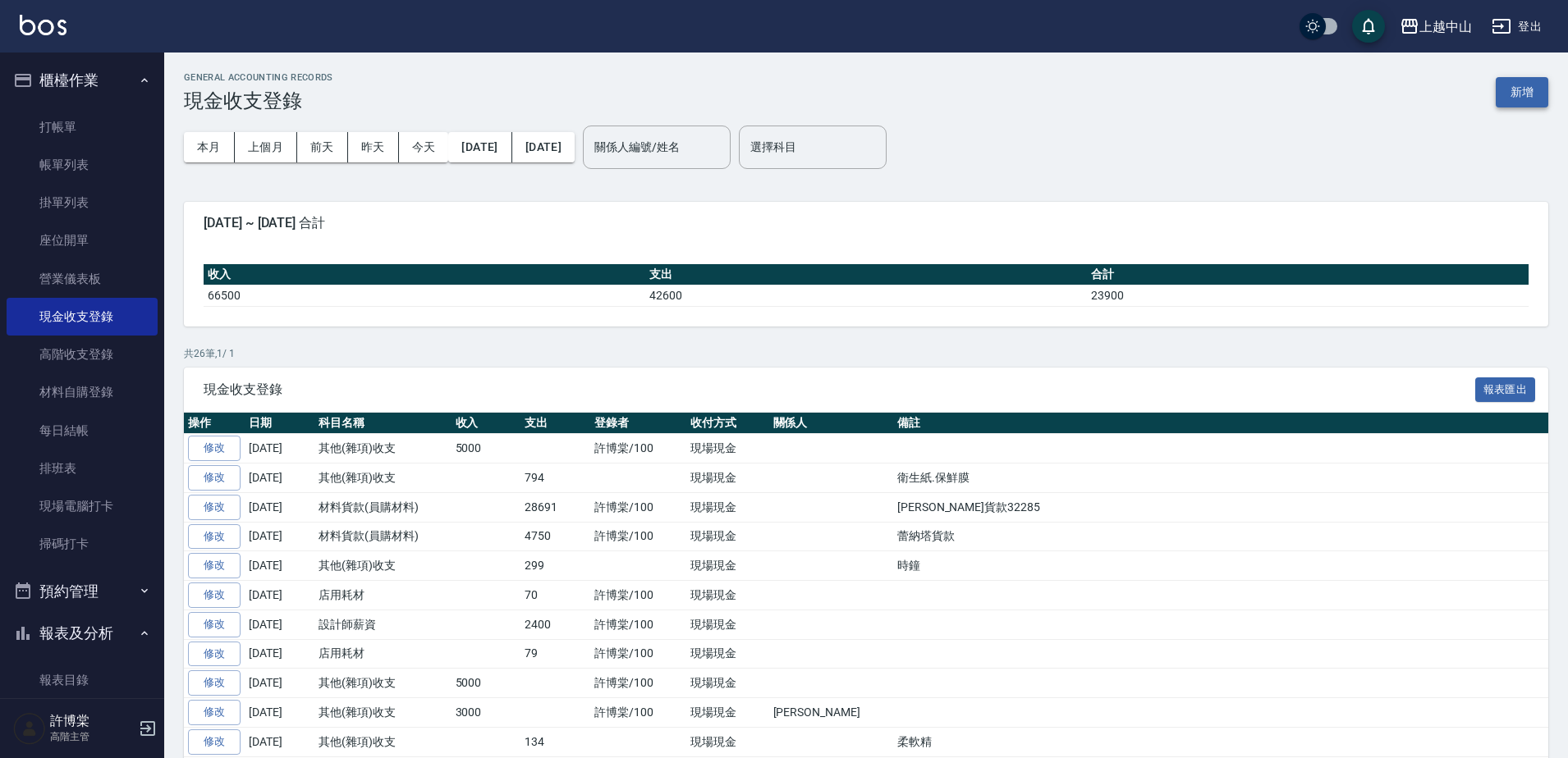
click at [1511, 107] on button "新增" at bounding box center [1521, 92] width 53 height 30
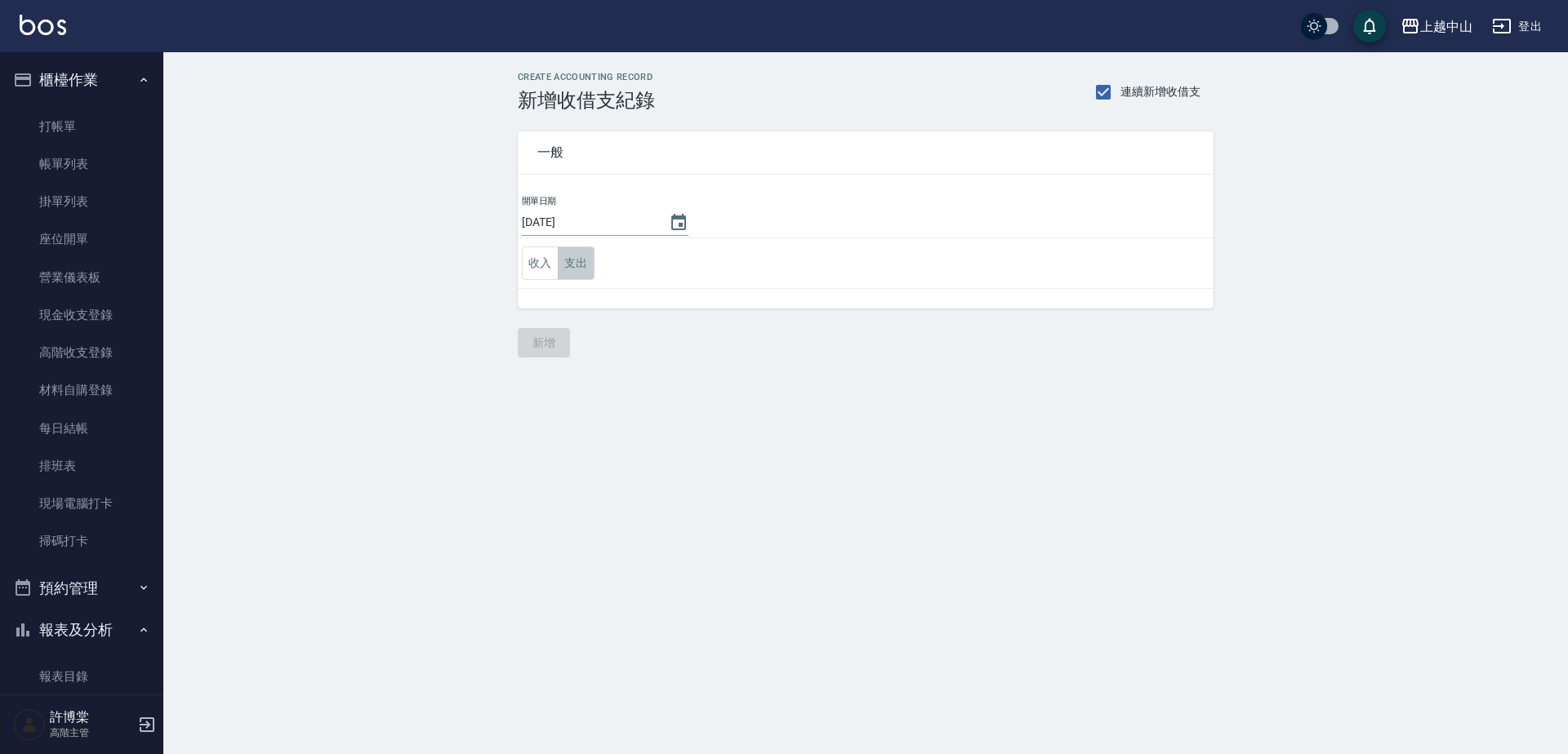
click at [584, 272] on button "支出" at bounding box center [576, 263] width 37 height 33
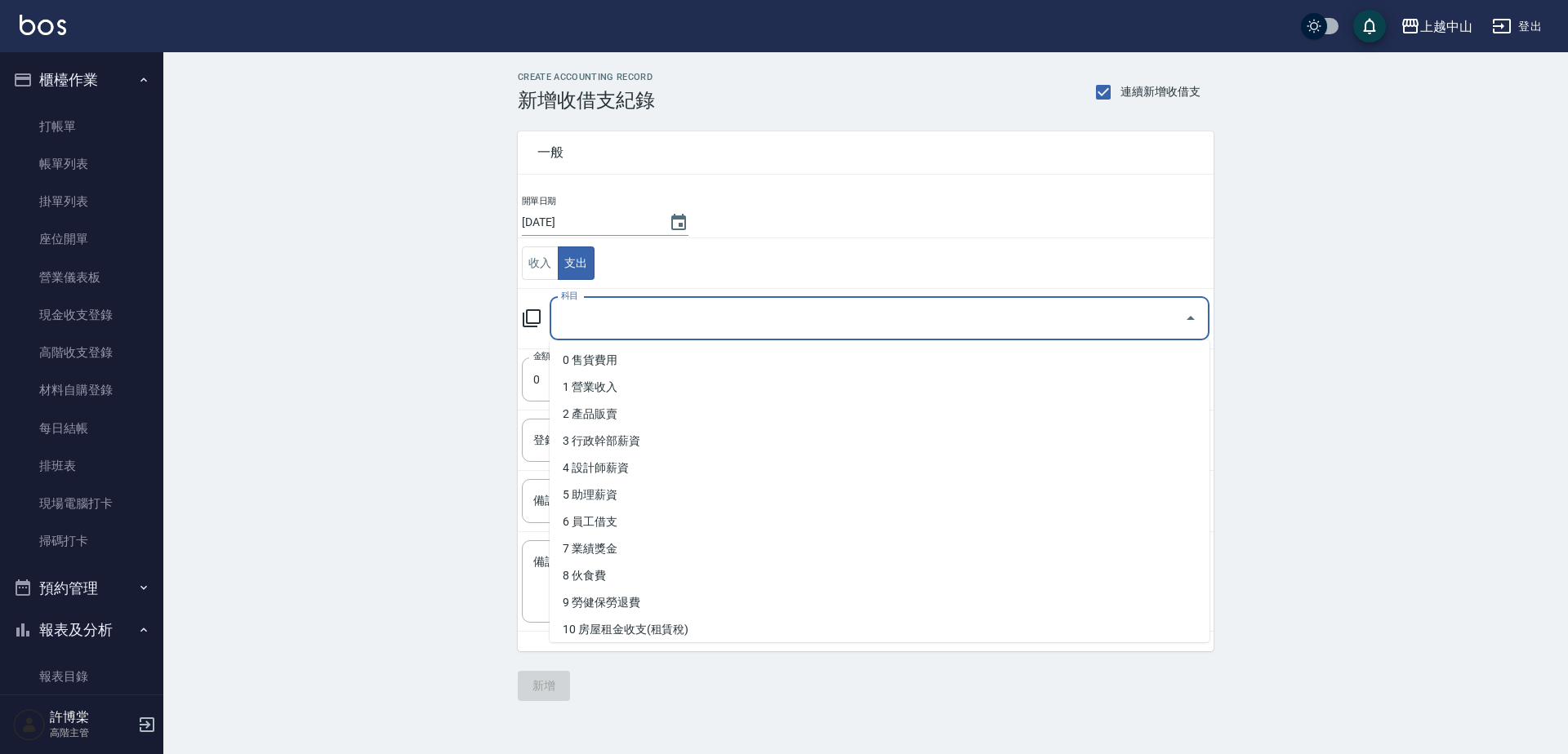
click at [613, 316] on input "科目" at bounding box center [868, 318] width 621 height 28
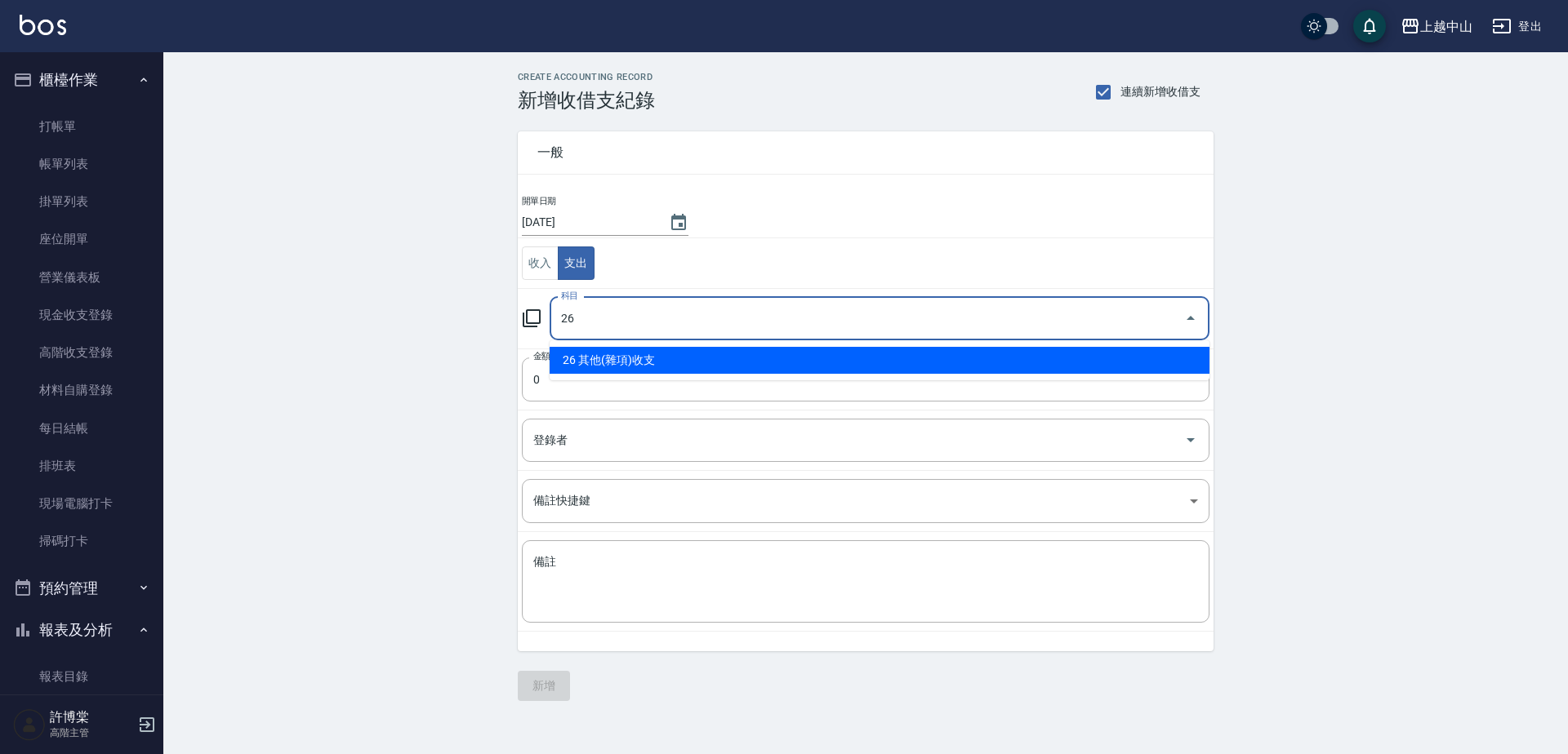
click at [647, 356] on li "26 其他(雜項)收支" at bounding box center [880, 360] width 660 height 27
type input "26 其他(雜項)收支"
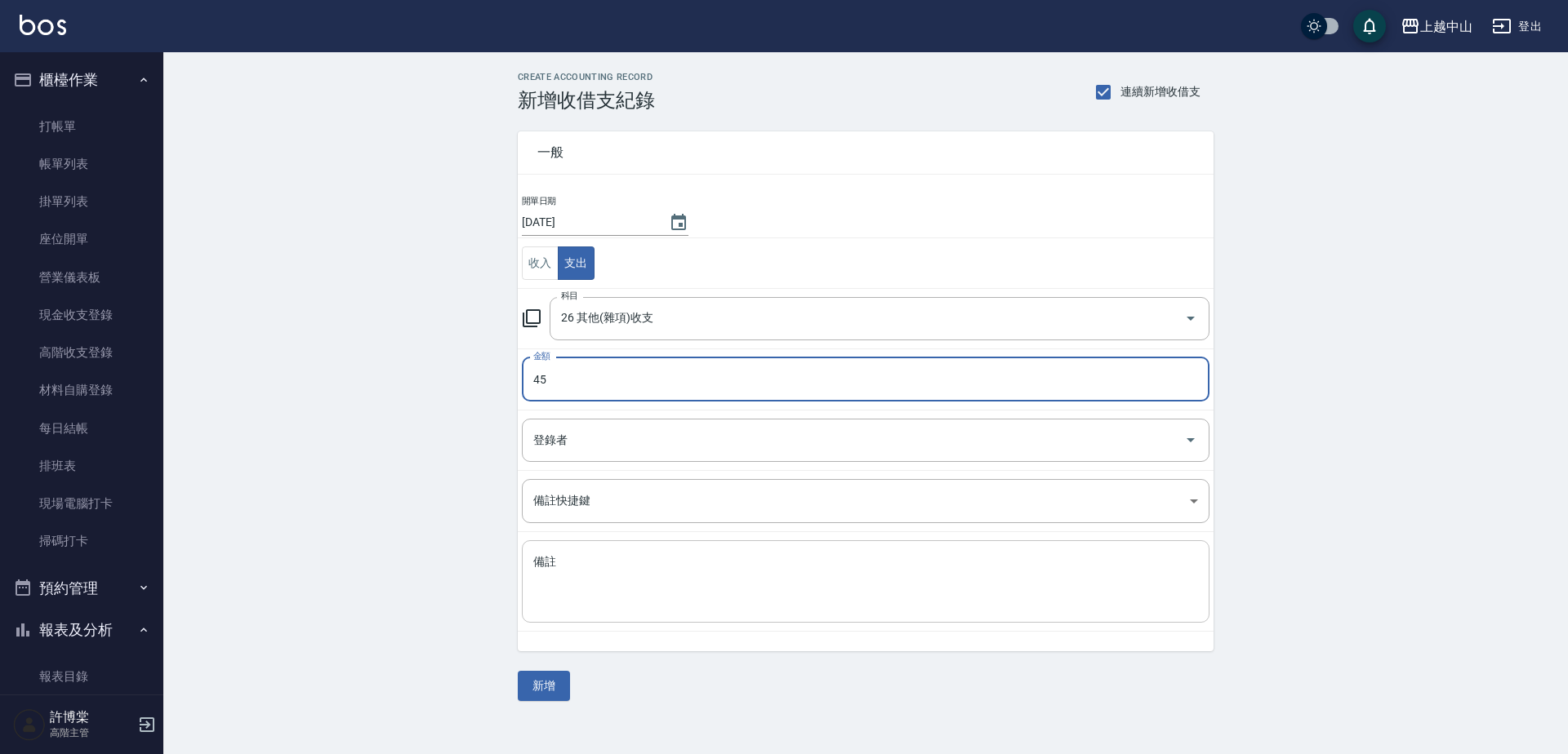
type input "45"
click at [652, 553] on div "x 備註" at bounding box center [866, 582] width 688 height 82
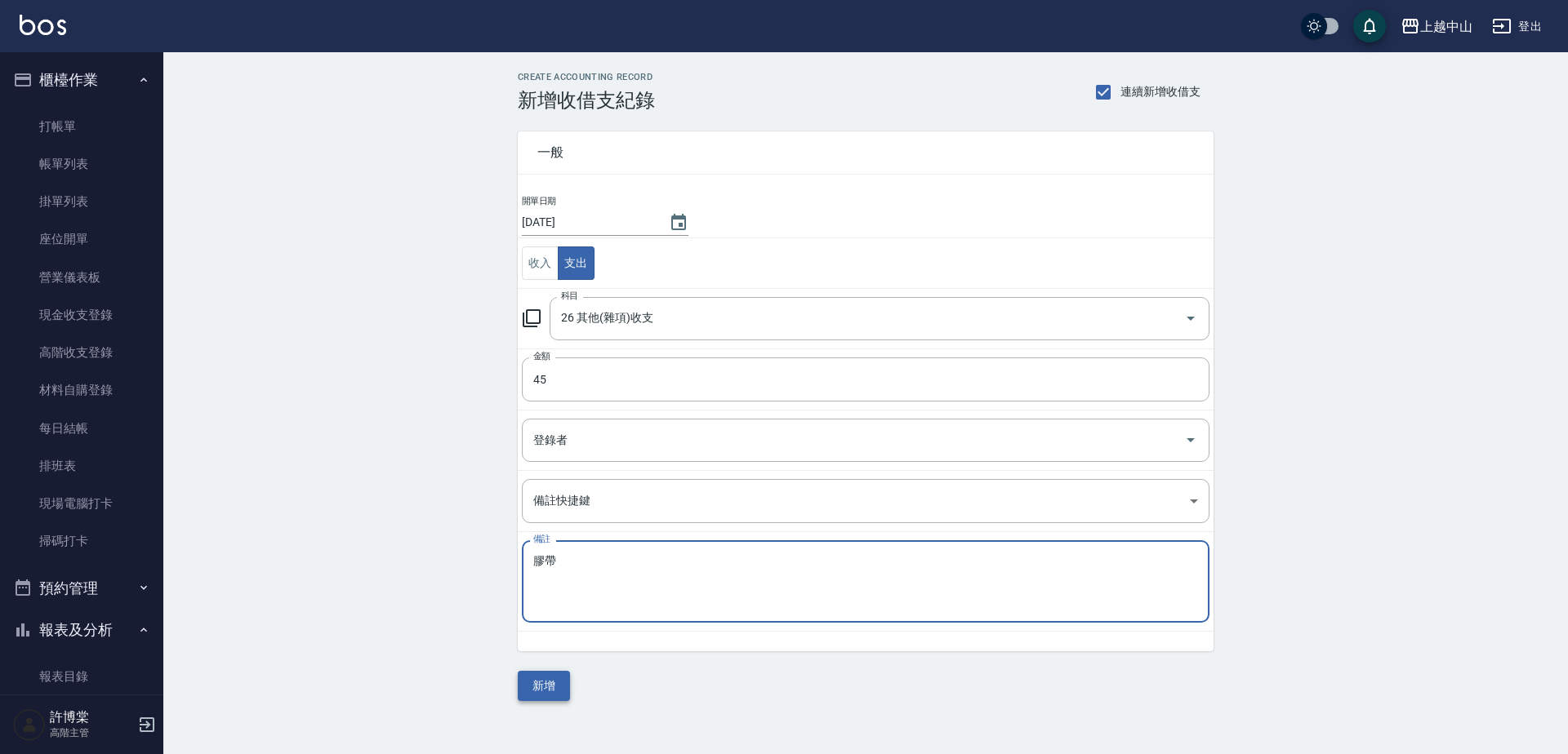
type textarea "膠帶"
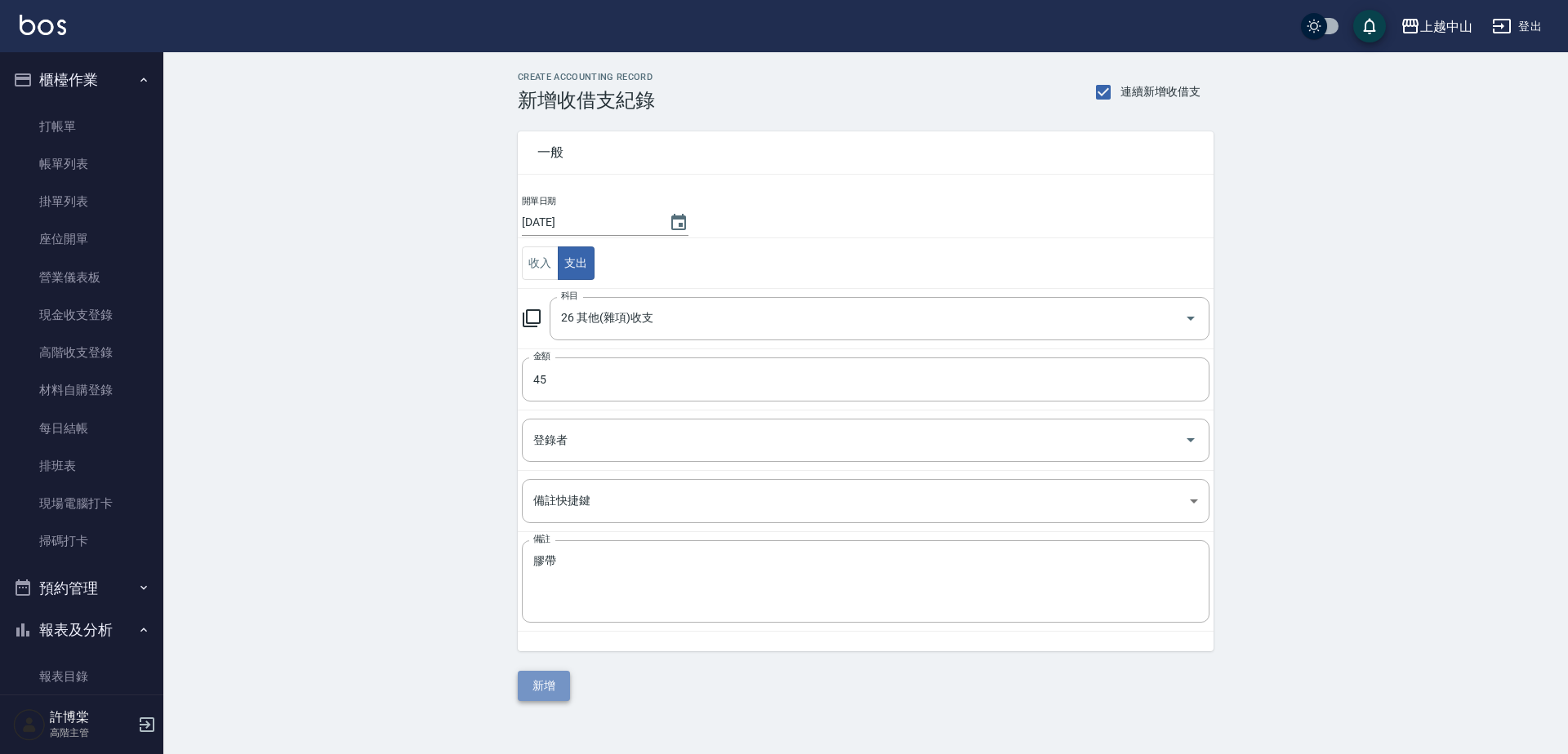
click at [537, 692] on button "新增" at bounding box center [544, 685] width 52 height 30
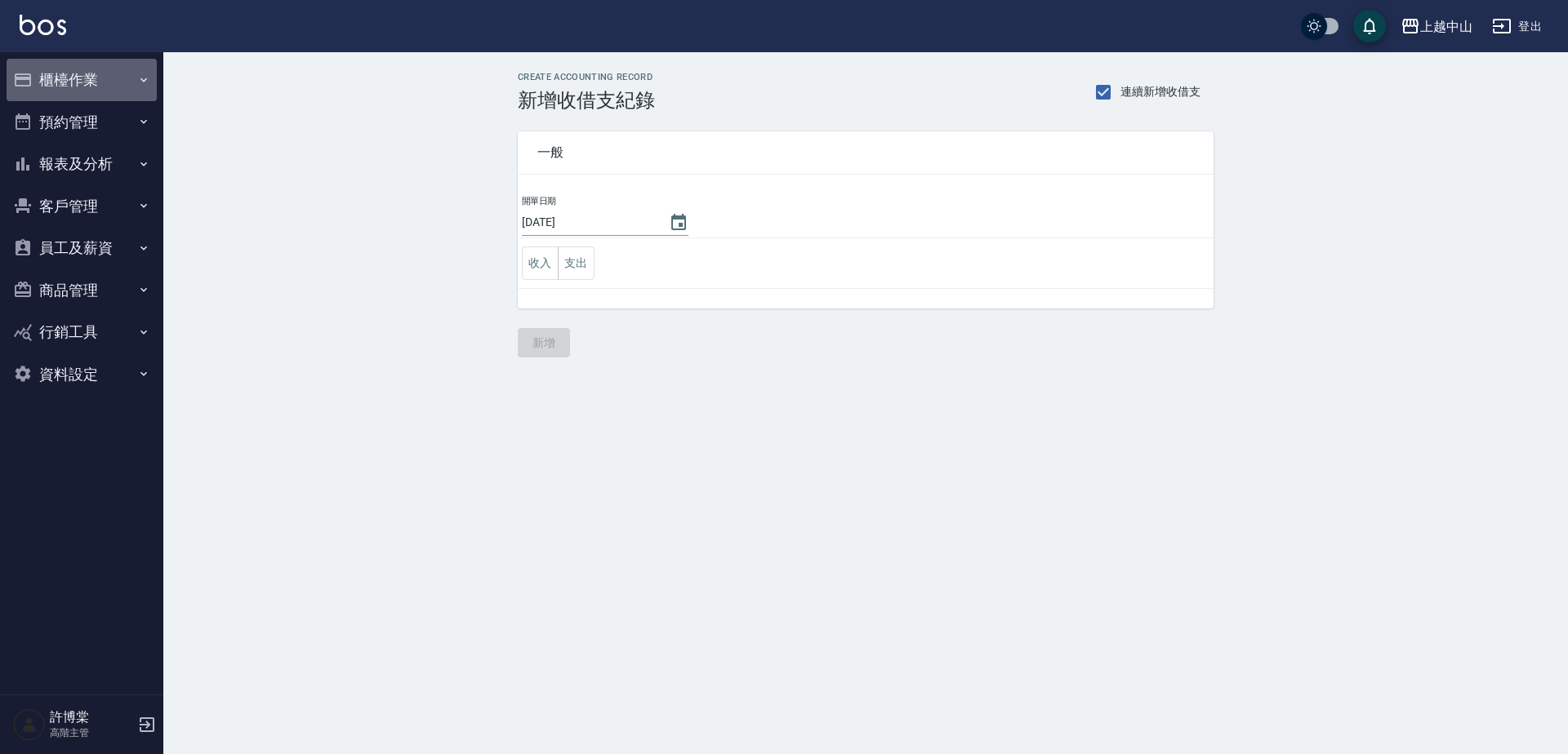
click at [90, 80] on button "櫃檯作業" at bounding box center [81, 81] width 150 height 43
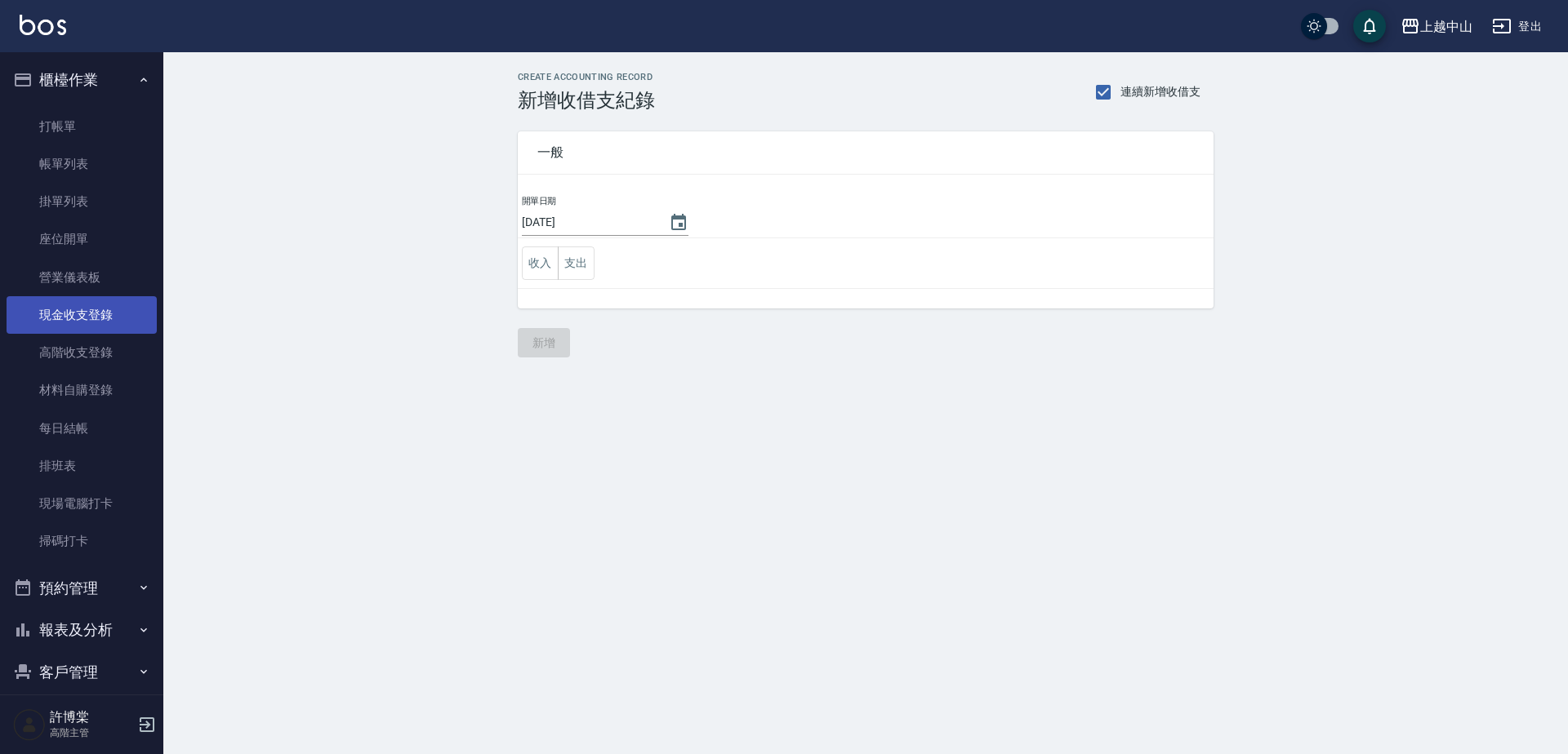
click at [81, 318] on link "現金收支登錄" at bounding box center [81, 315] width 150 height 38
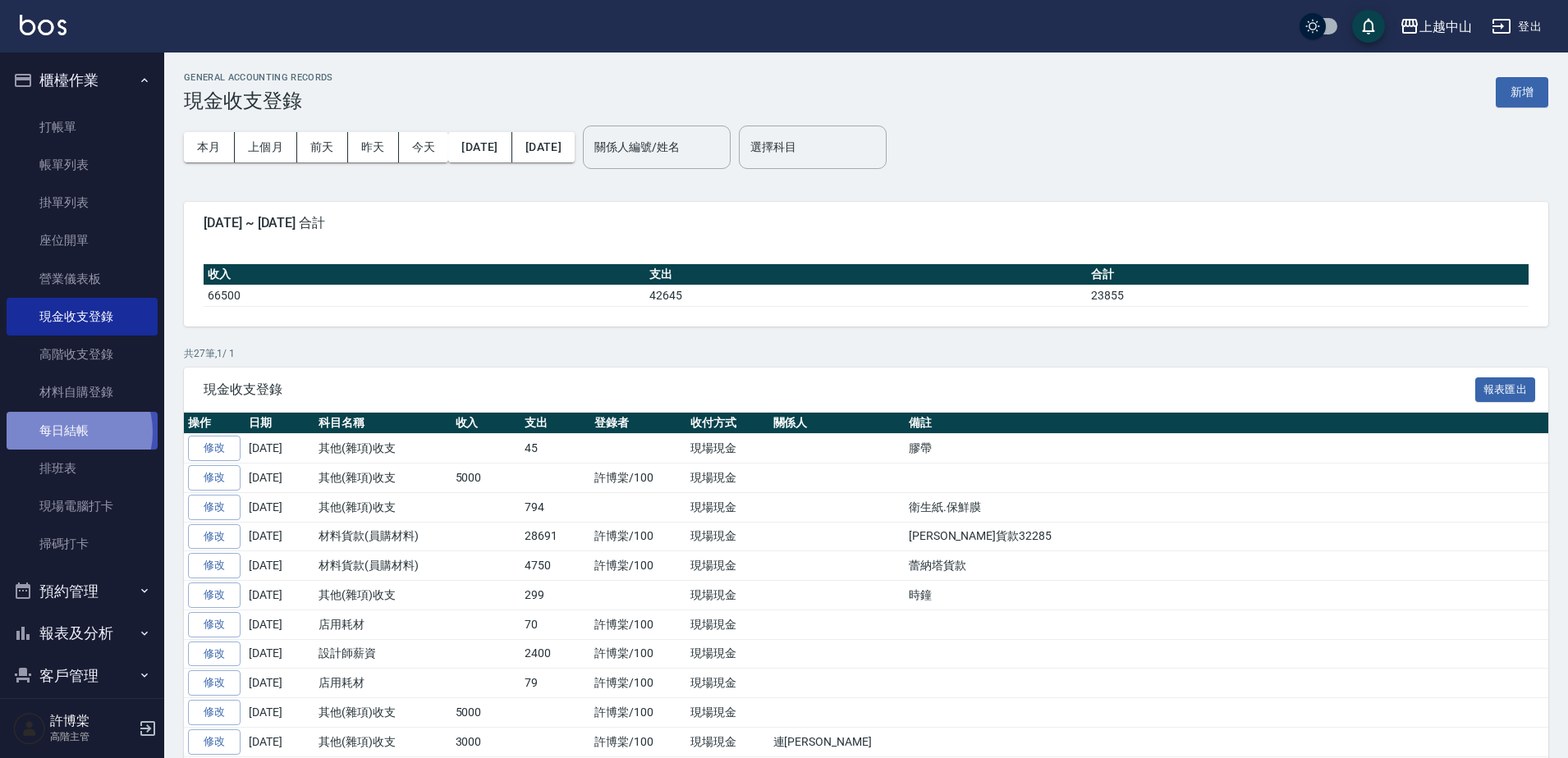
drag, startPoint x: 71, startPoint y: 432, endPoint x: 72, endPoint y: 423, distance: 9.1
click at [72, 432] on link "每日結帳" at bounding box center [82, 431] width 151 height 38
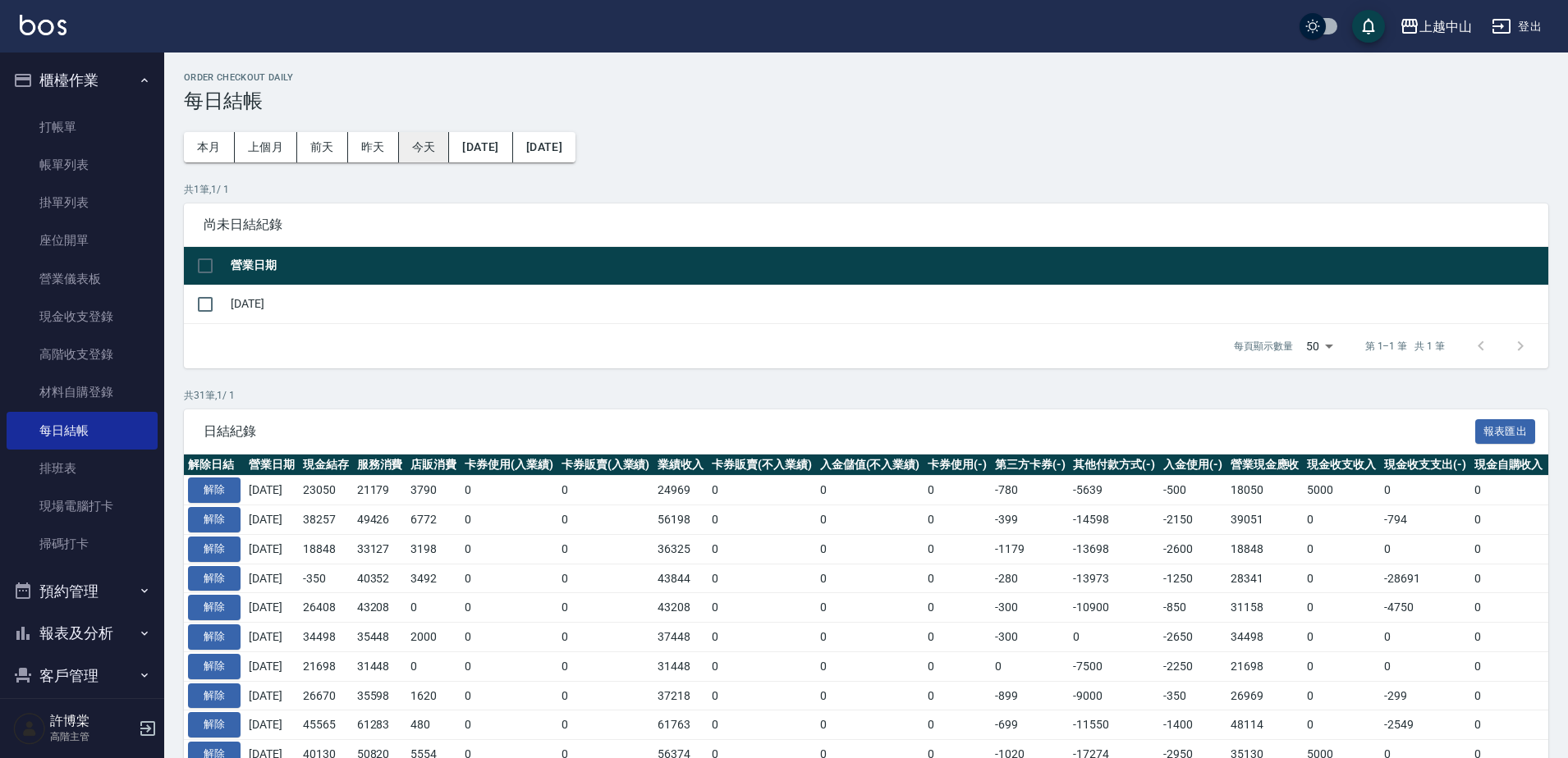
click at [432, 152] on button "今天" at bounding box center [424, 146] width 51 height 30
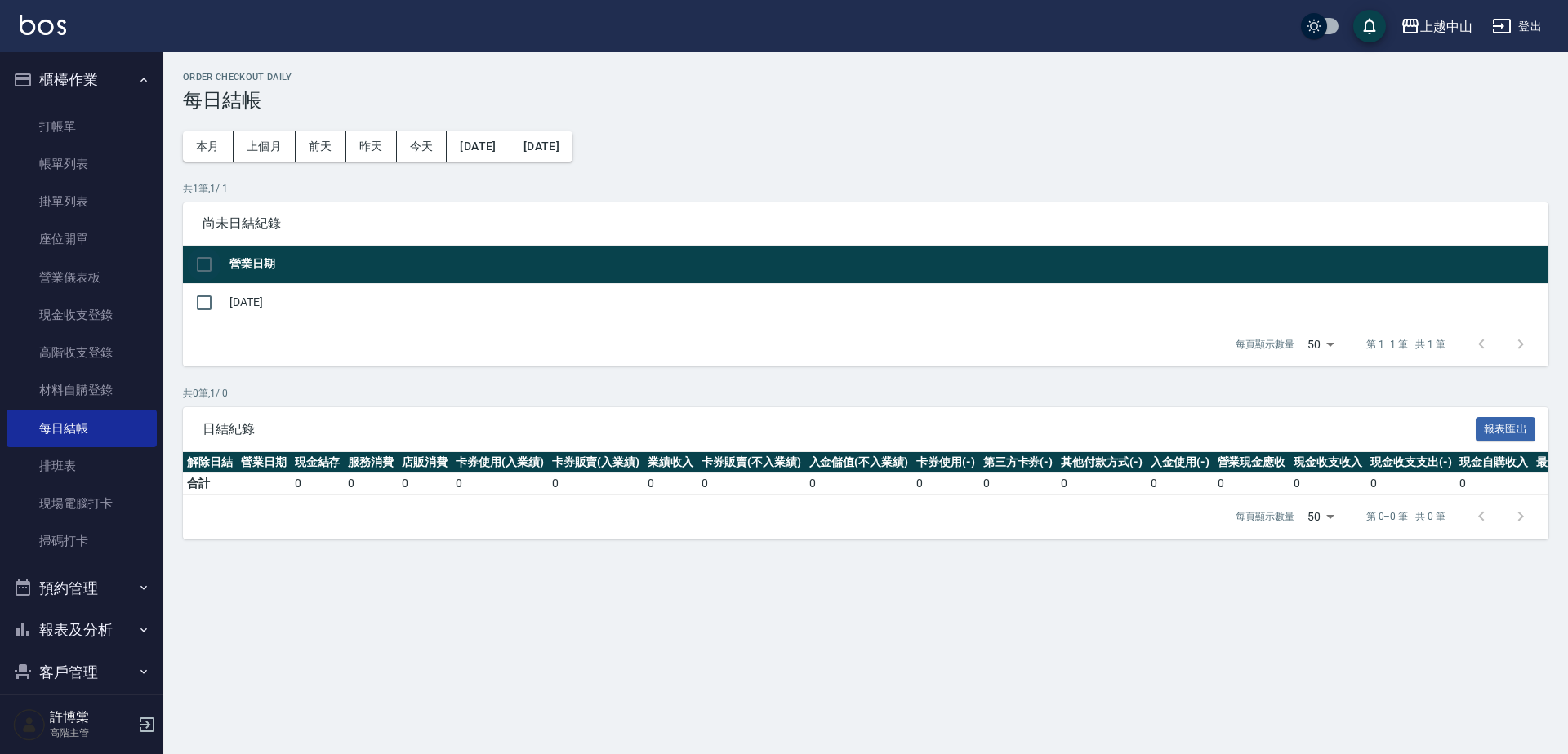
click at [201, 268] on input "checkbox" at bounding box center [204, 265] width 34 height 34
checkbox input "true"
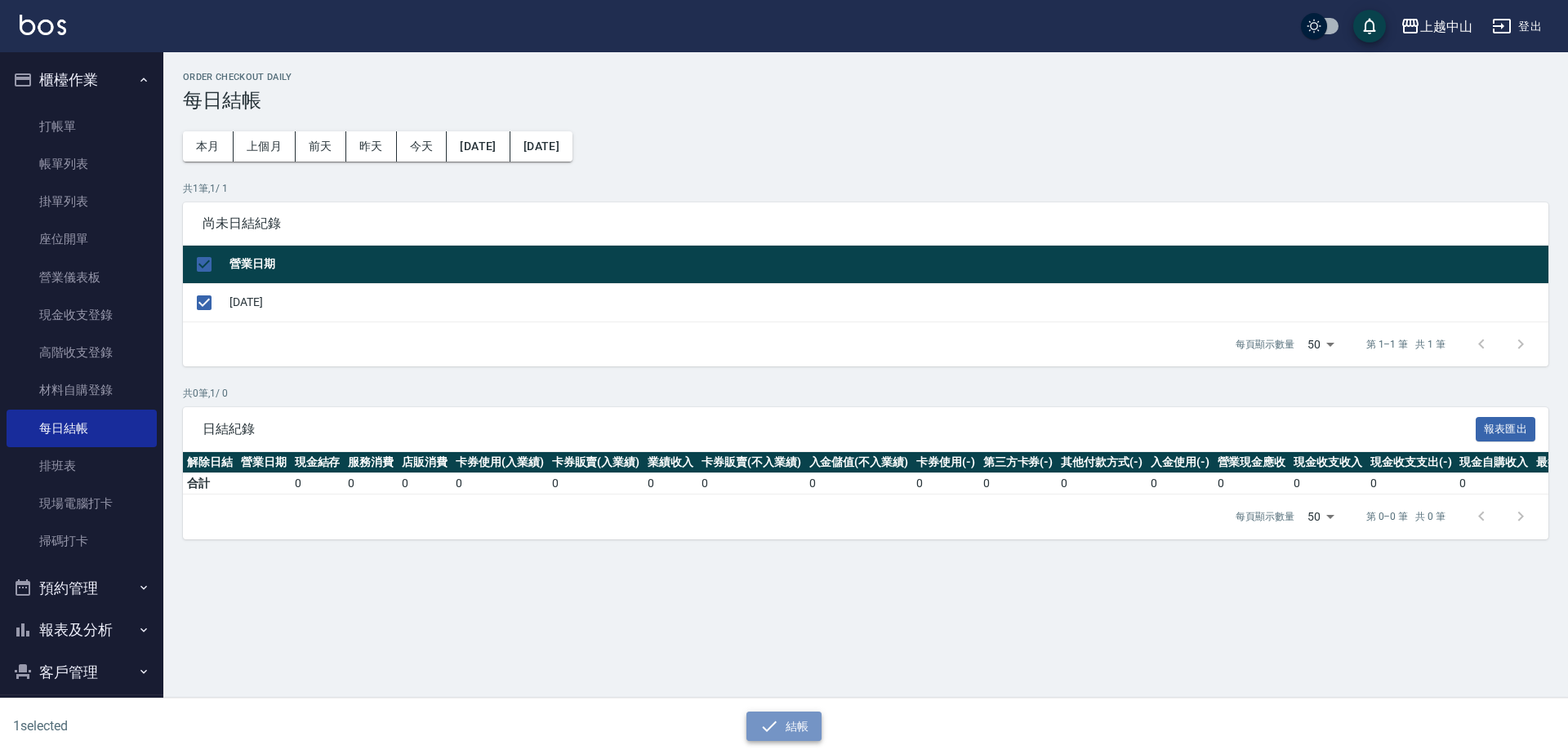
click at [765, 722] on icon "button" at bounding box center [769, 727] width 20 height 20
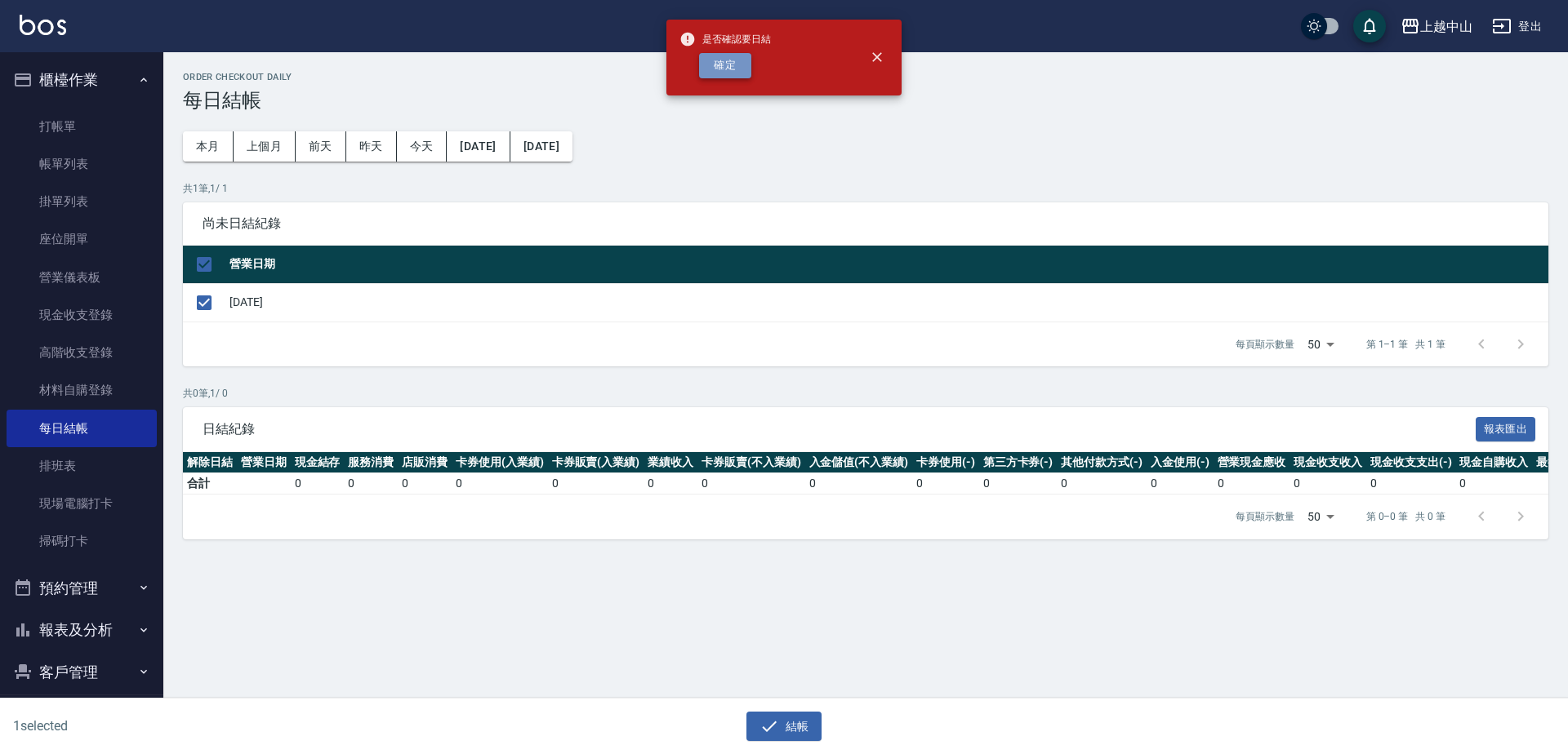
click at [745, 69] on button "確定" at bounding box center [725, 66] width 52 height 26
checkbox input "false"
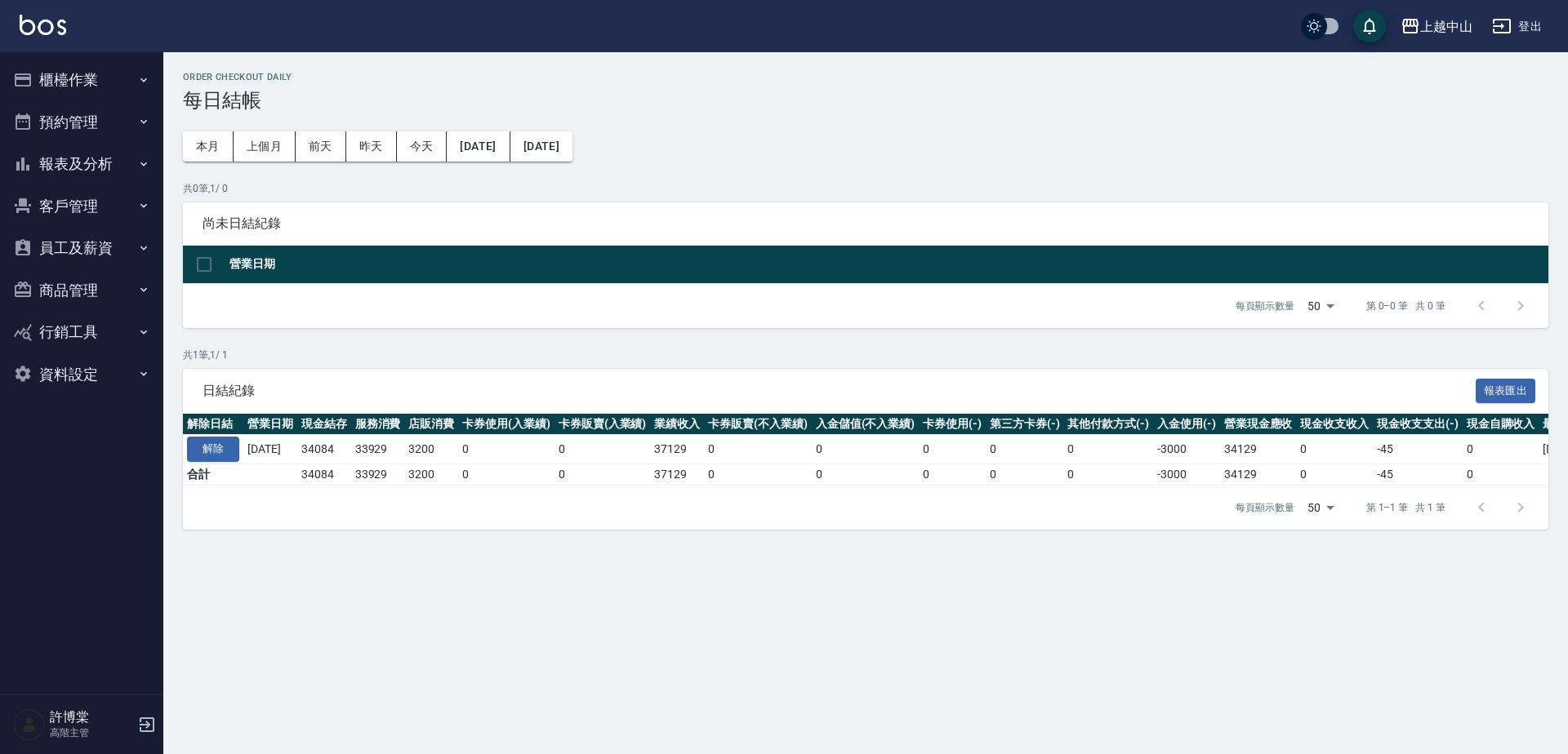
click at [59, 174] on button "報表及分析" at bounding box center [81, 165] width 150 height 43
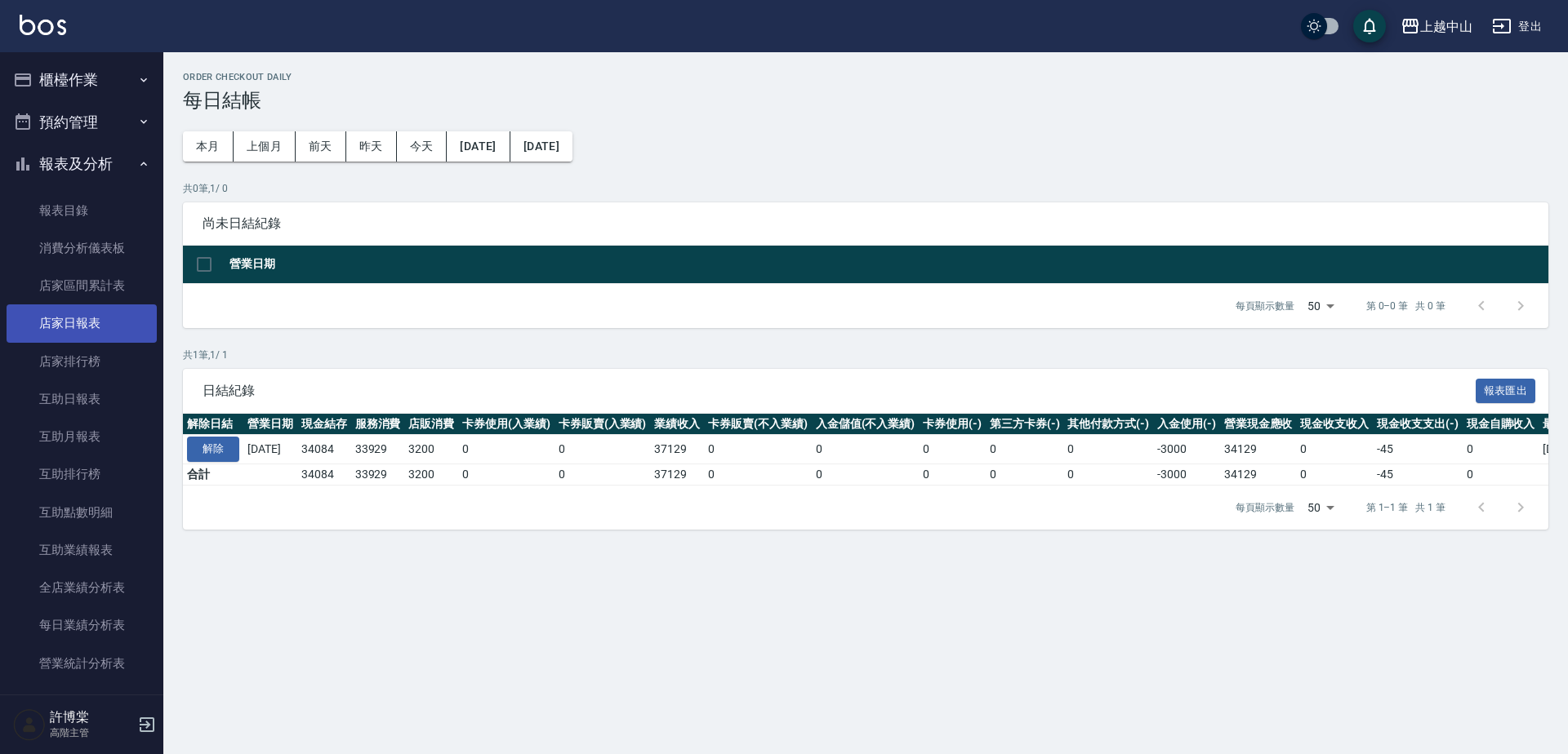
click at [114, 326] on link "店家日報表" at bounding box center [81, 323] width 150 height 38
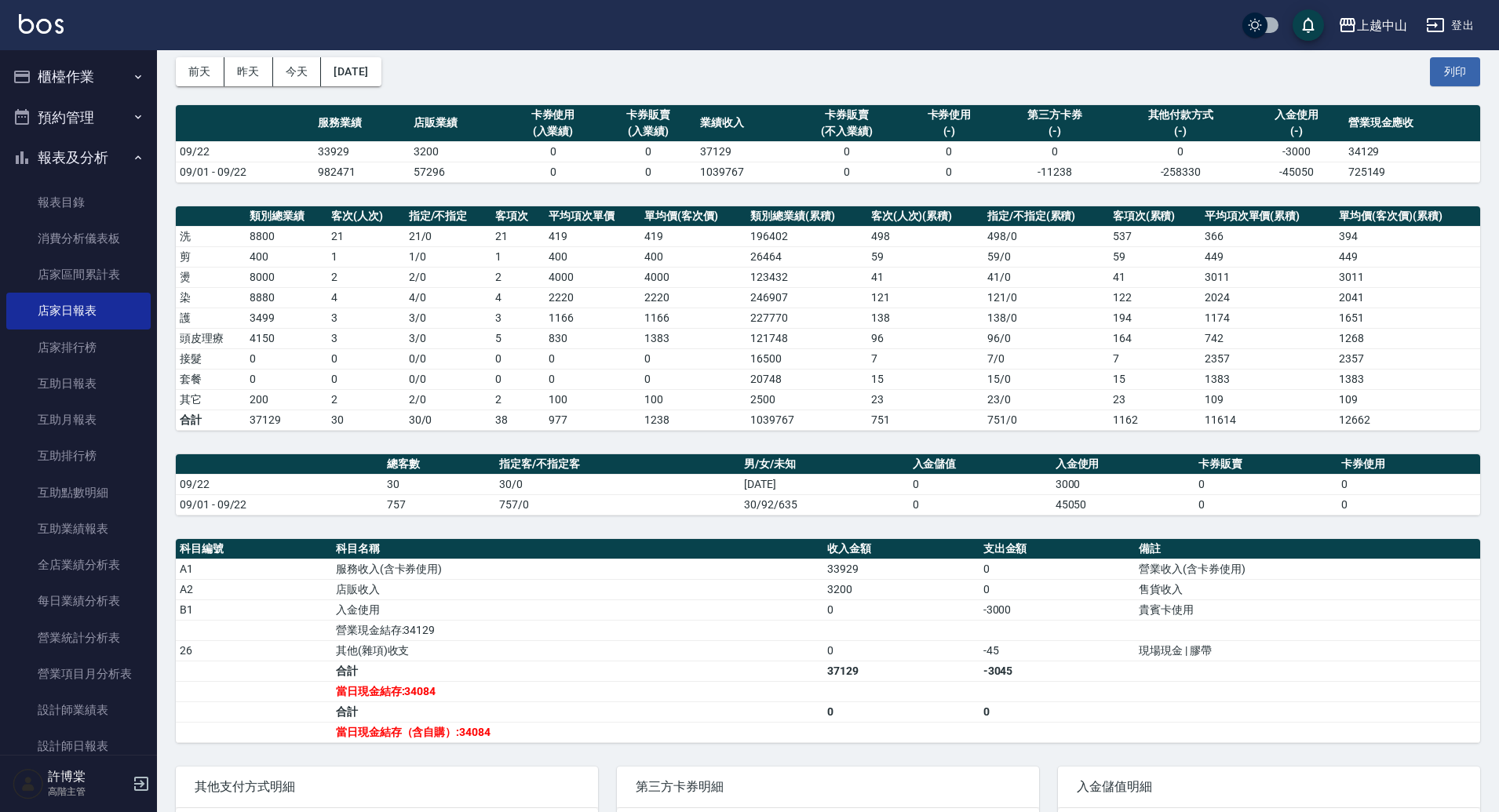
scroll to position [55, 0]
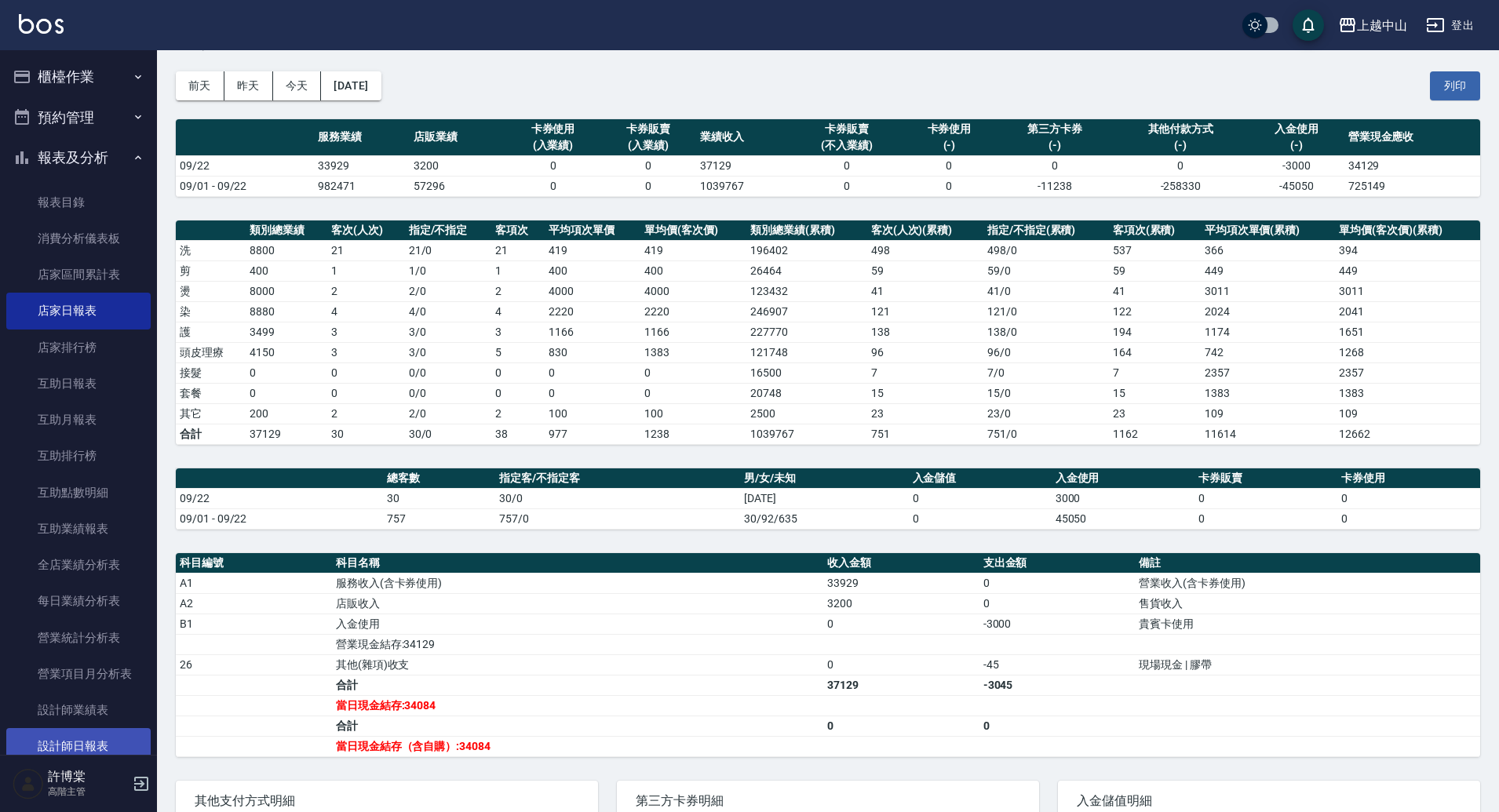
click at [123, 724] on link "設計師日報表" at bounding box center [78, 746] width 144 height 36
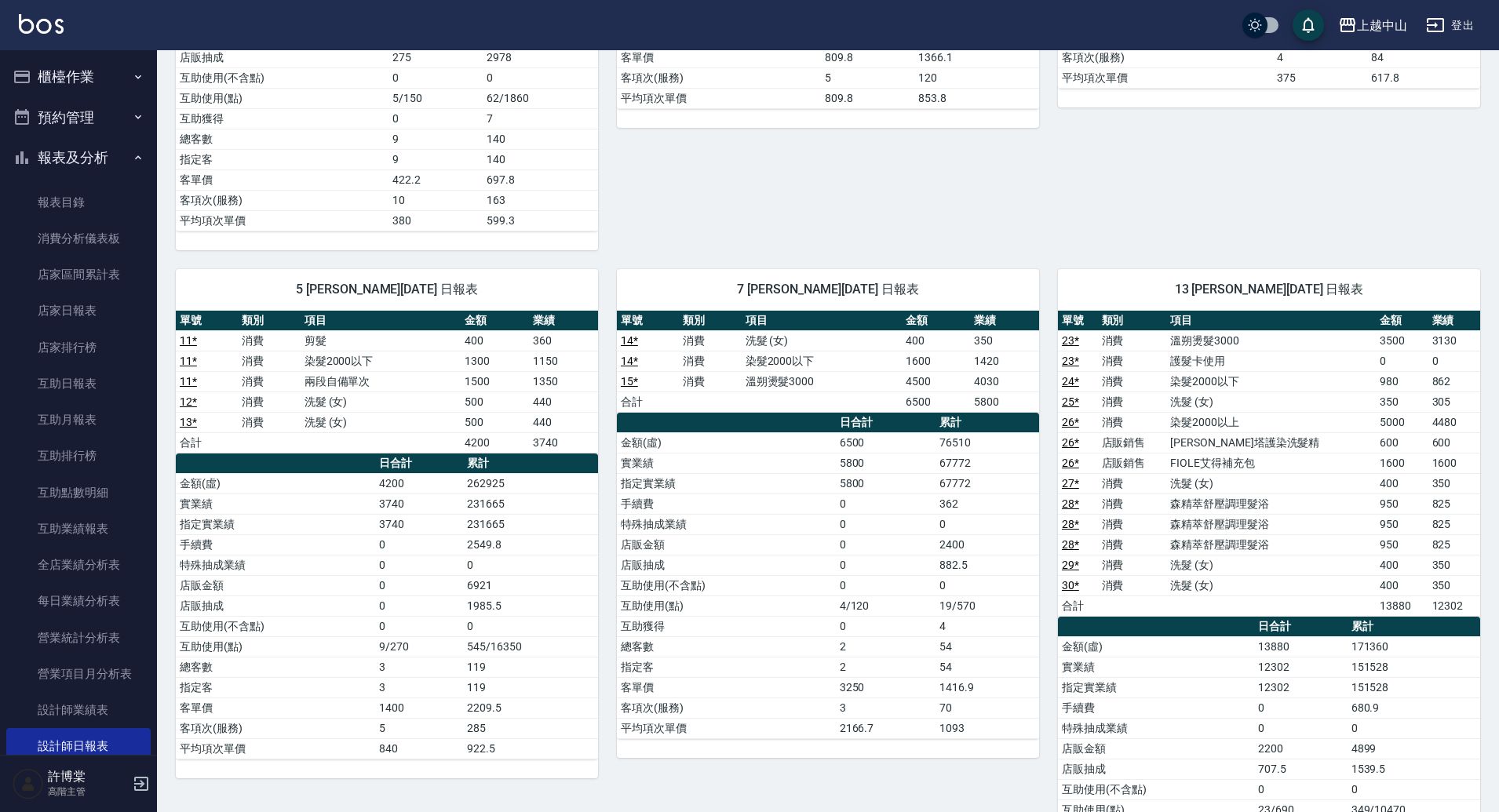
scroll to position [724, 0]
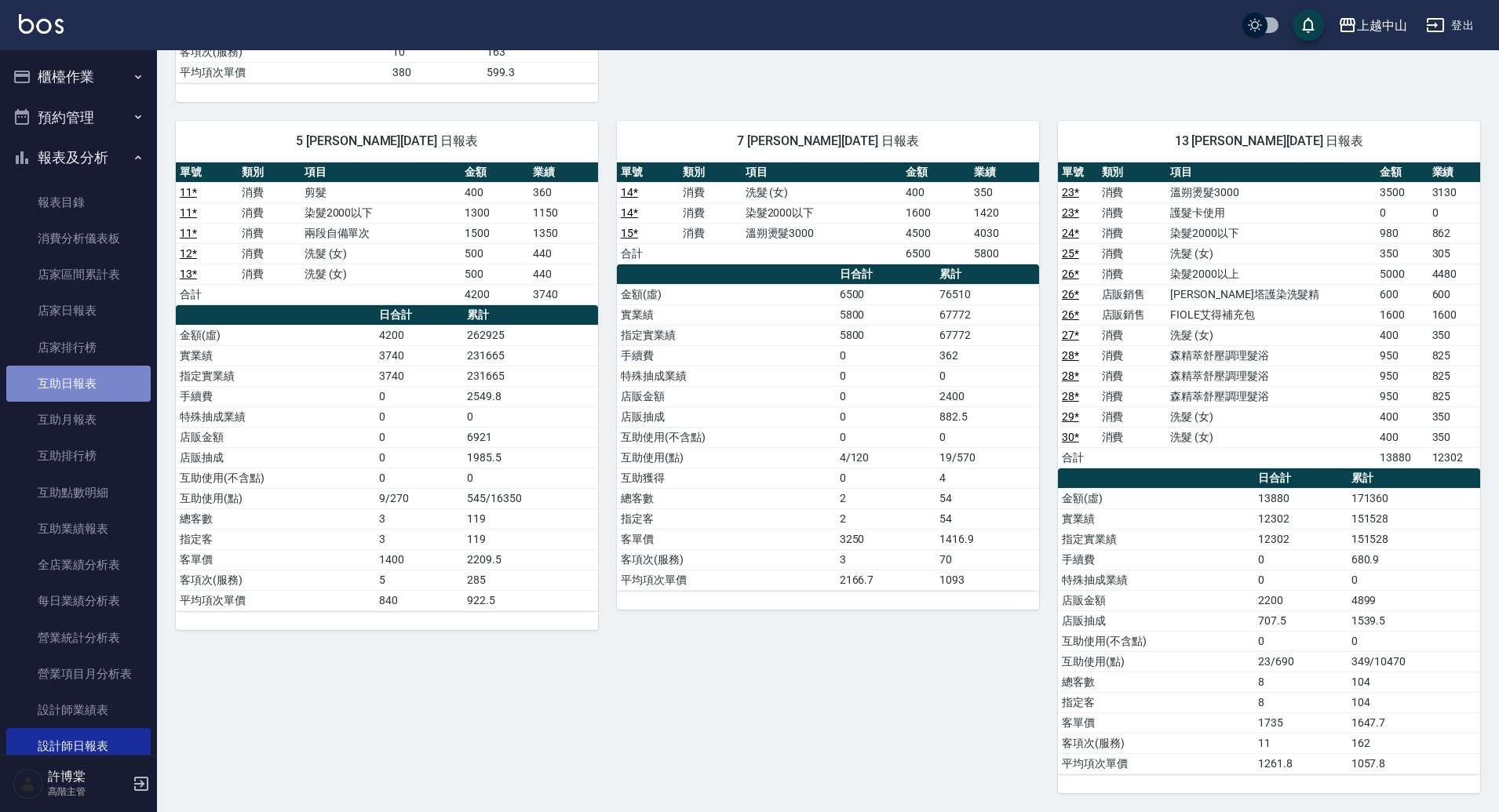
click at [97, 390] on link "互助日報表" at bounding box center [78, 384] width 144 height 36
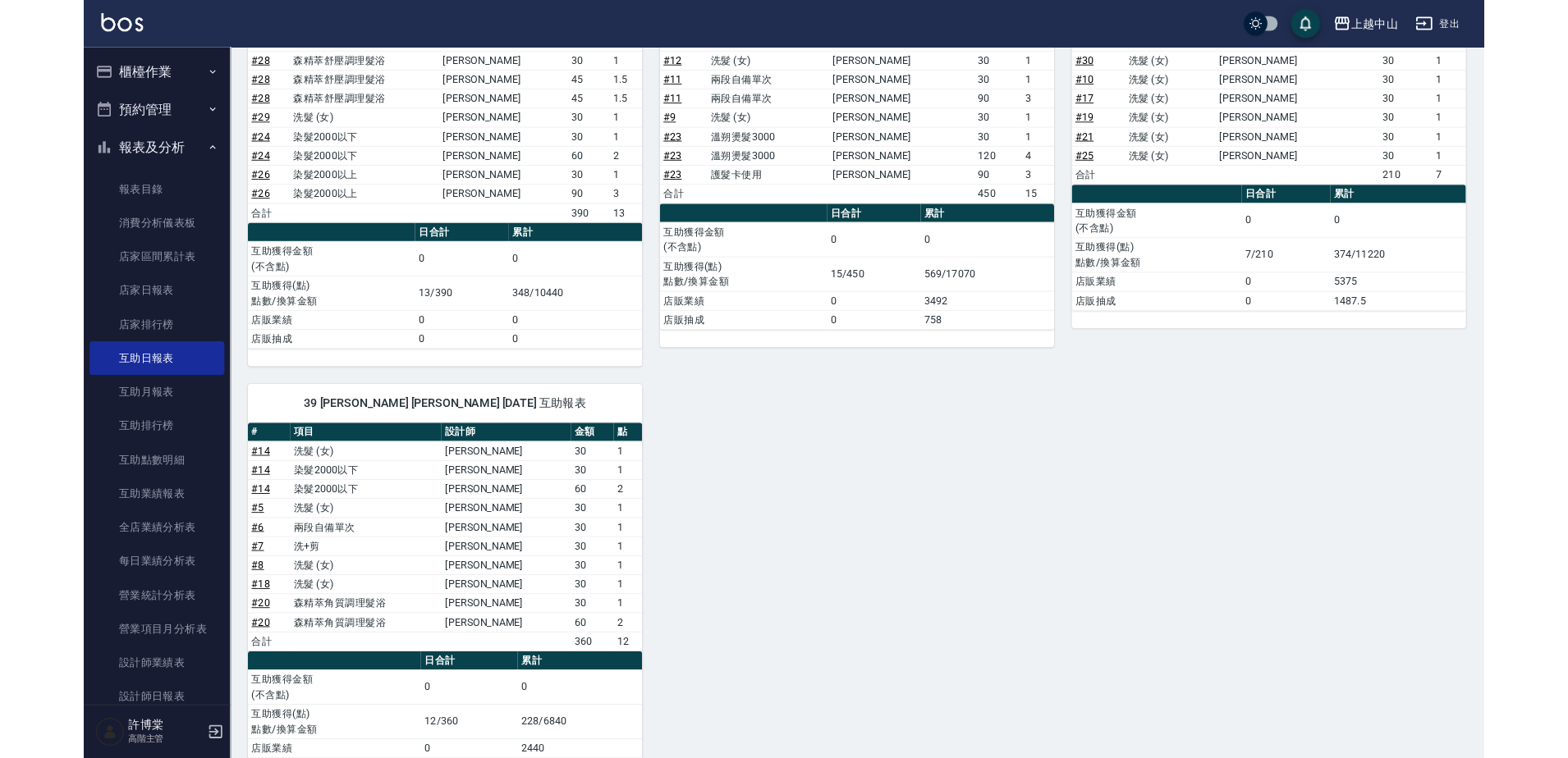
scroll to position [641, 0]
